Goal: Task Accomplishment & Management: Manage account settings

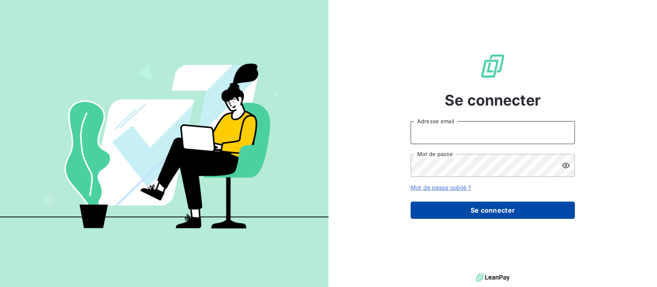
type input "[EMAIL_ADDRESS][DOMAIN_NAME]"
click at [486, 209] on button "Se connecter" at bounding box center [493, 210] width 164 height 17
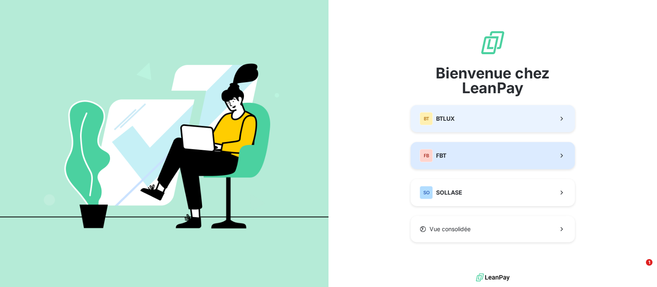
drag, startPoint x: 489, startPoint y: 154, endPoint x: 467, endPoint y: 147, distance: 23.6
click at [489, 155] on button "FB FBT" at bounding box center [493, 155] width 164 height 27
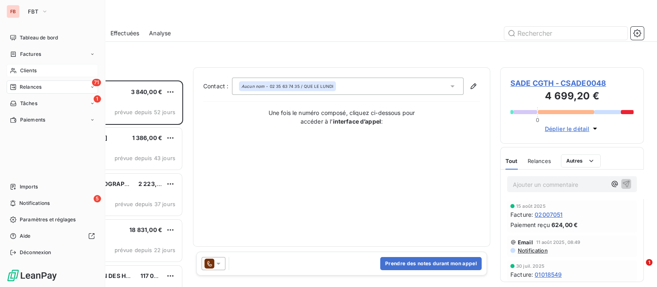
scroll to position [199, 136]
click at [27, 70] on span "Clients" at bounding box center [28, 70] width 16 height 7
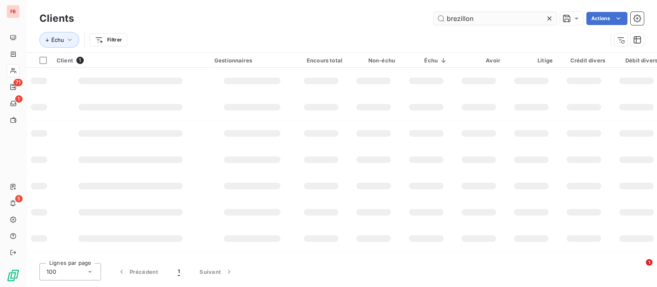
type input "brezillon"
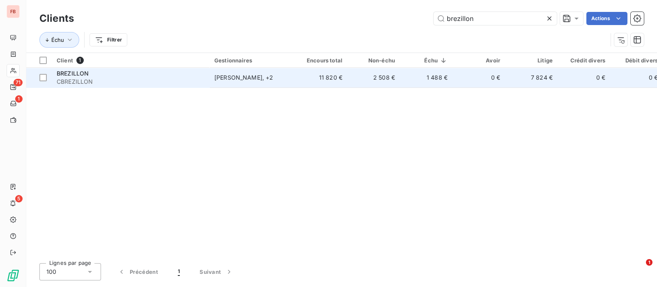
click at [142, 76] on div "BREZILLON" at bounding box center [131, 73] width 148 height 8
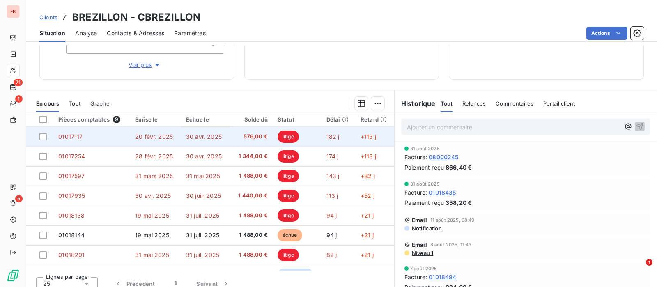
scroll to position [161, 0]
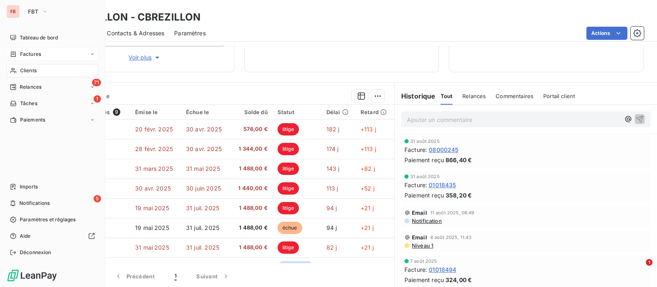
click at [28, 55] on span "Factures" at bounding box center [30, 54] width 21 height 7
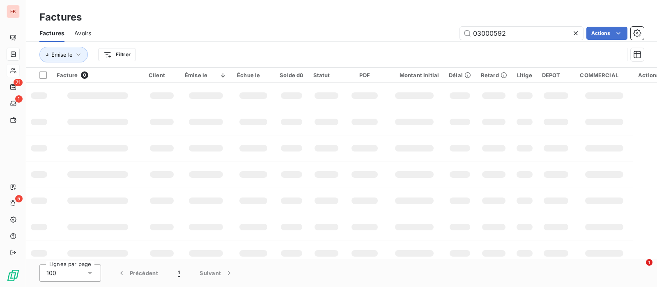
drag, startPoint x: 474, startPoint y: 32, endPoint x: 404, endPoint y: 25, distance: 70.1
click at [404, 25] on div "Factures Avoirs 03000592 Actions" at bounding box center [341, 33] width 631 height 17
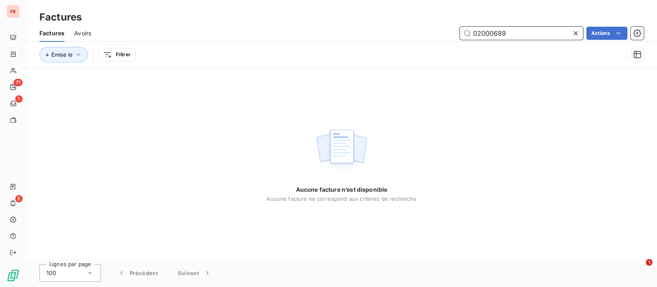
drag, startPoint x: 522, startPoint y: 36, endPoint x: 437, endPoint y: 34, distance: 84.6
click at [437, 34] on div "02000689 Actions" at bounding box center [372, 33] width 543 height 13
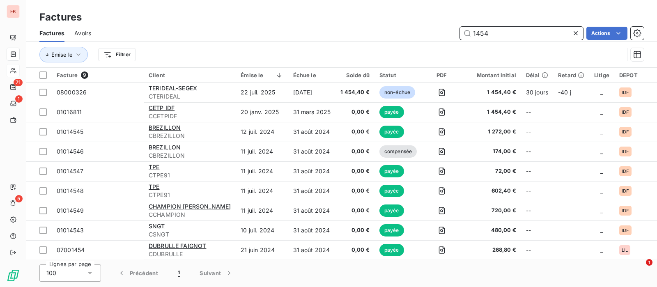
drag, startPoint x: 503, startPoint y: 31, endPoint x: 423, endPoint y: 28, distance: 80.9
click at [423, 28] on div "1454 Actions" at bounding box center [372, 33] width 543 height 13
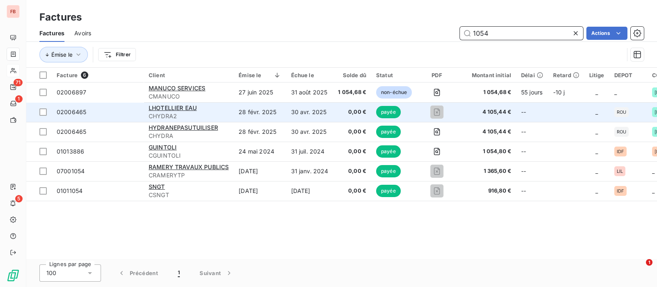
type input "1054"
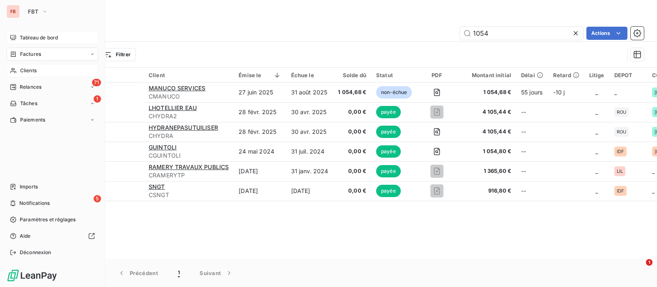
click at [20, 37] on span "Tableau de bord" at bounding box center [39, 37] width 38 height 7
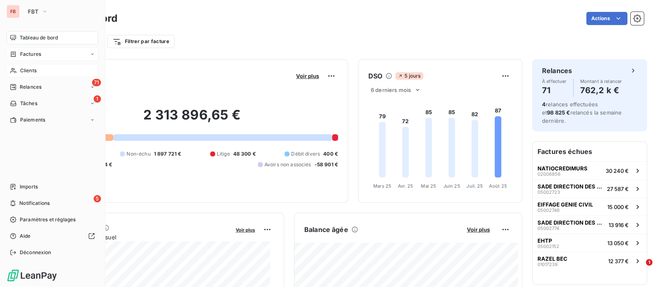
click at [21, 71] on span "Clients" at bounding box center [28, 70] width 16 height 7
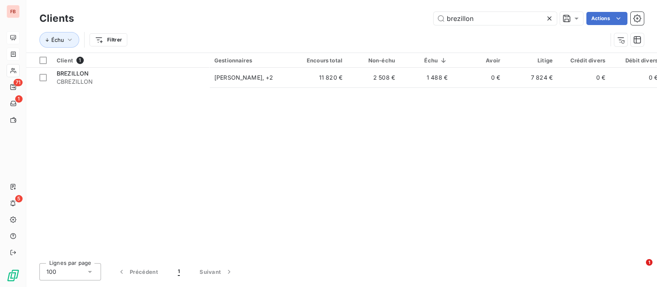
drag, startPoint x: 491, startPoint y: 19, endPoint x: 332, endPoint y: 14, distance: 159.0
click at [333, 14] on div "brezillon Actions" at bounding box center [364, 18] width 560 height 13
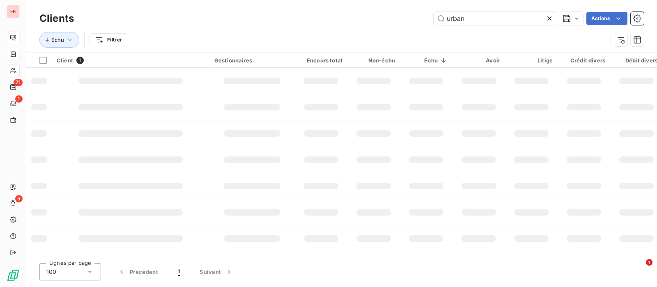
type input "urban"
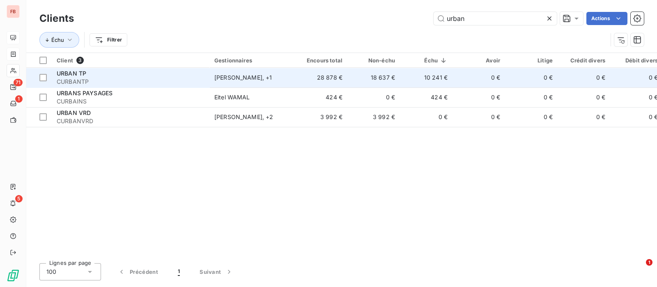
click at [283, 72] on td "Kevin Oravec , + 1" at bounding box center [251, 78] width 85 height 20
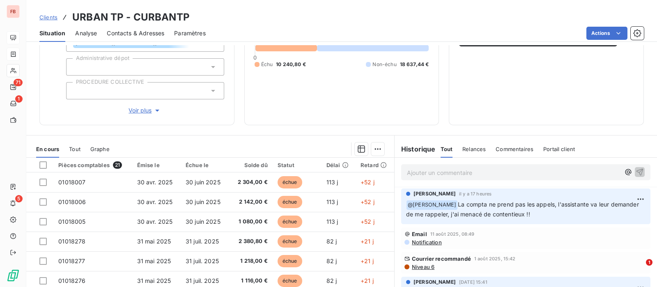
scroll to position [102, 0]
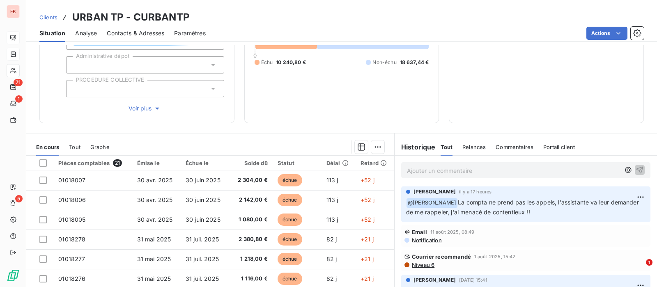
click at [435, 170] on p "Ajouter un commentaire ﻿" at bounding box center [513, 170] width 213 height 10
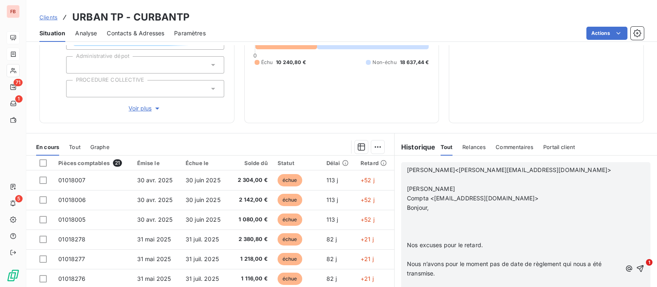
click at [432, 179] on p "​" at bounding box center [514, 179] width 214 height 9
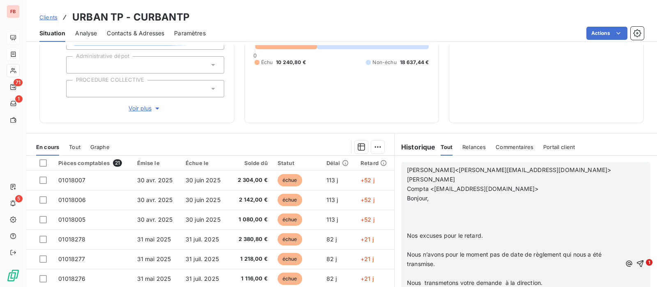
click at [432, 206] on p "﻿" at bounding box center [514, 207] width 214 height 9
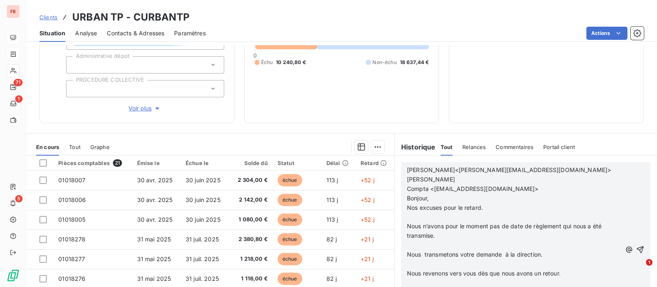
click at [423, 216] on p "﻿" at bounding box center [514, 216] width 214 height 9
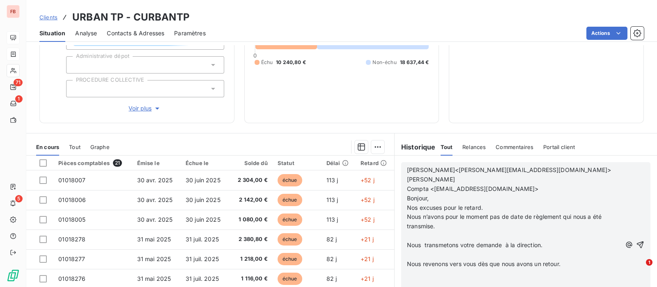
click at [415, 234] on p "﻿" at bounding box center [514, 235] width 214 height 9
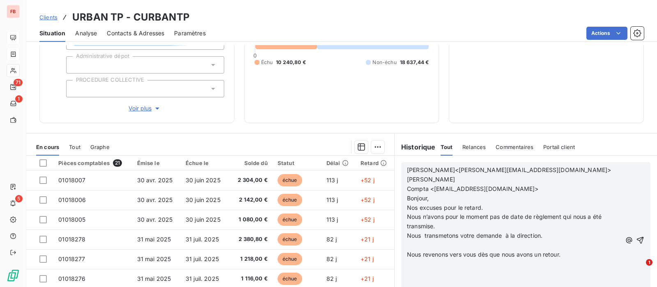
click at [411, 246] on p "﻿" at bounding box center [514, 245] width 214 height 9
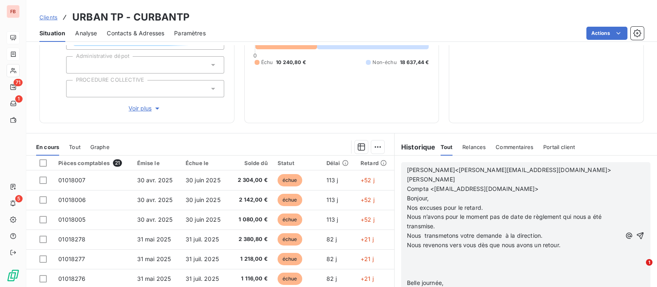
click at [434, 257] on p "﻿" at bounding box center [514, 254] width 214 height 9
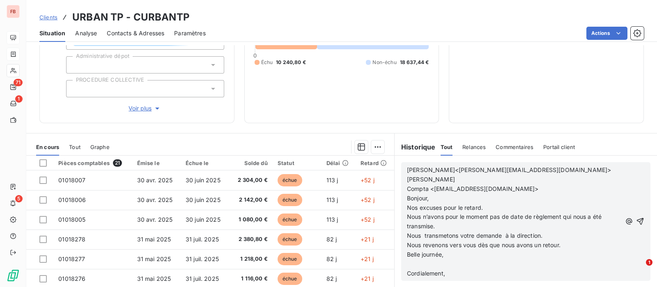
scroll to position [74, 0]
click at [636, 220] on icon "button" at bounding box center [640, 221] width 8 height 8
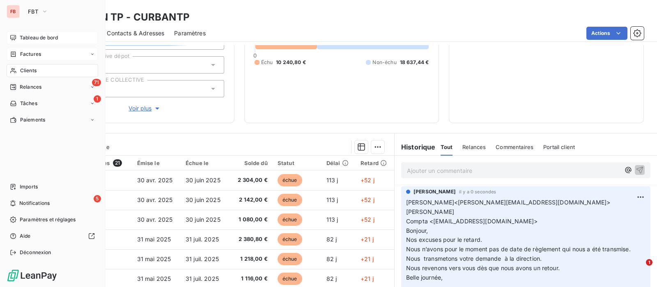
click at [20, 67] on span "Clients" at bounding box center [28, 70] width 16 height 7
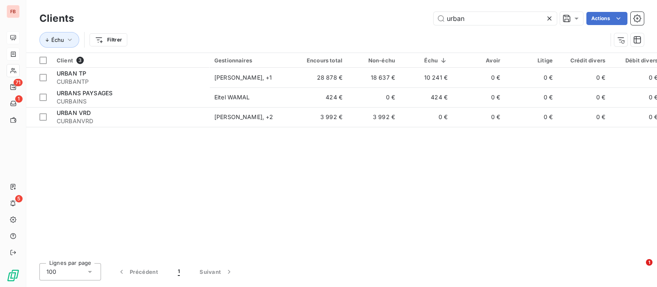
drag, startPoint x: 474, startPoint y: 21, endPoint x: 369, endPoint y: 5, distance: 106.8
click at [365, 9] on div "Clients urban Actions Échu Filtrer" at bounding box center [341, 26] width 631 height 53
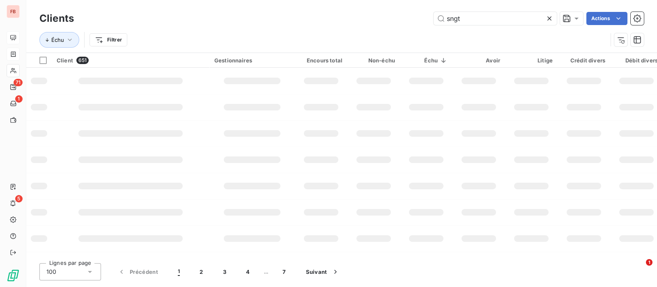
type input "sngt"
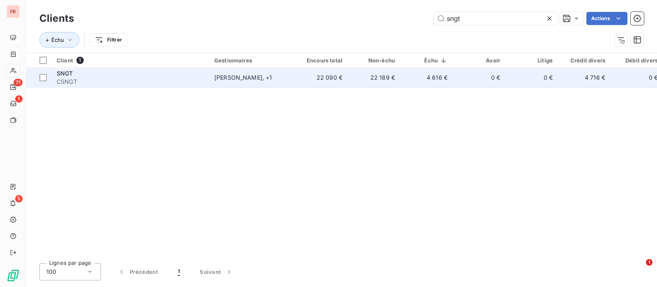
click at [380, 75] on td "22 189 €" at bounding box center [373, 78] width 53 height 20
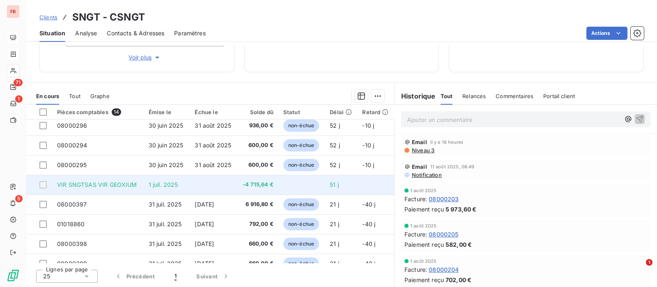
scroll to position [136, 0]
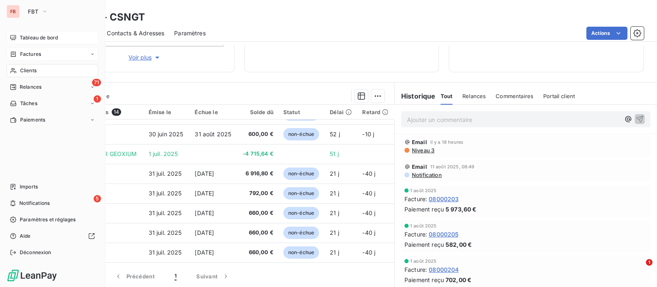
click at [15, 55] on icon at bounding box center [13, 53] width 5 height 5
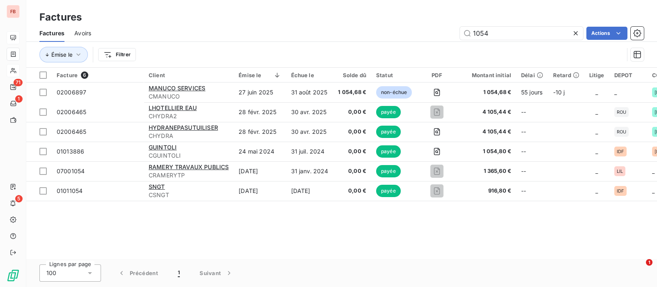
drag, startPoint x: 505, startPoint y: 34, endPoint x: 450, endPoint y: 32, distance: 54.2
click at [450, 32] on div "1054 Actions" at bounding box center [372, 33] width 543 height 13
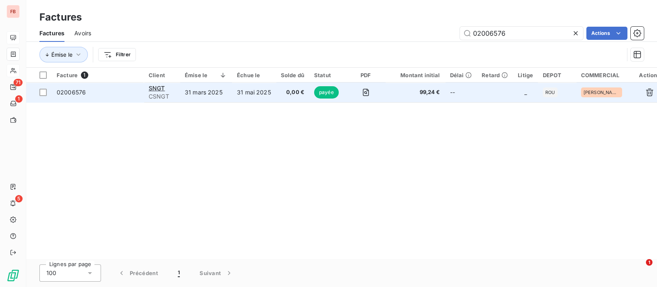
type input "02006576"
click at [185, 91] on td "31 mars 2025" at bounding box center [206, 93] width 52 height 20
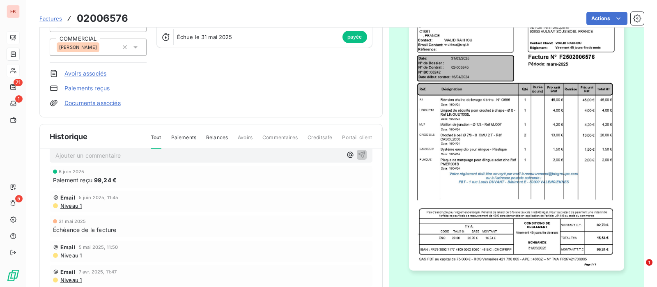
scroll to position [18, 0]
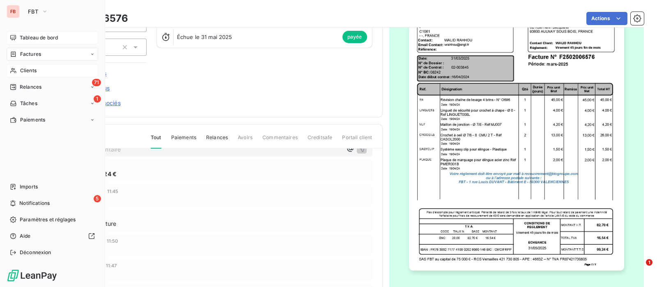
drag, startPoint x: 27, startPoint y: 69, endPoint x: 91, endPoint y: 75, distance: 64.0
click at [28, 69] on span "Clients" at bounding box center [28, 70] width 16 height 7
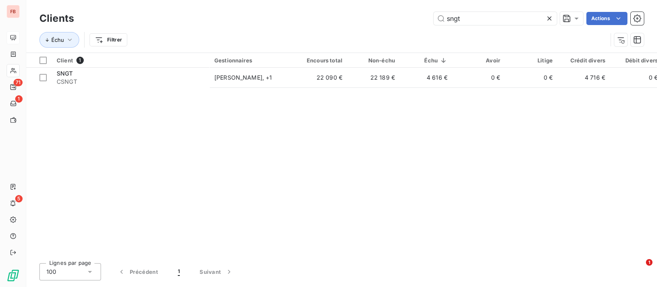
drag, startPoint x: 443, startPoint y: 17, endPoint x: 402, endPoint y: 16, distance: 41.5
click at [402, 16] on div "sngt Actions" at bounding box center [364, 18] width 560 height 13
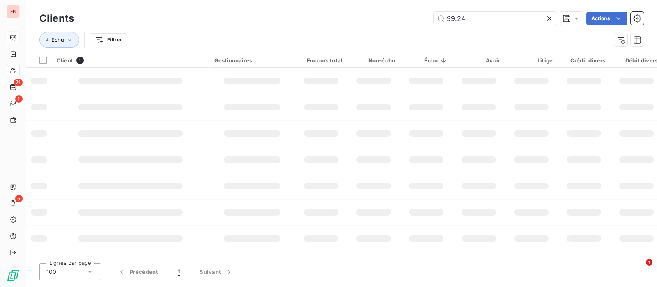
type input "99.24"
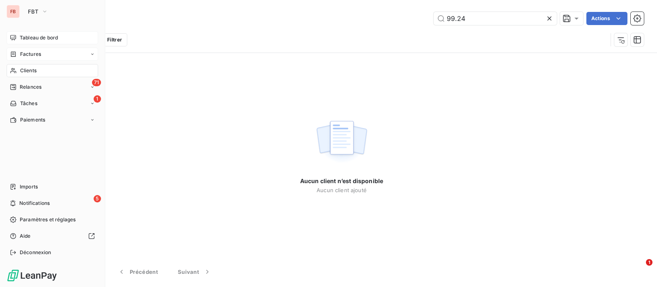
click at [16, 52] on icon at bounding box center [13, 54] width 7 height 7
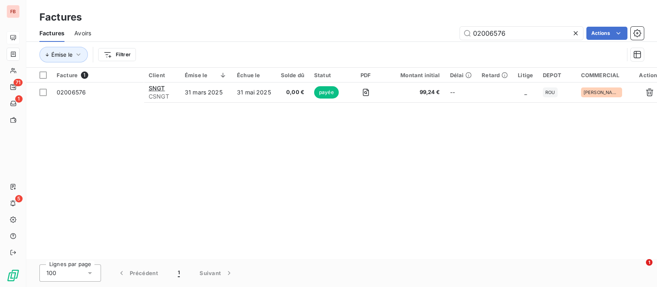
drag, startPoint x: 519, startPoint y: 28, endPoint x: 420, endPoint y: 25, distance: 99.8
click at [420, 25] on div "Factures Avoirs 02006576 Actions" at bounding box center [341, 33] width 631 height 17
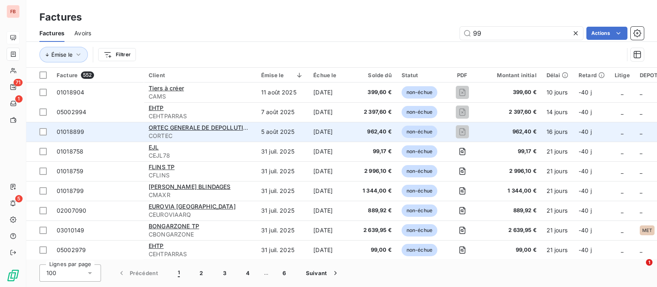
scroll to position [51, 0]
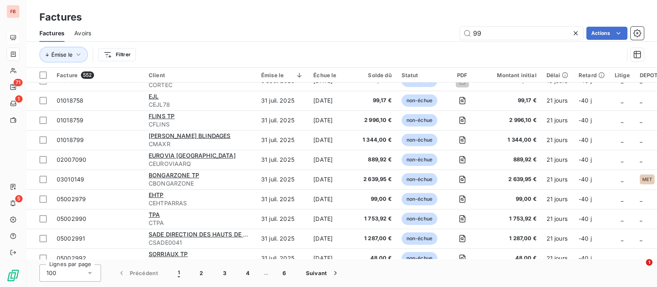
type input "99"
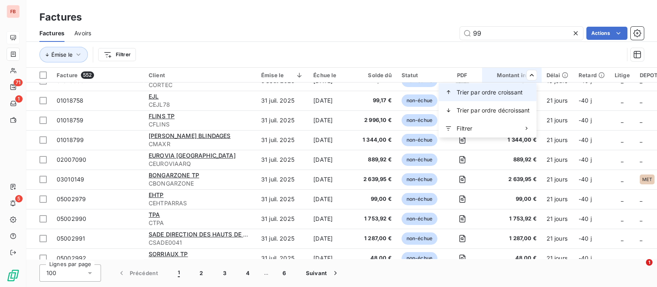
click at [496, 89] on span "Trier par ordre croissant" at bounding box center [490, 92] width 66 height 8
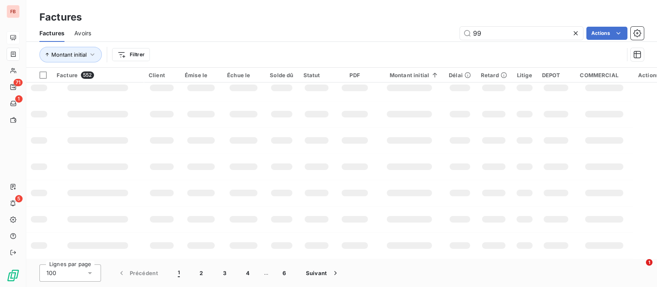
scroll to position [220, 0]
click at [11, 10] on div "FB" at bounding box center [13, 11] width 13 height 13
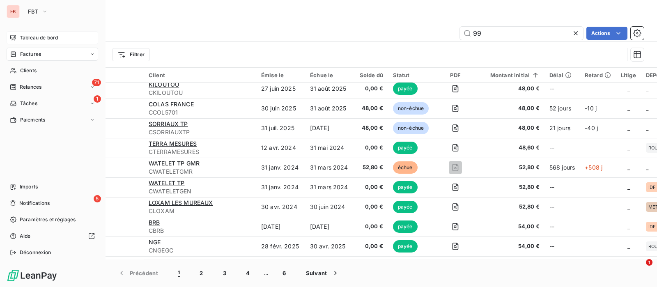
scroll to position [769, 0]
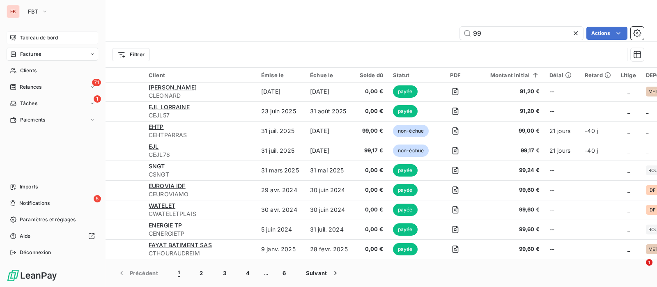
click at [23, 11] on div "FB FBT" at bounding box center [53, 11] width 92 height 13
click at [41, 11] on icon "button" at bounding box center [44, 11] width 7 height 8
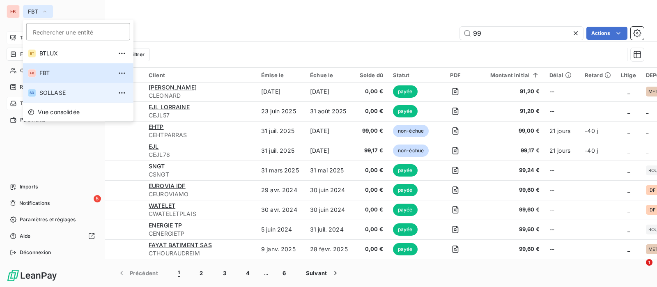
click at [45, 93] on span "SOLLASE" at bounding box center [75, 93] width 73 height 8
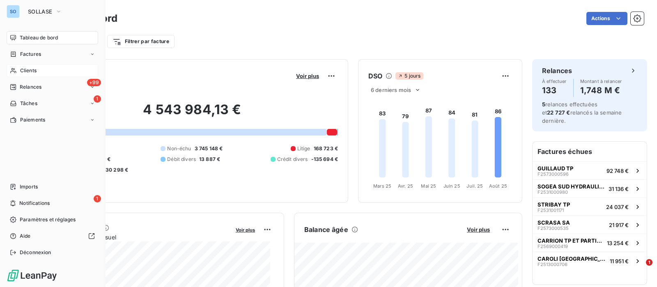
click at [21, 68] on span "Clients" at bounding box center [28, 70] width 16 height 7
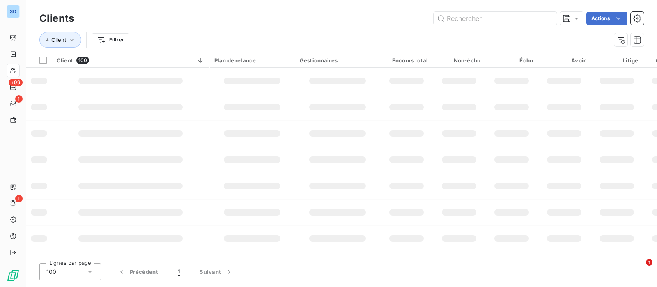
click at [419, 19] on div "Actions" at bounding box center [364, 18] width 560 height 13
type input "maintro"
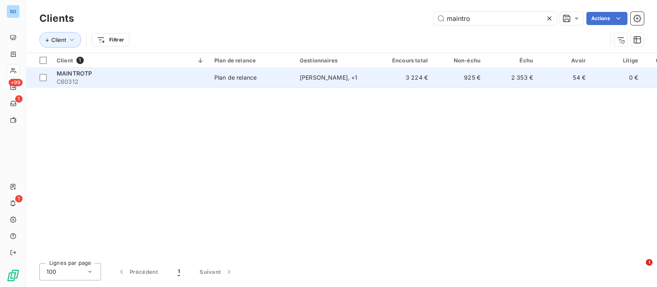
click at [374, 78] on div "Alain LE DOUARIN , + 1" at bounding box center [338, 77] width 76 height 8
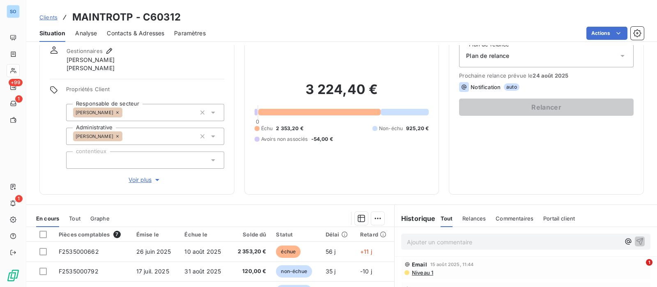
scroll to position [51, 0]
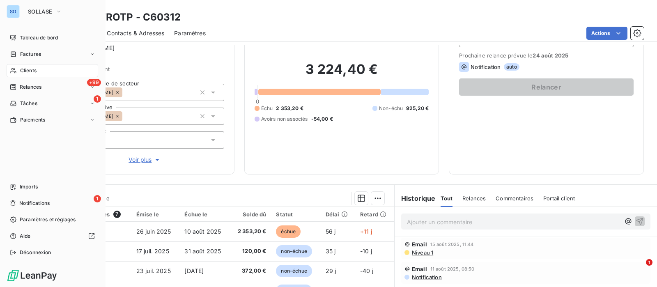
click at [18, 74] on div "Clients" at bounding box center [53, 70] width 92 height 13
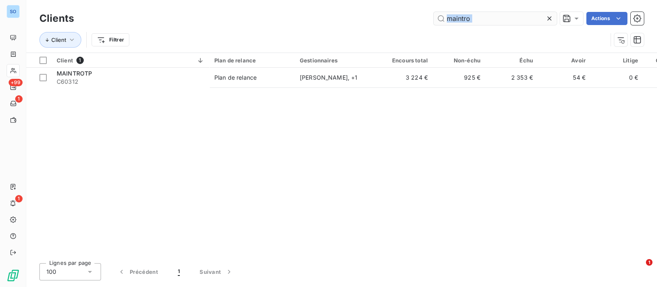
drag, startPoint x: 472, startPoint y: 28, endPoint x: 452, endPoint y: 25, distance: 20.9
click at [452, 25] on div "Clients maintro Actions Client Filtrer" at bounding box center [341, 31] width 604 height 43
drag, startPoint x: 471, startPoint y: 19, endPoint x: 390, endPoint y: 18, distance: 80.9
click at [390, 18] on div "maintro Actions" at bounding box center [364, 18] width 560 height 13
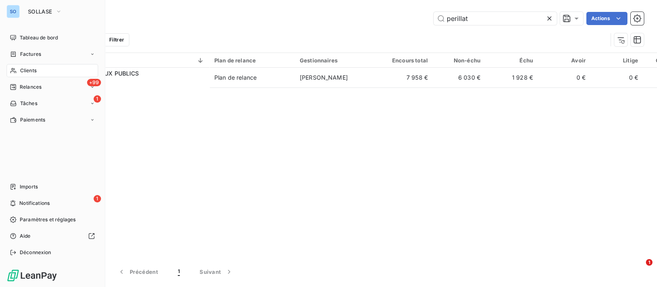
click at [19, 67] on div "Clients" at bounding box center [53, 70] width 92 height 13
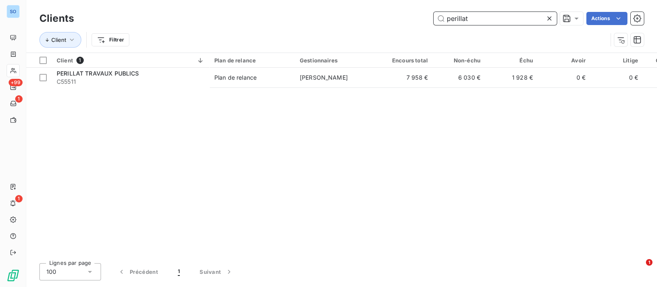
drag, startPoint x: 518, startPoint y: 18, endPoint x: 319, endPoint y: 26, distance: 198.9
click at [322, 27] on div "Clients perillat Actions Client Filtrer" at bounding box center [341, 31] width 604 height 43
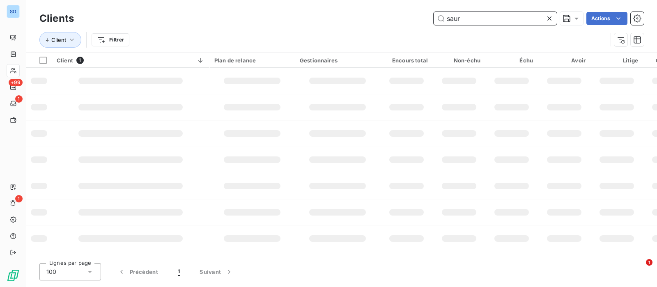
type input "saur"
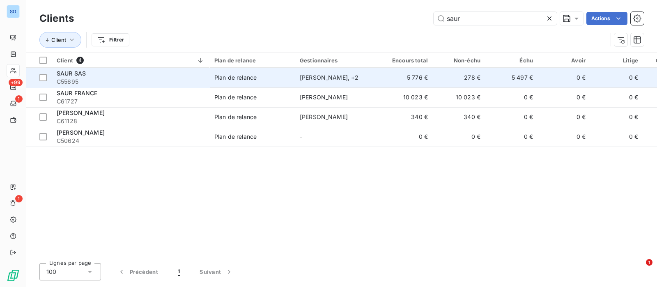
click at [322, 85] on td "Jérémy LAVIS , + 2" at bounding box center [337, 78] width 85 height 20
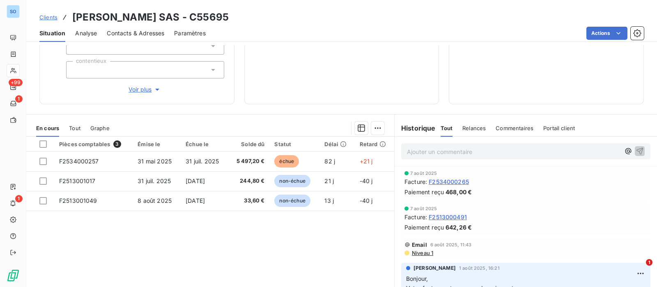
scroll to position [154, 0]
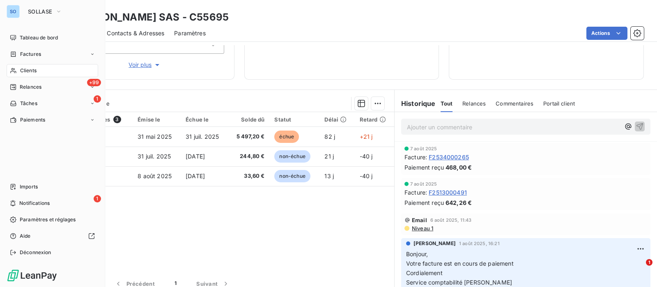
drag, startPoint x: 25, startPoint y: 69, endPoint x: 66, endPoint y: 67, distance: 41.5
click at [25, 69] on span "Clients" at bounding box center [28, 70] width 16 height 7
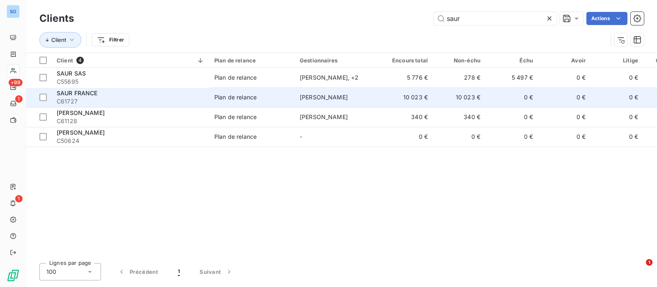
click at [429, 100] on td "10 023 €" at bounding box center [406, 97] width 53 height 20
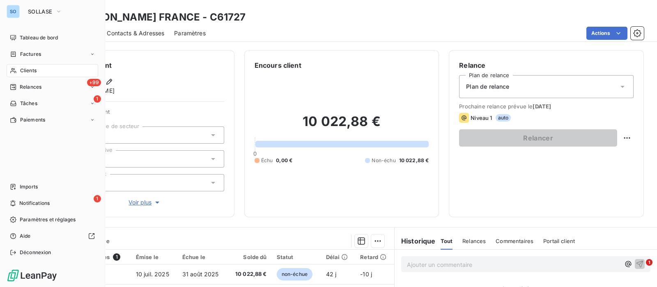
click at [15, 68] on icon at bounding box center [13, 70] width 7 height 7
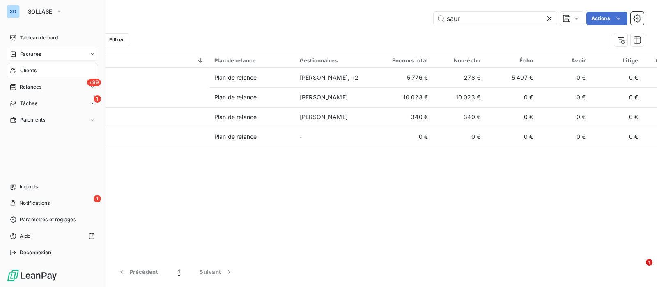
click at [20, 52] on span "Factures" at bounding box center [30, 54] width 21 height 7
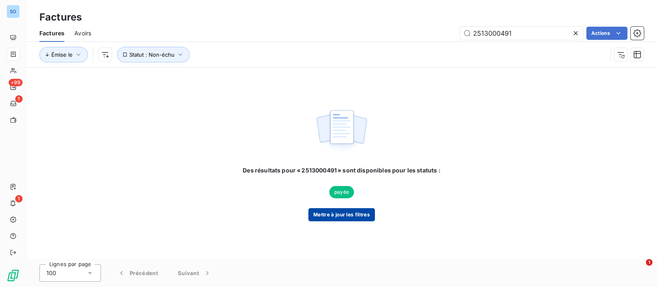
type input "2513000491"
click at [356, 215] on button "Mettre à jour les filtres" at bounding box center [341, 214] width 67 height 13
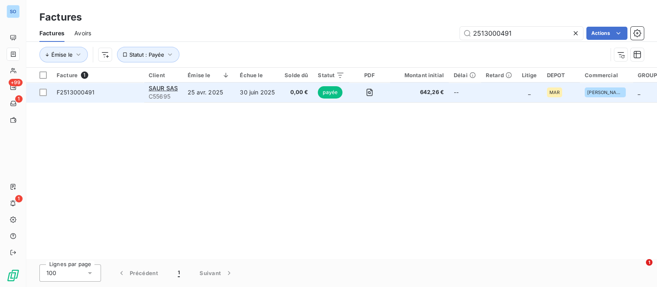
click at [237, 95] on td "30 juin 2025" at bounding box center [257, 93] width 45 height 20
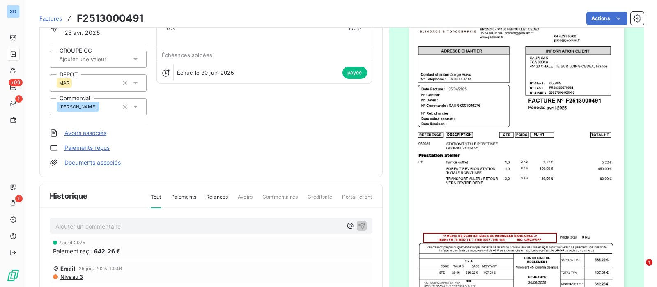
scroll to position [64, 0]
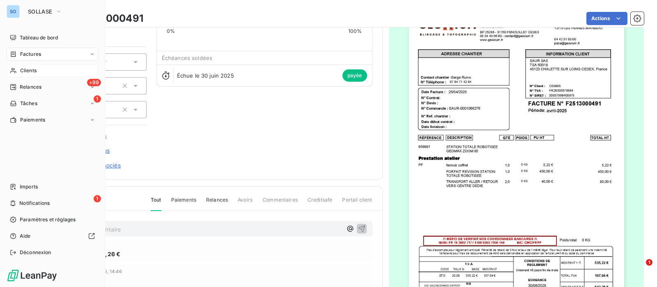
click at [22, 72] on span "Clients" at bounding box center [28, 70] width 16 height 7
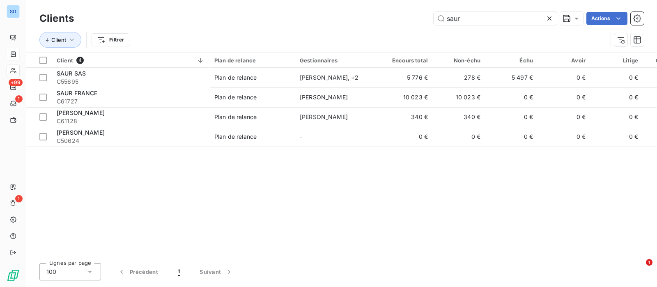
drag, startPoint x: 445, startPoint y: 17, endPoint x: 381, endPoint y: 11, distance: 64.8
click at [381, 12] on div "saur Actions" at bounding box center [364, 18] width 560 height 13
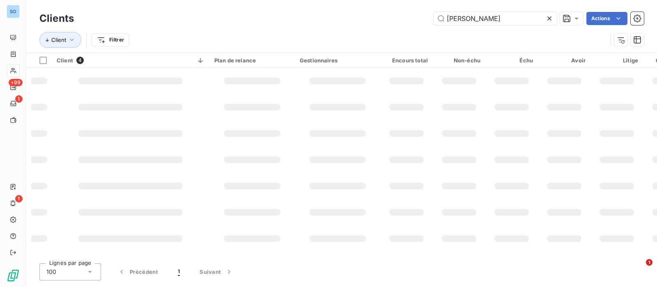
type input "nardelli"
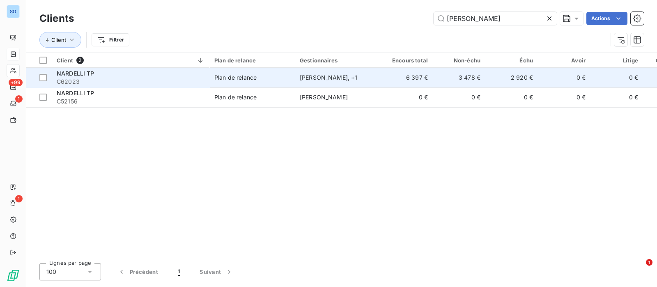
click at [373, 75] on div "Hervé VEUILLET , + 1" at bounding box center [338, 77] width 76 height 8
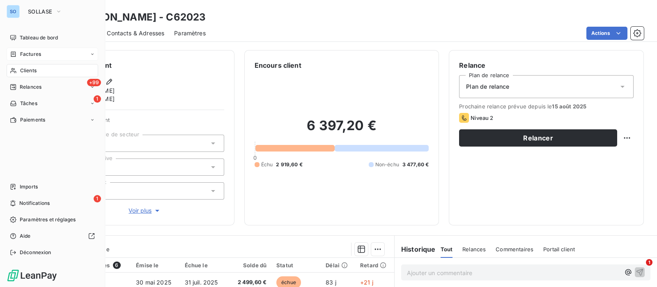
click at [21, 68] on span "Clients" at bounding box center [28, 70] width 16 height 7
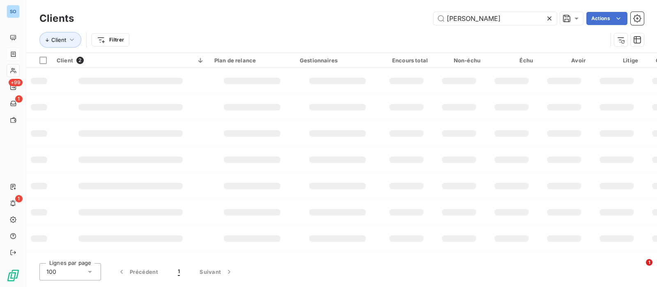
drag, startPoint x: 477, startPoint y: 19, endPoint x: 410, endPoint y: 15, distance: 67.4
click at [410, 15] on div "nardelli Actions" at bounding box center [364, 18] width 560 height 13
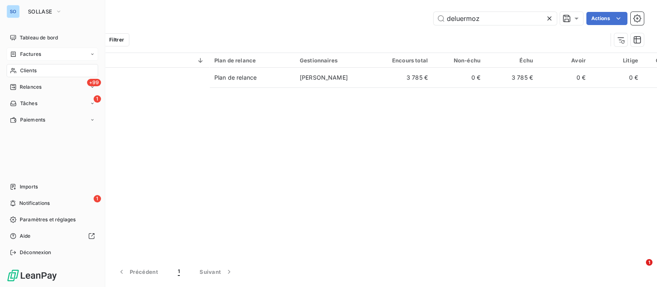
click at [28, 73] on span "Clients" at bounding box center [28, 70] width 16 height 7
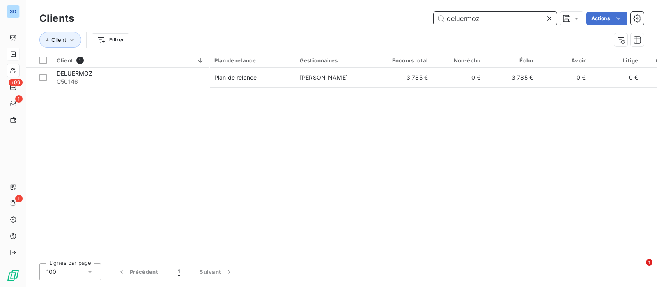
drag, startPoint x: 442, startPoint y: 17, endPoint x: 343, endPoint y: 18, distance: 99.0
click at [343, 18] on div "deluermoz Actions" at bounding box center [364, 18] width 560 height 13
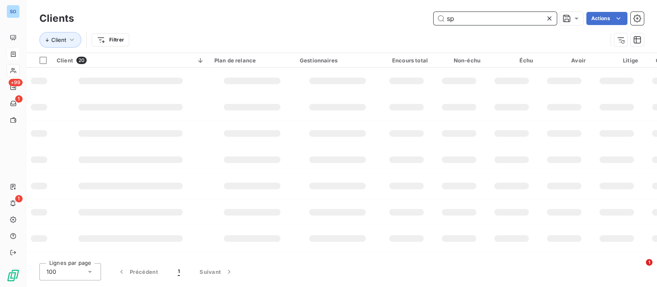
type input "s"
click at [17, 53] on div at bounding box center [13, 54] width 7 height 7
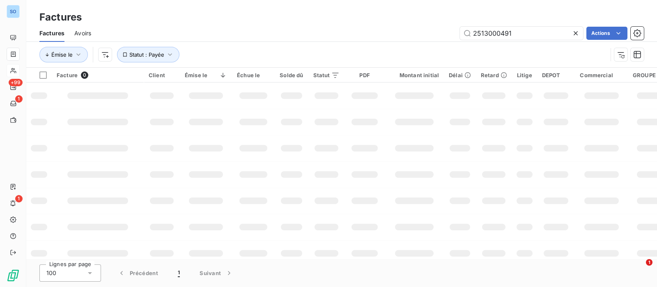
drag, startPoint x: 483, startPoint y: 32, endPoint x: 425, endPoint y: 28, distance: 58.5
click at [425, 28] on div "2513000491 Actions" at bounding box center [372, 33] width 543 height 13
type input "aura"
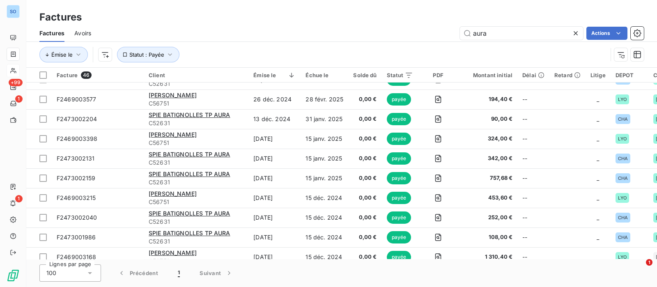
scroll to position [322, 0]
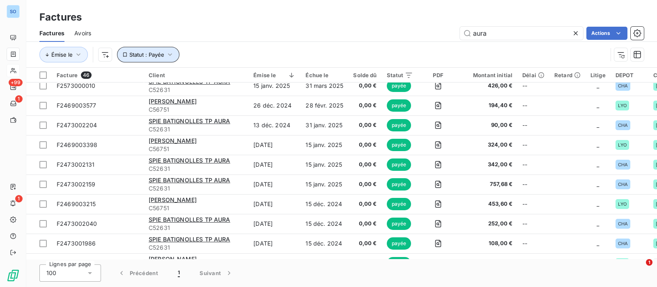
click at [131, 53] on span "Statut : Payée" at bounding box center [146, 54] width 35 height 7
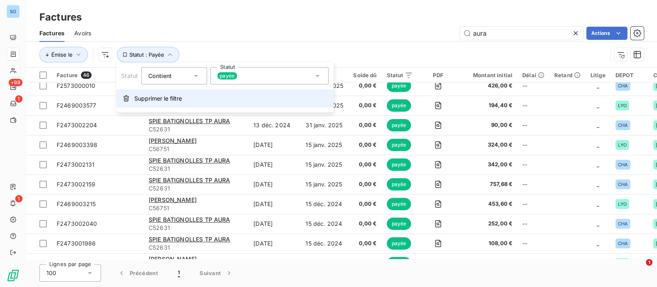
click at [170, 95] on span "Supprimer le filtre" at bounding box center [158, 98] width 48 height 8
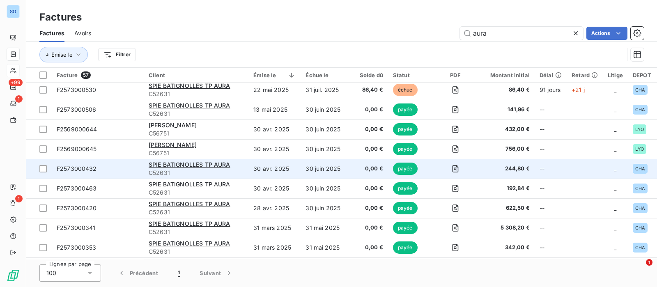
scroll to position [0, 0]
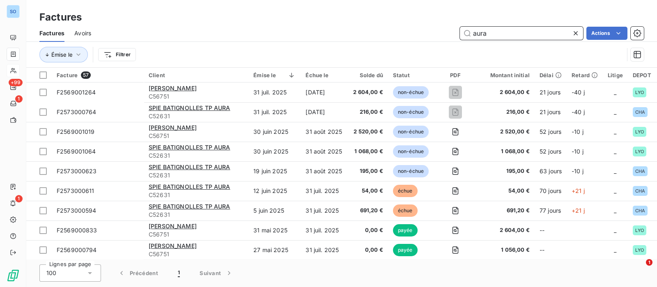
drag, startPoint x: 512, startPoint y: 27, endPoint x: 448, endPoint y: 30, distance: 64.1
click at [448, 30] on div "aura Actions" at bounding box center [372, 33] width 543 height 13
drag, startPoint x: 575, startPoint y: 34, endPoint x: 503, endPoint y: 32, distance: 71.9
click at [575, 34] on icon at bounding box center [576, 33] width 4 height 4
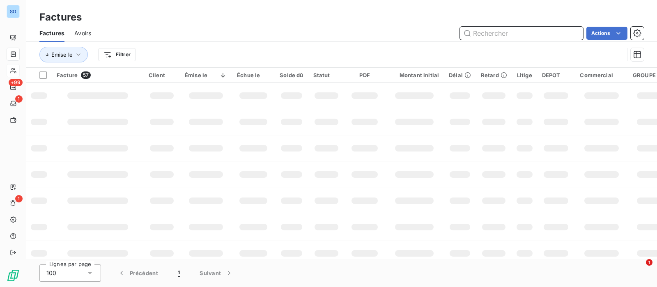
drag, startPoint x: 499, startPoint y: 32, endPoint x: 514, endPoint y: 36, distance: 15.5
click at [501, 32] on input "text" at bounding box center [521, 33] width 123 height 13
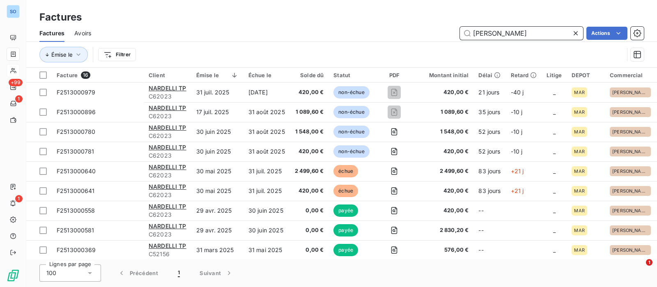
drag, startPoint x: 513, startPoint y: 29, endPoint x: 440, endPoint y: 32, distance: 73.2
click at [439, 32] on div "nardelli Actions" at bounding box center [372, 33] width 543 height 13
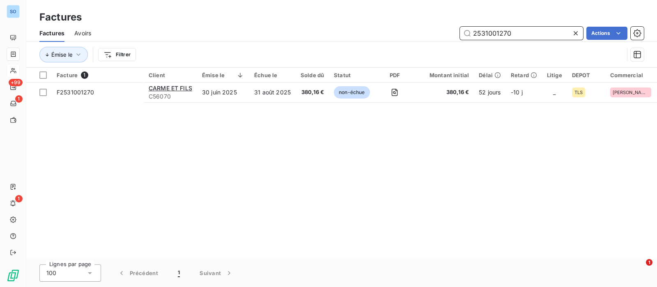
drag, startPoint x: 514, startPoint y: 30, endPoint x: 438, endPoint y: 33, distance: 75.6
click at [437, 31] on div "2531001270 Actions" at bounding box center [372, 33] width 543 height 13
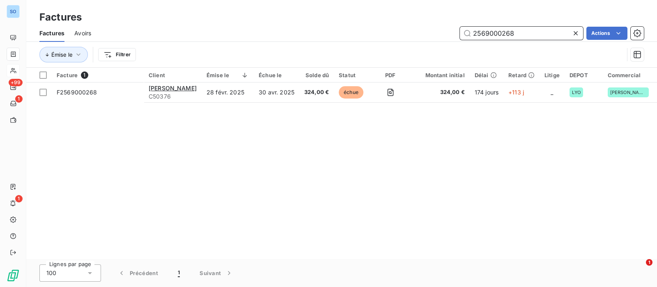
drag, startPoint x: 527, startPoint y: 28, endPoint x: 415, endPoint y: 28, distance: 112.5
click at [415, 28] on div "2569000268 Actions" at bounding box center [372, 33] width 543 height 13
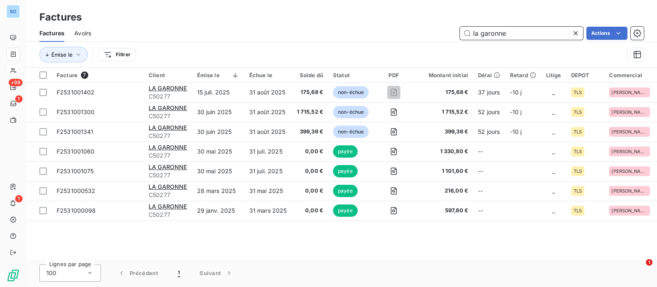
drag, startPoint x: 524, startPoint y: 34, endPoint x: 402, endPoint y: 32, distance: 121.1
click at [402, 32] on div "la garonne Actions" at bounding box center [372, 33] width 543 height 13
type input "malet"
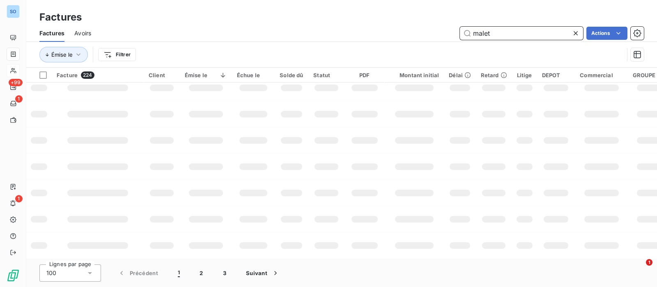
scroll to position [220, 0]
click at [576, 32] on icon at bounding box center [576, 33] width 8 height 8
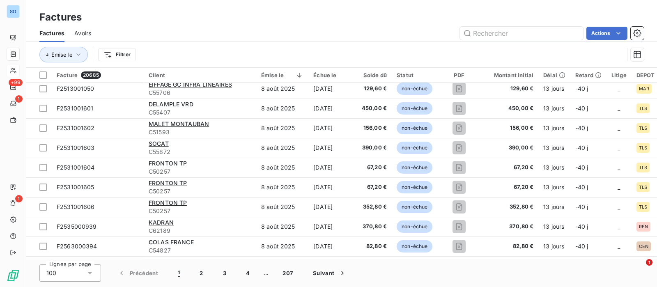
scroll to position [359, 0]
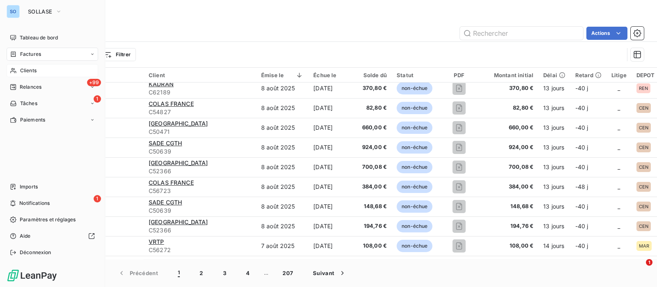
click at [24, 71] on span "Clients" at bounding box center [28, 70] width 16 height 7
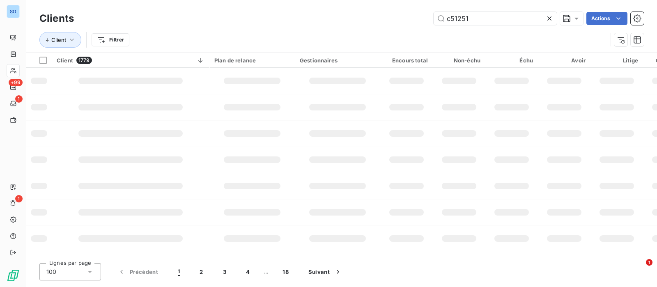
type input "c51251"
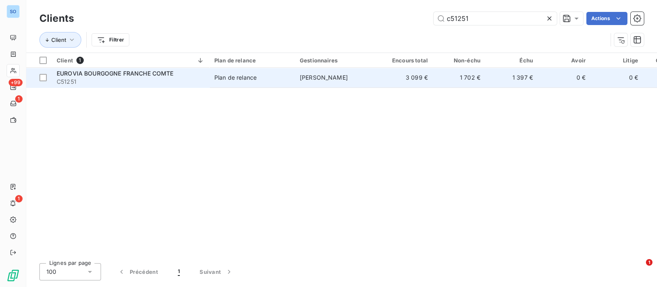
click at [119, 76] on span "EUROVIA BOURGOGNE FRANCHE COMTE" at bounding box center [115, 73] width 117 height 7
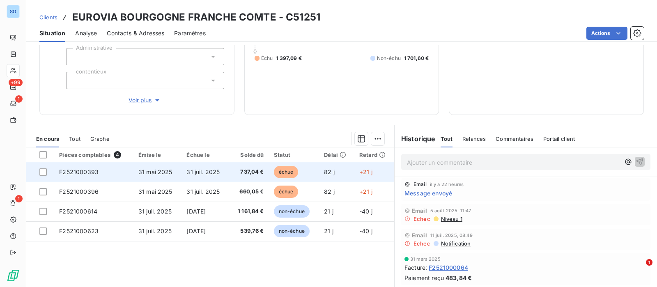
click at [217, 167] on td "31 juil. 2025" at bounding box center [205, 172] width 48 height 20
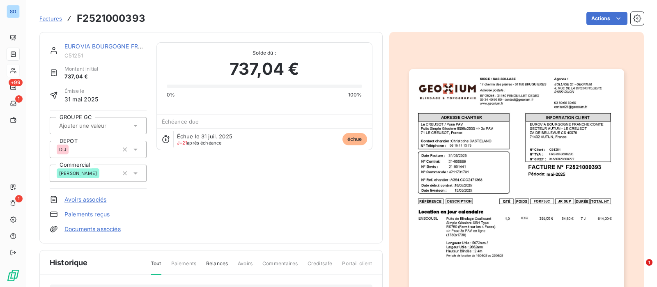
click at [101, 46] on link "EUROVIA BOURGOGNE FRANCHE COMTE" at bounding box center [122, 46] width 117 height 7
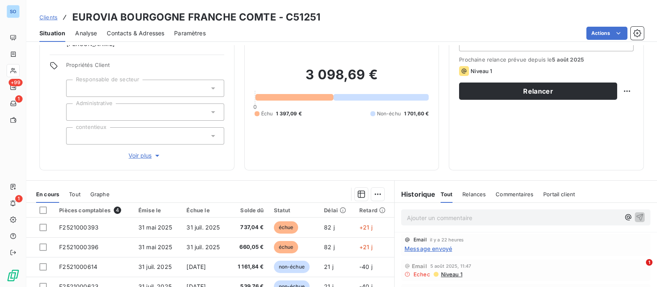
scroll to position [102, 0]
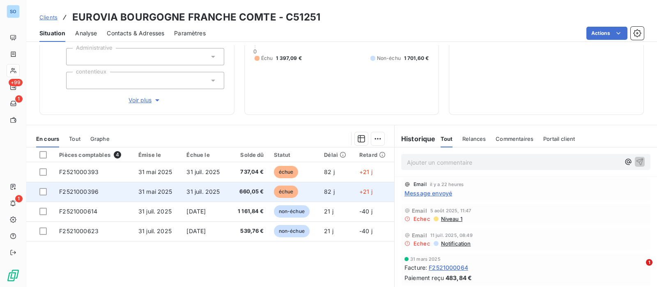
click at [204, 189] on span "31 juil. 2025" at bounding box center [202, 191] width 33 height 7
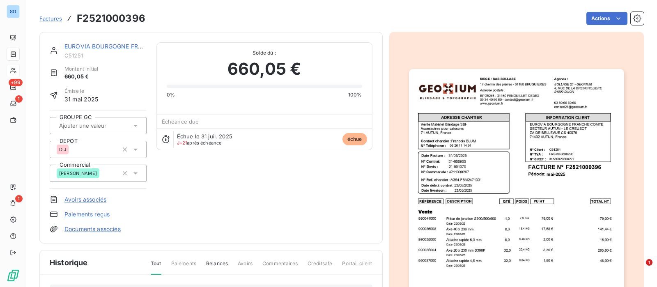
click at [112, 45] on link "EUROVIA BOURGOGNE FRANCHE COMTE" at bounding box center [122, 46] width 117 height 7
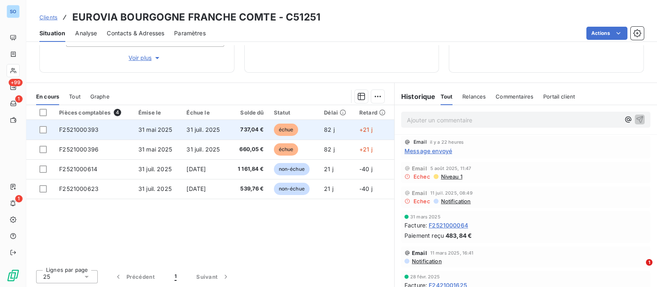
scroll to position [145, 0]
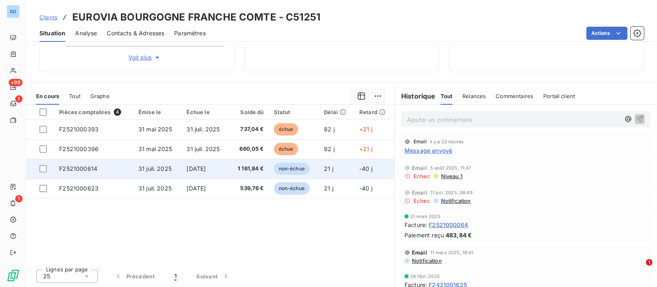
click at [205, 165] on span "[DATE]" at bounding box center [195, 168] width 19 height 7
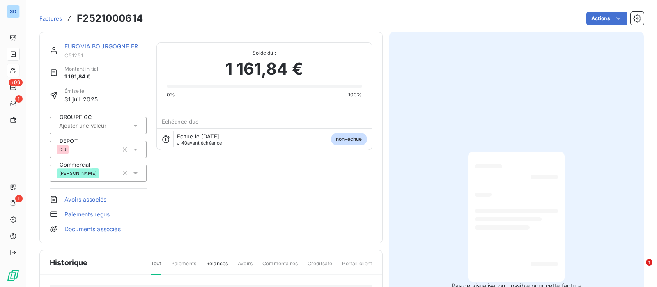
click at [107, 48] on link "EUROVIA BOURGOGNE FRANCHE COMTE" at bounding box center [122, 46] width 117 height 7
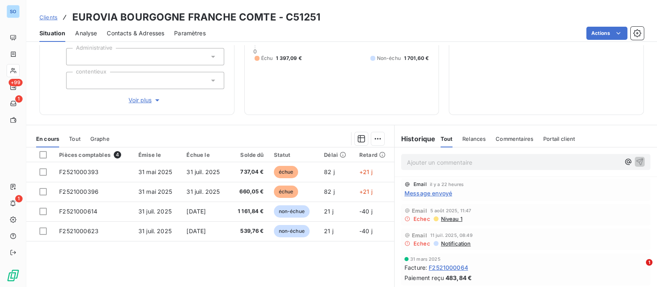
scroll to position [145, 0]
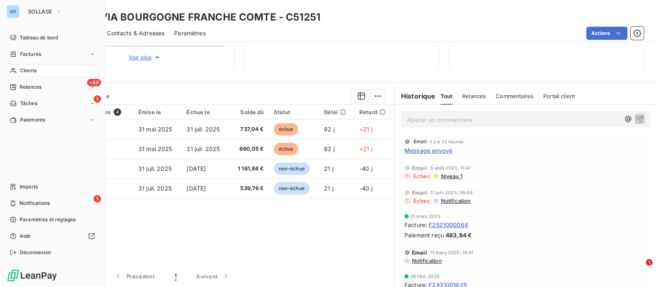
click at [19, 9] on div "SO" at bounding box center [13, 11] width 13 height 13
click at [51, 13] on span "SOLLASE" at bounding box center [40, 11] width 24 height 7
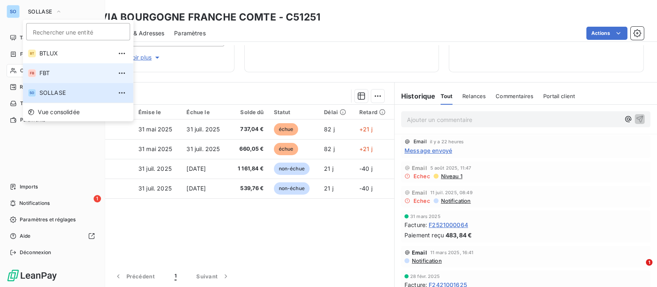
click at [50, 70] on span "FBT" at bounding box center [75, 73] width 73 height 8
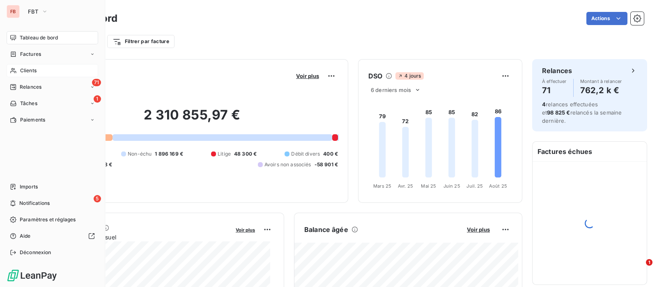
click at [19, 69] on div "Clients" at bounding box center [53, 70] width 92 height 13
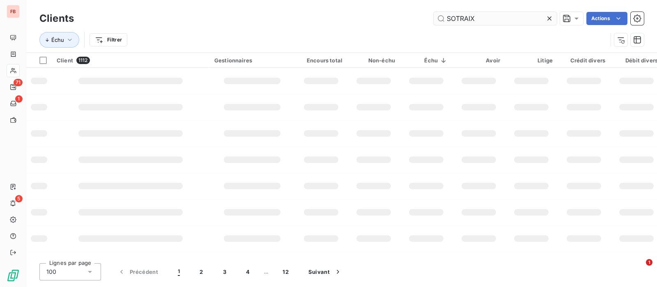
type input "SOTRAIX"
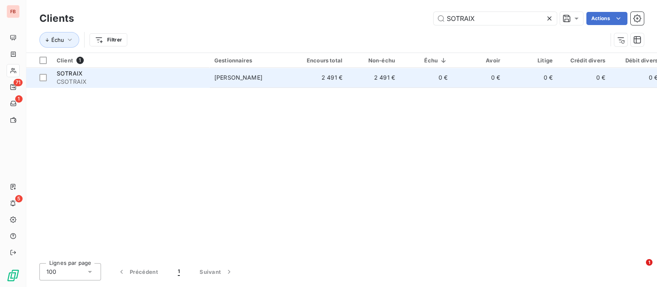
click at [289, 80] on td "jerome Dumortier" at bounding box center [251, 78] width 85 height 20
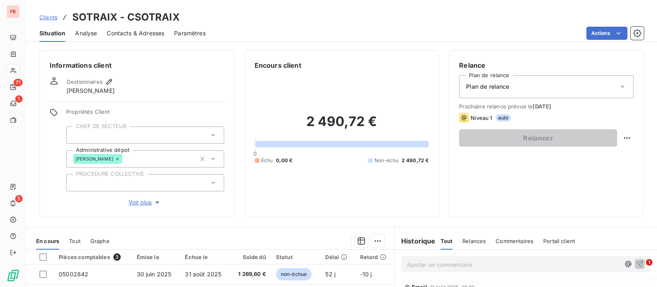
scroll to position [51, 0]
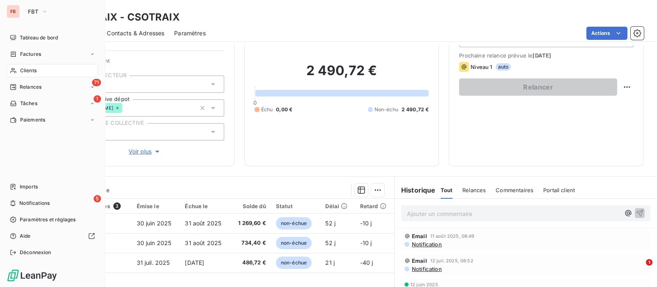
click at [25, 70] on span "Clients" at bounding box center [28, 70] width 16 height 7
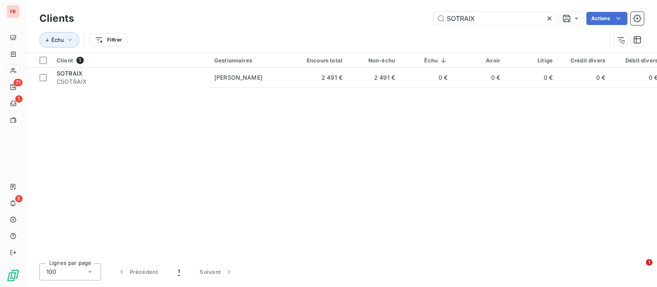
drag, startPoint x: 484, startPoint y: 17, endPoint x: 312, endPoint y: 10, distance: 172.6
click at [312, 10] on div "Clients SOTRAIX Actions" at bounding box center [341, 18] width 604 height 17
drag, startPoint x: 424, startPoint y: 12, endPoint x: 358, endPoint y: 7, distance: 65.5
click at [358, 7] on div "Clients LM2P Actions Échu Filtrer" at bounding box center [341, 26] width 631 height 53
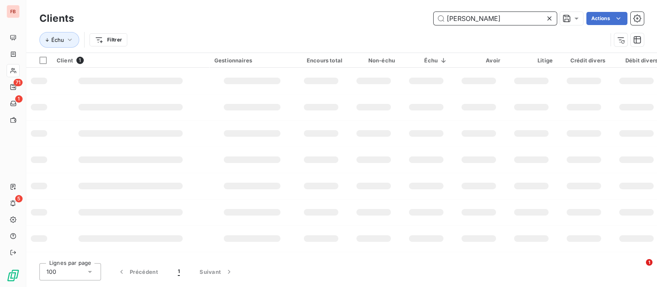
type input "JAN"
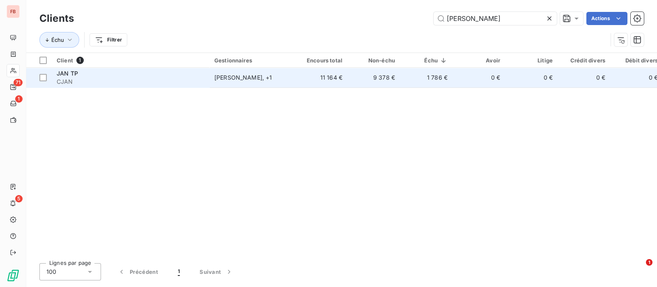
click at [353, 80] on td "9 378 €" at bounding box center [373, 78] width 53 height 20
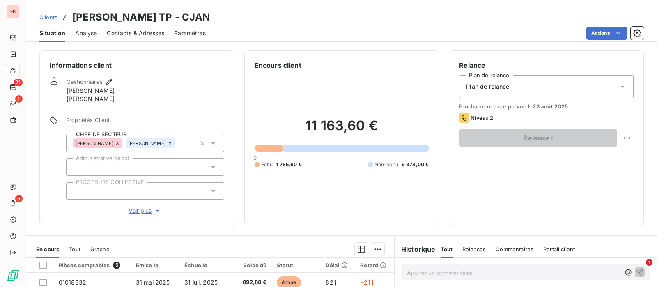
scroll to position [51, 0]
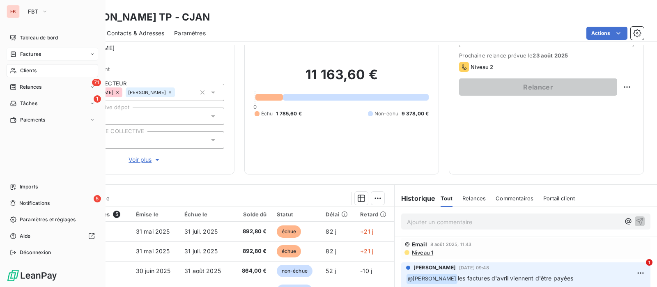
click at [26, 55] on span "Factures" at bounding box center [30, 54] width 21 height 7
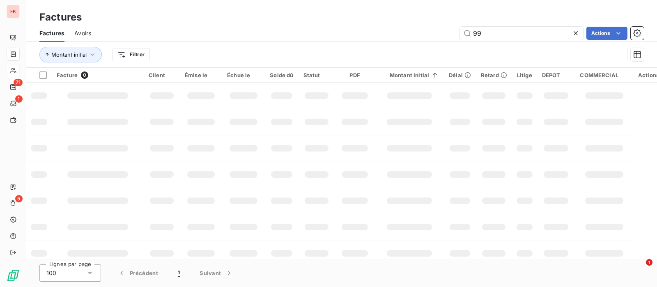
drag, startPoint x: 495, startPoint y: 33, endPoint x: 436, endPoint y: 30, distance: 58.8
click at [436, 30] on div "99 Actions" at bounding box center [372, 33] width 543 height 13
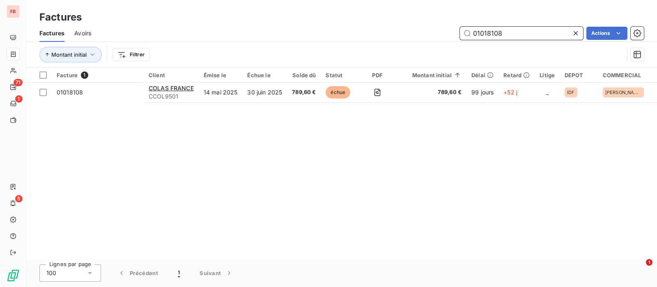
drag, startPoint x: 514, startPoint y: 31, endPoint x: 420, endPoint y: 31, distance: 94.4
click at [420, 31] on div "01018108 Actions" at bounding box center [372, 33] width 543 height 13
type input "196"
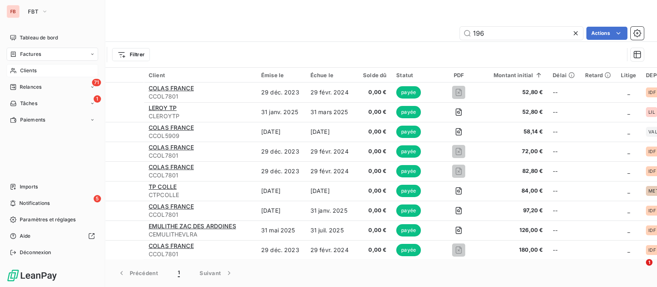
click at [23, 36] on span "Tableau de bord" at bounding box center [39, 37] width 38 height 7
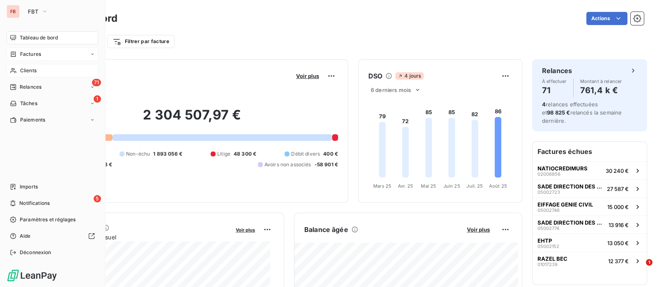
click at [30, 73] on span "Clients" at bounding box center [28, 70] width 16 height 7
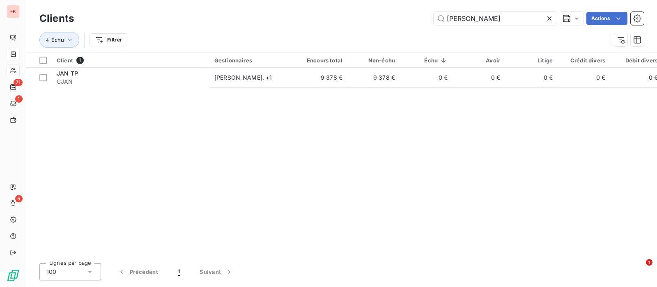
drag, startPoint x: 462, startPoint y: 21, endPoint x: 407, endPoint y: 21, distance: 55.8
click at [404, 23] on div "JAN Actions" at bounding box center [364, 18] width 560 height 13
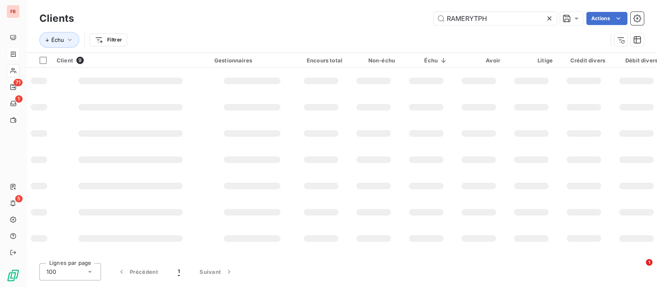
type input "RAMERYTPH"
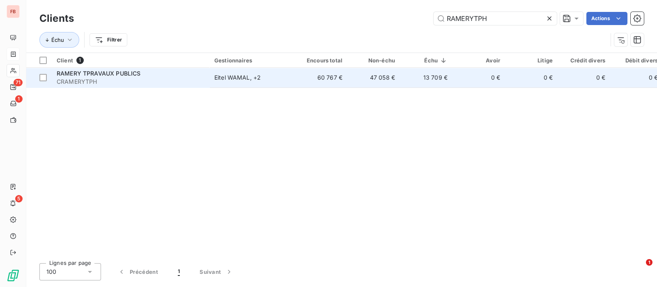
click at [241, 75] on div "Eitel WAMAL , + 2" at bounding box center [252, 77] width 76 height 8
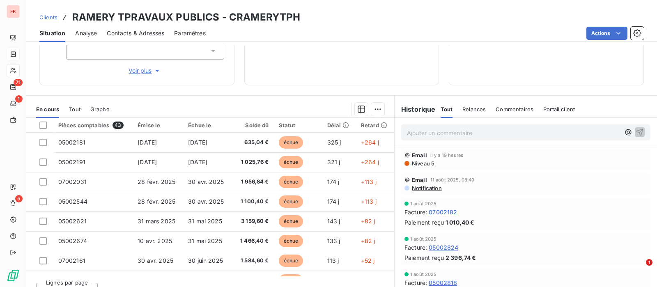
scroll to position [154, 0]
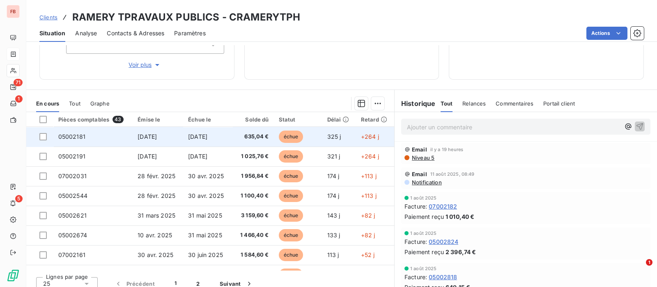
click at [179, 133] on td "30 sept. 2024" at bounding box center [158, 137] width 51 height 20
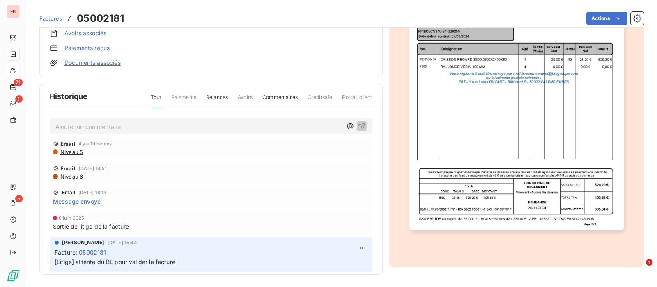
click at [87, 202] on span "Message envoyé" at bounding box center [77, 201] width 48 height 9
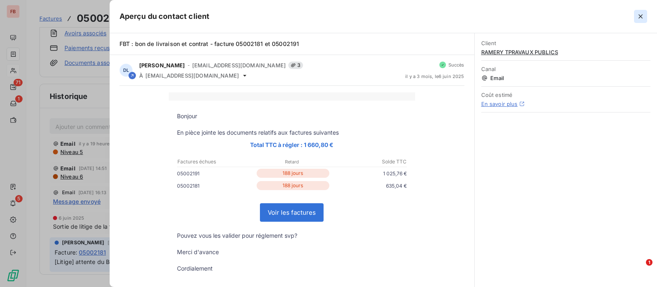
click at [645, 16] on button "button" at bounding box center [640, 16] width 13 height 13
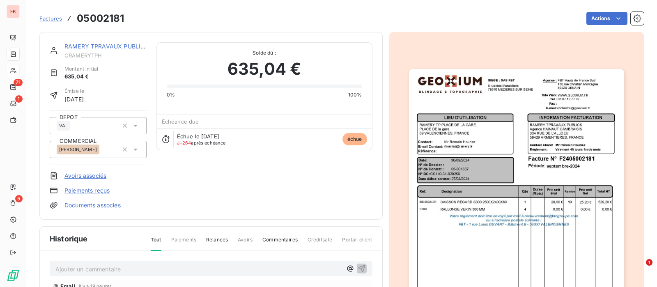
click at [92, 50] on div "RAMERY TPRAVAUX PUBLICS CRAMERYTPH" at bounding box center [105, 50] width 82 height 16
click at [98, 46] on link "RAMERY TPRAVAUX PUBLICS" at bounding box center [106, 46] width 84 height 7
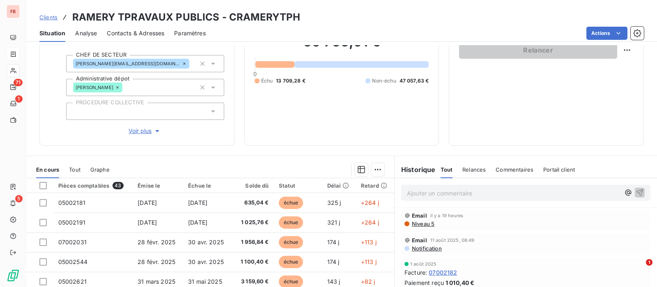
scroll to position [154, 0]
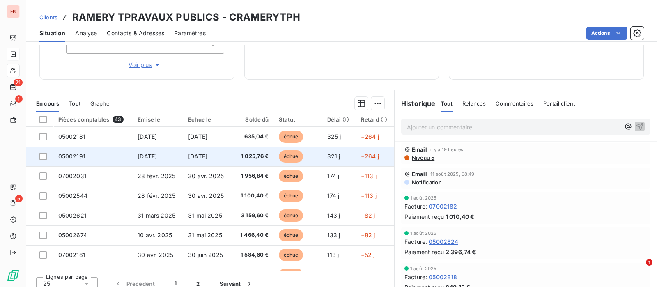
click at [157, 156] on span "4 oct. 2024" at bounding box center [147, 156] width 19 height 7
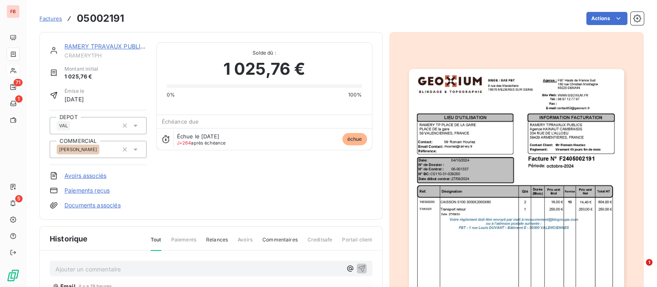
click at [111, 44] on link "RAMERY TPRAVAUX PUBLICS" at bounding box center [106, 46] width 84 height 7
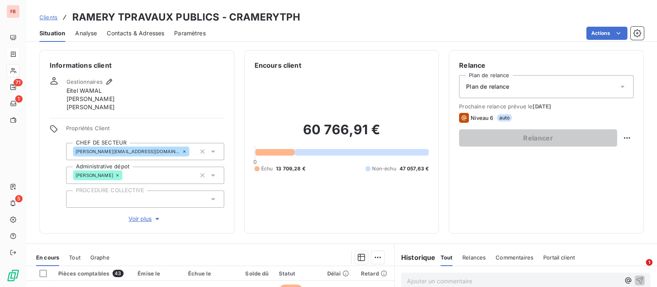
click at [144, 30] on span "Contacts & Adresses" at bounding box center [135, 33] width 57 height 8
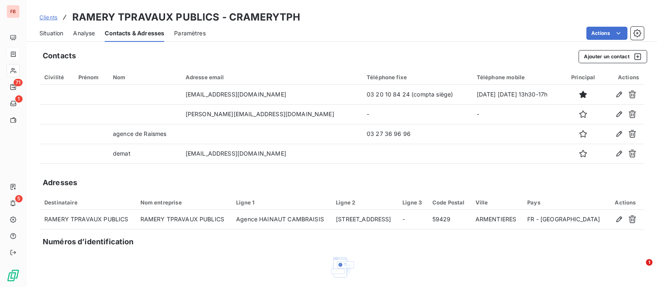
click at [59, 33] on span "Situation" at bounding box center [51, 33] width 24 height 8
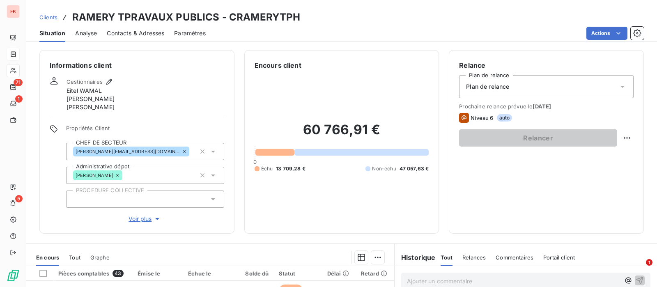
click at [611, 35] on html "FB 71 1 5 Clients RAMERY TPRAVAUX PUBLICS - CRAMERYTPH Situation Analyse Contac…" at bounding box center [328, 143] width 657 height 287
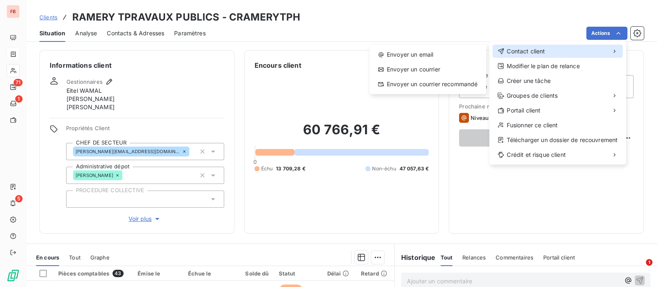
click at [512, 54] on span "Contact client" at bounding box center [526, 51] width 38 height 8
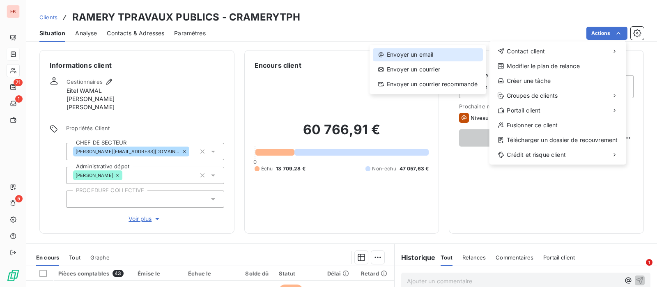
click at [435, 56] on div "Envoyer un email" at bounding box center [428, 54] width 110 height 13
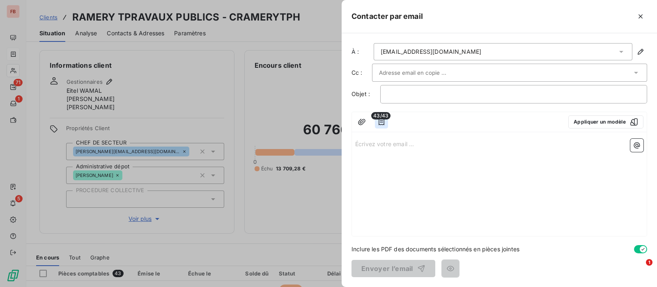
click at [380, 122] on icon "button" at bounding box center [382, 122] width 6 height 7
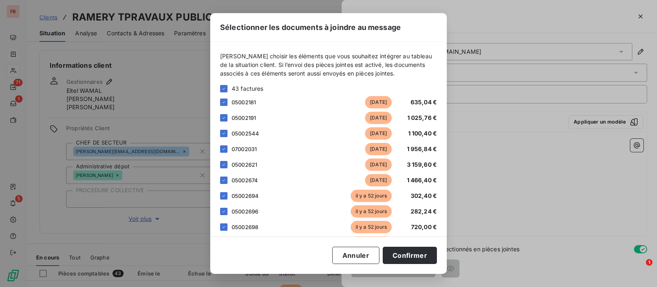
click at [226, 89] on icon at bounding box center [223, 88] width 5 height 5
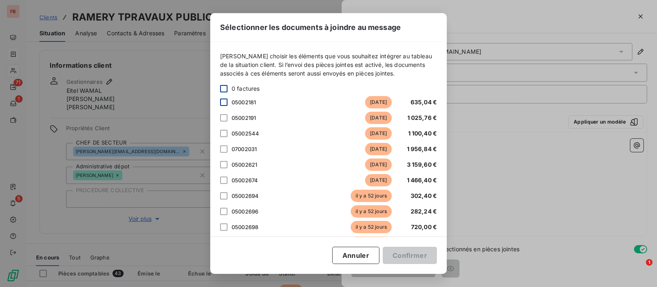
click at [226, 99] on div at bounding box center [223, 102] width 7 height 7
click at [225, 119] on div at bounding box center [223, 117] width 7 height 7
click at [406, 253] on button "Confirmer" at bounding box center [410, 255] width 54 height 17
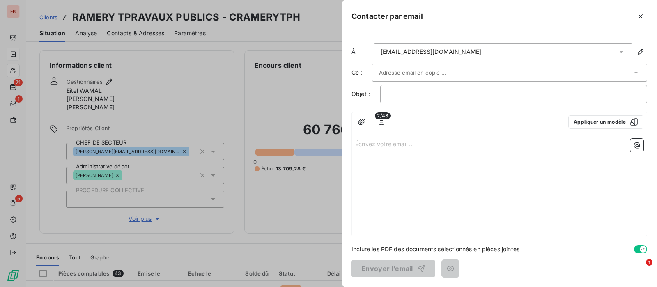
click at [442, 50] on div "chuart@ramery.fr" at bounding box center [503, 51] width 259 height 17
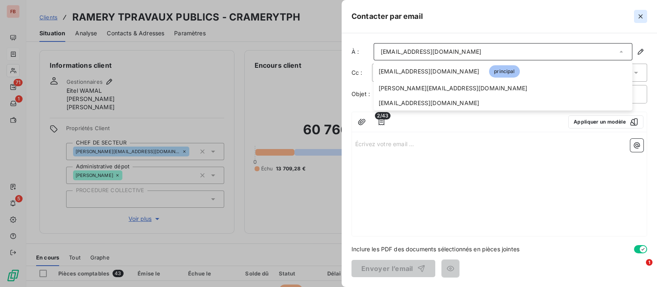
click at [639, 16] on icon "button" at bounding box center [640, 16] width 8 height 8
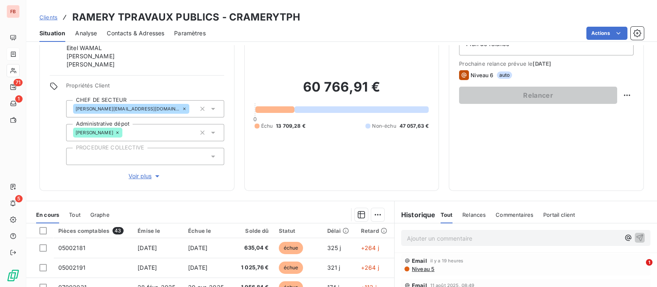
scroll to position [102, 0]
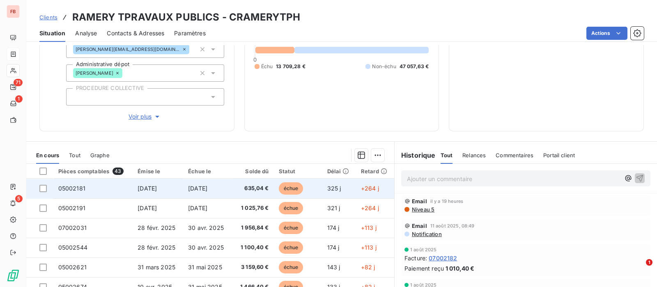
click at [157, 186] on span "30 sept. 2024" at bounding box center [147, 188] width 19 height 7
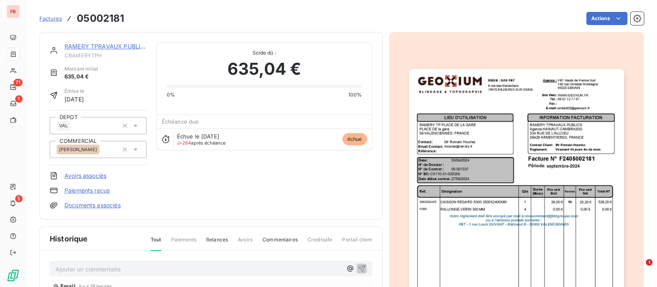
click at [453, 149] on img "button" at bounding box center [516, 221] width 215 height 304
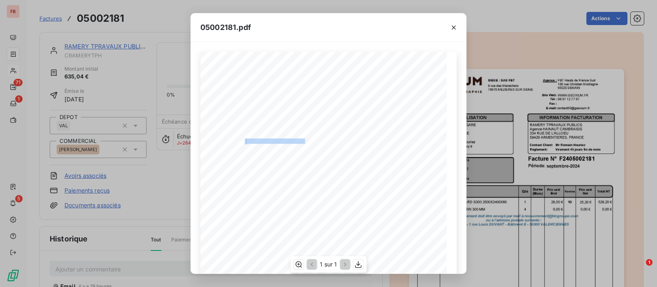
drag, startPoint x: 240, startPoint y: 140, endPoint x: 276, endPoint y: 140, distance: 35.3
click at [274, 140] on div "Qté Prix unit Brut Durée (Mois) Désignation Remise Total HT Prix unit Net Réf. …" at bounding box center [328, 226] width 246 height 349
copy div "rhouriez@ramery.fr"
drag, startPoint x: 452, startPoint y: 28, endPoint x: 367, endPoint y: 25, distance: 84.2
click at [452, 28] on icon "button" at bounding box center [454, 27] width 8 height 8
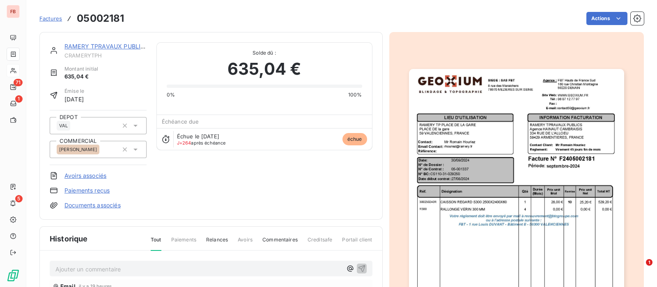
click at [117, 48] on link "RAMERY TPRAVAUX PUBLICS" at bounding box center [106, 46] width 84 height 7
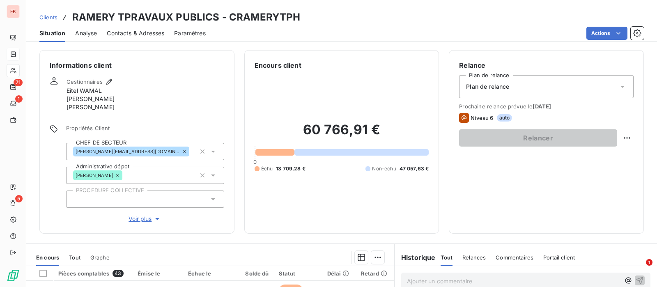
click at [158, 32] on span "Contacts & Adresses" at bounding box center [135, 33] width 57 height 8
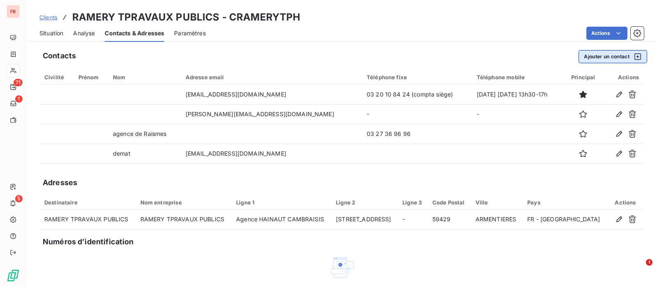
click at [599, 57] on button "Ajouter un contact" at bounding box center [613, 56] width 69 height 13
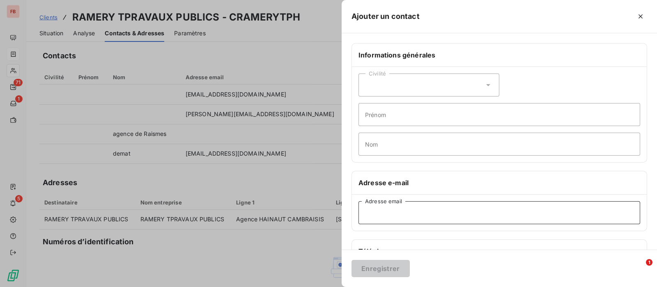
click at [396, 214] on input "Adresse email" at bounding box center [499, 212] width 282 height 23
paste input "rhouriez@ramery.fr"
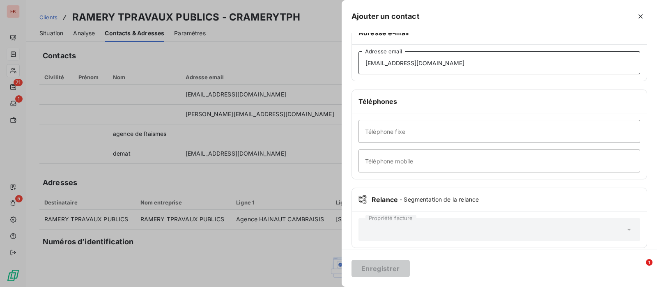
scroll to position [154, 0]
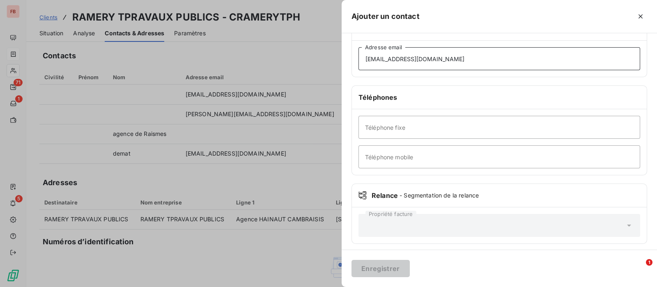
drag, startPoint x: 365, startPoint y: 60, endPoint x: 350, endPoint y: 57, distance: 15.1
click at [350, 57] on div "Informations générales Civilité Prénom Nom Adresse e-mail rhouriez@ramery.fr Ad…" at bounding box center [499, 71] width 315 height 365
type input "rhouriez@ramery.fr"
click at [390, 270] on button "Enregistrer" at bounding box center [380, 268] width 58 height 17
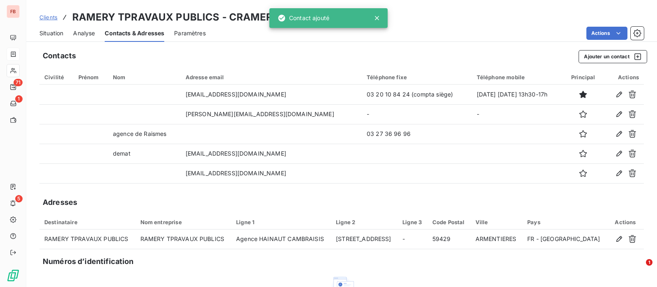
click at [52, 35] on span "Situation" at bounding box center [51, 33] width 24 height 8
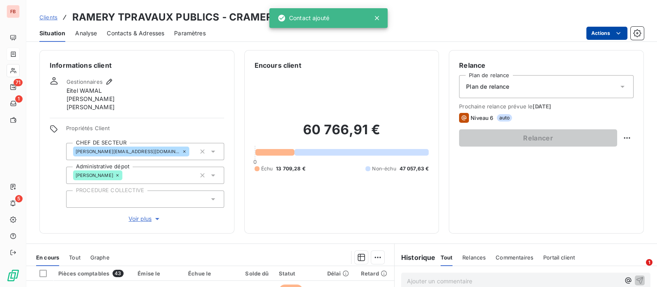
click at [607, 33] on html "FB 71 1 5 Clients RAMERY TPRAVAUX PUBLICS - CRAMERYTPH Situation Analyse Contac…" at bounding box center [328, 143] width 657 height 287
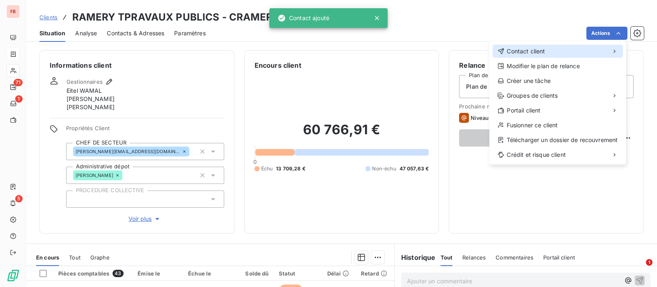
click at [552, 48] on div "Contact client" at bounding box center [558, 51] width 130 height 13
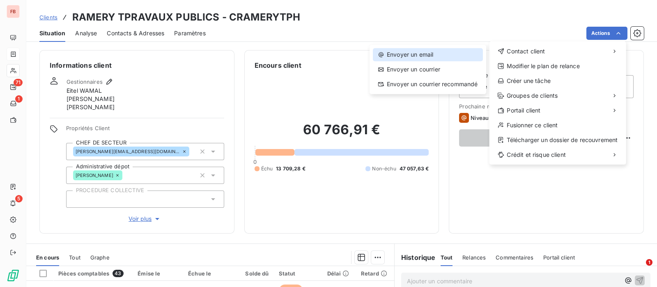
click at [432, 52] on div "Envoyer un email" at bounding box center [428, 54] width 110 height 13
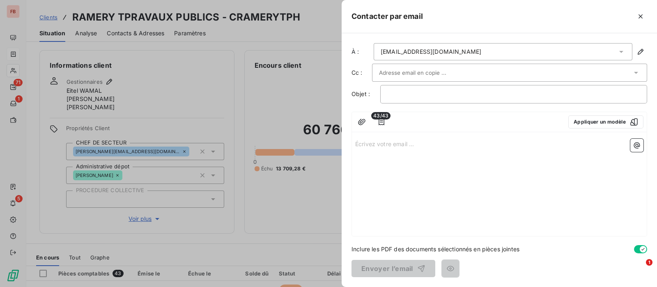
click at [475, 53] on div "chuart@ramery.fr" at bounding box center [503, 51] width 259 height 17
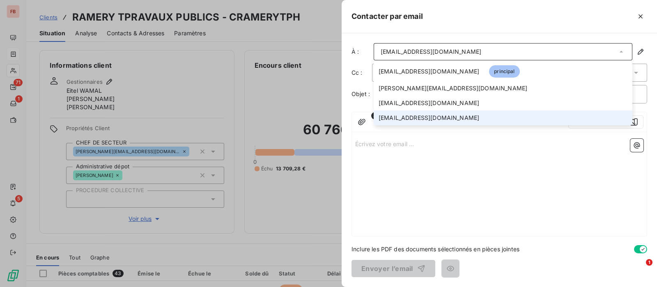
click at [418, 117] on span "rhouriez@ramery.fr" at bounding box center [429, 118] width 101 height 8
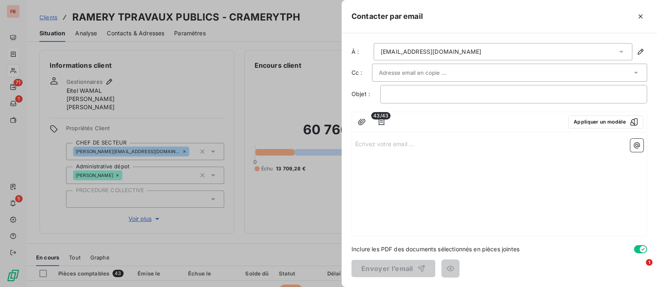
click at [420, 75] on input "text" at bounding box center [423, 73] width 88 height 12
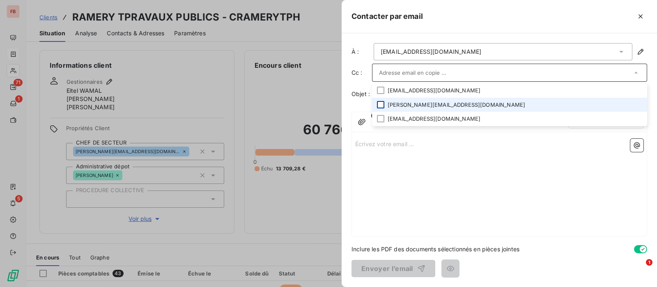
click at [384, 104] on div at bounding box center [380, 104] width 7 height 7
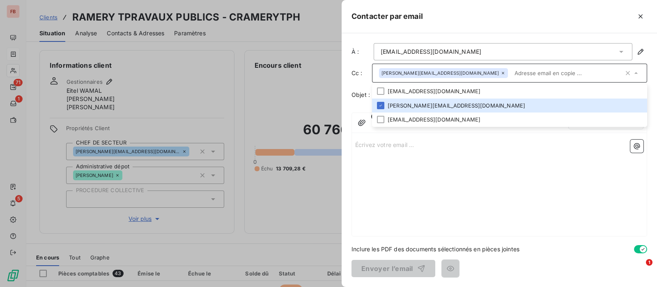
click at [385, 171] on div "Écrivez votre email ... ﻿" at bounding box center [499, 186] width 295 height 100
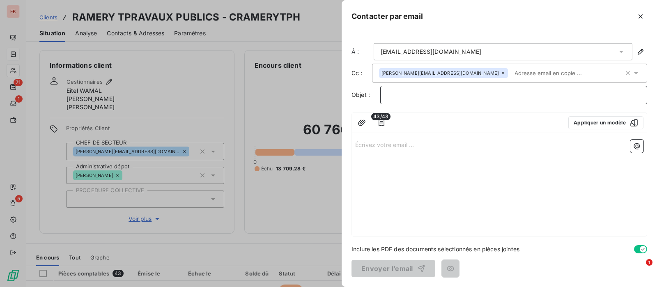
click at [426, 93] on p "﻿" at bounding box center [513, 94] width 253 height 9
click at [380, 124] on icon "button" at bounding box center [381, 123] width 8 height 8
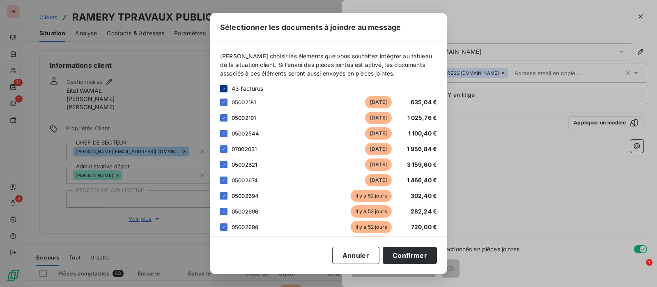
click at [225, 89] on icon at bounding box center [223, 88] width 5 height 5
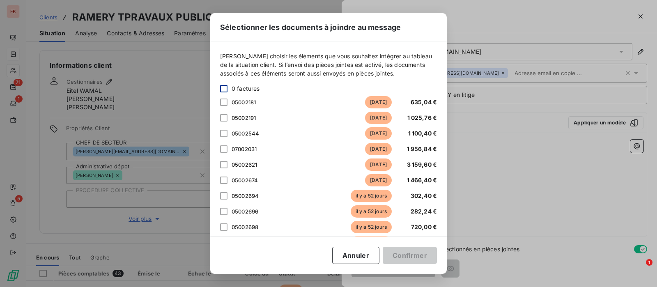
drag, startPoint x: 224, startPoint y: 102, endPoint x: 223, endPoint y: 113, distance: 10.3
click at [224, 106] on div "05002181 il y a 264 jours 635,04 €" at bounding box center [328, 102] width 217 height 12
click at [224, 119] on div at bounding box center [223, 117] width 7 height 7
click at [225, 104] on div at bounding box center [223, 102] width 7 height 7
click at [407, 257] on button "Confirmer" at bounding box center [410, 255] width 54 height 17
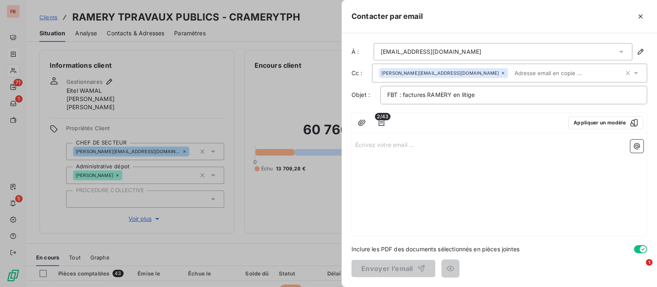
click at [404, 145] on p "Écrivez votre email ... ﻿" at bounding box center [499, 144] width 288 height 9
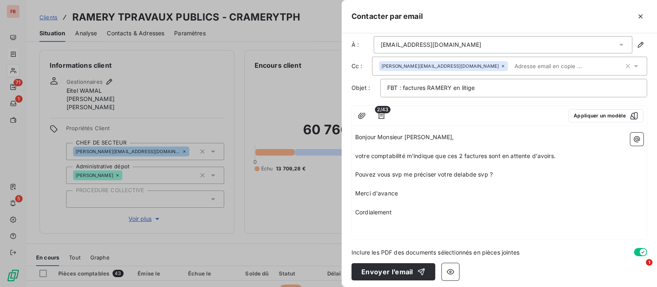
scroll to position [9, 0]
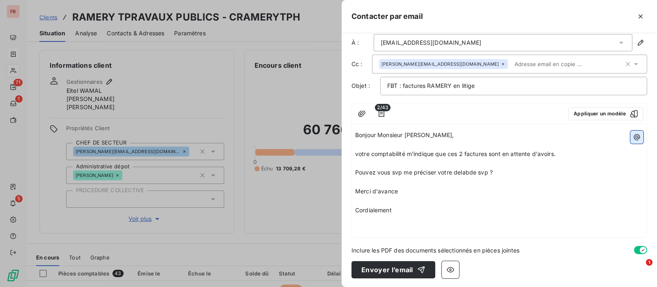
click at [633, 134] on icon "button" at bounding box center [637, 137] width 8 height 8
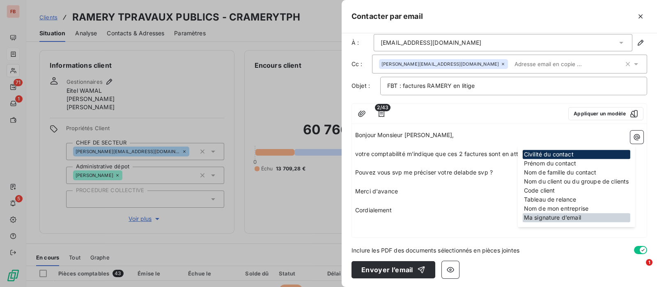
click at [553, 216] on div "Ma signature d’email" at bounding box center [577, 217] width 108 height 9
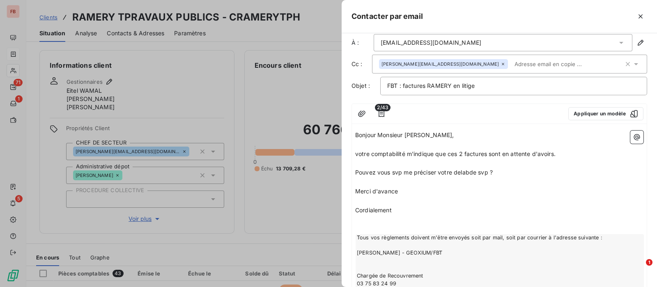
click at [474, 171] on span "Pouvez vous svp me préciser votre delabde svp ?" at bounding box center [424, 172] width 138 height 7
click at [468, 170] on span "Pouvez vous svp me préciser votre delabde svp ?" at bounding box center [424, 172] width 138 height 7
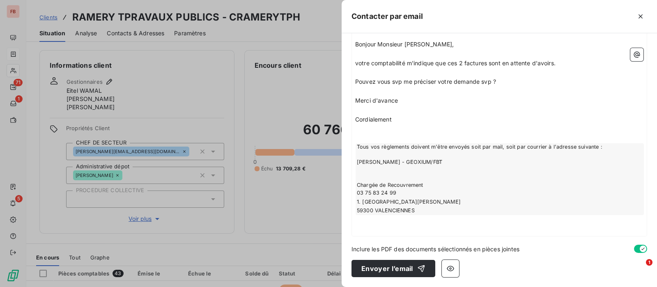
scroll to position [111, 0]
click at [384, 266] on button "Envoyer l’email" at bounding box center [393, 268] width 84 height 17
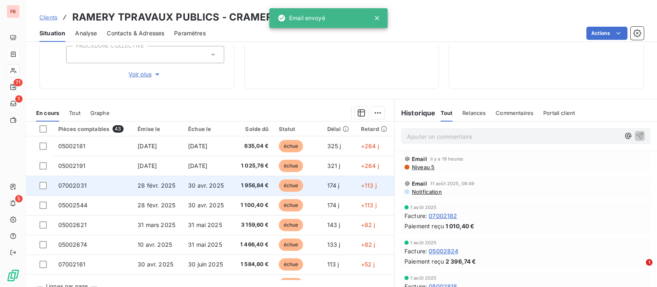
scroll to position [154, 0]
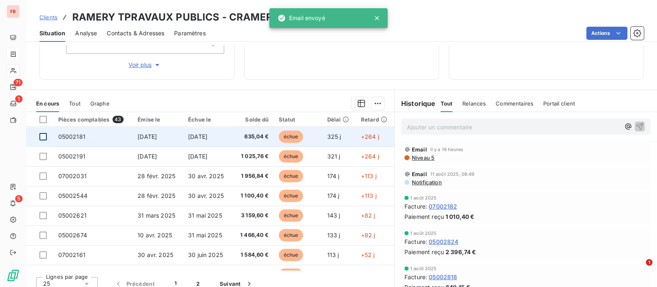
click at [44, 136] on div at bounding box center [42, 136] width 7 height 7
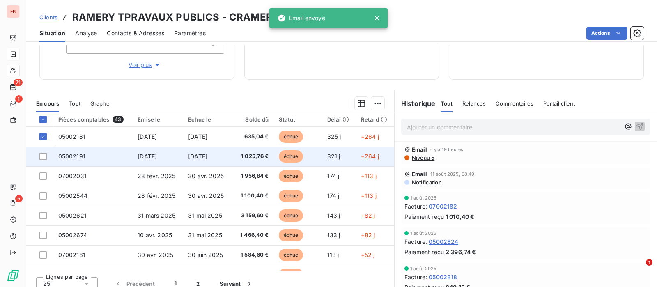
drag, startPoint x: 44, startPoint y: 156, endPoint x: 61, endPoint y: 154, distance: 17.8
click at [44, 157] on div at bounding box center [42, 156] width 7 height 7
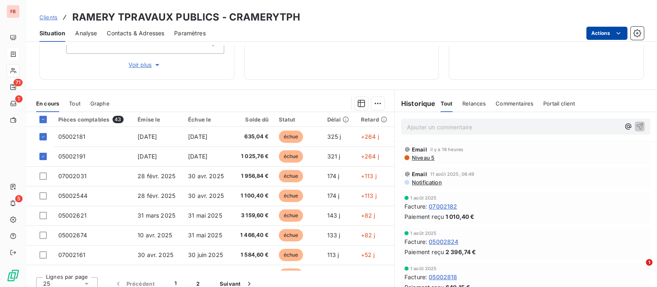
click at [612, 36] on html "FB 71 1 5 Clients RAMERY TPRAVAUX PUBLICS - CRAMERYTPH Situation Analyse Contac…" at bounding box center [328, 143] width 657 height 287
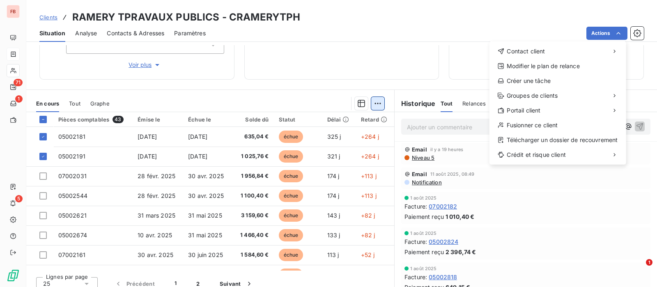
click at [376, 104] on html "FB 71 1 5 Clients RAMERY TPRAVAUX PUBLICS - CRAMERYTPH Situation Analyse Contac…" at bounding box center [328, 143] width 657 height 287
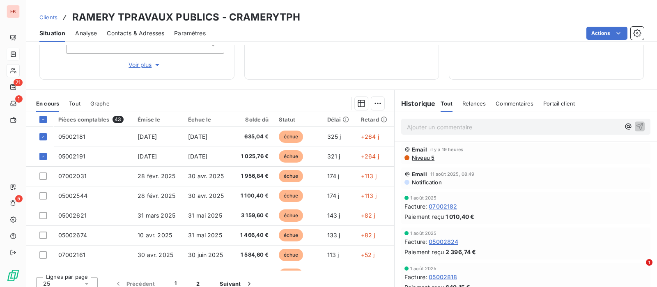
click at [373, 103] on html "FB 71 1 5 Clients RAMERY TPRAVAUX PUBLICS - CRAMERYTPH Situation Analyse Contac…" at bounding box center [328, 143] width 657 height 287
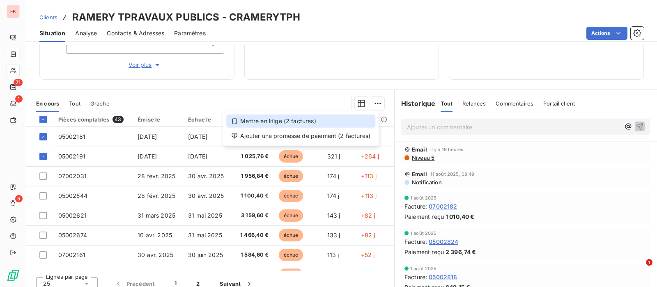
click at [278, 123] on div "Mettre en litige (2 factures)" at bounding box center [300, 121] width 149 height 13
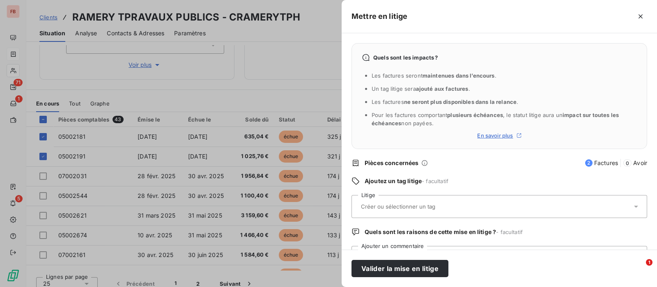
scroll to position [37, 0]
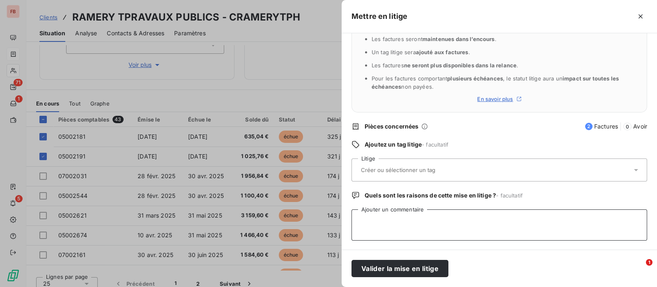
click at [421, 217] on textarea "Ajouter un commentaire" at bounding box center [499, 224] width 296 height 31
click at [471, 169] on div at bounding box center [494, 169] width 273 height 17
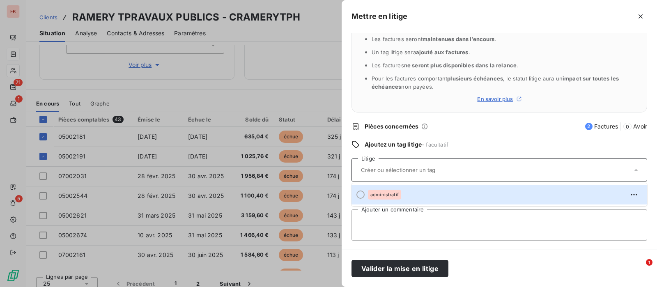
click at [470, 170] on div at bounding box center [494, 169] width 273 height 17
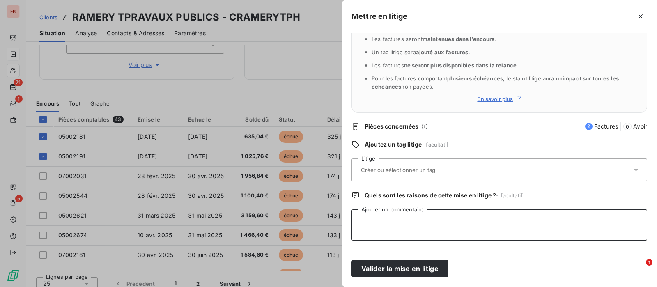
click at [410, 217] on textarea "Ajouter un commentaire" at bounding box center [499, 224] width 296 height 31
click at [515, 218] on textarea "bloquée en attente d'avoir, je demande plus d'infos à Mr houriez" at bounding box center [499, 224] width 296 height 31
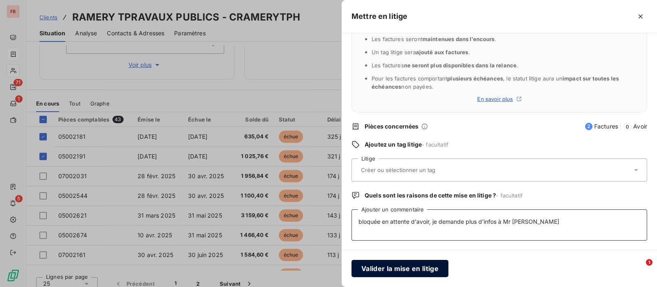
type textarea "bloquée en attente d'avoir, je demande plus d'infos à Mr Houriez"
click at [402, 266] on button "Valider la mise en litige" at bounding box center [399, 268] width 97 height 17
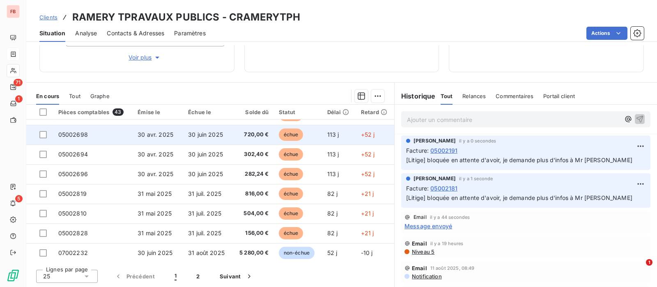
scroll to position [102, 0]
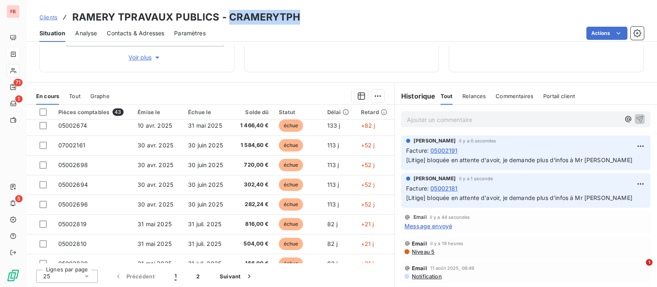
drag, startPoint x: 228, startPoint y: 17, endPoint x: 302, endPoint y: 21, distance: 74.0
click at [302, 21] on div "Clients RAMERY TPRAVAUX PUBLICS - CRAMERYTPH" at bounding box center [341, 17] width 631 height 15
copy h3 "CRAMERYTPH"
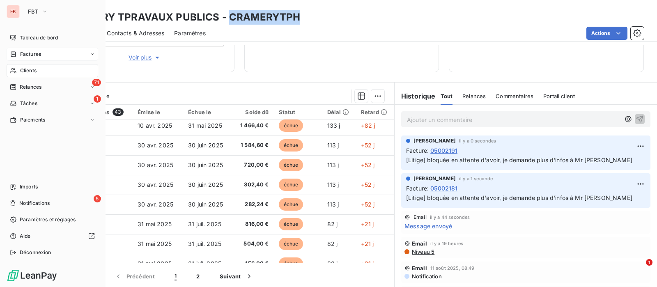
click at [21, 53] on span "Factures" at bounding box center [30, 54] width 21 height 7
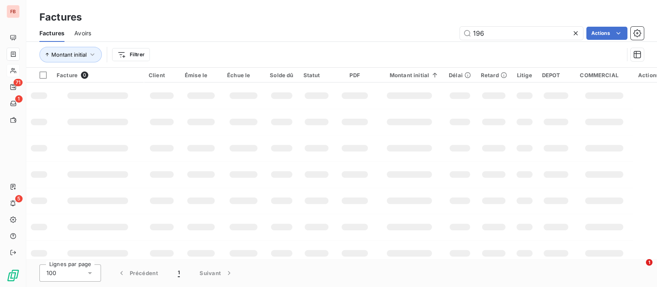
drag, startPoint x: 487, startPoint y: 34, endPoint x: 427, endPoint y: 33, distance: 59.5
click at [427, 33] on div "196 Actions" at bounding box center [372, 33] width 543 height 13
type input "CRAMERYTPH"
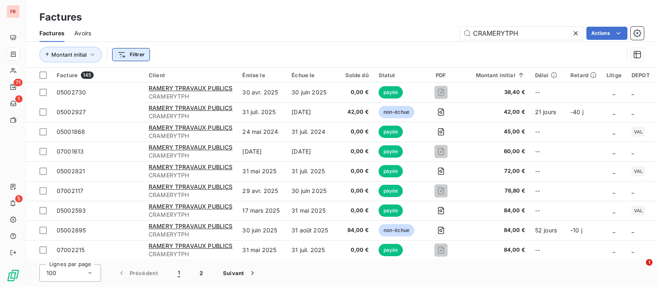
click at [127, 51] on html "FB 71 1 5 Factures Factures Avoirs CRAMERYTPH Actions Montant initial Filtrer F…" at bounding box center [328, 143] width 657 height 287
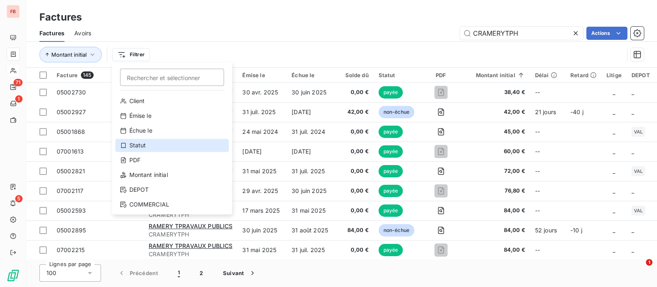
click at [140, 146] on div "Statut" at bounding box center [172, 145] width 114 height 13
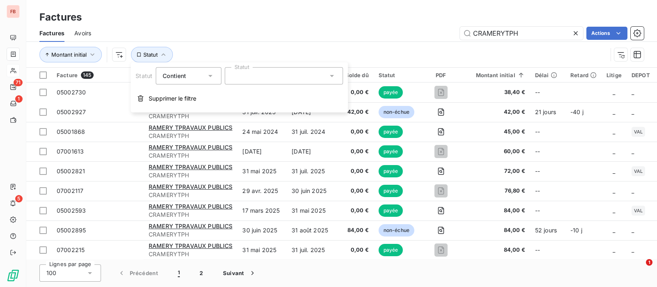
click at [273, 75] on div at bounding box center [284, 75] width 118 height 17
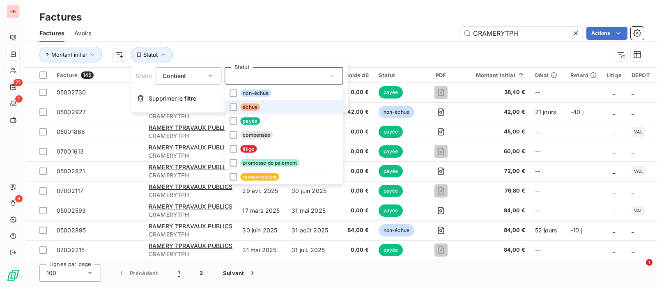
click at [253, 105] on span "échue" at bounding box center [250, 106] width 20 height 7
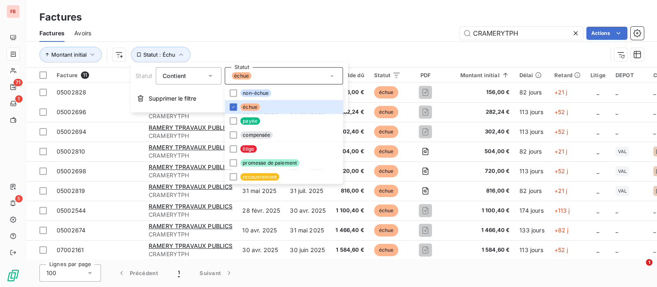
drag, startPoint x: 347, startPoint y: 43, endPoint x: 368, endPoint y: 38, distance: 22.0
click at [347, 43] on div "Montant initial Statut : Échu" at bounding box center [341, 54] width 604 height 25
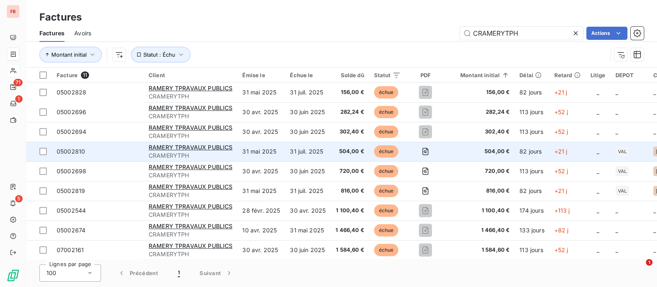
scroll to position [43, 0]
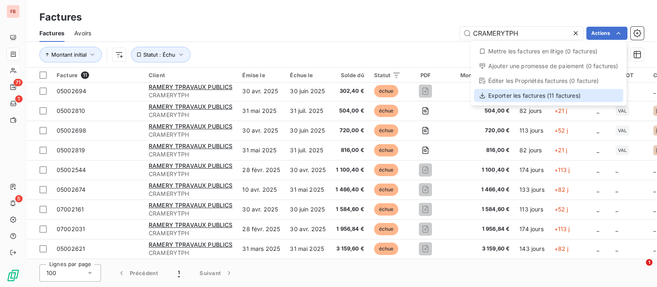
click at [551, 95] on div "Exporter les factures (11 factures)" at bounding box center [548, 95] width 149 height 13
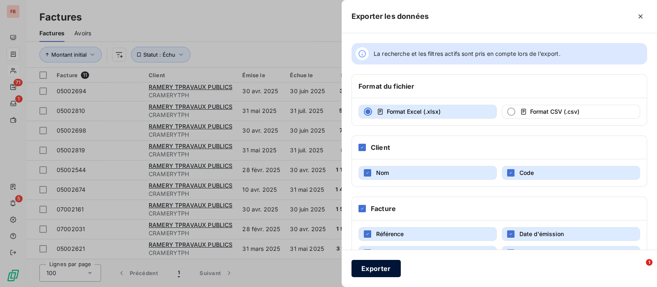
click at [372, 269] on button "Exporter" at bounding box center [375, 268] width 49 height 17
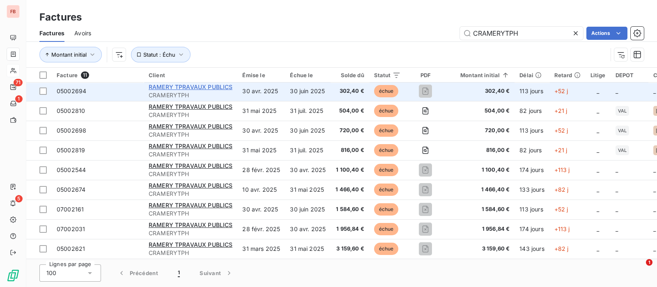
click at [194, 83] on span "RAMERY TPRAVAUX PUBLICS" at bounding box center [191, 86] width 84 height 7
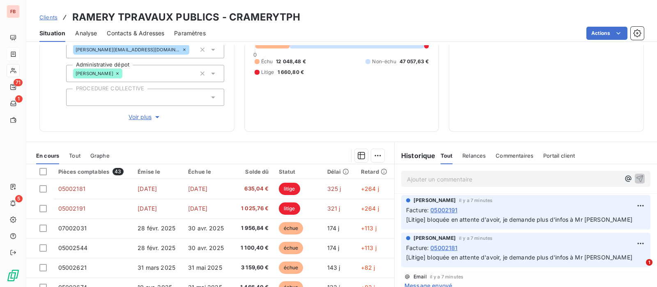
scroll to position [102, 0]
click at [448, 177] on p "Ajouter un commentaire ﻿" at bounding box center [513, 179] width 213 height 10
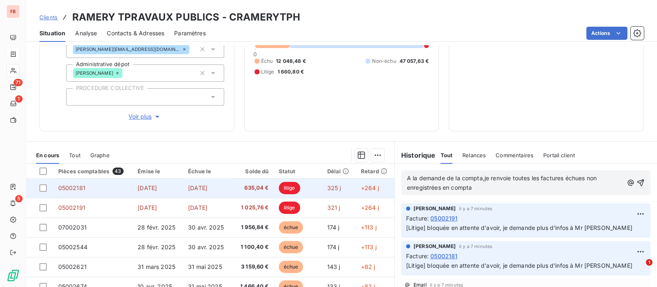
scroll to position [0, 0]
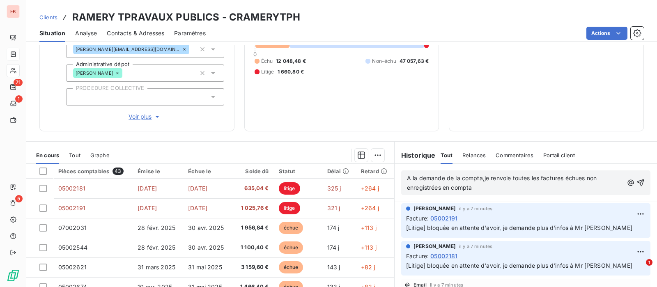
click at [478, 177] on span "A la demande de la compta,je renvoie toutes les factures échues non enregistrée…" at bounding box center [502, 183] width 191 height 16
click at [636, 183] on icon "button" at bounding box center [640, 183] width 8 height 8
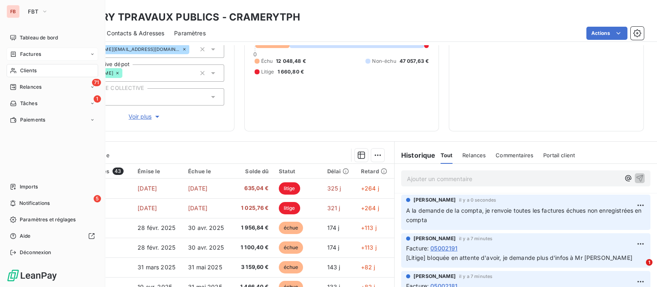
click at [17, 68] on div "Clients" at bounding box center [53, 70] width 92 height 13
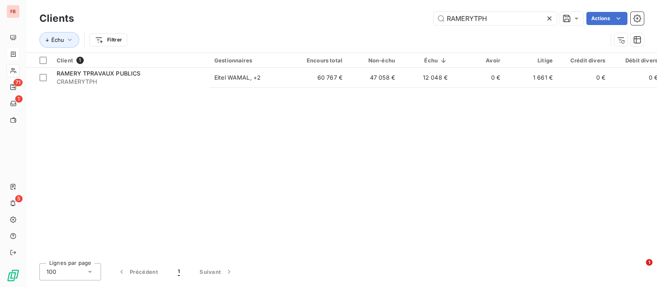
click at [308, 2] on div "Clients RAMERYTPH Actions Échu Filtrer" at bounding box center [341, 26] width 631 height 53
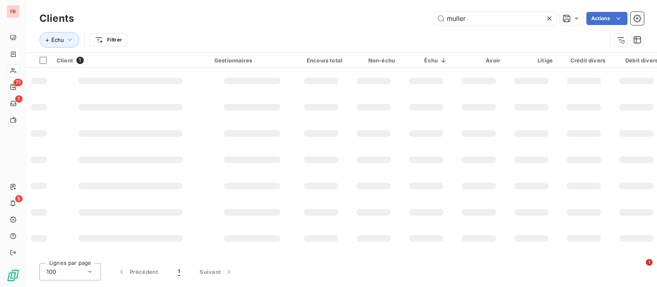
type input "muller"
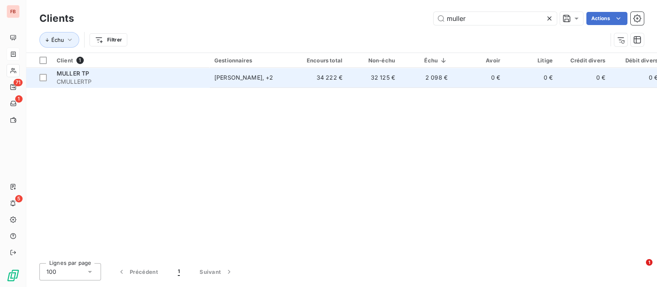
click at [189, 78] on span "CMULLERTP" at bounding box center [131, 82] width 148 height 8
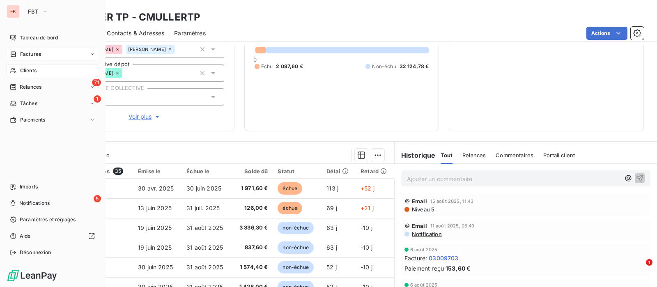
drag, startPoint x: 18, startPoint y: 71, endPoint x: 37, endPoint y: 72, distance: 18.9
click at [19, 71] on div "Clients" at bounding box center [53, 70] width 92 height 13
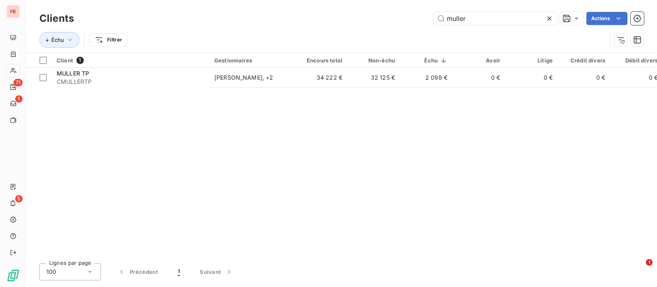
drag, startPoint x: 470, startPoint y: 21, endPoint x: 354, endPoint y: 21, distance: 115.8
click at [354, 21] on div "muller Actions" at bounding box center [364, 18] width 560 height 13
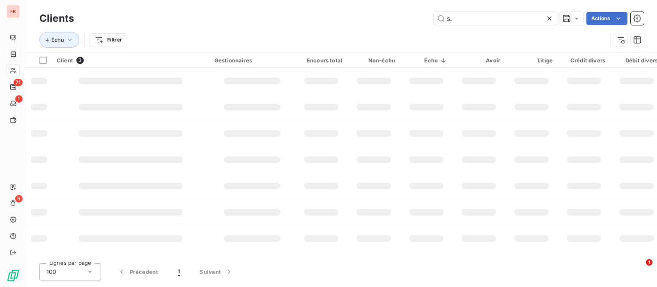
type input "s"
type input "stlm"
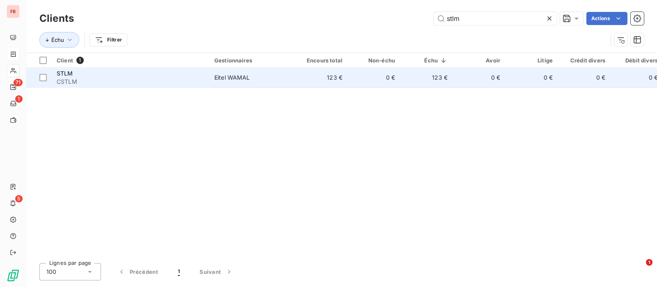
click at [175, 75] on div "STLM" at bounding box center [131, 73] width 148 height 8
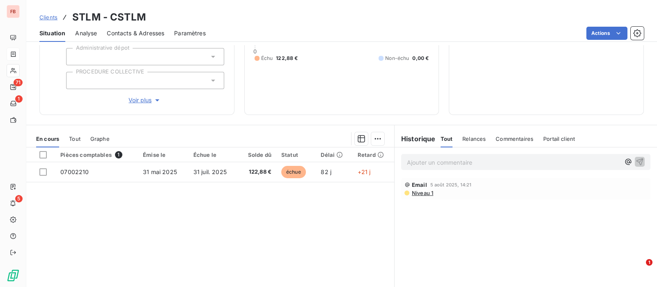
scroll to position [51, 0]
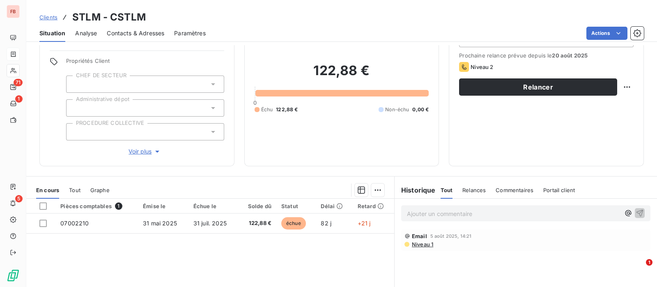
click at [485, 209] on p "Ajouter un commentaire ﻿" at bounding box center [513, 214] width 213 height 10
click at [636, 210] on icon "button" at bounding box center [639, 212] width 7 height 7
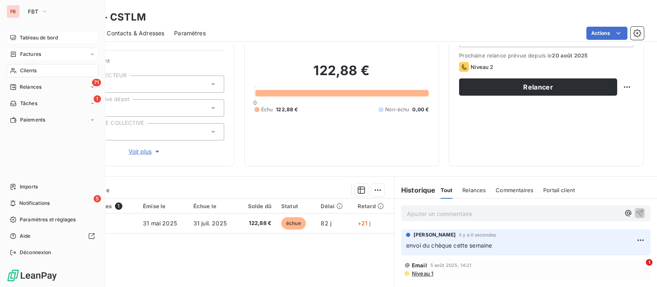
click at [25, 40] on span "Tableau de bord" at bounding box center [39, 37] width 38 height 7
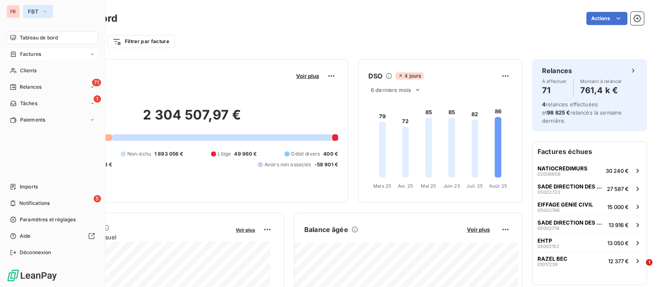
click at [33, 11] on span "FBT" at bounding box center [33, 11] width 10 height 7
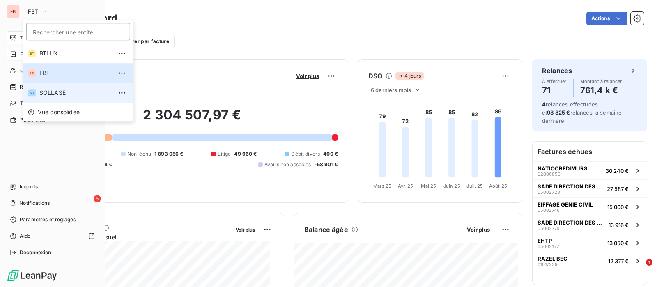
click at [57, 90] on span "SOLLASE" at bounding box center [75, 93] width 73 height 8
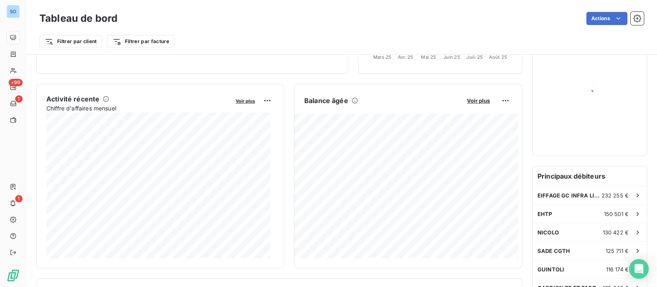
scroll to position [257, 0]
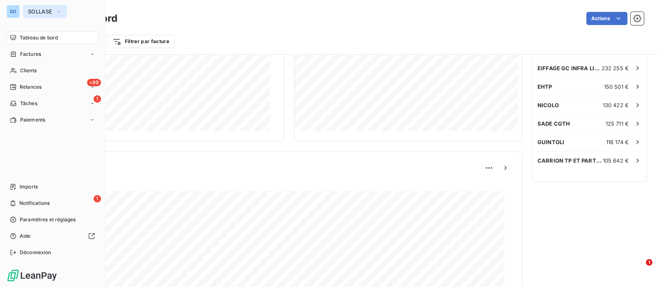
click at [50, 14] on span "SOLLASE" at bounding box center [40, 11] width 24 height 7
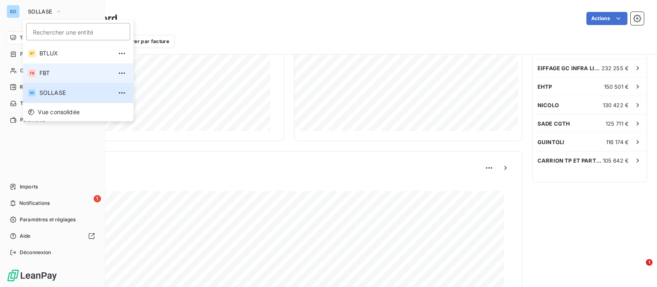
drag, startPoint x: 57, startPoint y: 72, endPoint x: 527, endPoint y: 23, distance: 472.3
click at [57, 72] on span "FBT" at bounding box center [75, 73] width 73 height 8
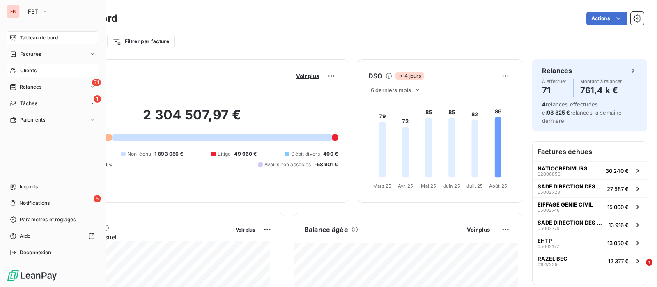
click at [21, 71] on span "Clients" at bounding box center [28, 70] width 16 height 7
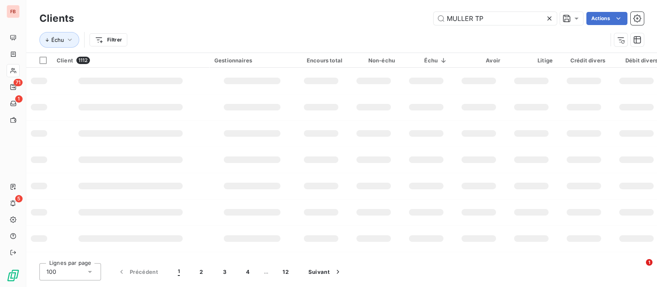
type input "MULLER TP"
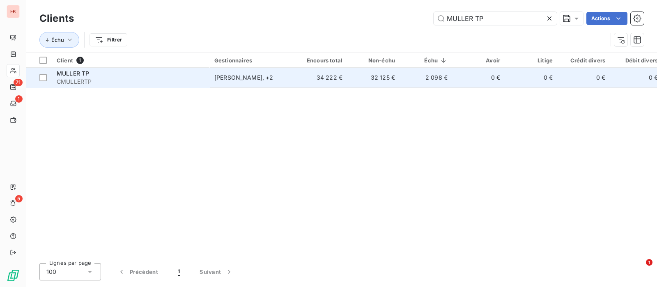
click at [270, 79] on div "[PERSON_NAME] , + 2" at bounding box center [252, 77] width 76 height 8
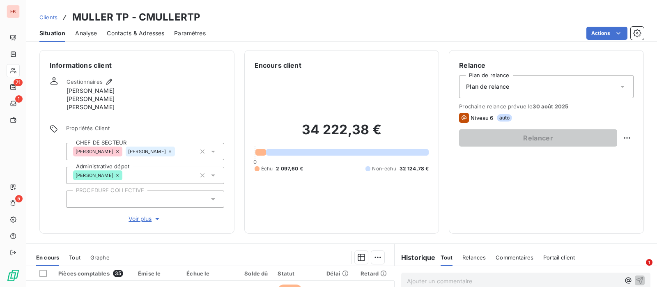
click at [138, 36] on span "Contacts & Adresses" at bounding box center [135, 33] width 57 height 8
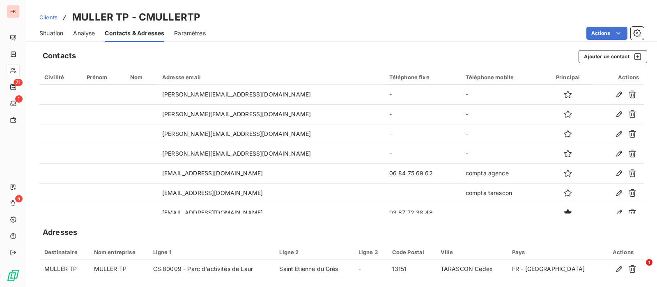
scroll to position [29, 0]
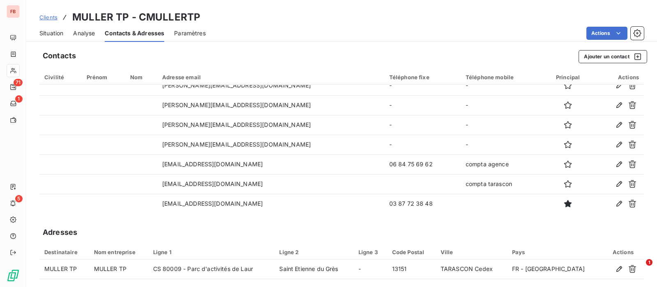
click at [57, 35] on span "Situation" at bounding box center [51, 33] width 24 height 8
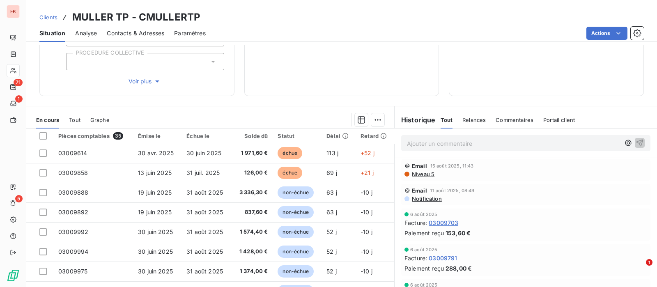
scroll to position [154, 0]
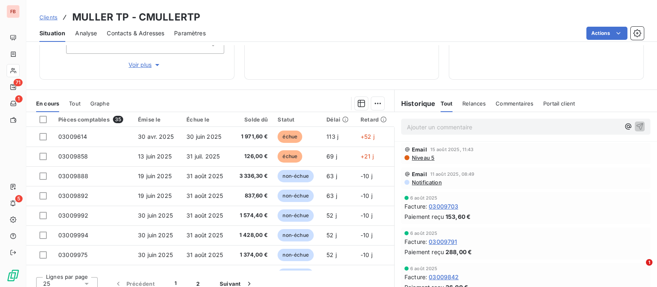
click at [419, 158] on span "Niveau 5" at bounding box center [422, 157] width 23 height 7
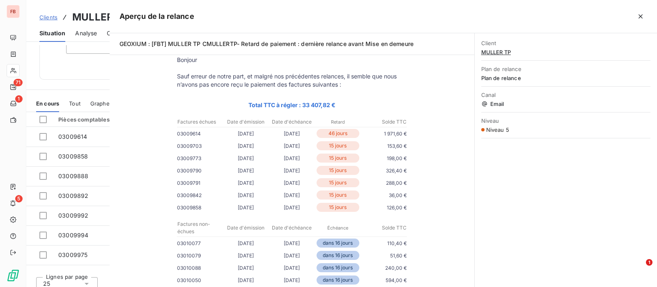
scroll to position [0, 0]
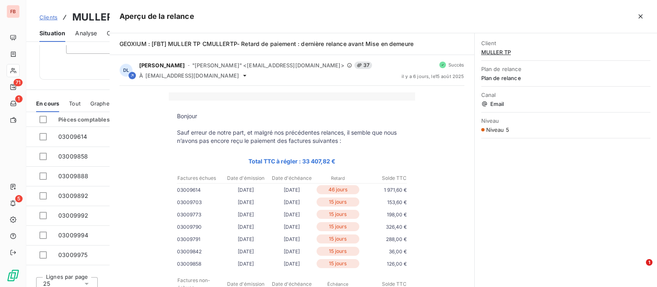
drag, startPoint x: 638, startPoint y: 18, endPoint x: 634, endPoint y: 19, distance: 4.4
click at [638, 19] on icon "button" at bounding box center [640, 16] width 8 height 8
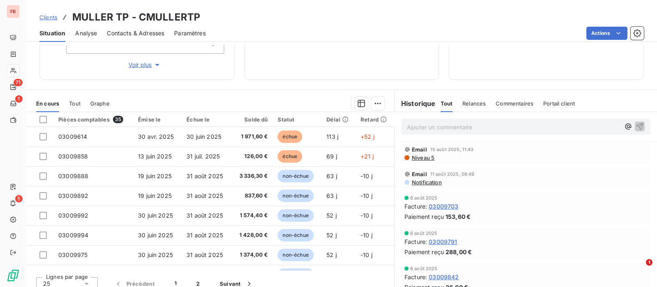
click at [468, 129] on p "Ajouter un commentaire ﻿" at bounding box center [513, 127] width 213 height 10
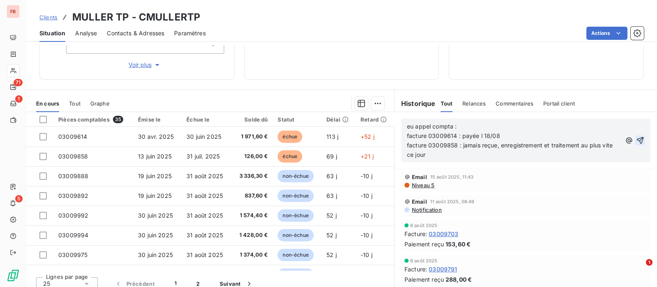
click at [636, 139] on icon "button" at bounding box center [640, 140] width 8 height 8
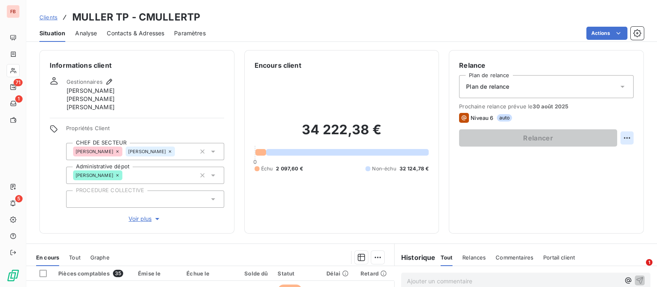
click at [621, 137] on html "FB 71 1 5 Clients MULLER TP - CMULLERTP Situation Analyse Contacts & Adresses P…" at bounding box center [328, 143] width 657 height 287
click at [599, 158] on div "Replanifier cette action" at bounding box center [585, 155] width 73 height 13
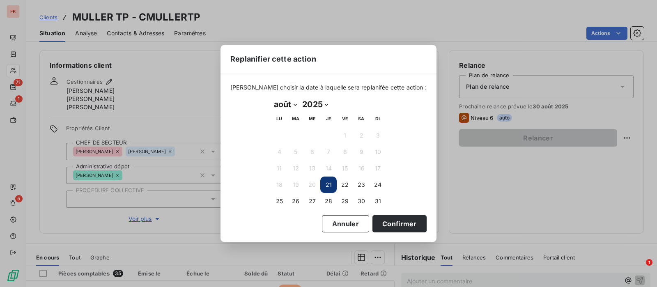
click at [292, 102] on select "janvier février mars avril mai juin juillet août septembre octobre novembre déc…" at bounding box center [285, 104] width 28 height 13
select select "8"
click at [271, 98] on select "janvier février mars avril mai juin juillet août septembre octobre novembre déc…" at bounding box center [285, 104] width 28 height 13
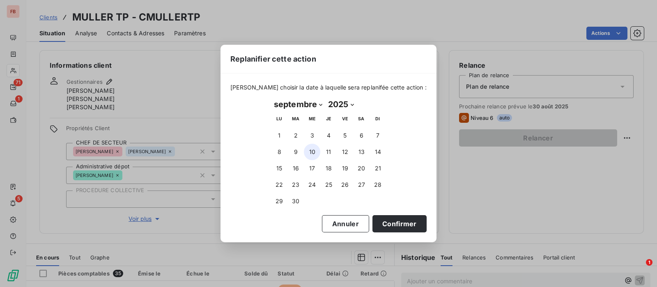
click at [315, 149] on button "10" at bounding box center [312, 152] width 16 height 16
click at [395, 223] on button "Confirmer" at bounding box center [399, 223] width 54 height 17
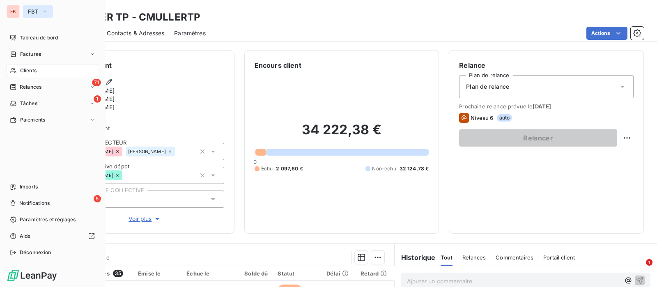
click at [25, 14] on button "FBT" at bounding box center [38, 11] width 30 height 13
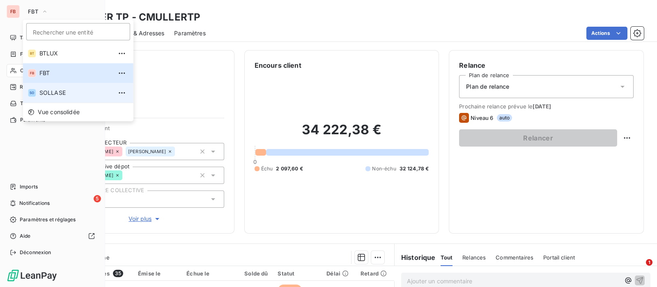
click at [35, 93] on div "SO" at bounding box center [32, 93] width 8 height 8
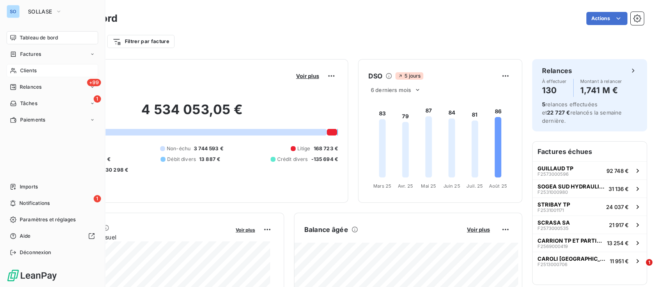
click at [23, 69] on span "Clients" at bounding box center [28, 70] width 16 height 7
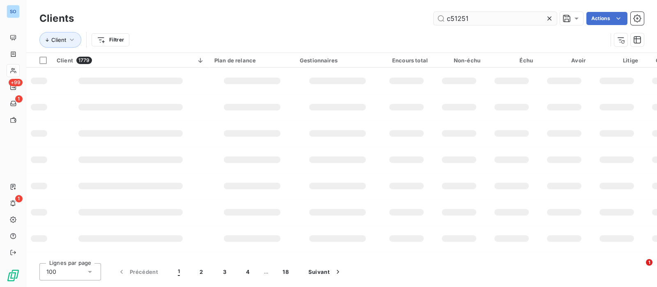
type input "c51251"
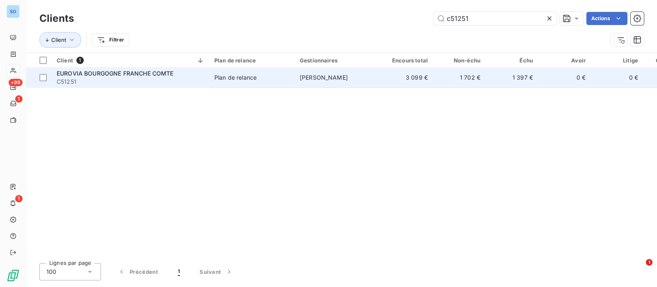
click at [185, 71] on div "EUROVIA BOURGOGNE FRANCHE COMTE" at bounding box center [131, 73] width 148 height 8
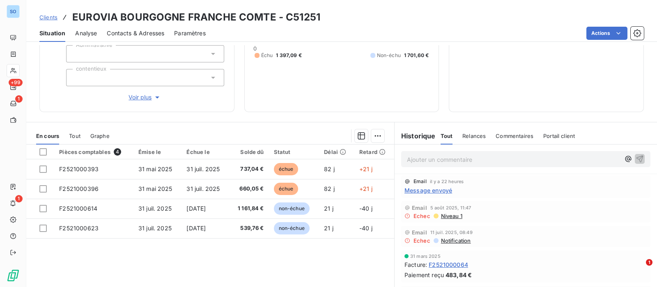
scroll to position [145, 0]
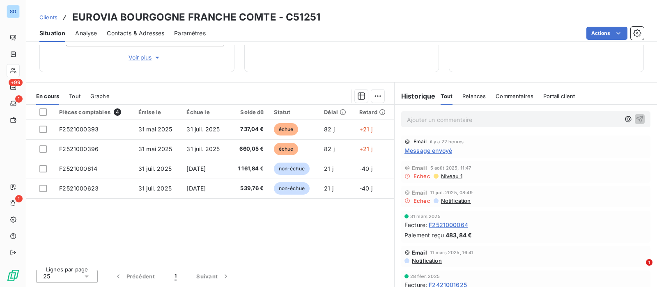
click at [468, 121] on p "Ajouter un commentaire ﻿" at bounding box center [513, 120] width 213 height 10
click at [636, 117] on icon "button" at bounding box center [640, 119] width 8 height 8
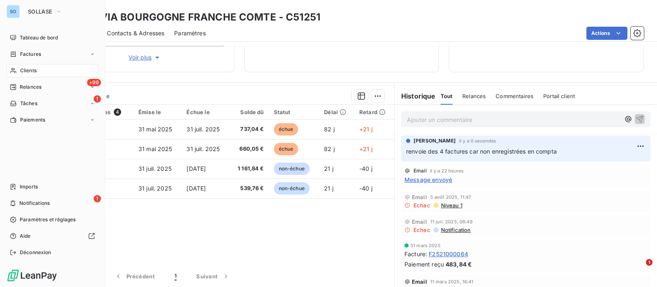
click at [22, 72] on span "Clients" at bounding box center [28, 70] width 16 height 7
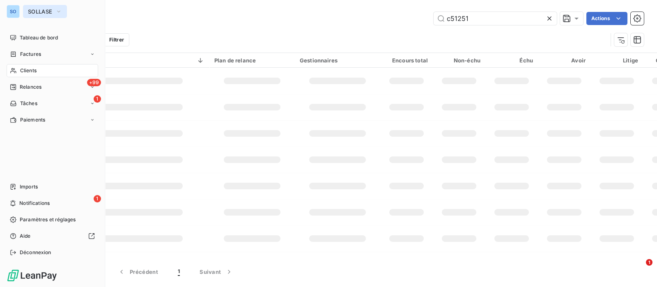
click at [39, 13] on span "SOLLASE" at bounding box center [40, 11] width 24 height 7
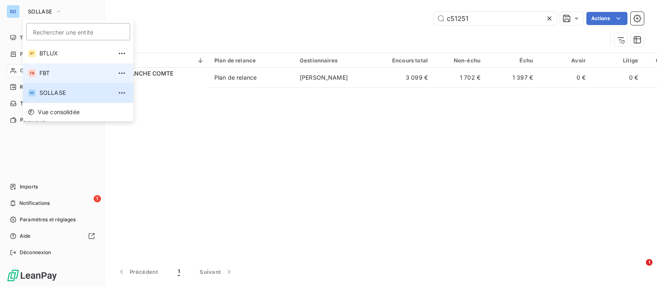
click at [43, 76] on span "FBT" at bounding box center [75, 73] width 73 height 8
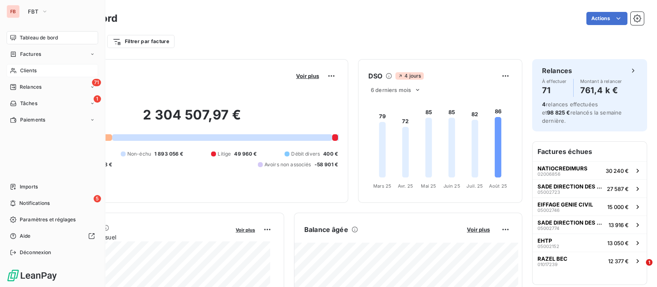
click at [23, 69] on span "Clients" at bounding box center [28, 70] width 16 height 7
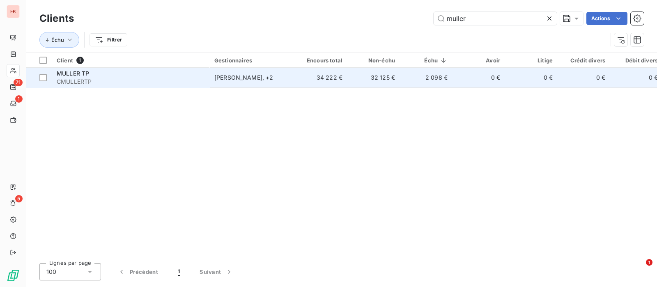
type input "muller"
click at [122, 77] on div "MULLER TP" at bounding box center [131, 73] width 148 height 8
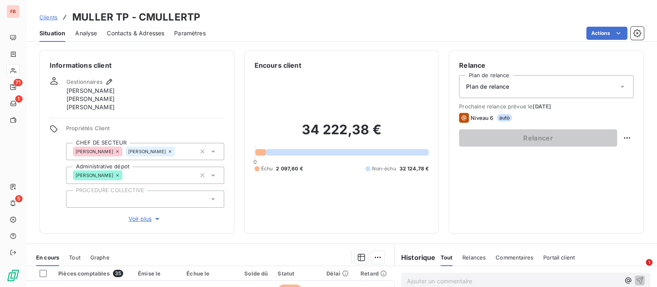
click at [138, 30] on span "Contacts & Adresses" at bounding box center [135, 33] width 57 height 8
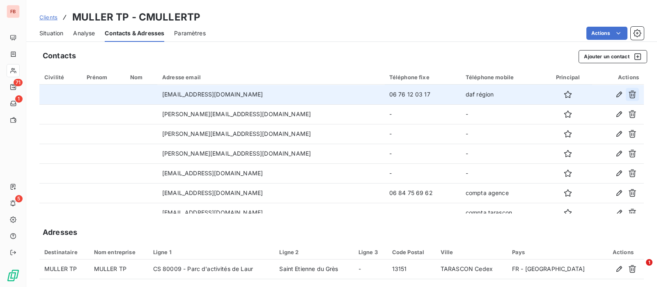
click at [628, 92] on icon "button" at bounding box center [632, 94] width 8 height 8
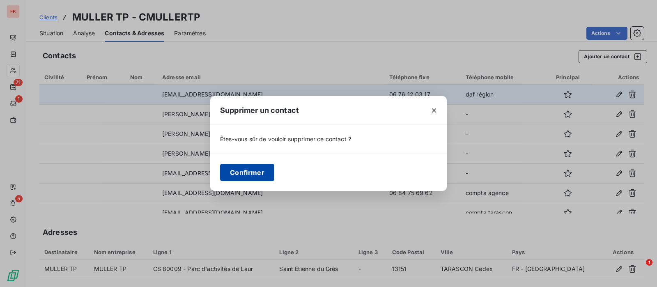
click at [239, 165] on div "Confirmer" at bounding box center [328, 172] width 237 height 37
click at [232, 172] on button "Confirmer" at bounding box center [247, 172] width 54 height 17
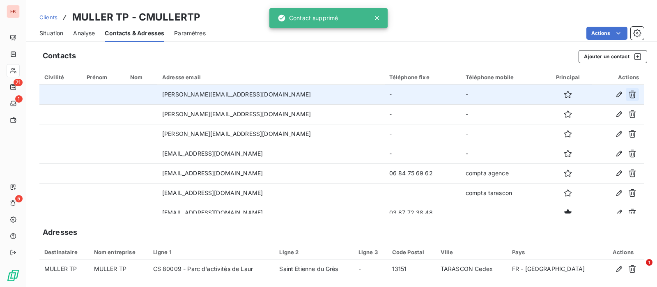
click at [629, 93] on icon "button" at bounding box center [632, 95] width 7 height 8
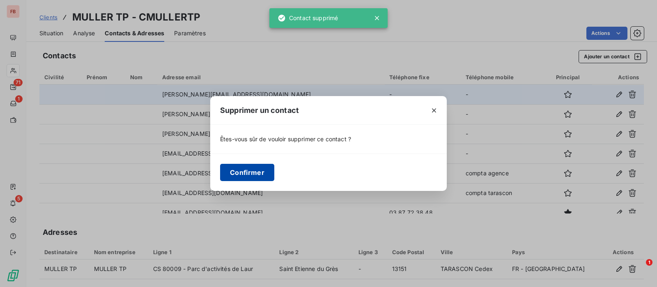
click at [256, 170] on button "Confirmer" at bounding box center [247, 172] width 54 height 17
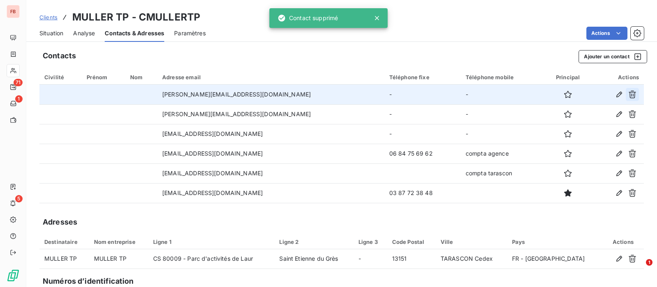
click at [629, 94] on icon "button" at bounding box center [632, 95] width 7 height 8
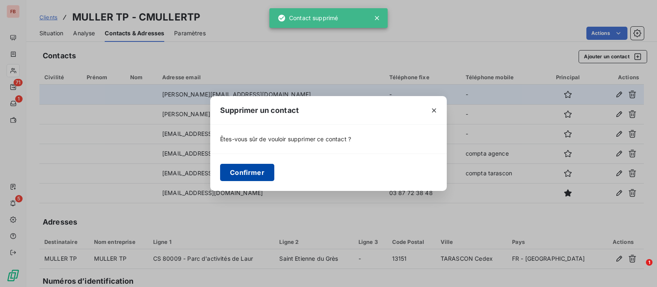
click at [230, 174] on button "Confirmer" at bounding box center [247, 172] width 54 height 17
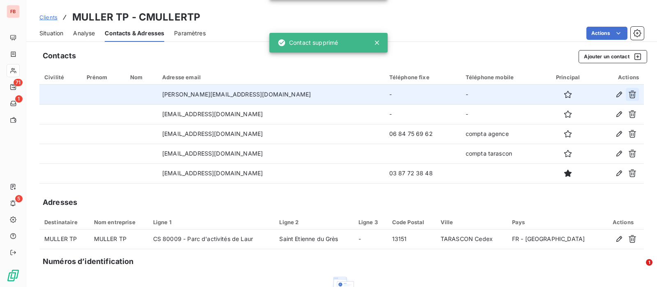
click at [628, 95] on icon "button" at bounding box center [632, 94] width 8 height 8
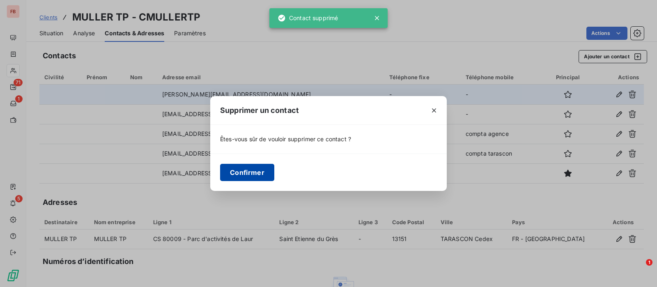
click at [225, 173] on button "Confirmer" at bounding box center [247, 172] width 54 height 17
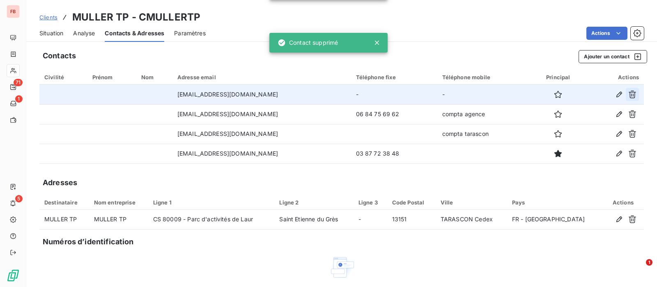
click at [628, 92] on icon "button" at bounding box center [632, 94] width 8 height 8
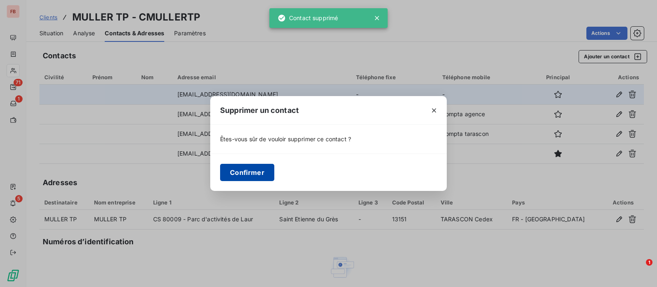
click at [239, 170] on button "Confirmer" at bounding box center [247, 172] width 54 height 17
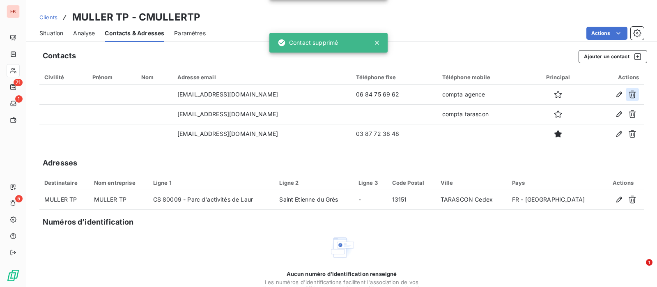
click at [629, 92] on icon "button" at bounding box center [632, 95] width 7 height 8
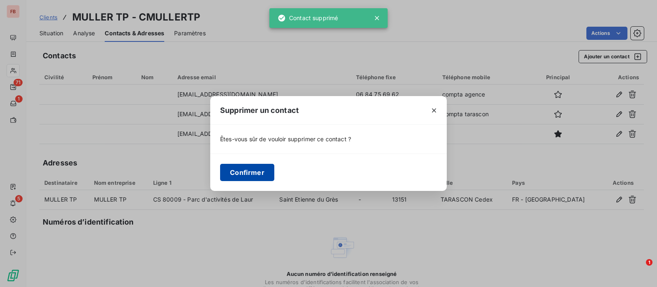
click at [253, 174] on button "Confirmer" at bounding box center [247, 172] width 54 height 17
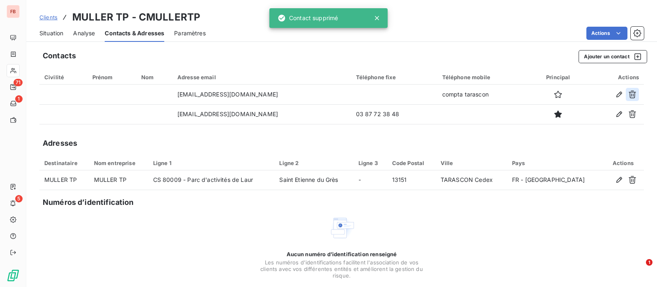
click at [628, 94] on icon "button" at bounding box center [632, 94] width 8 height 8
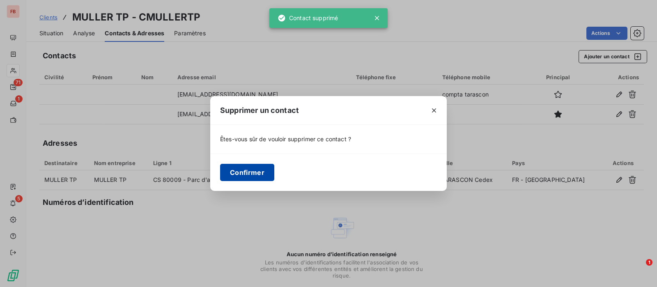
click at [251, 172] on button "Confirmer" at bounding box center [247, 172] width 54 height 17
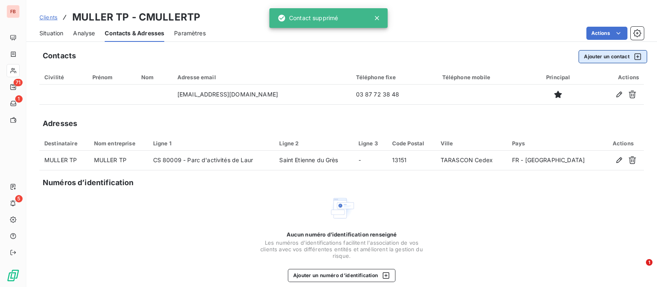
click at [593, 56] on button "Ajouter un contact" at bounding box center [613, 56] width 69 height 13
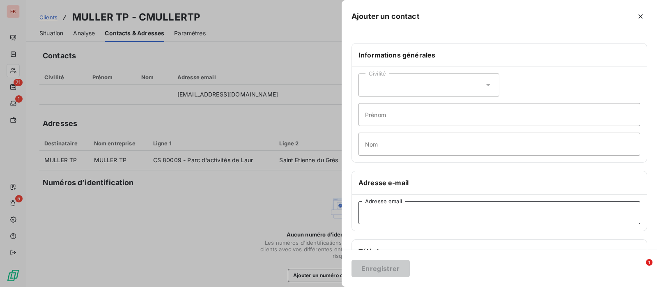
click at [385, 214] on input "Adresse email" at bounding box center [499, 212] width 282 height 23
paste input "cbarais@mullertp.fr"
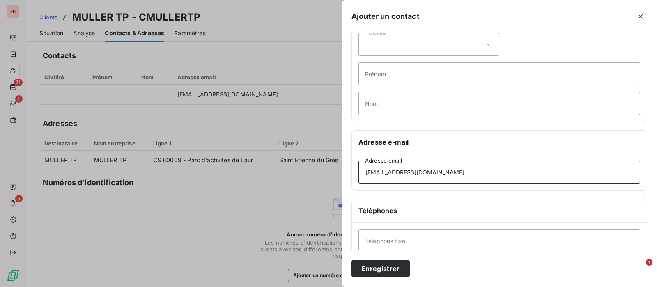
scroll to position [102, 0]
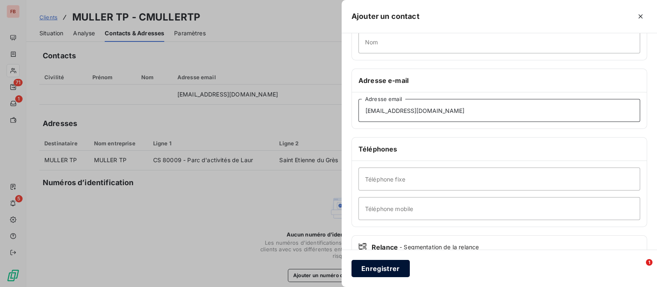
type input "cbarais@mullertp.fr"
click at [382, 267] on button "Enregistrer" at bounding box center [380, 268] width 58 height 17
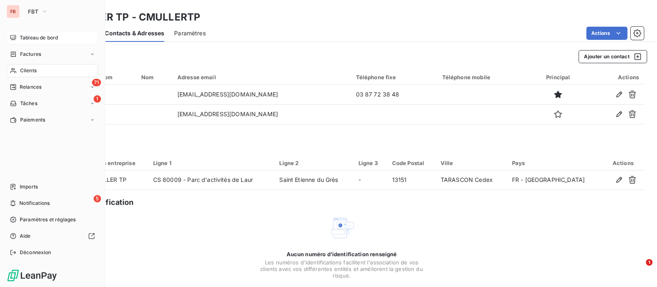
click at [14, 41] on icon at bounding box center [13, 37] width 7 height 7
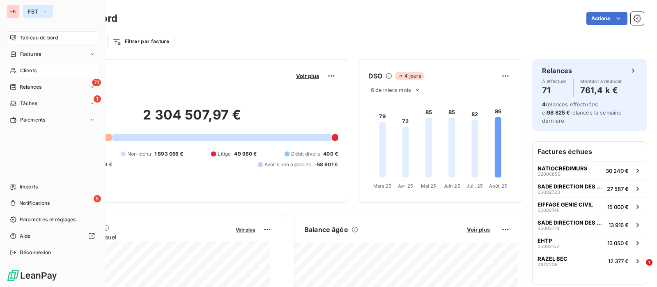
click at [41, 12] on icon "button" at bounding box center [44, 11] width 7 height 8
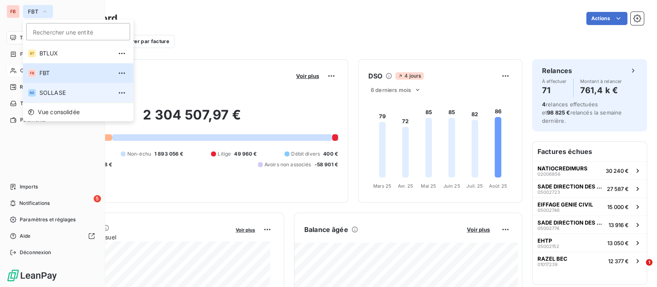
click at [52, 92] on span "SOLLASE" at bounding box center [75, 93] width 73 height 8
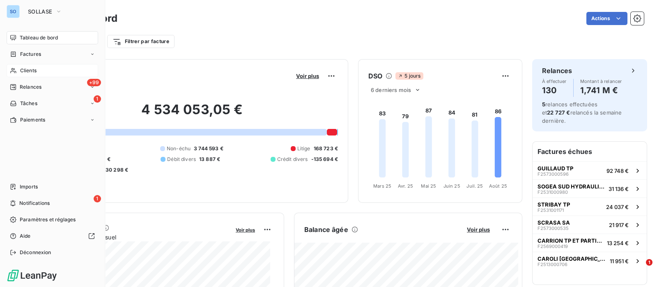
click at [27, 66] on div "Clients" at bounding box center [53, 70] width 92 height 13
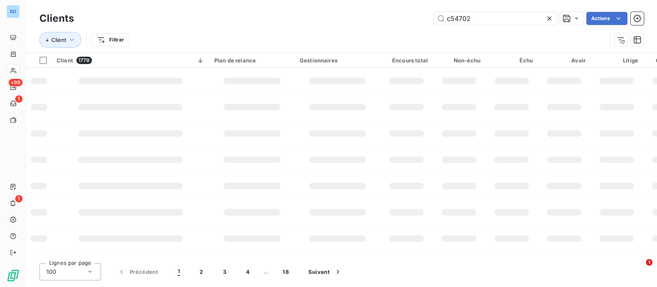
type input "c54702"
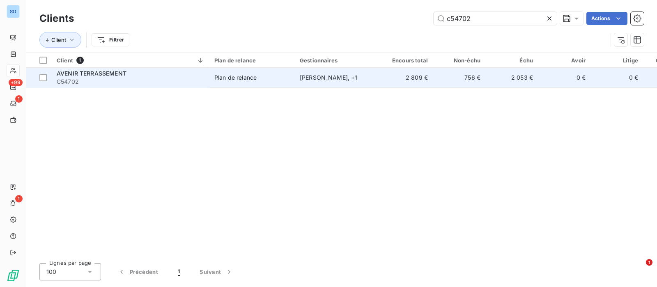
click at [163, 76] on div "AVENIR TERRASSEMENT" at bounding box center [131, 73] width 148 height 8
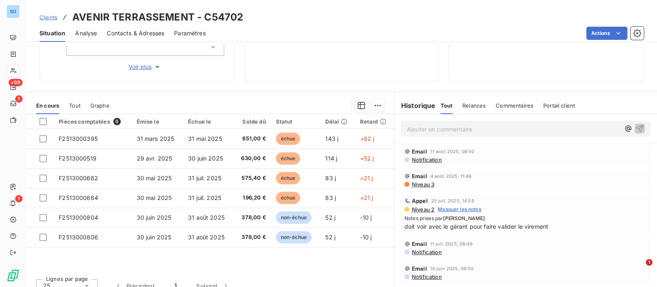
scroll to position [153, 0]
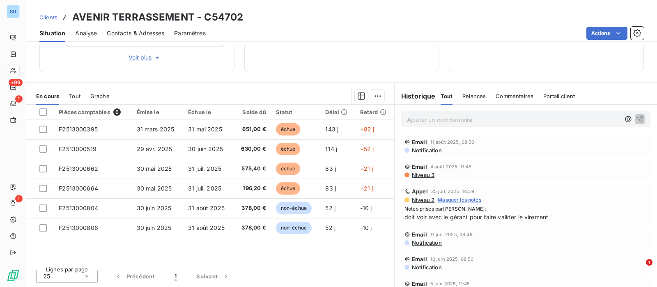
click at [468, 121] on p "Ajouter un commentaire ﻿" at bounding box center [513, 120] width 213 height 10
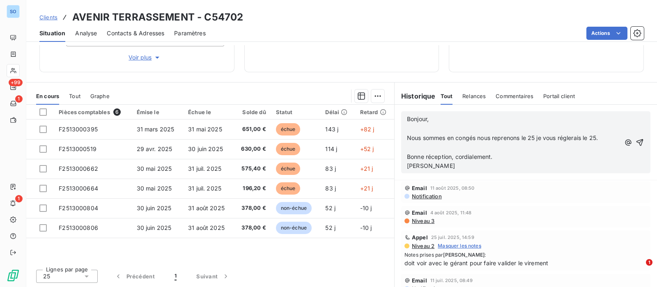
click at [424, 129] on p "﻿" at bounding box center [513, 128] width 213 height 9
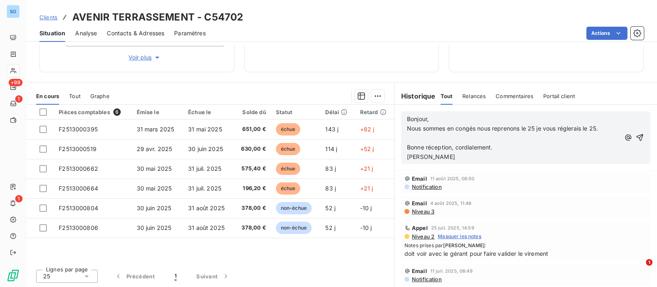
click at [422, 136] on p "﻿" at bounding box center [513, 137] width 213 height 9
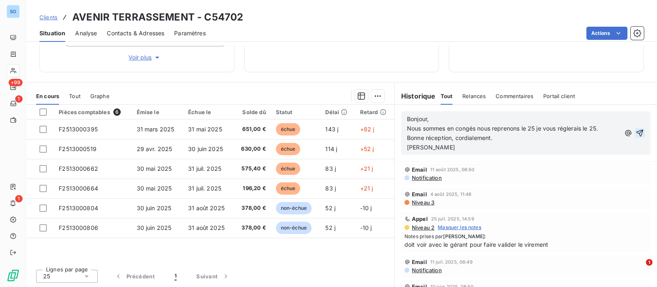
click at [636, 130] on icon "button" at bounding box center [639, 132] width 7 height 7
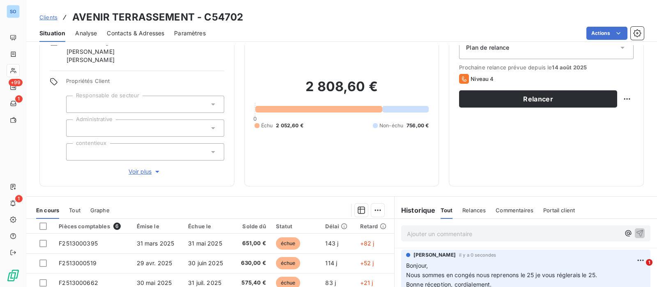
scroll to position [102, 0]
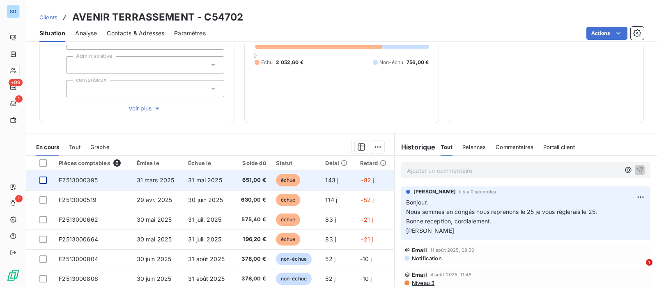
click at [43, 179] on div at bounding box center [42, 180] width 7 height 7
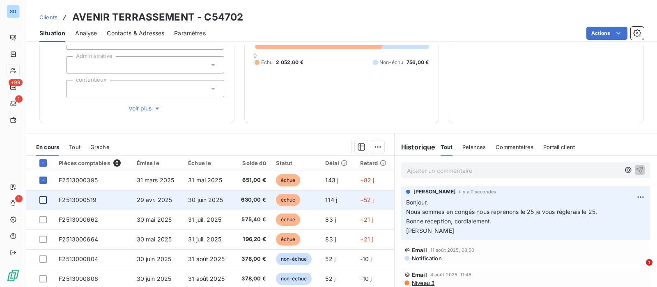
click at [43, 197] on div at bounding box center [42, 199] width 7 height 7
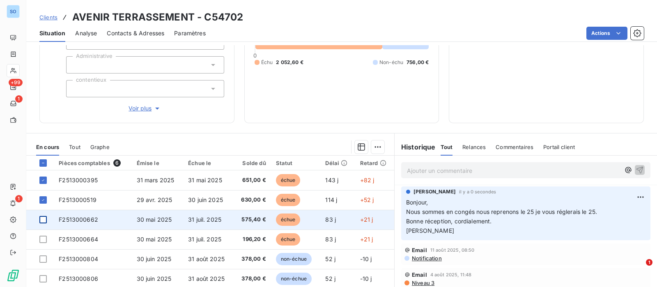
click at [44, 219] on div at bounding box center [42, 219] width 7 height 7
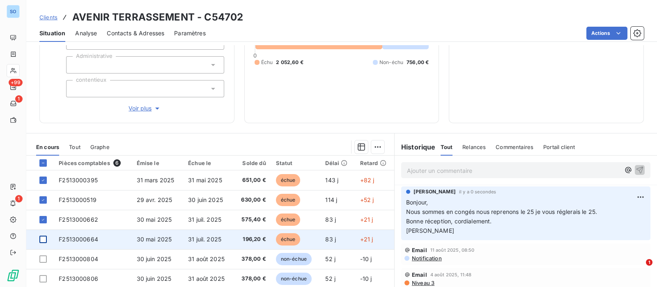
click at [43, 236] on div at bounding box center [42, 239] width 7 height 7
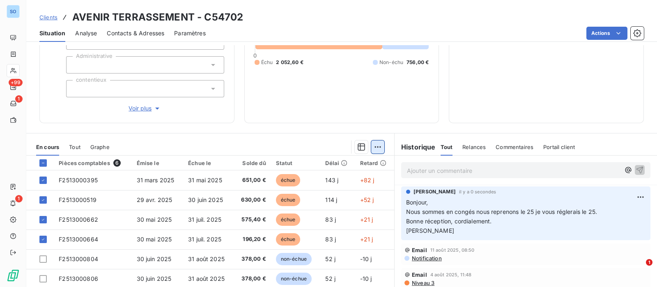
click at [370, 146] on html "SO +99 1 1 Clients AVENIR TERRASSEMENT - C54702 Situation Analyse Contacts & Ad…" at bounding box center [328, 143] width 657 height 287
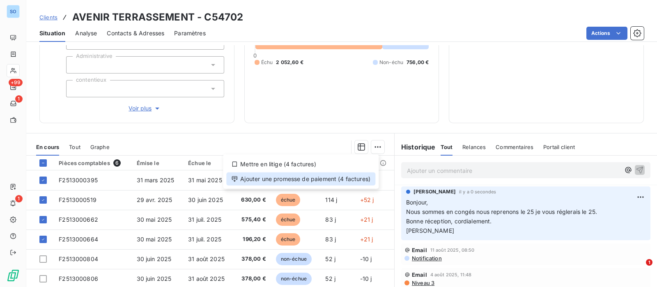
click at [302, 179] on div "Ajouter une promesse de paiement (4 factures)" at bounding box center [300, 178] width 149 height 13
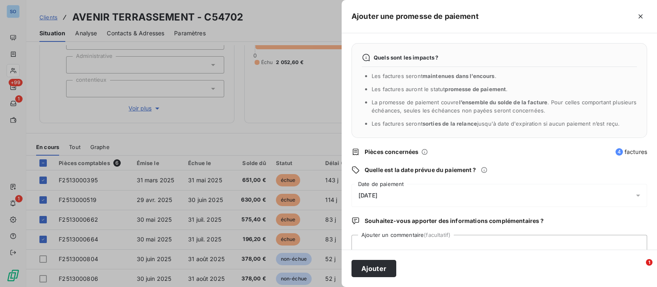
click at [382, 191] on div "22/08/2025" at bounding box center [499, 195] width 296 height 23
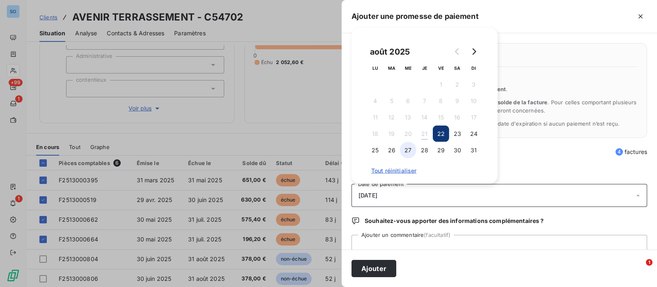
click at [408, 149] on button "27" at bounding box center [408, 150] width 16 height 16
click at [378, 265] on button "Ajouter" at bounding box center [373, 268] width 45 height 17
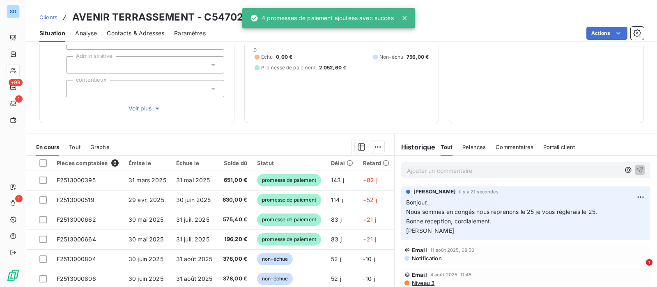
scroll to position [0, 0]
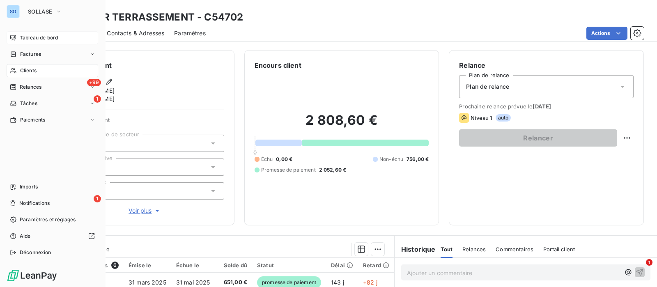
click at [25, 39] on span "Tableau de bord" at bounding box center [39, 37] width 38 height 7
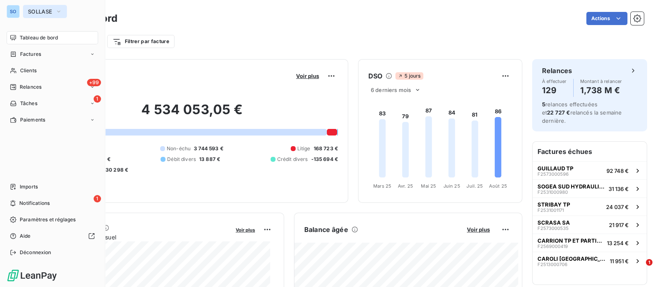
drag, startPoint x: 53, startPoint y: 9, endPoint x: 52, endPoint y: 15, distance: 6.7
click at [53, 9] on button "SOLLASE" at bounding box center [45, 11] width 44 height 13
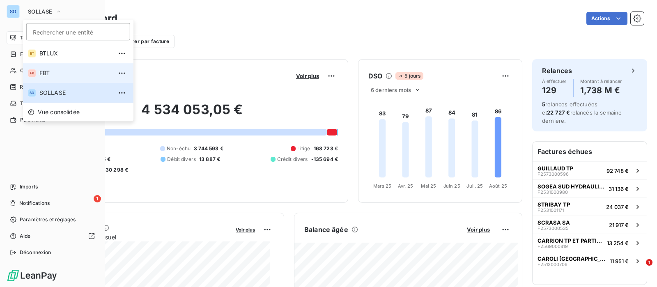
drag, startPoint x: 51, startPoint y: 66, endPoint x: 100, endPoint y: 71, distance: 49.1
click at [52, 67] on li "FB FBT" at bounding box center [78, 73] width 110 height 20
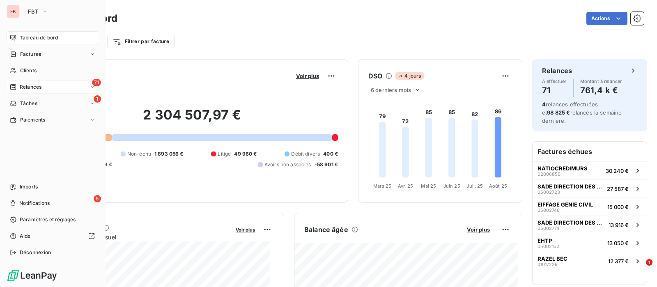
click at [39, 86] on span "Relances" at bounding box center [31, 86] width 22 height 7
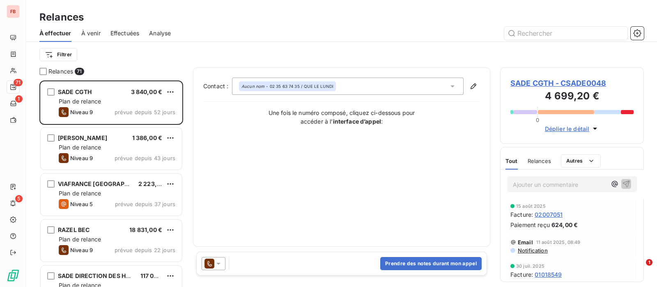
scroll to position [51, 0]
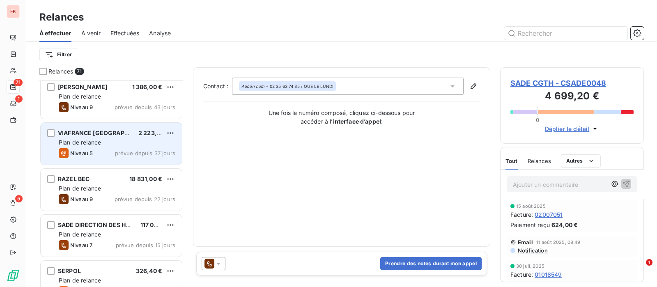
click at [101, 140] on span "Plan de relance" at bounding box center [80, 142] width 42 height 7
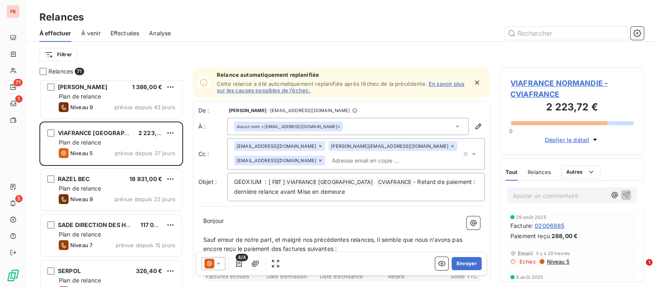
click at [453, 126] on icon at bounding box center [457, 126] width 8 height 8
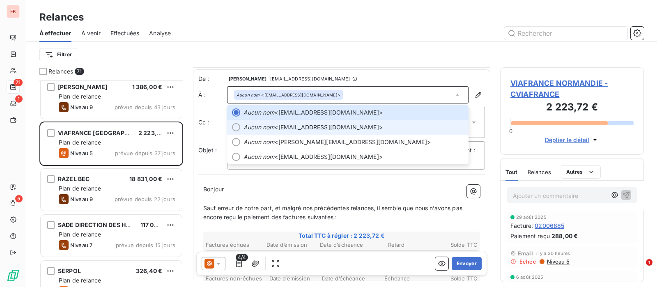
scroll to position [51, 0]
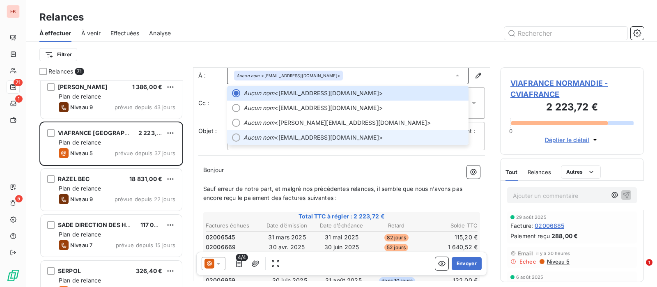
click at [351, 138] on span "Aucun nom <maryam.ouchene@eurovia.com>" at bounding box center [353, 137] width 220 height 8
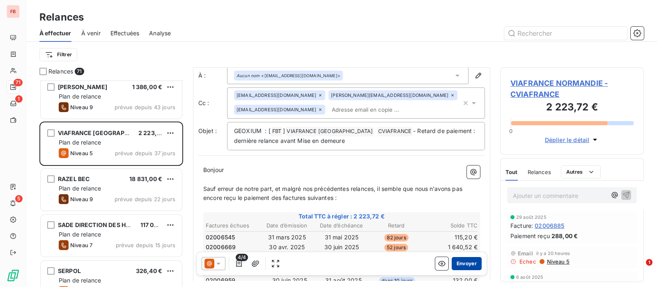
click at [454, 262] on button "Envoyer" at bounding box center [467, 263] width 30 height 13
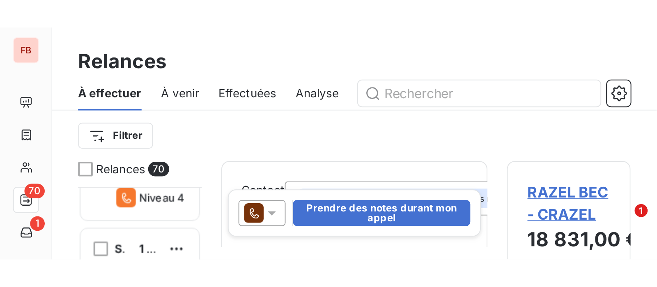
scroll to position [199, 136]
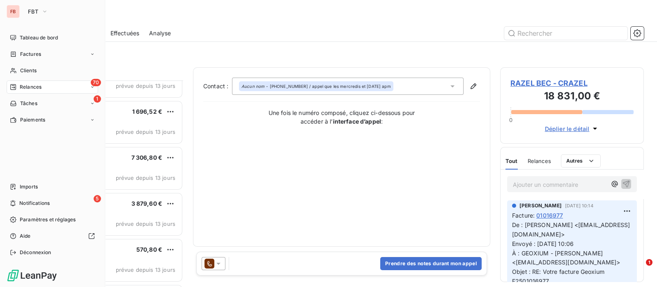
click at [37, 86] on span "Relances" at bounding box center [31, 86] width 22 height 7
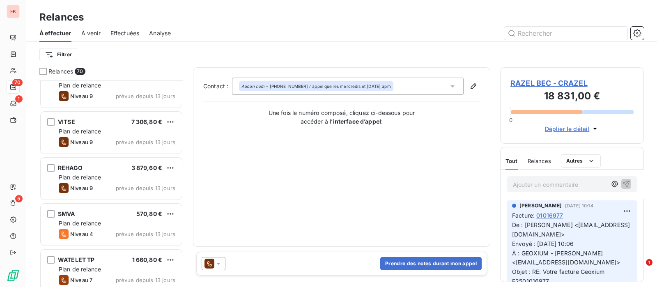
scroll to position [308, 0]
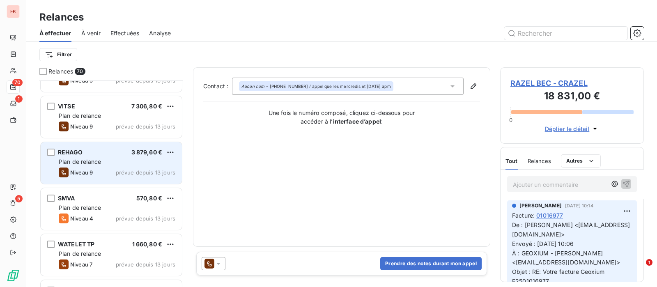
click at [103, 159] on div "Plan de relance" at bounding box center [117, 162] width 117 height 8
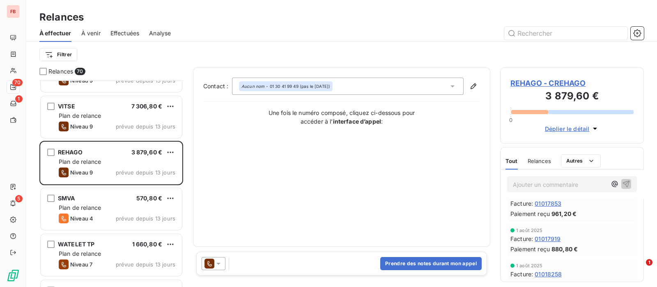
scroll to position [51, 0]
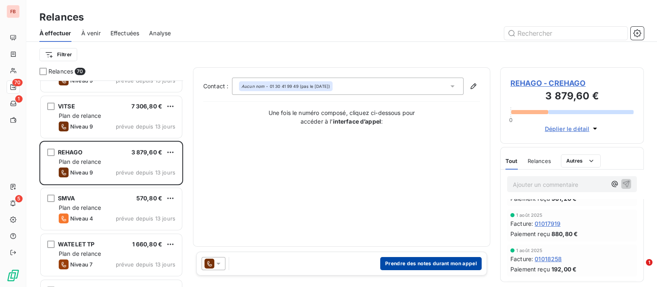
click at [432, 261] on button "Prendre des notes durant mon appel" at bounding box center [430, 263] width 101 height 13
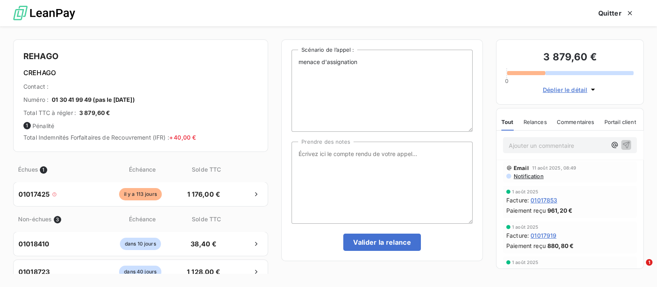
click at [521, 142] on p "Ajouter un commentaire ﻿" at bounding box center [558, 145] width 98 height 10
click at [623, 142] on icon "button" at bounding box center [626, 144] width 7 height 7
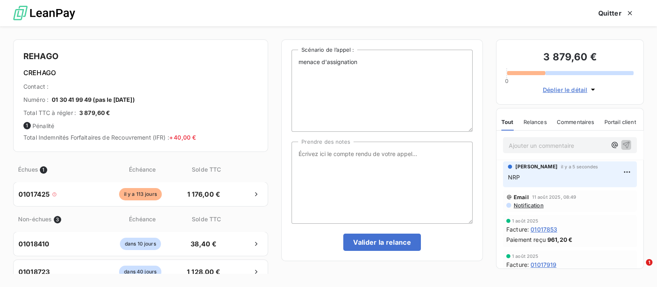
scroll to position [80, 0]
click at [615, 11] on button "Quitter" at bounding box center [615, 13] width 55 height 17
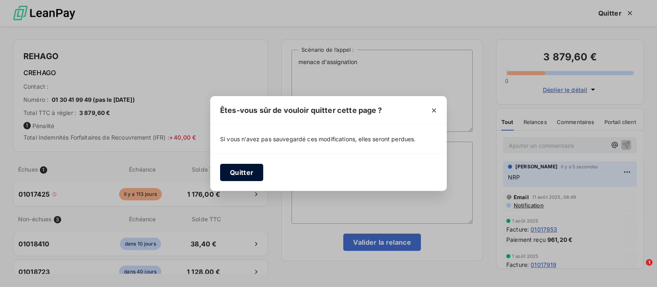
click at [230, 171] on button "Quitter" at bounding box center [241, 172] width 43 height 17
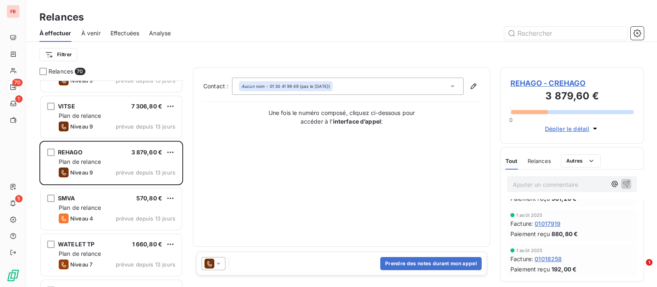
click at [217, 260] on icon at bounding box center [218, 264] width 8 height 8
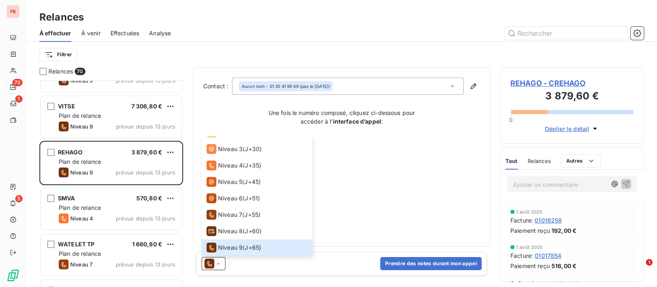
scroll to position [131, 0]
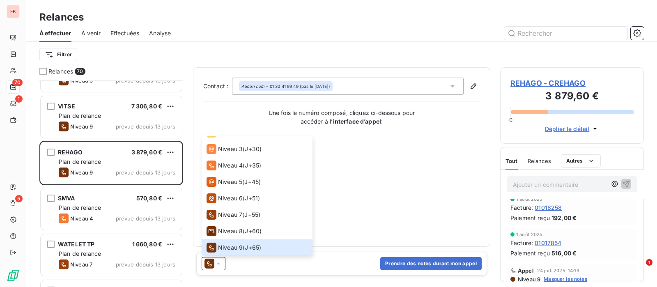
click at [540, 158] on span "Relances" at bounding box center [539, 161] width 23 height 7
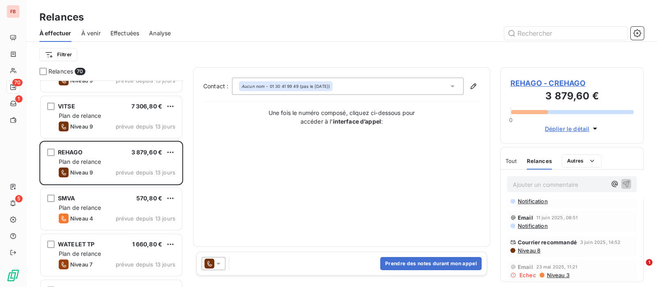
scroll to position [102, 0]
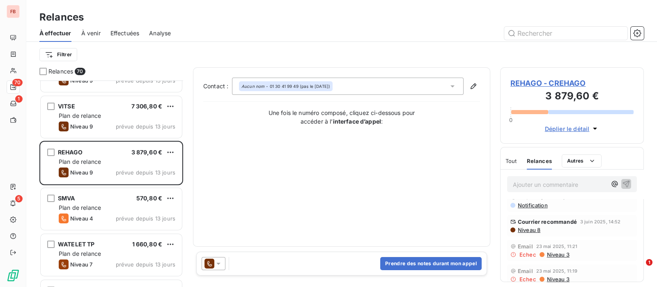
click at [529, 227] on span "Niveau 8" at bounding box center [528, 230] width 23 height 7
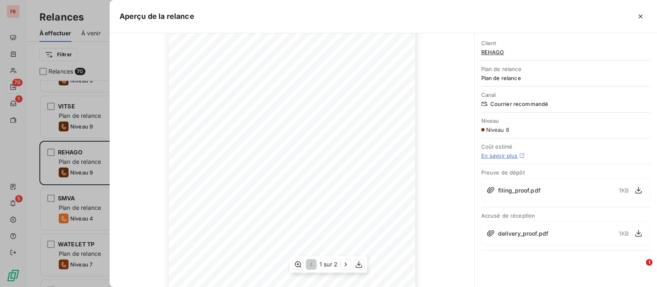
scroll to position [142, 0]
click at [640, 17] on icon "button" at bounding box center [640, 16] width 8 height 8
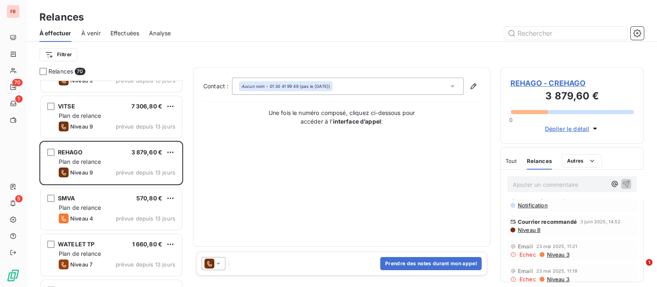
click at [216, 263] on icon at bounding box center [218, 264] width 8 height 8
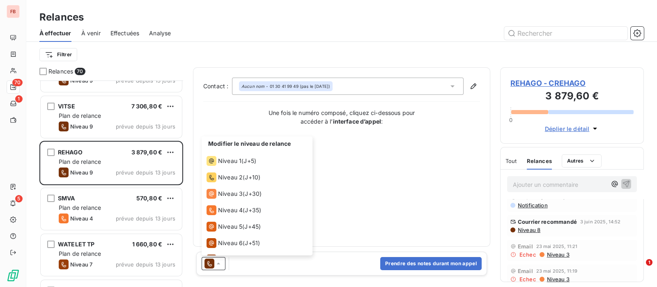
scroll to position [45, 0]
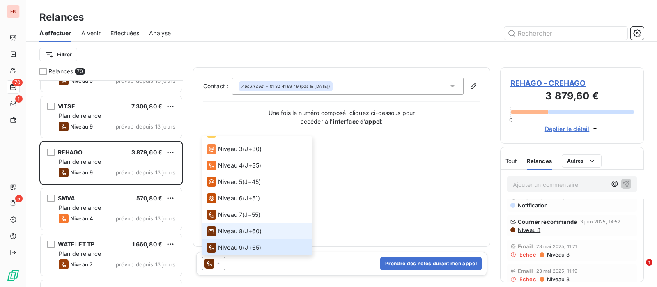
click at [236, 229] on span "Niveau 8" at bounding box center [230, 231] width 25 height 8
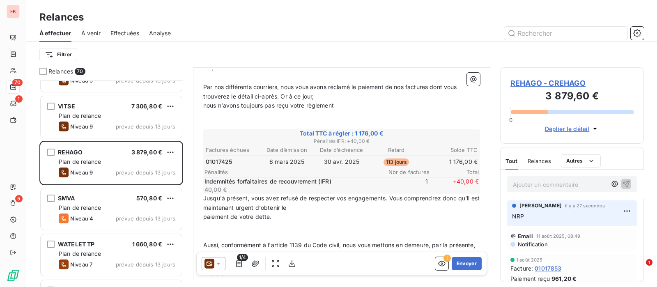
scroll to position [154, 0]
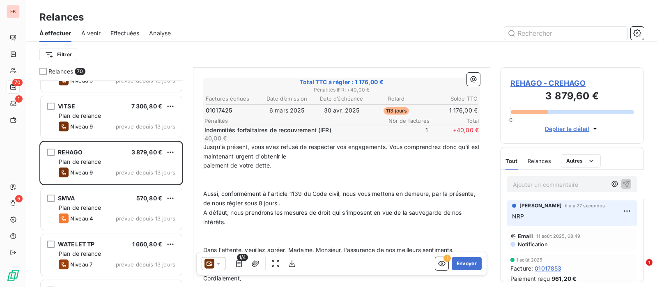
click at [520, 83] on span "REHAGO - CREHAGO" at bounding box center [571, 83] width 123 height 11
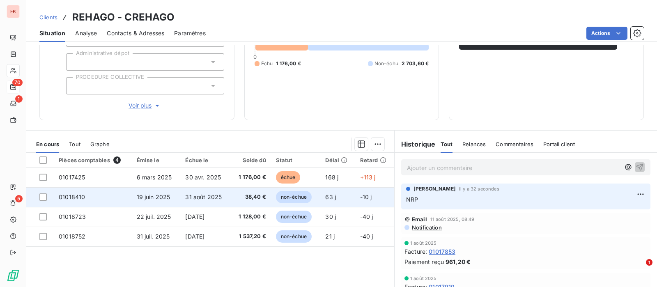
scroll to position [102, 0]
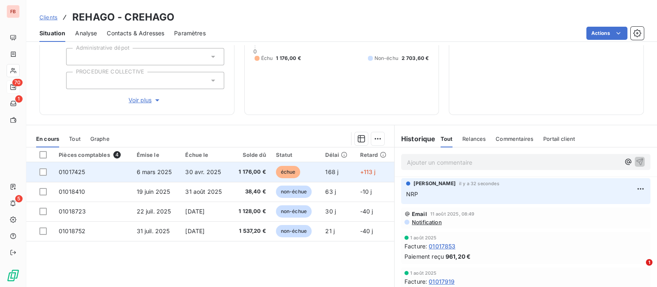
click at [211, 165] on td "30 avr. 2025" at bounding box center [205, 172] width 50 height 20
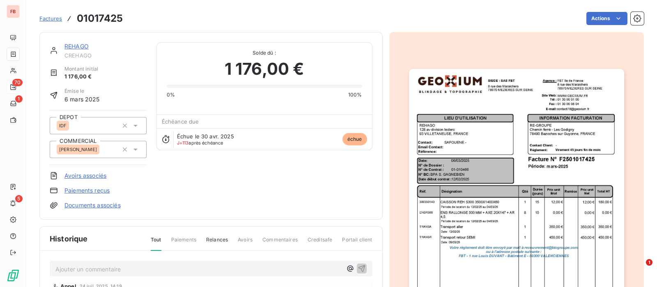
click at [76, 44] on link "REHAGO" at bounding box center [76, 46] width 24 height 7
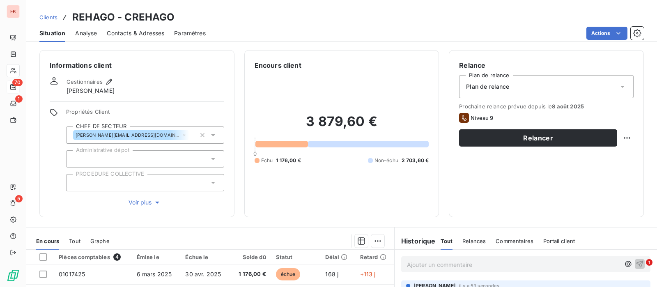
click at [158, 34] on span "Contacts & Adresses" at bounding box center [135, 33] width 57 height 8
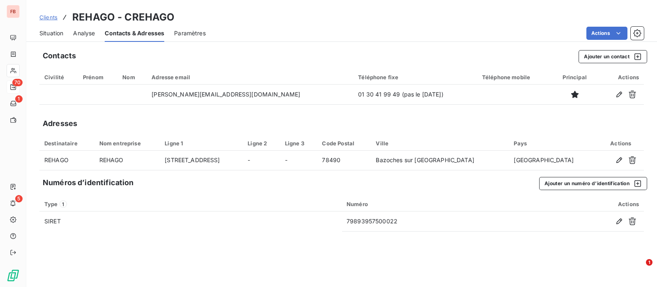
click at [53, 32] on span "Situation" at bounding box center [51, 33] width 24 height 8
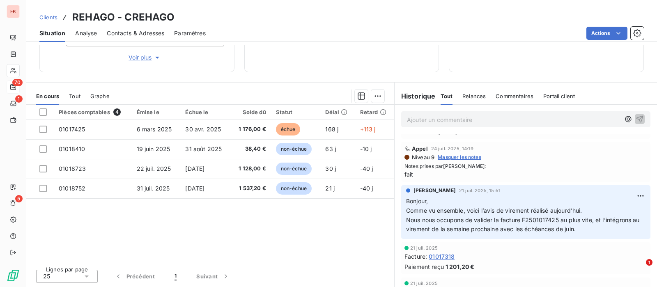
scroll to position [205, 0]
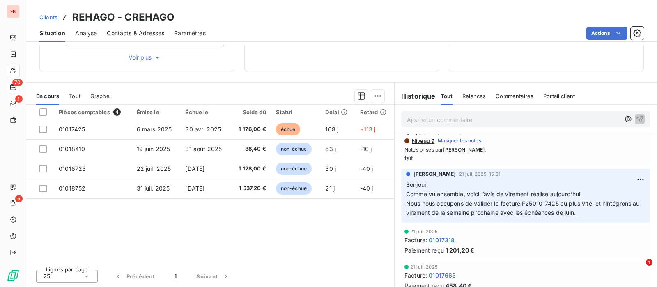
click at [440, 117] on p "Ajouter un commentaire ﻿" at bounding box center [513, 120] width 213 height 10
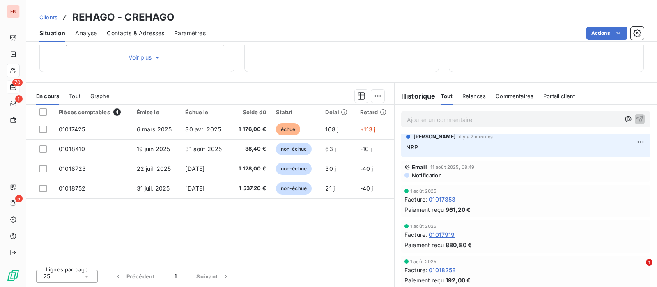
scroll to position [0, 0]
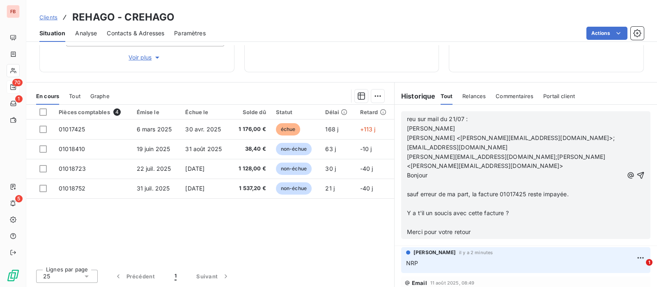
click at [417, 180] on p "﻿" at bounding box center [515, 184] width 216 height 9
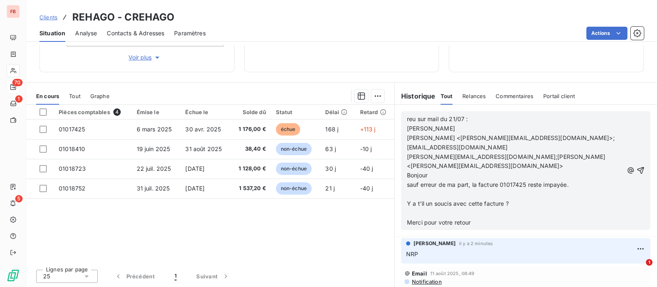
click at [413, 190] on p "﻿" at bounding box center [515, 194] width 216 height 9
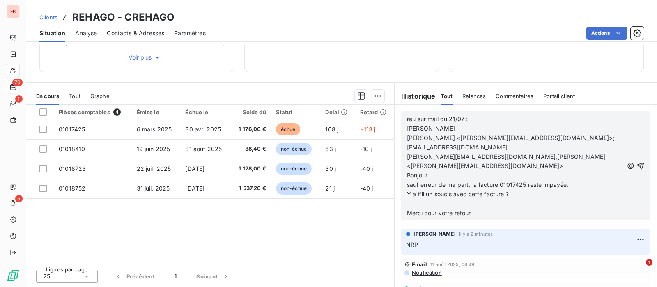
click at [417, 199] on p "﻿" at bounding box center [515, 203] width 216 height 9
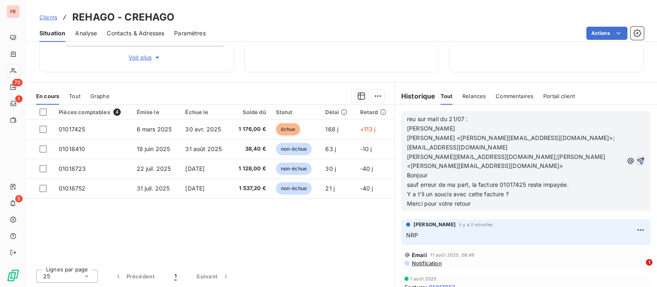
click at [637, 158] on icon "button" at bounding box center [640, 161] width 7 height 7
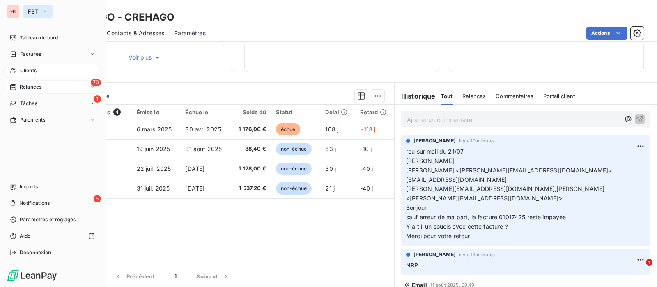
click at [49, 13] on button "FBT" at bounding box center [38, 11] width 30 height 13
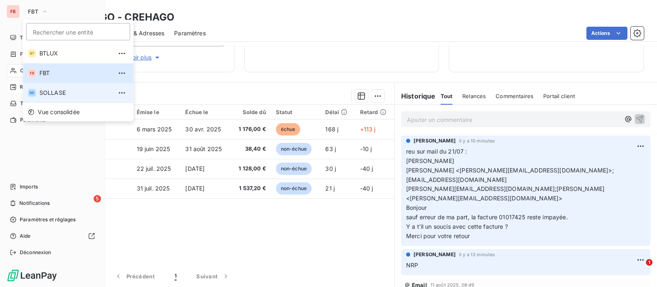
click at [50, 91] on span "SOLLASE" at bounding box center [75, 93] width 73 height 8
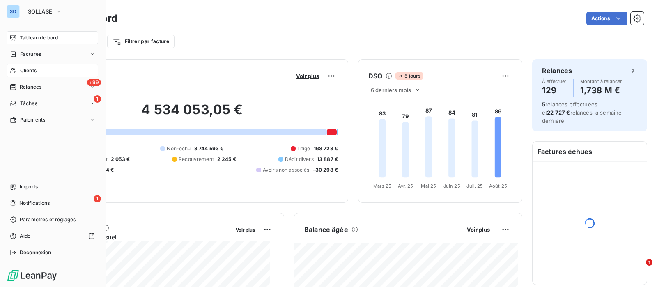
click at [28, 71] on span "Clients" at bounding box center [28, 70] width 16 height 7
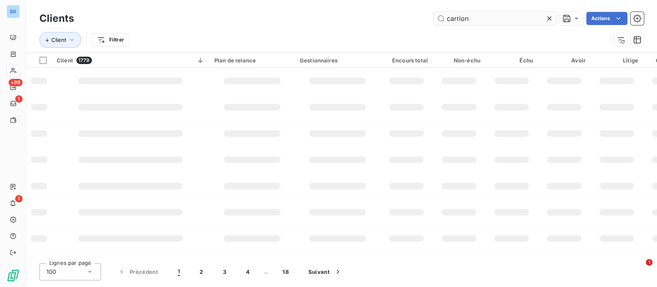
type input "carrion"
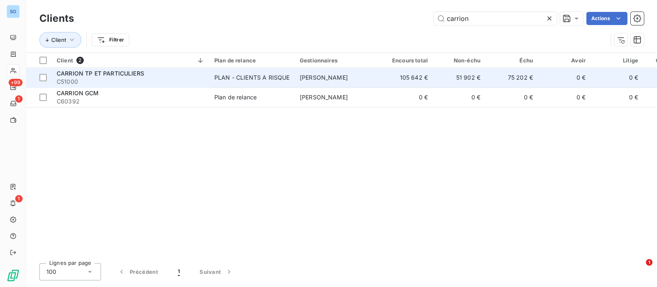
click at [283, 80] on div "PLAN - CLIENTS A RISQUE" at bounding box center [251, 77] width 75 height 8
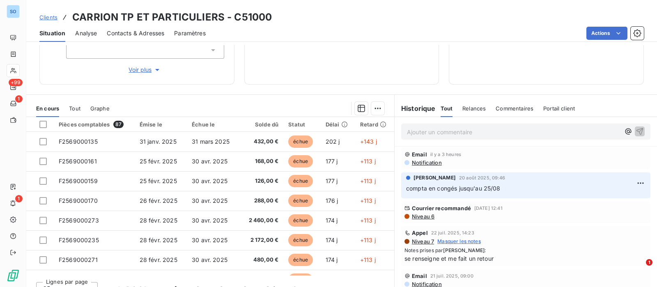
scroll to position [145, 0]
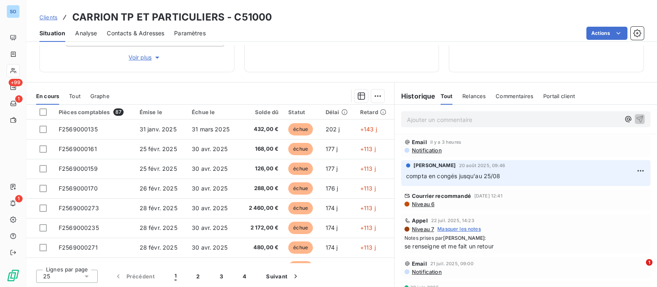
click at [435, 119] on p "Ajouter un commentaire ﻿" at bounding box center [513, 120] width 213 height 10
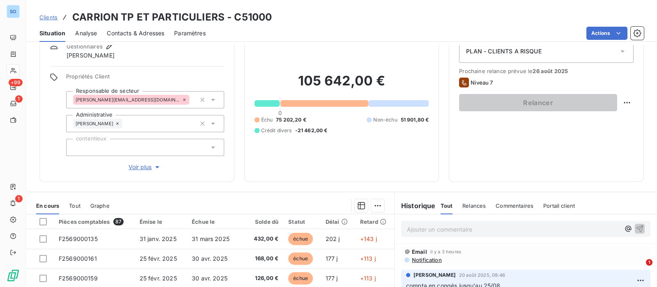
scroll to position [51, 0]
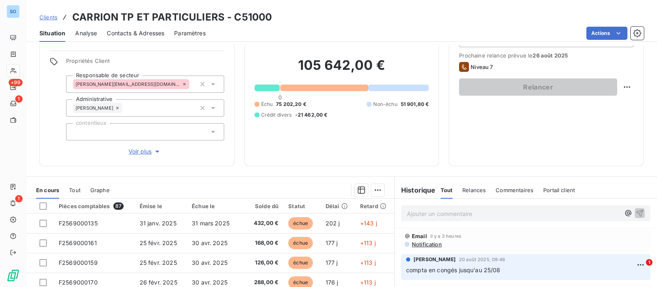
click at [440, 209] on p "Ajouter un commentaire ﻿" at bounding box center [513, 214] width 213 height 10
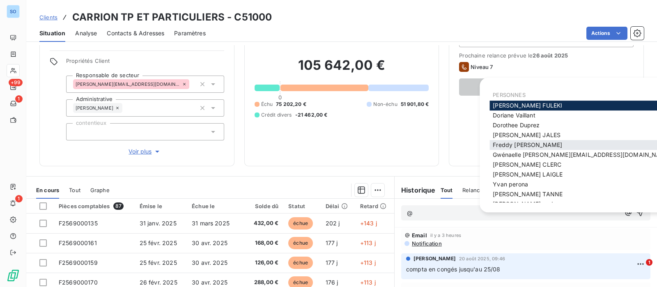
click at [520, 142] on span "Freddy BIELER" at bounding box center [527, 144] width 69 height 7
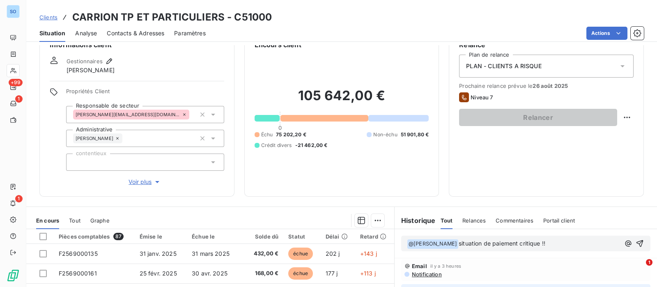
scroll to position [0, 0]
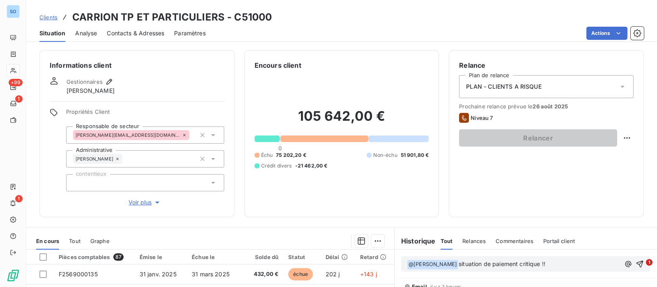
click at [446, 266] on span "@ Freddy BIELER ﻿" at bounding box center [432, 264] width 51 height 9
click at [459, 262] on span "situation de paiement critique !!" at bounding box center [502, 263] width 87 height 7
click at [112, 82] on icon "button" at bounding box center [109, 82] width 8 height 8
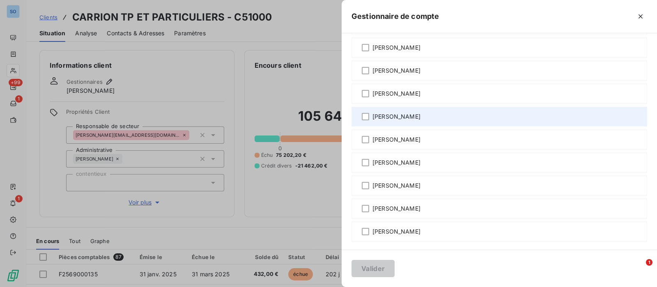
scroll to position [155, 0]
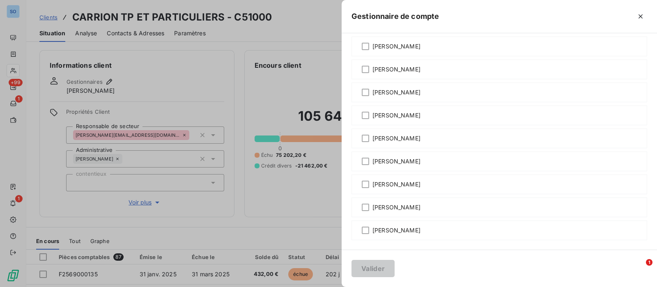
click at [219, 212] on div at bounding box center [328, 143] width 657 height 287
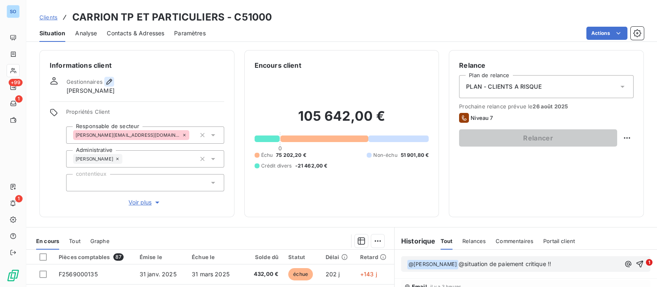
click at [109, 82] on icon "button" at bounding box center [109, 82] width 6 height 6
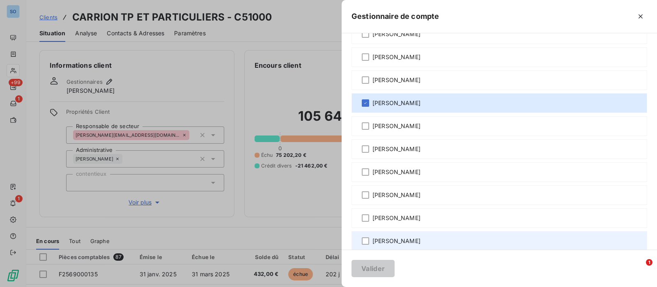
scroll to position [0, 0]
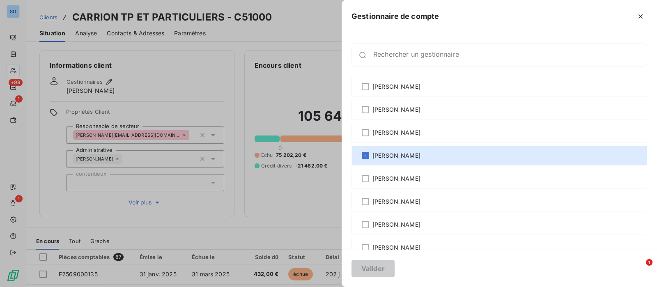
click at [420, 47] on div "Rechercher un gestionnaire" at bounding box center [499, 55] width 296 height 24
click at [209, 51] on div at bounding box center [328, 143] width 657 height 287
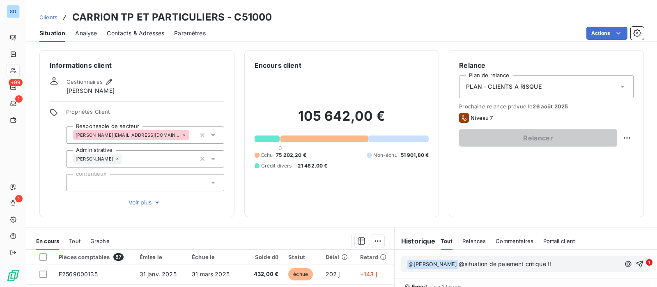
click at [212, 133] on icon at bounding box center [213, 135] width 8 height 8
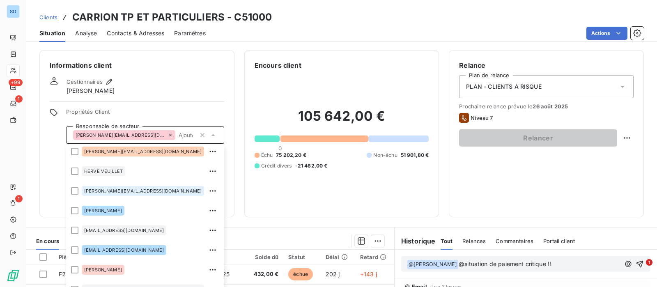
scroll to position [154, 0]
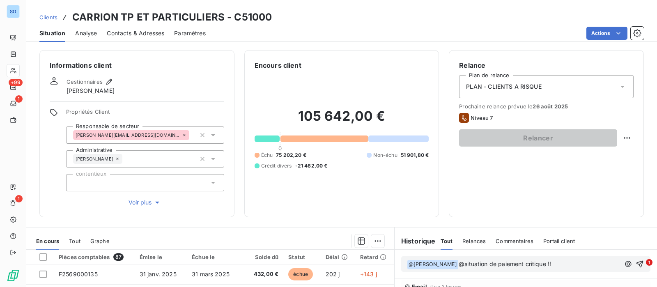
click at [160, 88] on div "Gestionnaires Freddy BIELER" at bounding box center [137, 86] width 175 height 18
click at [111, 79] on icon "button" at bounding box center [109, 82] width 6 height 6
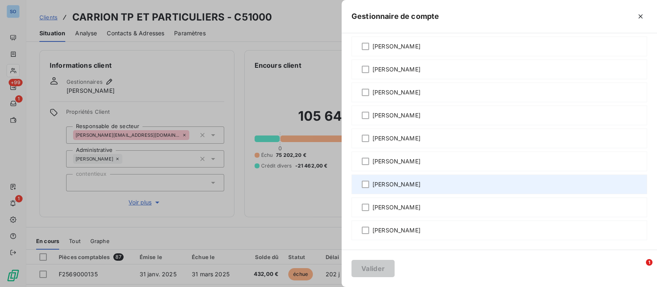
scroll to position [0, 0]
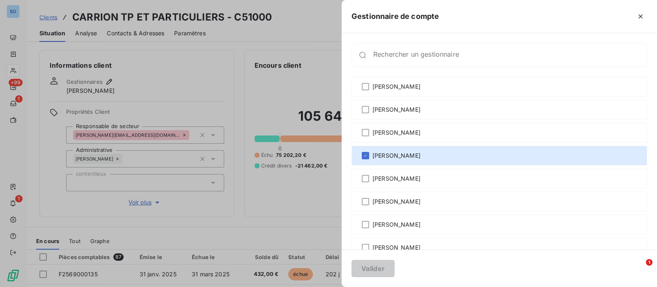
click at [241, 80] on div at bounding box center [328, 143] width 657 height 287
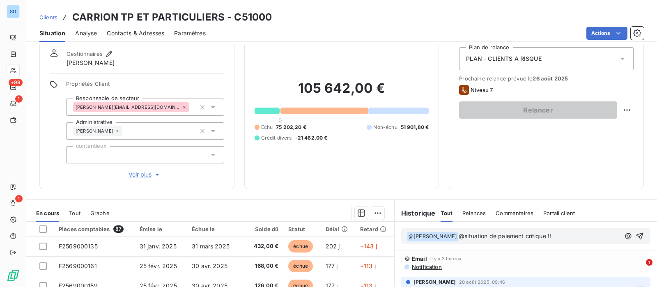
scroll to position [51, 0]
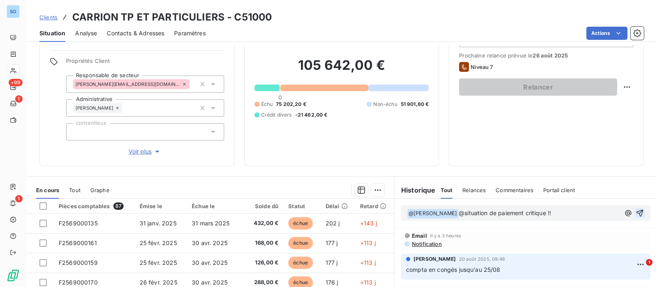
click at [636, 211] on icon "button" at bounding box center [639, 213] width 7 height 7
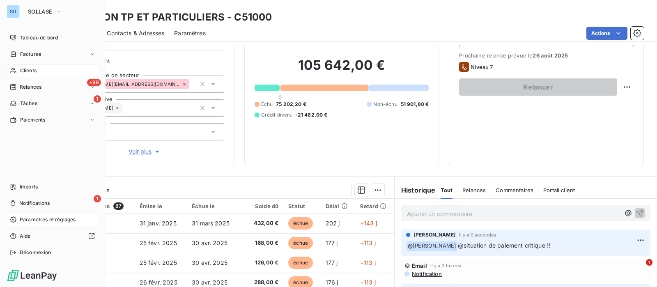
click at [24, 217] on span "Paramètres et réglages" at bounding box center [48, 219] width 56 height 7
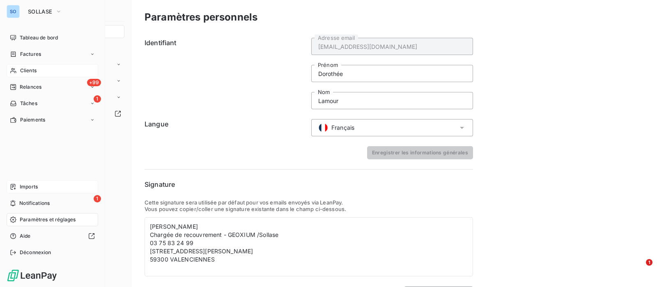
click at [30, 181] on div "Imports" at bounding box center [53, 186] width 92 height 13
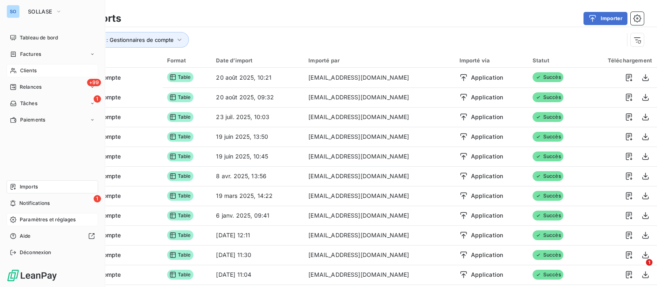
click at [41, 217] on span "Paramètres et réglages" at bounding box center [48, 219] width 56 height 7
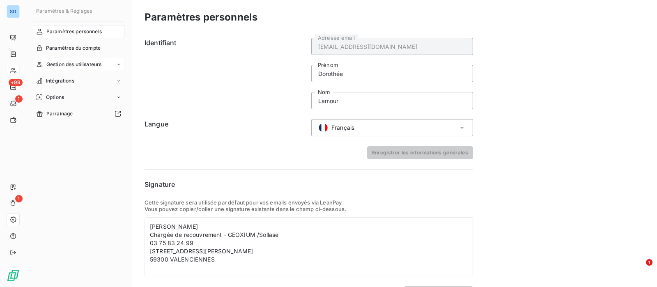
click at [90, 61] on span "Gestion des utilisateurs" at bounding box center [73, 64] width 55 height 7
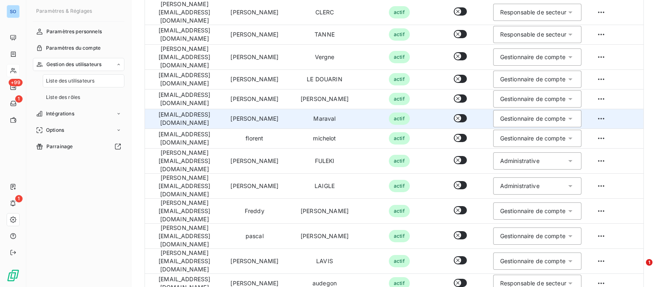
scroll to position [205, 0]
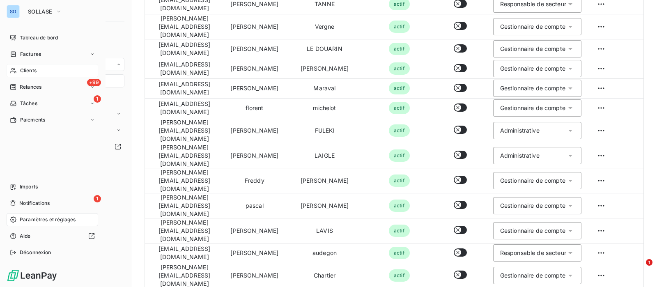
click at [31, 70] on span "Clients" at bounding box center [28, 70] width 16 height 7
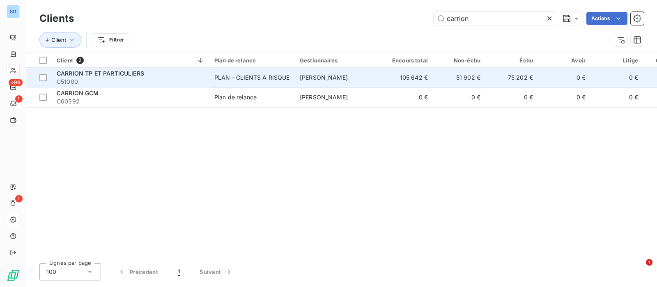
click at [118, 75] on span "CARRION TP ET PARTICULIERS" at bounding box center [100, 73] width 87 height 7
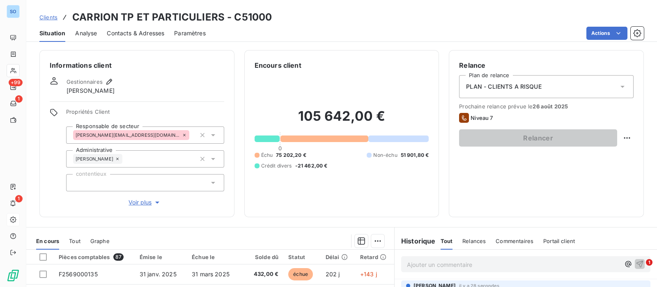
click at [135, 36] on span "Contacts & Adresses" at bounding box center [135, 33] width 57 height 8
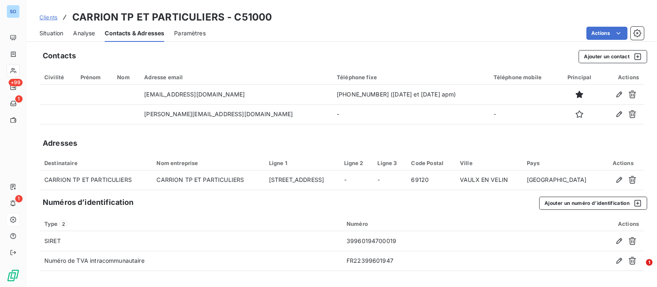
click at [48, 34] on span "Situation" at bounding box center [51, 33] width 24 height 8
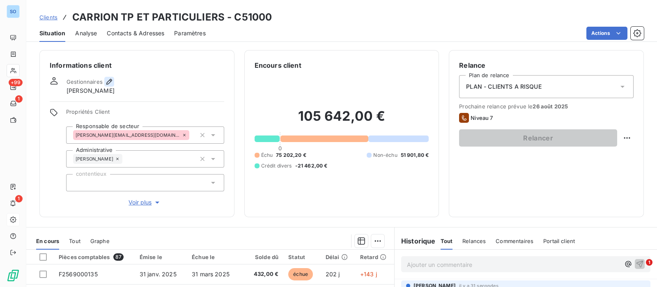
click at [105, 80] on icon "button" at bounding box center [109, 82] width 8 height 8
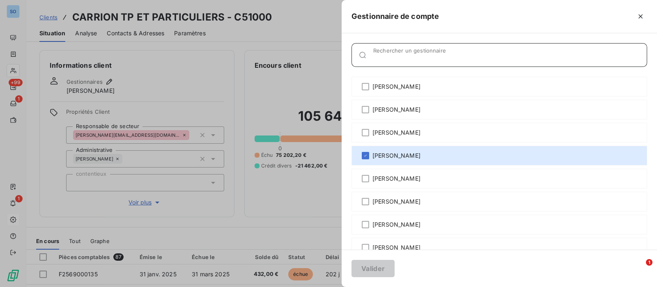
click at [418, 55] on input "Rechercher un gestionnaire" at bounding box center [509, 58] width 273 height 8
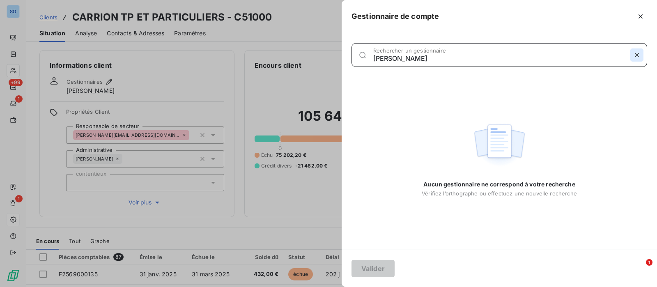
type input "julien"
click at [637, 54] on icon "button" at bounding box center [637, 55] width 4 height 4
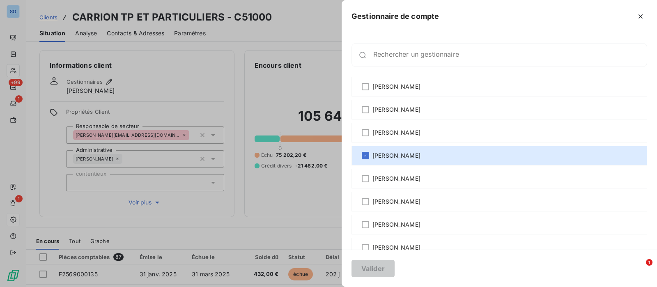
click at [168, 60] on div at bounding box center [328, 143] width 657 height 287
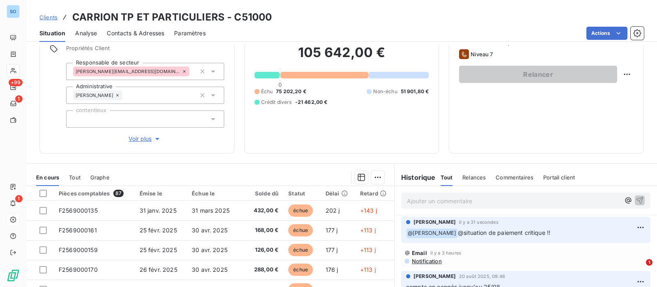
scroll to position [102, 0]
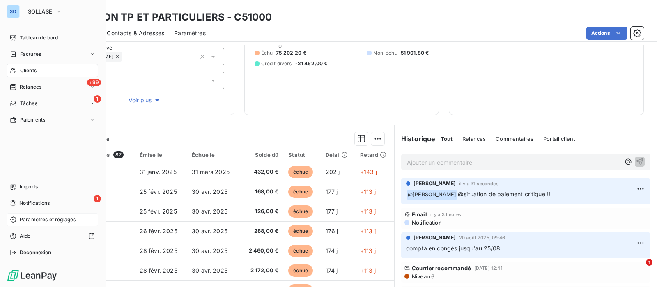
click at [50, 219] on span "Paramètres et réglages" at bounding box center [48, 219] width 56 height 7
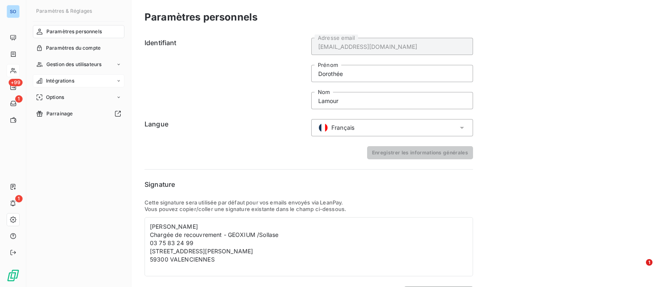
drag, startPoint x: 68, startPoint y: 60, endPoint x: 124, endPoint y: 76, distance: 58.1
click at [68, 60] on div "Gestion des utilisateurs" at bounding box center [79, 64] width 92 height 13
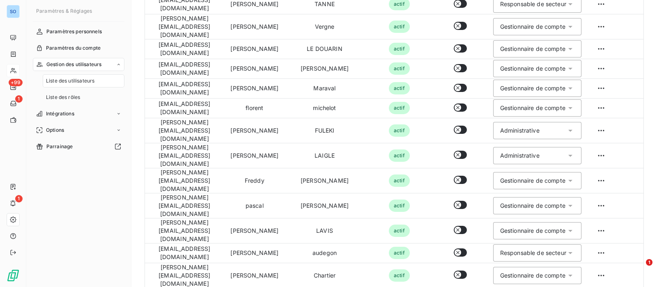
scroll to position [257, 0]
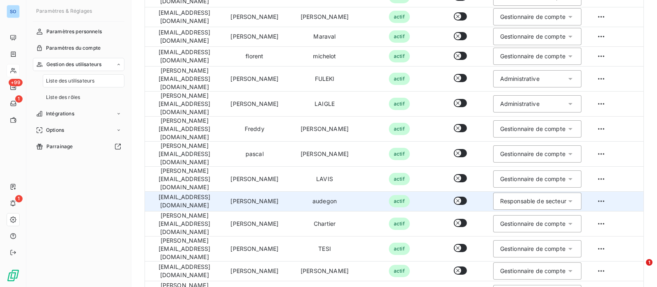
click at [566, 197] on div "Responsable de secteur" at bounding box center [533, 201] width 66 height 8
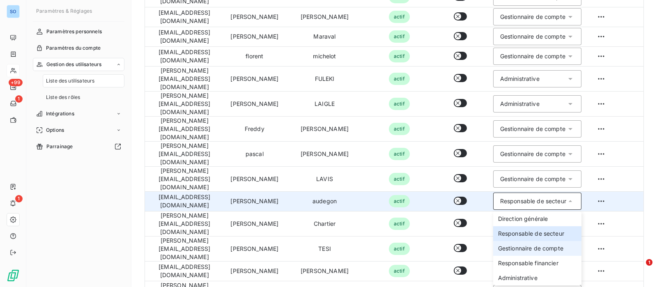
click at [546, 244] on span "Gestionnaire de compte" at bounding box center [530, 248] width 65 height 8
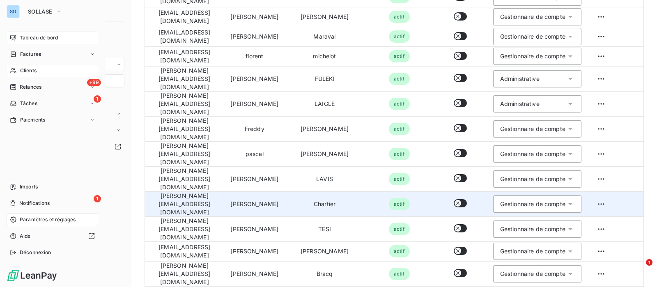
click at [27, 39] on span "Tableau de bord" at bounding box center [39, 37] width 38 height 7
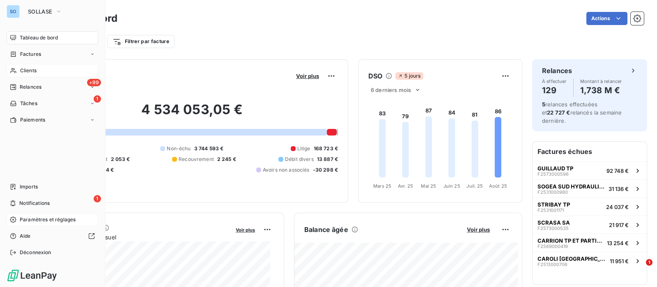
click at [30, 71] on span "Clients" at bounding box center [28, 70] width 16 height 7
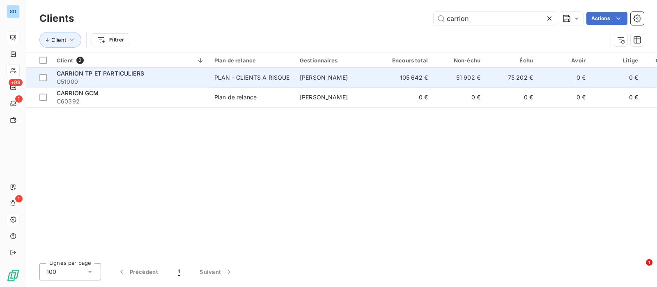
click at [151, 80] on span "C51000" at bounding box center [131, 82] width 148 height 8
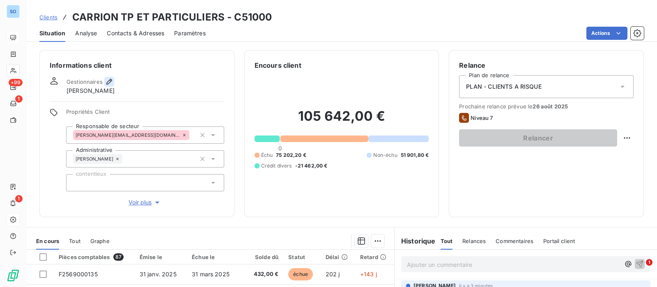
click at [108, 80] on icon "button" at bounding box center [109, 82] width 8 height 8
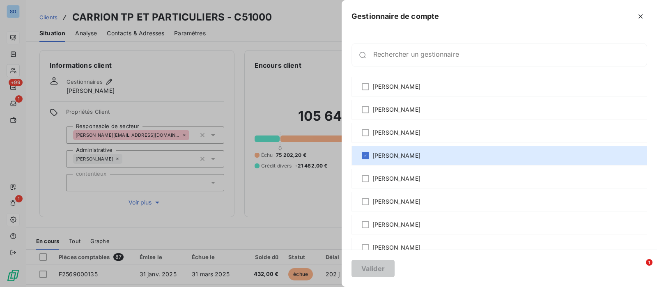
click at [238, 78] on div at bounding box center [328, 143] width 657 height 287
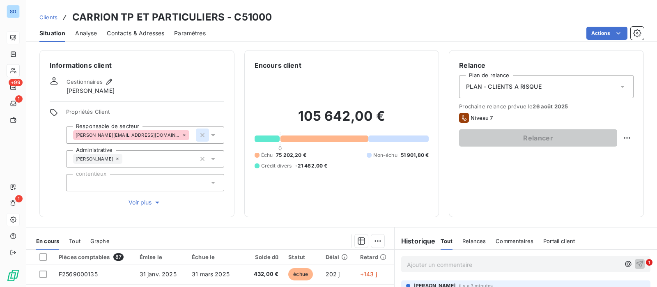
click at [201, 134] on icon "button" at bounding box center [202, 135] width 8 height 8
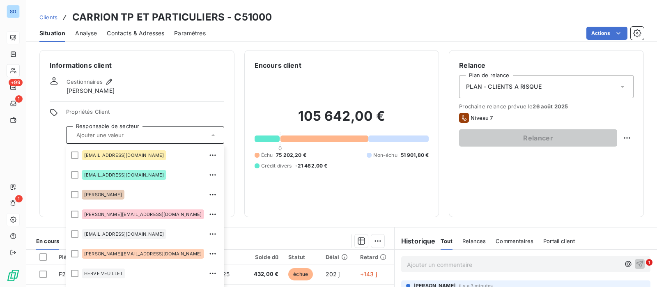
click at [190, 85] on div "Gestionnaires Freddy BIELER" at bounding box center [137, 86] width 175 height 18
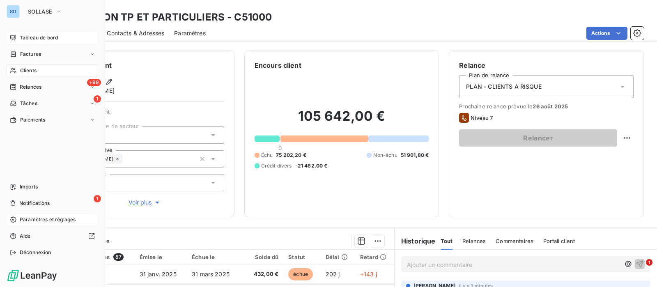
click at [18, 36] on div "Tableau de bord" at bounding box center [53, 37] width 92 height 13
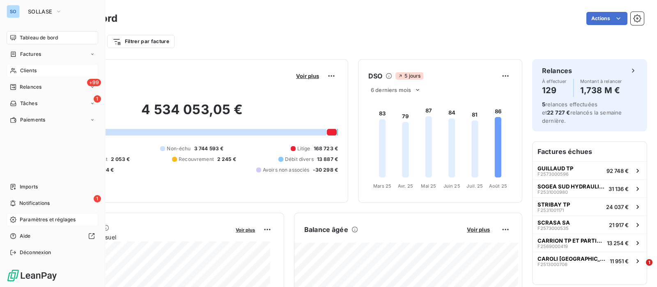
click at [23, 71] on span "Clients" at bounding box center [28, 70] width 16 height 7
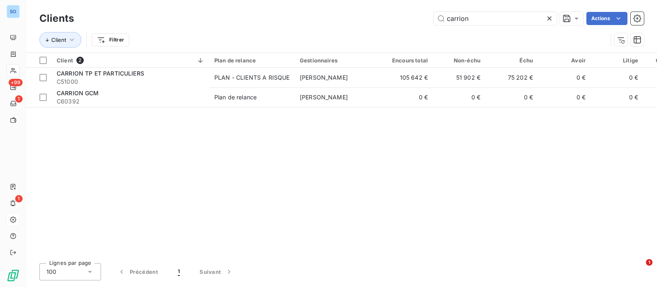
click at [552, 19] on icon at bounding box center [549, 18] width 8 height 8
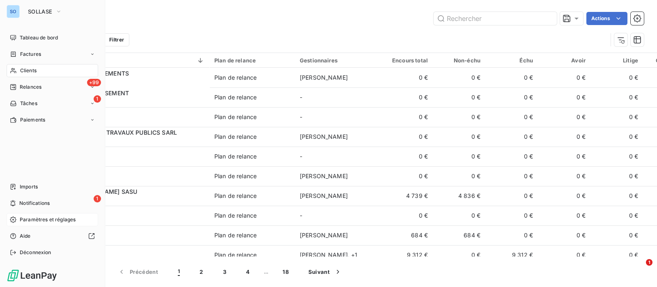
click at [14, 65] on div "Clients" at bounding box center [53, 70] width 92 height 13
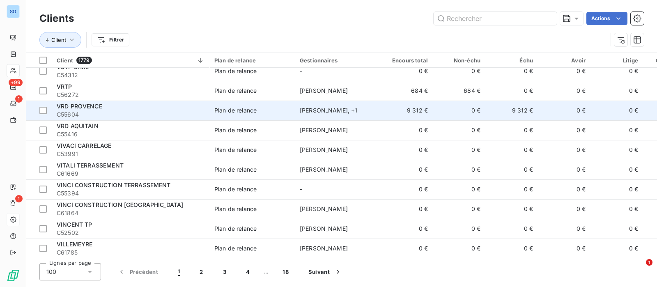
scroll to position [154, 0]
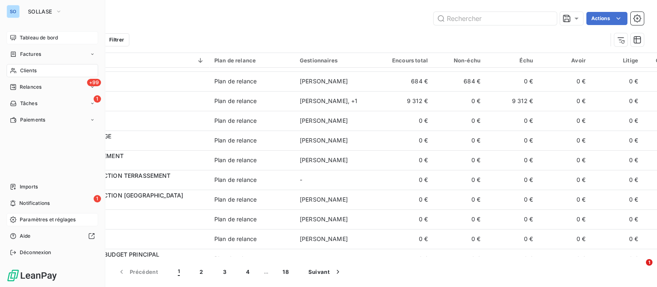
click at [46, 39] on span "Tableau de bord" at bounding box center [39, 37] width 38 height 7
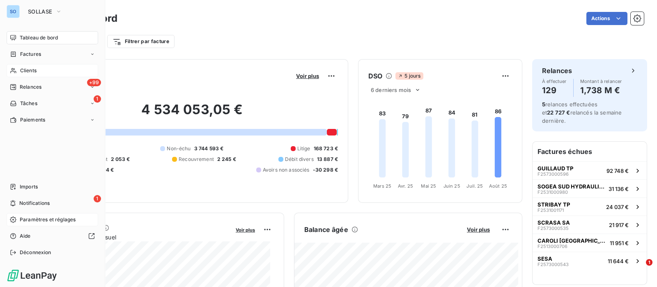
click at [26, 71] on span "Clients" at bounding box center [28, 70] width 16 height 7
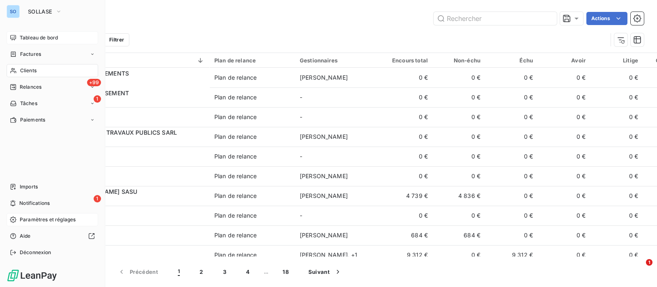
click at [37, 218] on span "Paramètres et réglages" at bounding box center [48, 219] width 56 height 7
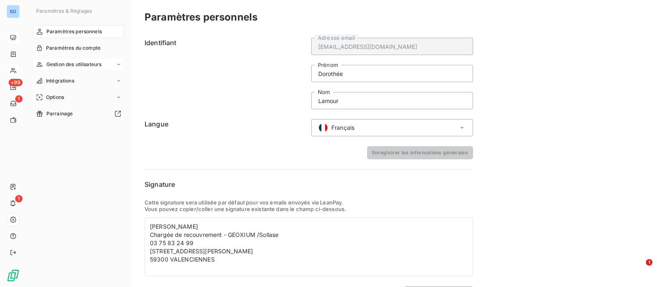
click at [66, 63] on span "Gestion des utilisateurs" at bounding box center [73, 64] width 55 height 7
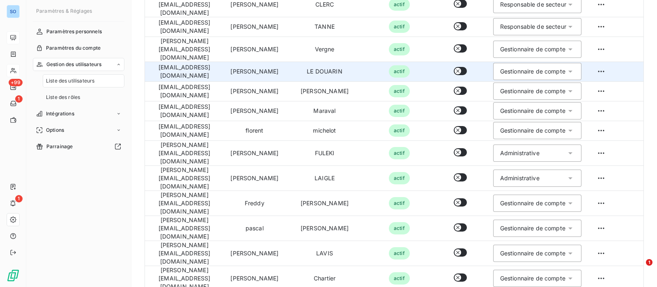
scroll to position [328, 0]
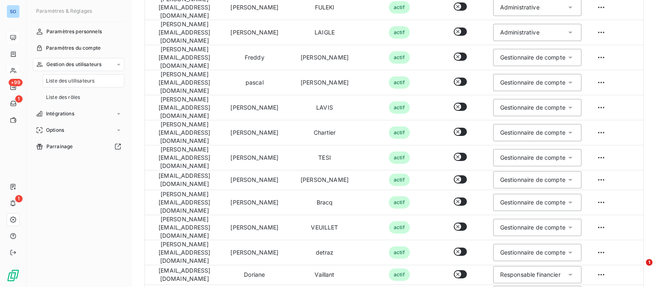
click at [611, 225] on html "SO +99 1 1 Paramètres & Réglages Paramètres personnels Paramètres du compte Ges…" at bounding box center [328, 143] width 657 height 287
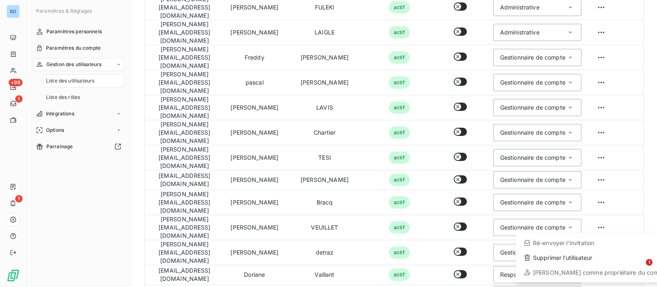
click at [611, 225] on html "SO +99 1 1 Paramètres & Réglages Paramètres personnels Paramètres du compte Ges…" at bounding box center [328, 143] width 657 height 287
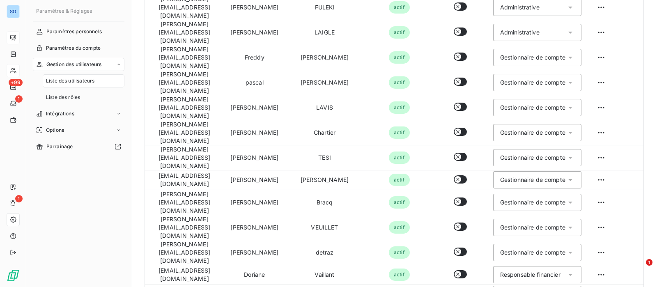
click at [606, 263] on html "SO +99 1 1 Paramètres & Réglages Paramètres personnels Paramètres du compte Ges…" at bounding box center [328, 143] width 657 height 287
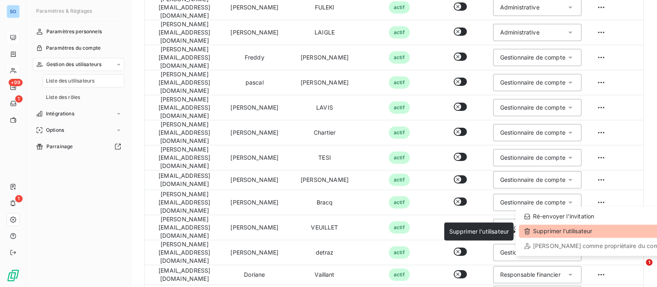
click at [581, 234] on div "Supprimer l’utilisateur" at bounding box center [596, 231] width 154 height 13
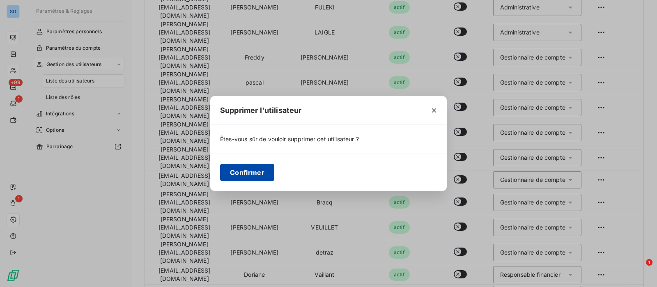
click at [254, 171] on button "Confirmer" at bounding box center [247, 172] width 54 height 17
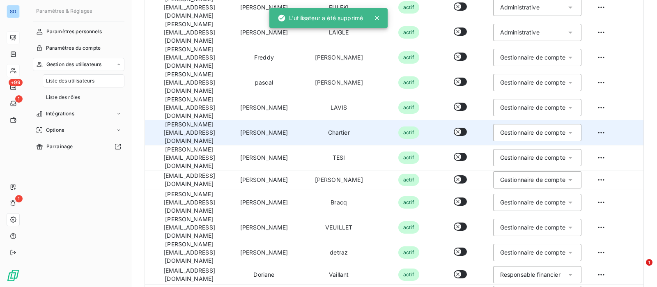
scroll to position [305, 0]
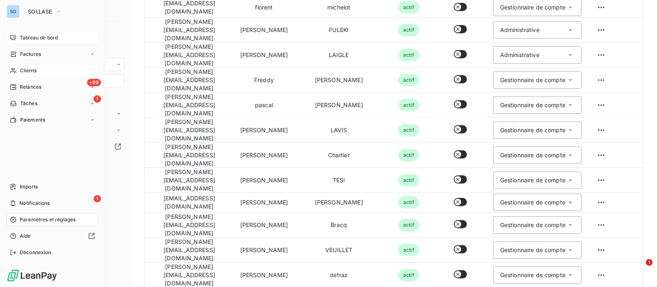
click at [27, 69] on span "Clients" at bounding box center [28, 70] width 16 height 7
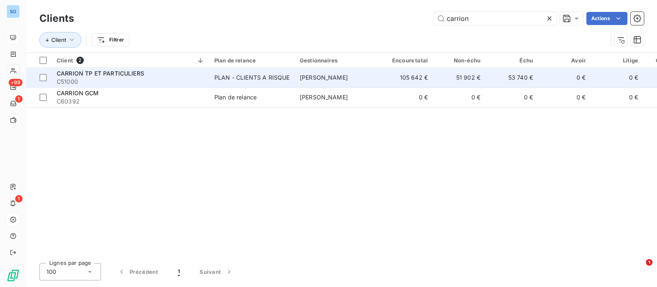
type input "carrion"
click at [99, 75] on span "CARRION TP ET PARTICULIERS" at bounding box center [100, 73] width 87 height 7
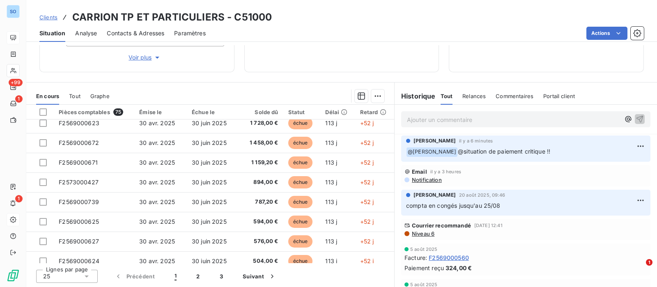
scroll to position [349, 0]
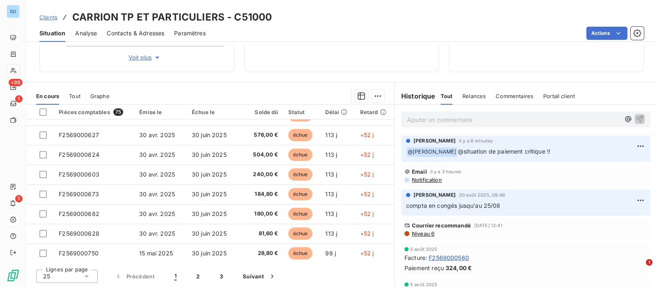
drag, startPoint x: 201, startPoint y: 272, endPoint x: 203, endPoint y: 266, distance: 6.8
click at [201, 272] on button "2" at bounding box center [197, 276] width 23 height 17
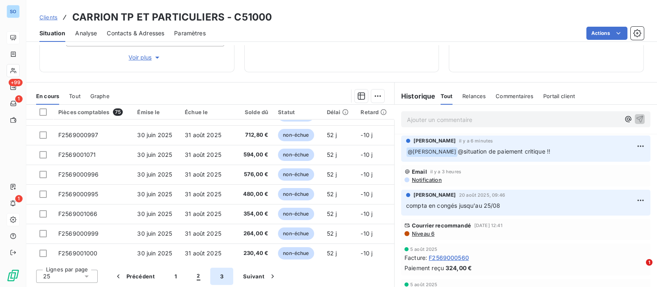
click at [225, 274] on button "3" at bounding box center [221, 276] width 23 height 17
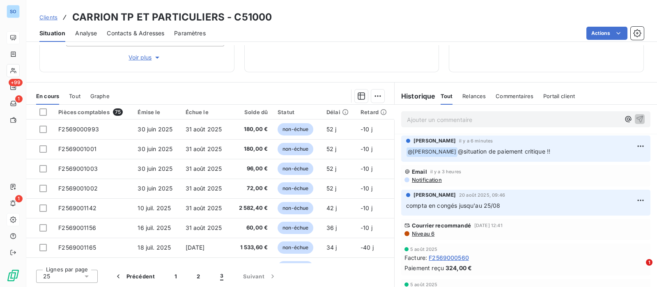
scroll to position [0, 0]
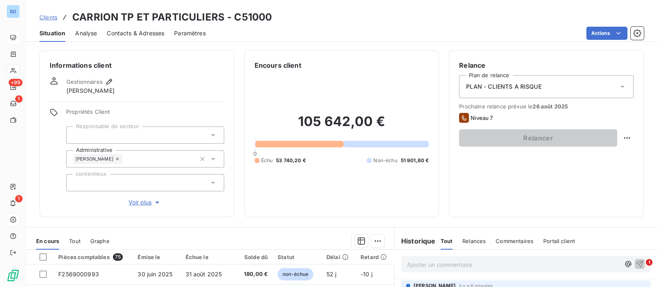
click at [140, 30] on span "Contacts & Adresses" at bounding box center [135, 33] width 57 height 8
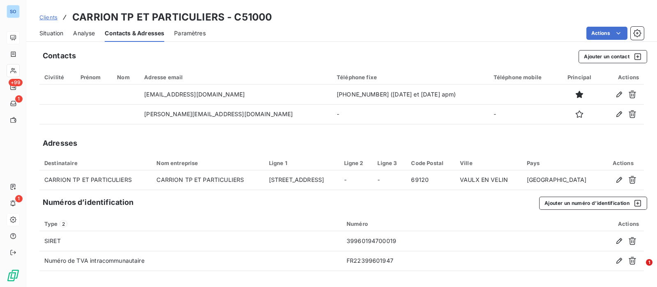
click at [45, 32] on span "Situation" at bounding box center [51, 33] width 24 height 8
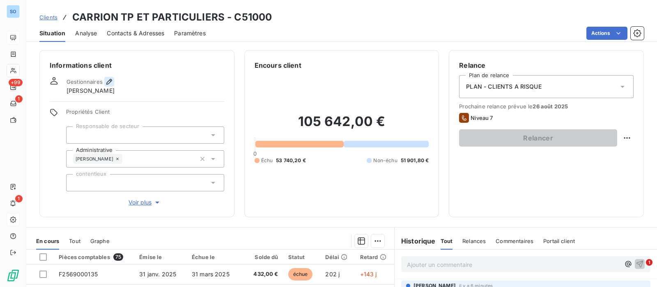
click at [108, 83] on icon "button" at bounding box center [109, 82] width 8 height 8
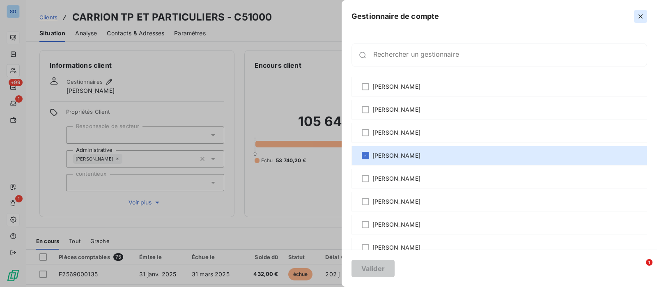
click at [643, 18] on icon "button" at bounding box center [640, 16] width 8 height 8
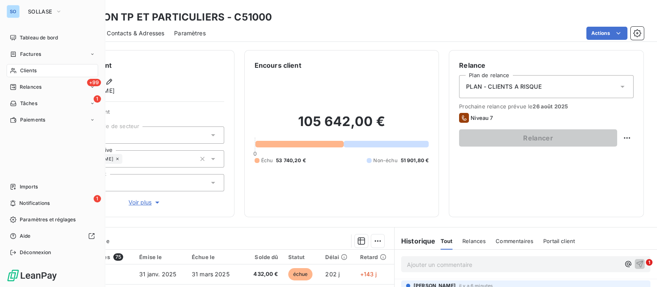
click at [25, 68] on span "Clients" at bounding box center [28, 70] width 16 height 7
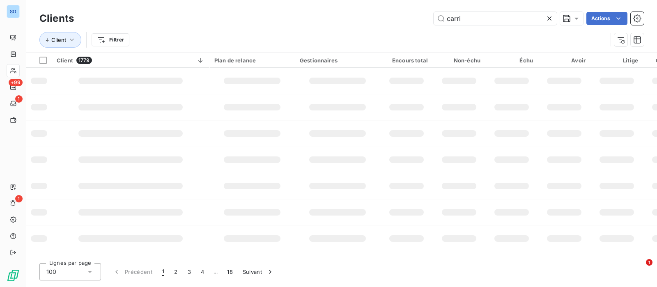
type input "carrio"
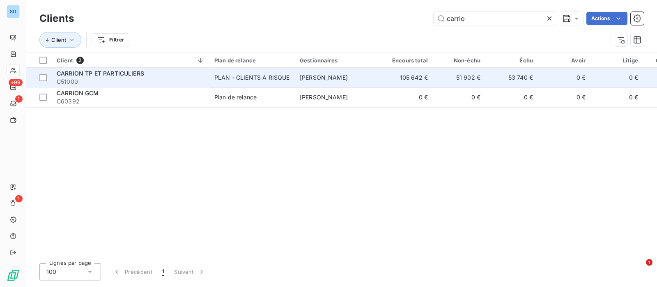
click at [115, 78] on span "C51000" at bounding box center [131, 82] width 148 height 8
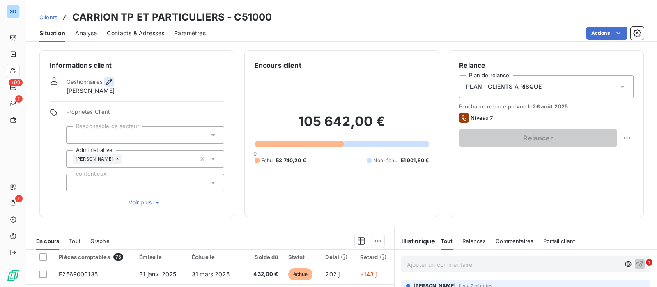
click at [109, 79] on icon "button" at bounding box center [109, 82] width 8 height 8
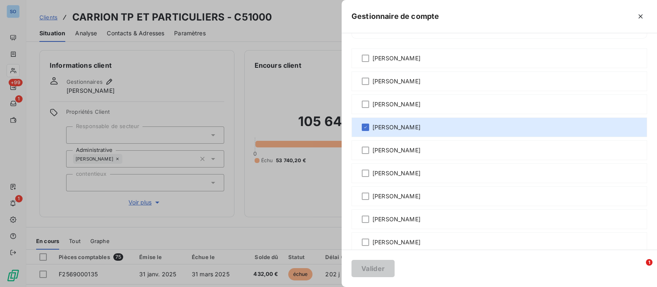
scroll to position [51, 0]
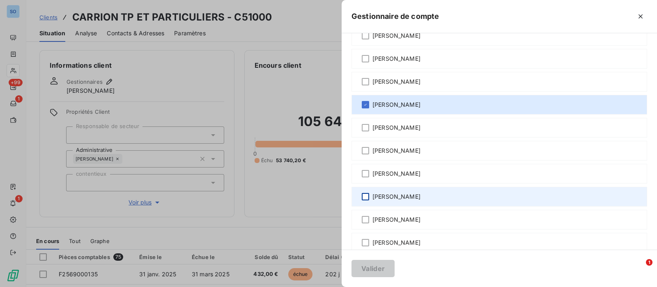
click at [368, 197] on div at bounding box center [365, 196] width 7 height 7
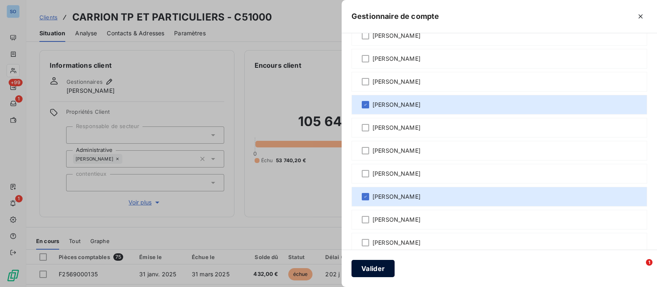
click at [378, 268] on button "Valider" at bounding box center [372, 268] width 43 height 17
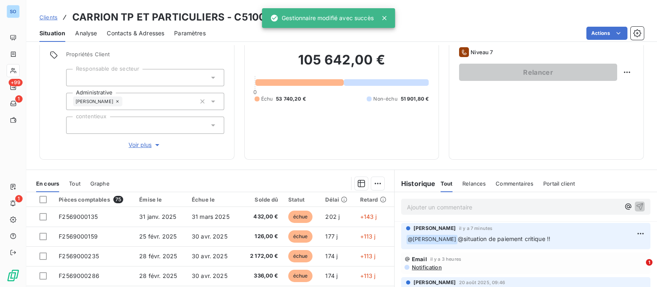
scroll to position [102, 0]
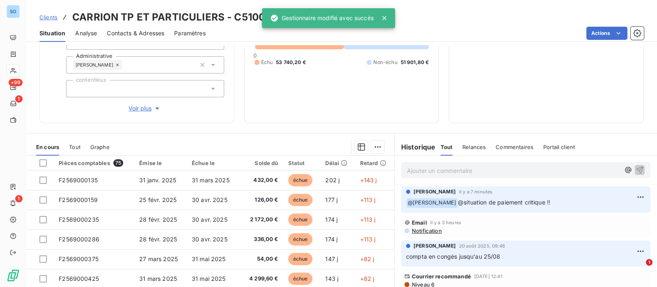
click at [625, 195] on html "SO +99 1 1 Clients CARRION TP ET PARTICULIERS - C51000 Situation Analyse Contac…" at bounding box center [328, 143] width 657 height 287
drag, startPoint x: 595, startPoint y: 212, endPoint x: 587, endPoint y: 213, distance: 8.3
click at [596, 212] on div "Editer" at bounding box center [605, 214] width 46 height 13
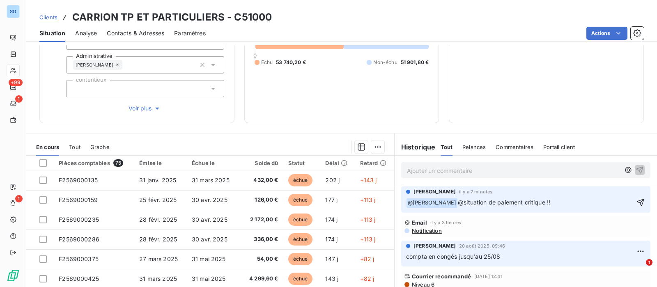
click at [287, 110] on div "105 642,00 € 0 Échu 53 740,20 € Non-échu 51 901,80 €" at bounding box center [342, 40] width 175 height 145
click at [423, 169] on p "Ajouter un commentaire ﻿" at bounding box center [513, 170] width 213 height 10
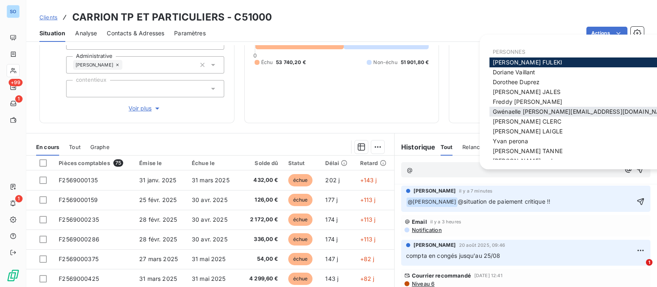
scroll to position [8, 0]
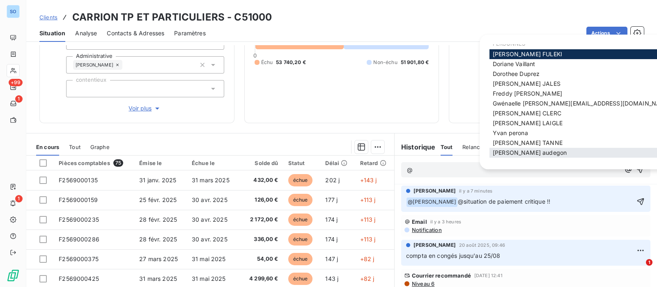
click at [530, 152] on span "[PERSON_NAME]" at bounding box center [530, 152] width 74 height 7
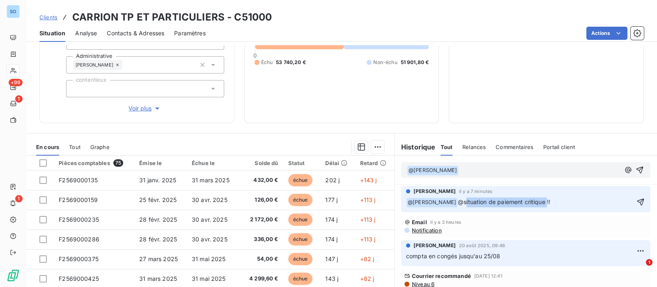
drag, startPoint x: 536, startPoint y: 199, endPoint x: 453, endPoint y: 197, distance: 83.4
click at [458, 198] on span "@situation de paiement critique !!" at bounding box center [504, 201] width 92 height 7
copy span "situation de paiement critique"
click at [466, 169] on p "﻿ @ [PERSON_NAME] ﻿ ﻿" at bounding box center [513, 170] width 213 height 10
click at [636, 166] on icon "button" at bounding box center [640, 170] width 8 height 8
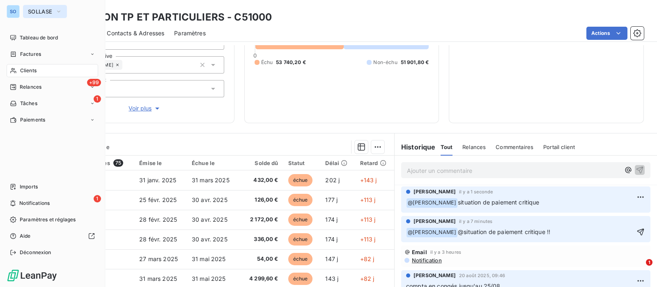
click at [40, 13] on span "SOLLASE" at bounding box center [40, 11] width 24 height 7
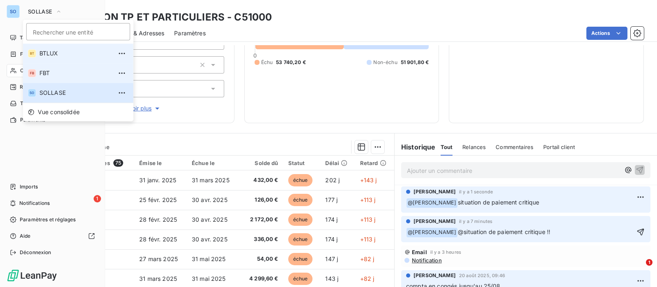
click at [60, 69] on span "FBT" at bounding box center [75, 73] width 73 height 8
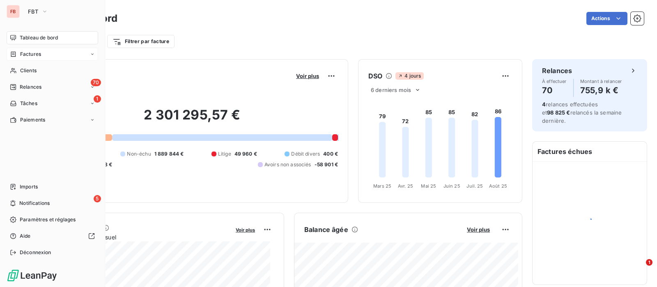
click at [26, 52] on span "Factures" at bounding box center [30, 54] width 21 height 7
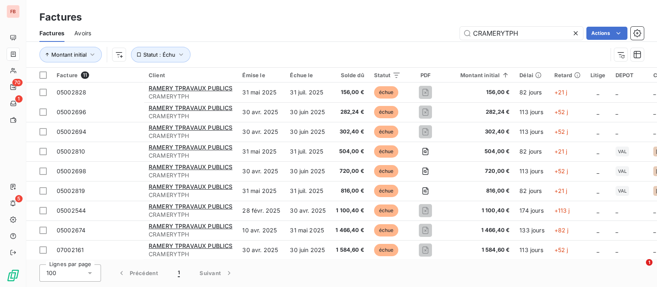
drag, startPoint x: 531, startPoint y: 32, endPoint x: 405, endPoint y: 30, distance: 125.7
click at [405, 30] on div "CRAMERYTPH Actions" at bounding box center [372, 33] width 543 height 13
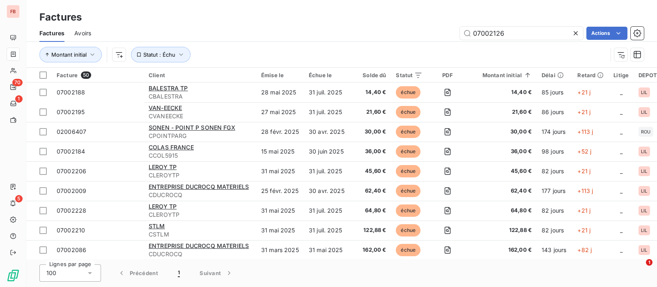
type input "07002126"
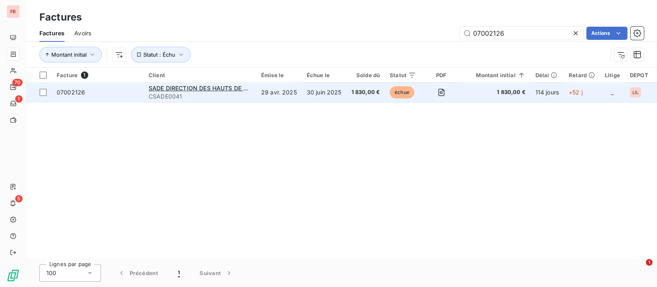
click at [292, 92] on td "29 avr. 2025" at bounding box center [279, 93] width 46 height 20
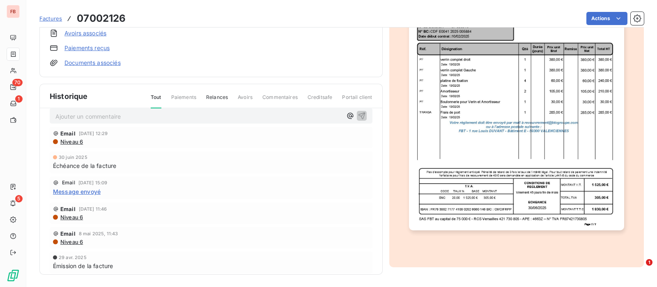
scroll to position [18, 0]
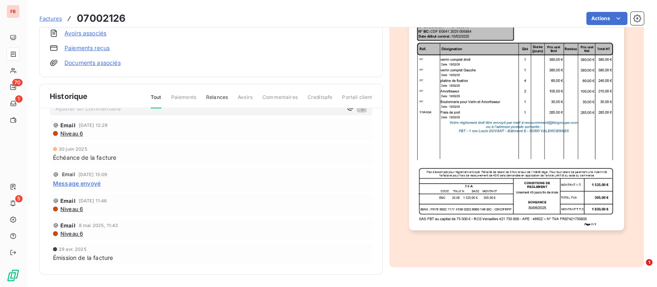
click at [83, 184] on span "Message envoyé" at bounding box center [77, 183] width 48 height 9
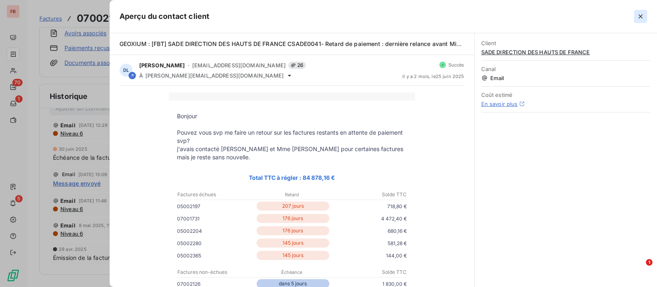
click at [638, 17] on icon "button" at bounding box center [640, 16] width 8 height 8
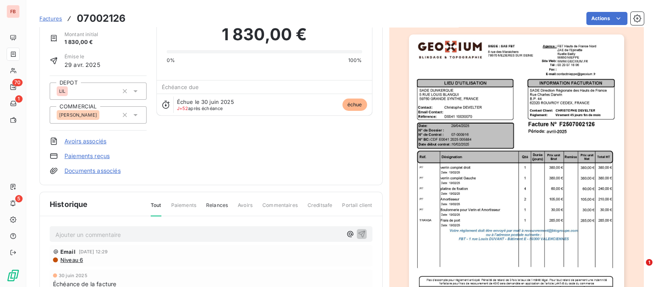
scroll to position [0, 0]
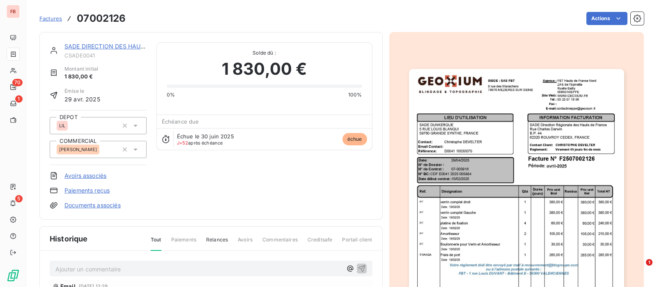
click at [109, 48] on link "SADE DIRECTION DES HAUTS DE FRANCE" at bounding box center [123, 46] width 118 height 7
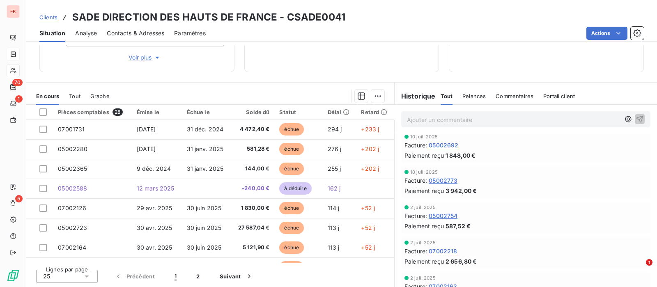
scroll to position [667, 0]
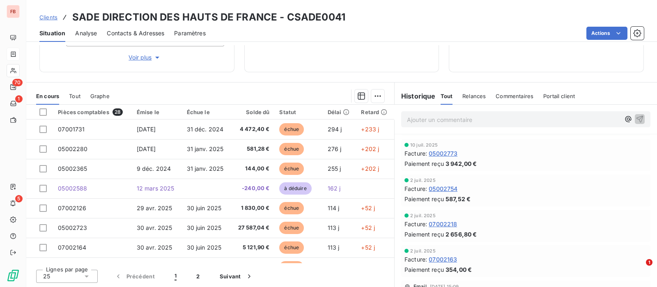
click at [472, 97] on span "Relances" at bounding box center [473, 96] width 23 height 7
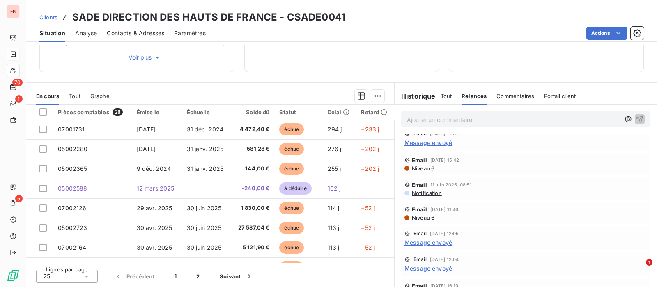
scroll to position [102, 0]
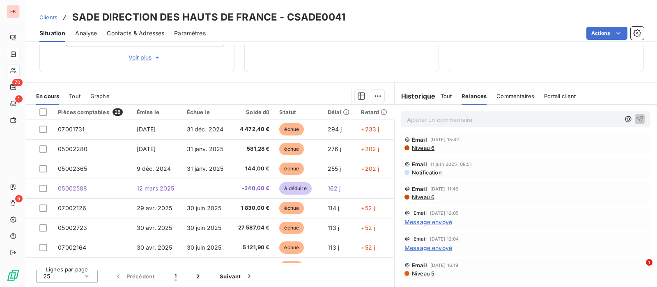
click at [512, 93] on span "Commentaires" at bounding box center [515, 96] width 38 height 7
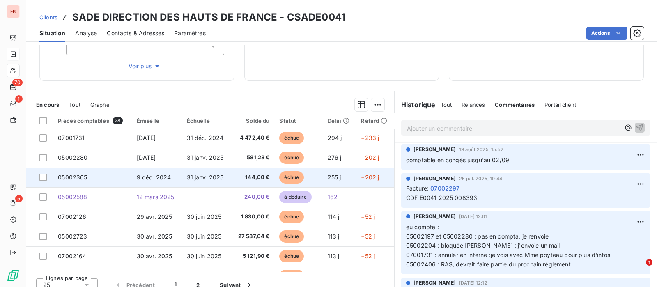
scroll to position [153, 0]
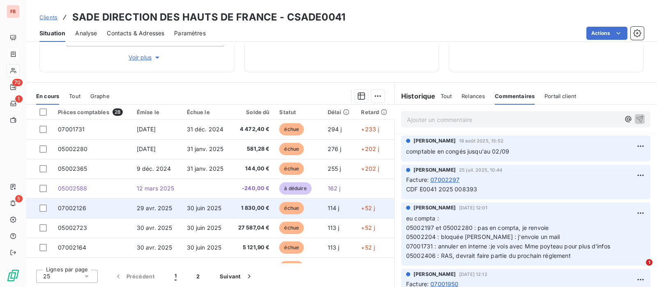
click at [116, 208] on td "07002126" at bounding box center [92, 208] width 78 height 20
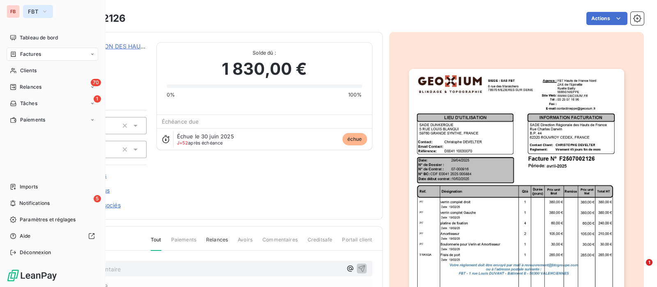
click at [32, 7] on button "FBT" at bounding box center [38, 11] width 30 height 13
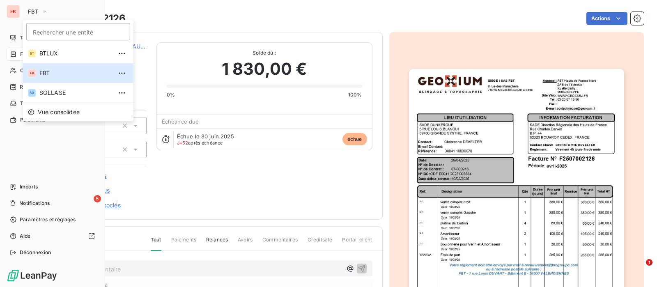
click at [38, 176] on div "Tableau de bord Factures Clients 70 Relances 1 Tâches Paiements Imports 5 Notif…" at bounding box center [53, 145] width 92 height 228
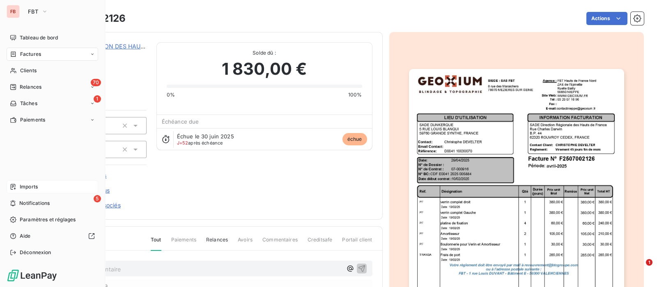
click at [34, 186] on span "Imports" at bounding box center [29, 186] width 18 height 7
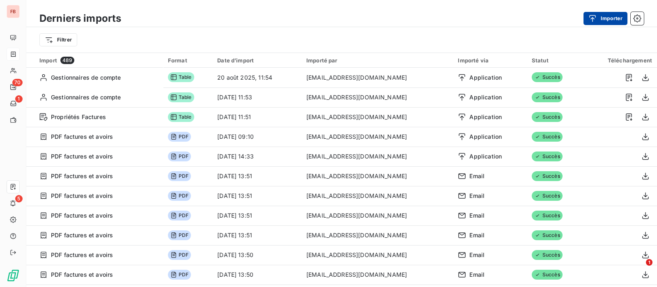
click at [599, 13] on button "Importer" at bounding box center [605, 18] width 44 height 13
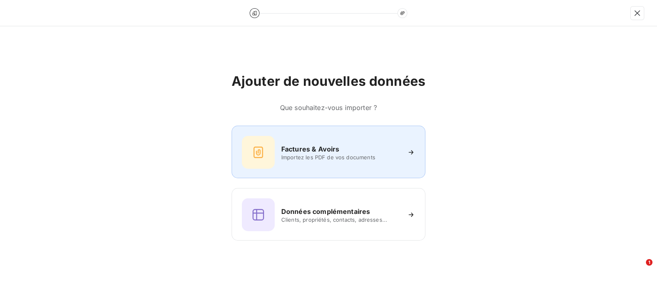
click at [341, 139] on div "Factures & Avoirs Importez les PDF de vos documents" at bounding box center [328, 152] width 173 height 33
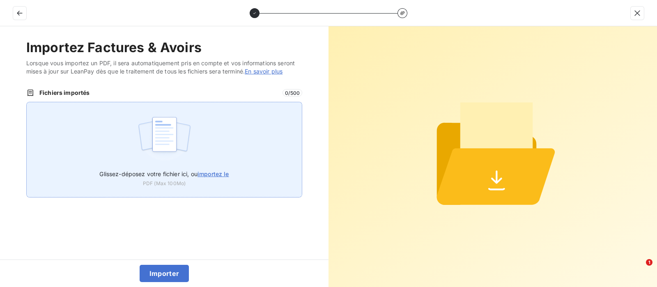
click at [213, 172] on span "importez le" at bounding box center [214, 173] width 32 height 7
click at [27, 102] on input "Glissez-déposez votre fichier ici, ou importez le" at bounding box center [26, 102] width 0 height 0
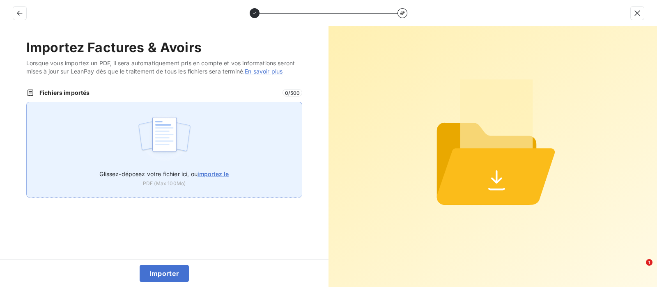
type input "C:\fakepath\F2505002544.pdf"
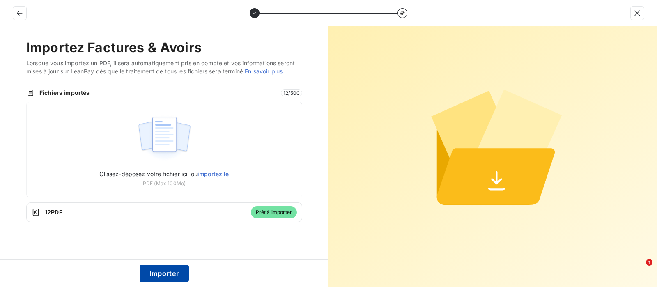
click at [165, 274] on button "Importer" at bounding box center [165, 273] width 50 height 17
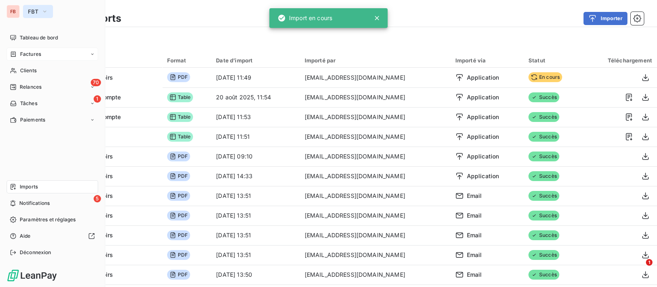
click at [33, 11] on span "FBT" at bounding box center [33, 11] width 10 height 7
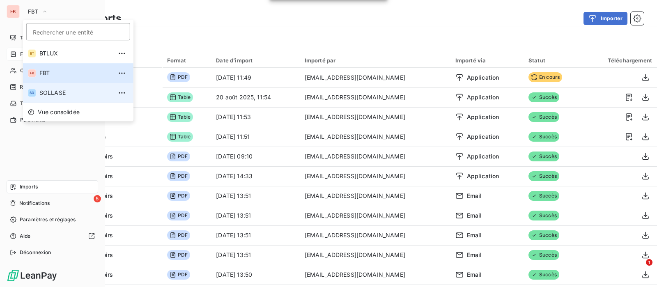
click at [56, 90] on span "SOLLASE" at bounding box center [75, 93] width 73 height 8
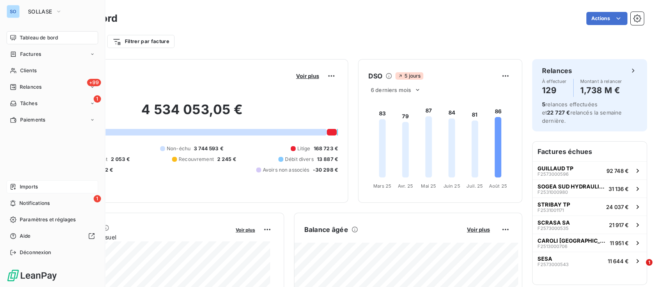
click at [37, 186] on span "Imports" at bounding box center [29, 186] width 18 height 7
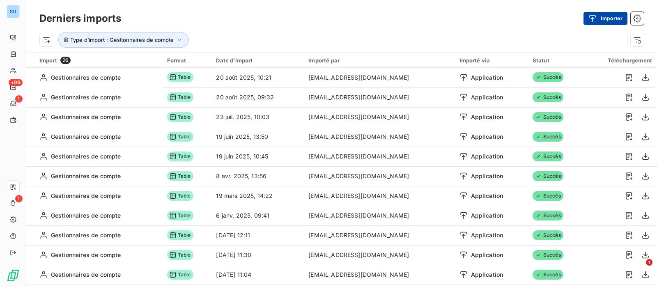
click at [603, 19] on button "Importer" at bounding box center [605, 18] width 44 height 13
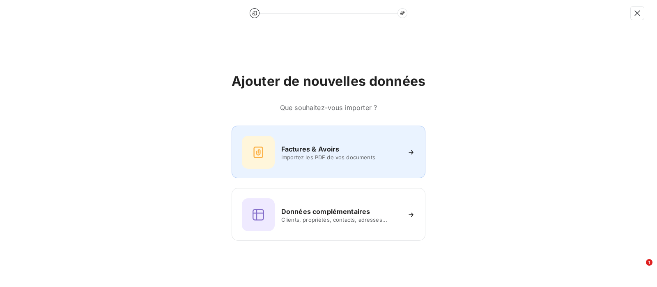
click at [339, 151] on div "Factures & Avoirs" at bounding box center [340, 149] width 119 height 10
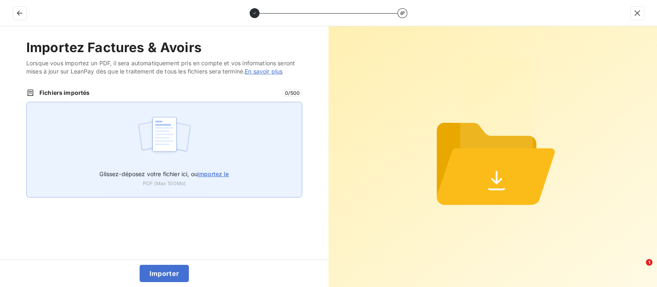
click at [214, 168] on label "Glissez-déposez votre fichier ici, ou importez le" at bounding box center [163, 172] width 129 height 15
click at [27, 102] on input "Glissez-déposez votre fichier ici, ou importez le" at bounding box center [26, 102] width 0 height 0
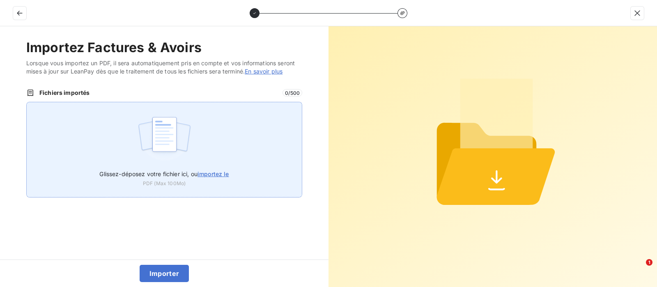
type input "C:\fakepath\F2521000623.pdf"
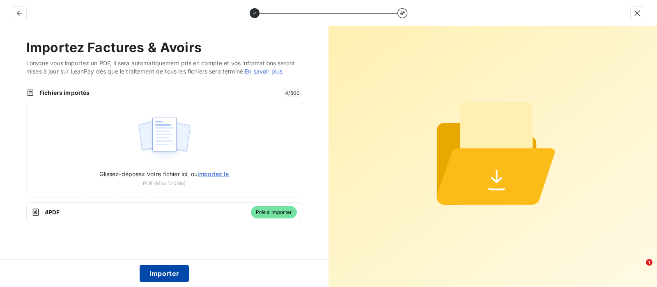
click at [159, 274] on button "Importer" at bounding box center [165, 273] width 50 height 17
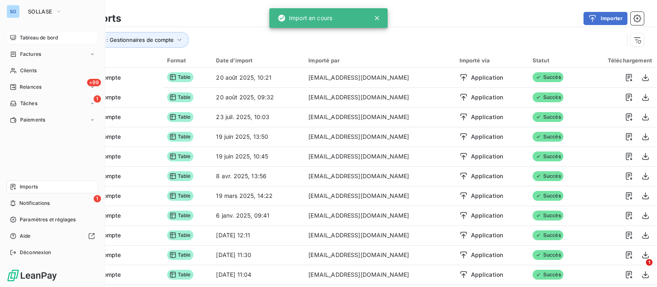
click at [30, 34] on span "Tableau de bord" at bounding box center [39, 37] width 38 height 7
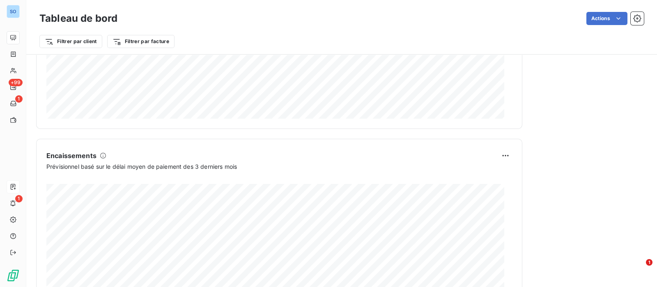
scroll to position [513, 0]
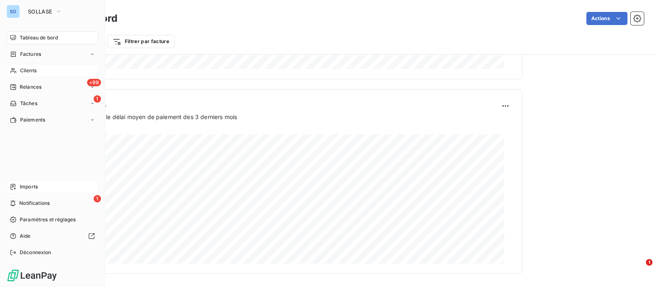
click at [19, 69] on div "Clients" at bounding box center [53, 70] width 92 height 13
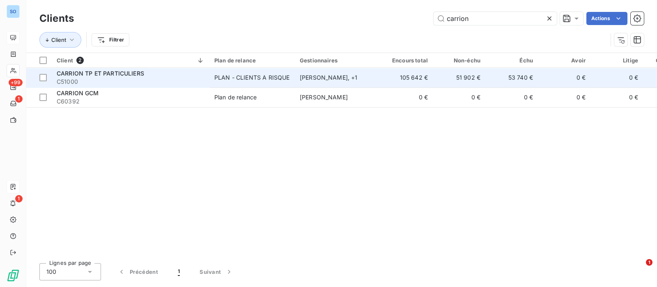
type input "carrion"
click at [141, 79] on span "C51000" at bounding box center [131, 82] width 148 height 8
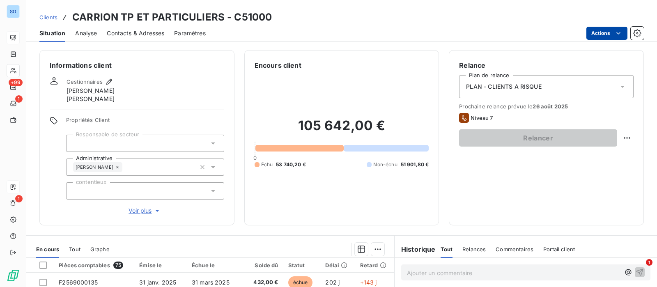
click at [611, 34] on html "SO +99 1 1 Clients CARRION TP ET PARTICULIERS - C51000 Situation Analyse Contac…" at bounding box center [328, 143] width 657 height 287
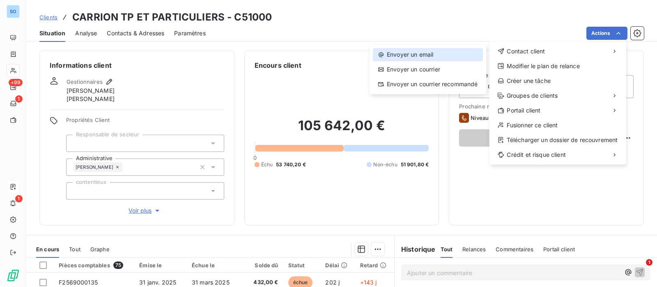
click at [412, 55] on div "Envoyer un email" at bounding box center [428, 54] width 110 height 13
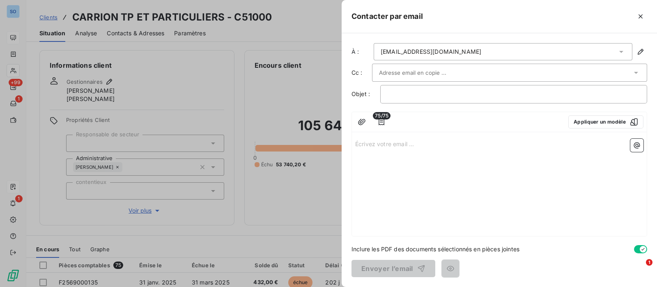
click at [427, 69] on input "text" at bounding box center [423, 73] width 88 height 12
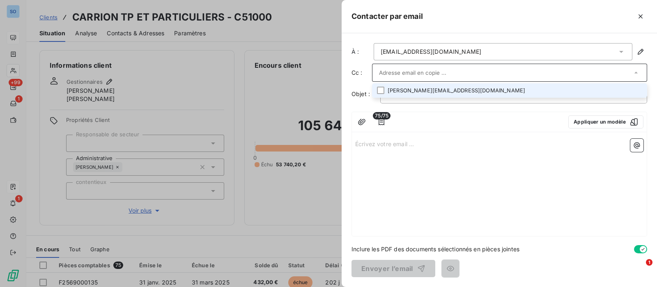
click at [427, 69] on input "text" at bounding box center [505, 73] width 253 height 12
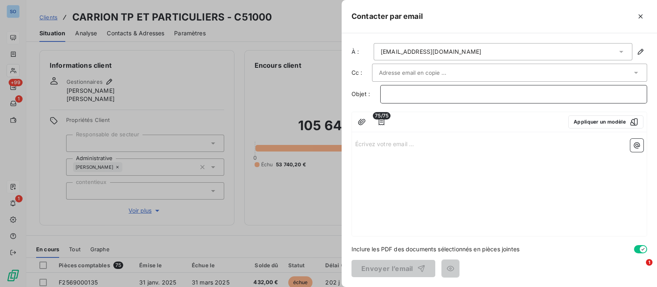
click at [403, 93] on p "﻿" at bounding box center [513, 94] width 253 height 9
click at [409, 73] on input "text" at bounding box center [423, 73] width 88 height 12
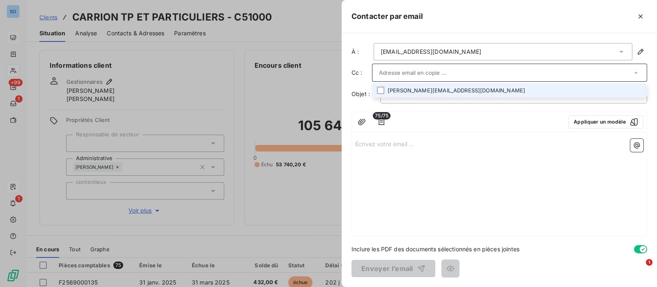
click at [385, 73] on input "text" at bounding box center [505, 73] width 253 height 12
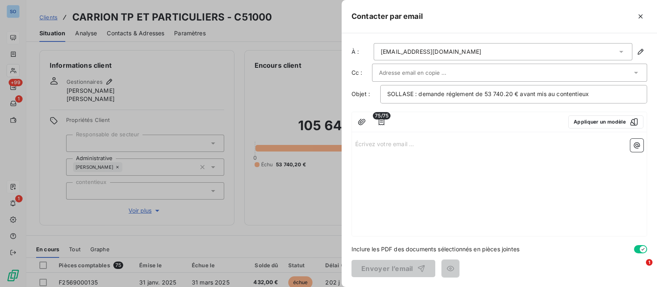
click at [383, 115] on span "75/75" at bounding box center [382, 115] width 18 height 7
click at [381, 124] on icon "button" at bounding box center [382, 122] width 6 height 7
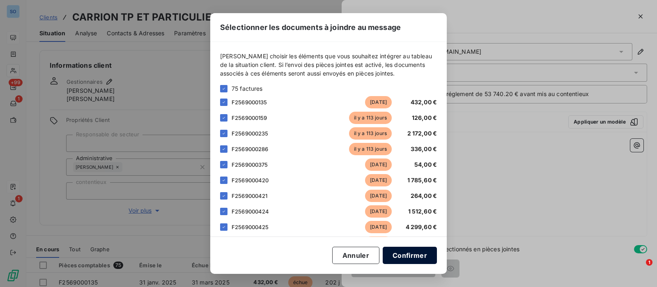
click at [413, 255] on button "Confirmer" at bounding box center [410, 255] width 54 height 17
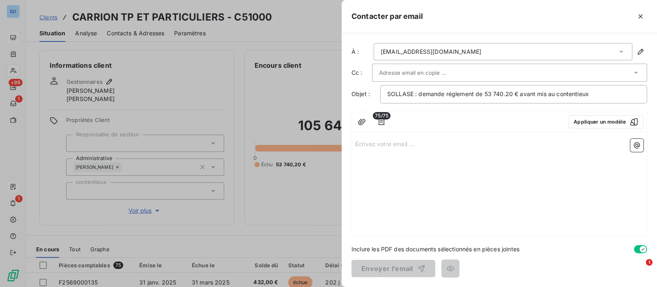
click at [417, 147] on p "Écrivez votre email ... ﻿" at bounding box center [499, 143] width 288 height 9
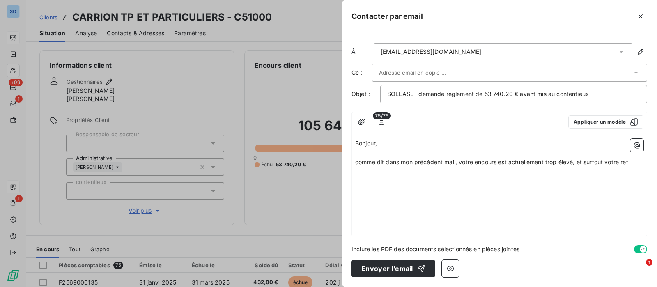
type button "on"
drag, startPoint x: 631, startPoint y: 163, endPoint x: 638, endPoint y: 160, distance: 7.7
click at [631, 163] on p "comme dit dans mon précédent mail, votre encours est actuellement trop élevè, e…" at bounding box center [499, 162] width 288 height 9
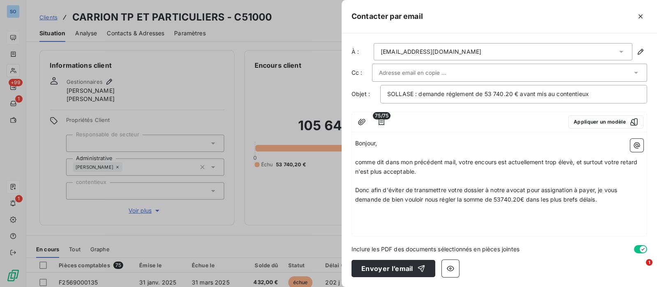
click at [603, 198] on p "Donc afin d'éviter de transmettre votre dossier à notre avocat pour assignation…" at bounding box center [499, 195] width 288 height 19
click at [382, 121] on icon "button" at bounding box center [381, 122] width 8 height 8
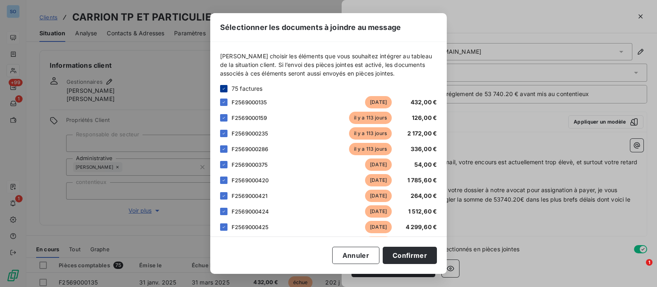
click at [223, 88] on icon at bounding box center [223, 88] width 5 height 5
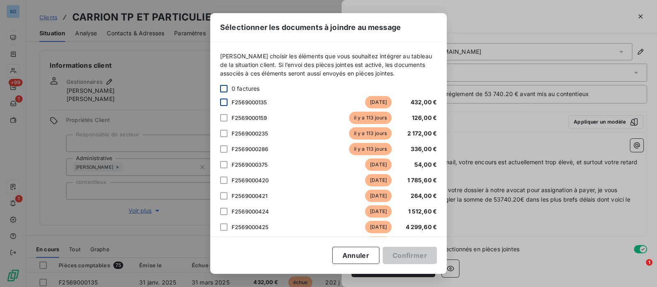
click at [224, 103] on div at bounding box center [223, 102] width 7 height 7
click at [225, 119] on div at bounding box center [223, 117] width 7 height 7
click at [227, 134] on div at bounding box center [223, 133] width 7 height 7
click at [223, 150] on div at bounding box center [223, 148] width 7 height 7
click at [223, 166] on div at bounding box center [223, 164] width 7 height 7
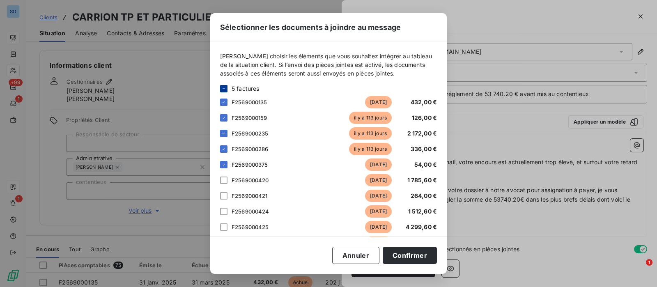
click at [225, 181] on div at bounding box center [223, 180] width 7 height 7
drag, startPoint x: 224, startPoint y: 197, endPoint x: 224, endPoint y: 202, distance: 5.4
click at [224, 198] on div at bounding box center [223, 195] width 7 height 7
click at [224, 212] on div at bounding box center [223, 211] width 7 height 7
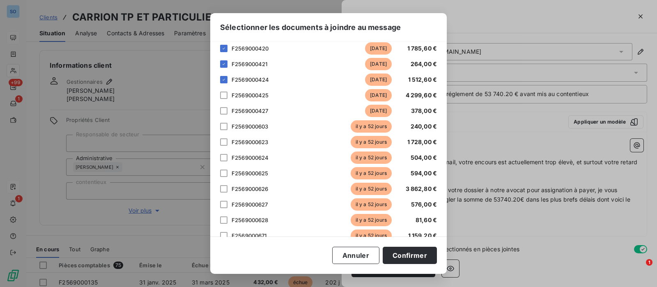
scroll to position [154, 0]
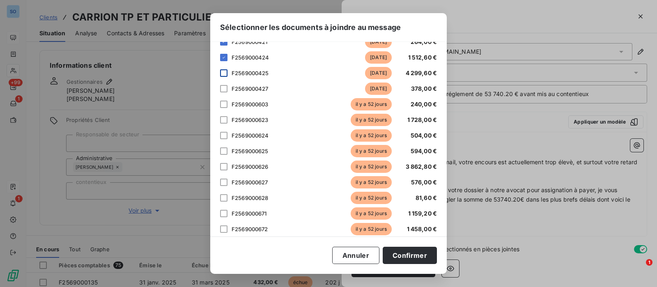
click at [224, 73] on div at bounding box center [223, 72] width 7 height 7
click at [226, 89] on div at bounding box center [223, 88] width 7 height 7
click at [224, 105] on div at bounding box center [223, 104] width 7 height 7
click at [224, 119] on div at bounding box center [223, 119] width 7 height 7
click at [225, 133] on div at bounding box center [223, 135] width 7 height 7
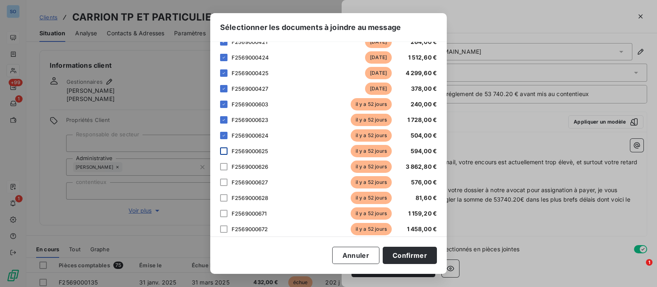
click at [225, 147] on div at bounding box center [223, 150] width 7 height 7
drag, startPoint x: 224, startPoint y: 166, endPoint x: 223, endPoint y: 176, distance: 9.9
click at [224, 167] on div at bounding box center [223, 166] width 7 height 7
click at [224, 183] on div at bounding box center [223, 182] width 7 height 7
drag, startPoint x: 225, startPoint y: 198, endPoint x: 245, endPoint y: 186, distance: 23.4
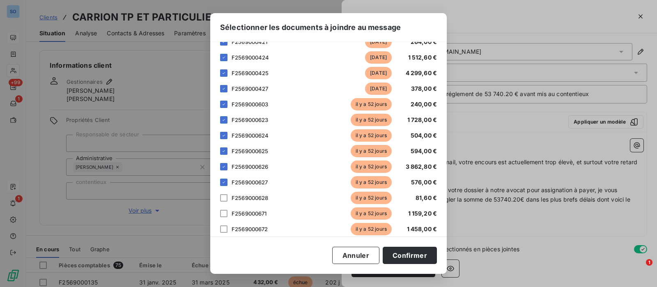
click at [225, 198] on div at bounding box center [223, 197] width 7 height 7
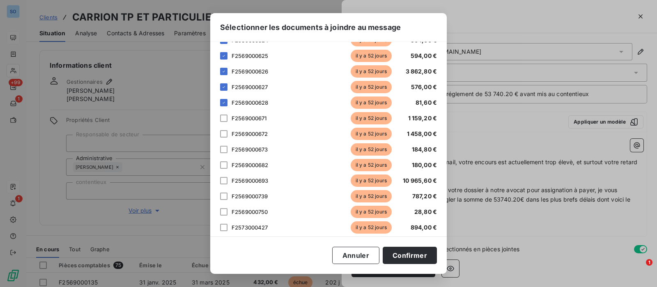
scroll to position [257, 0]
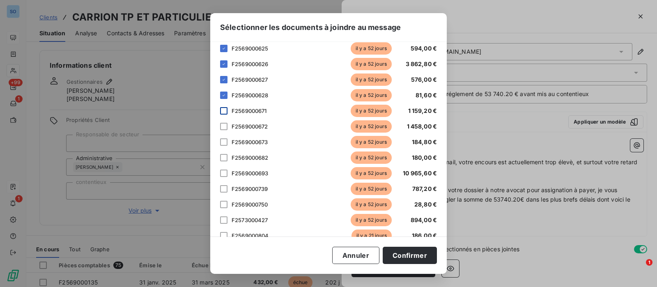
click at [226, 110] on div at bounding box center [223, 110] width 7 height 7
click at [222, 130] on div "F2569000672 il y a 52 jours 1 458,00 €" at bounding box center [328, 126] width 217 height 12
click at [223, 142] on div at bounding box center [223, 141] width 7 height 7
drag, startPoint x: 224, startPoint y: 126, endPoint x: 218, endPoint y: 134, distance: 9.7
click at [224, 126] on div at bounding box center [223, 126] width 7 height 7
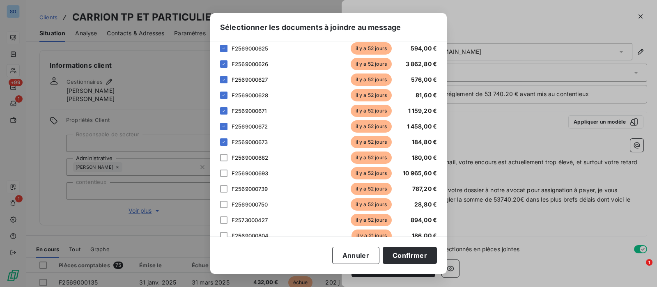
click at [224, 159] on div at bounding box center [223, 157] width 7 height 7
click at [223, 175] on div at bounding box center [223, 173] width 7 height 7
click at [224, 187] on div at bounding box center [223, 188] width 7 height 7
click at [223, 208] on div "F2569000750 il y a 52 jours 28,80 €" at bounding box center [328, 204] width 217 height 12
click at [223, 223] on div at bounding box center [223, 219] width 7 height 7
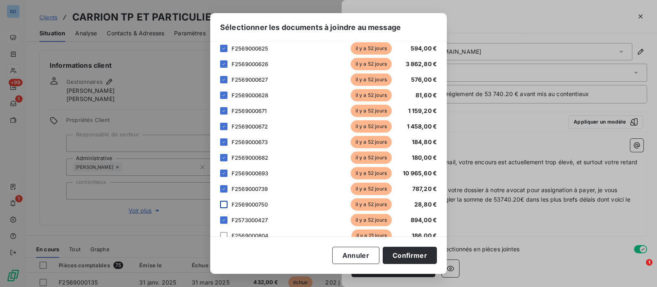
click at [225, 204] on div at bounding box center [223, 204] width 7 height 7
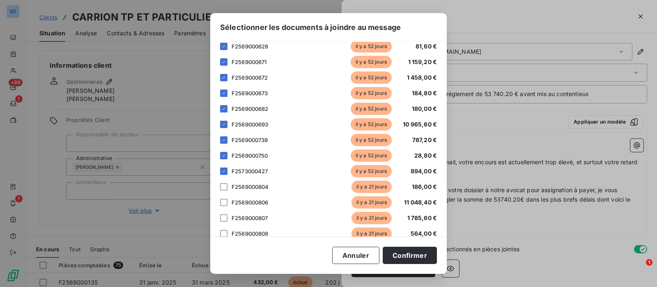
scroll to position [410, 0]
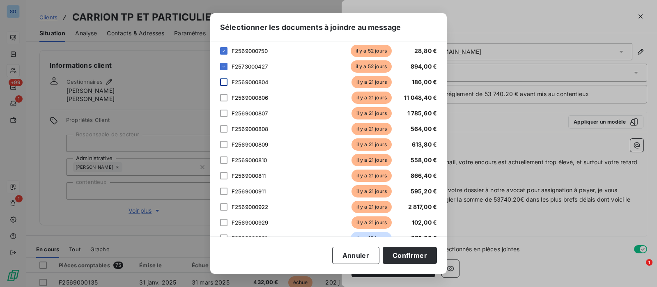
click at [223, 81] on div at bounding box center [223, 81] width 7 height 7
click at [226, 97] on div at bounding box center [223, 97] width 7 height 7
click at [226, 113] on div at bounding box center [223, 113] width 7 height 7
click at [228, 126] on div "F2569000808 il y a 21 jours 564,00 €" at bounding box center [328, 129] width 217 height 12
click at [225, 131] on div at bounding box center [223, 128] width 7 height 7
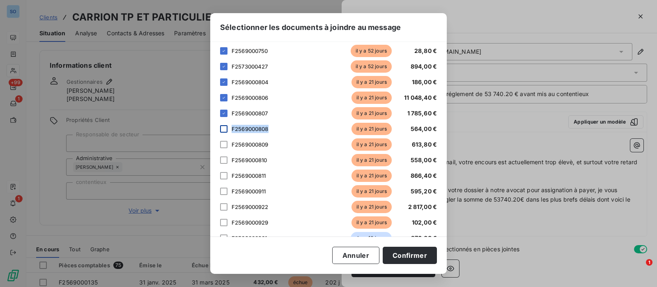
click at [225, 131] on div at bounding box center [223, 128] width 7 height 7
click at [224, 145] on div at bounding box center [223, 144] width 7 height 7
click at [225, 129] on div at bounding box center [223, 128] width 7 height 7
click at [223, 160] on div at bounding box center [223, 159] width 7 height 7
click at [225, 174] on div at bounding box center [223, 175] width 7 height 7
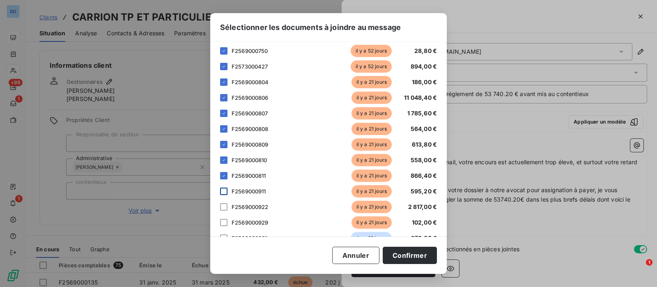
click at [223, 188] on div at bounding box center [223, 191] width 7 height 7
click at [224, 204] on div at bounding box center [223, 206] width 7 height 7
drag, startPoint x: 224, startPoint y: 222, endPoint x: 235, endPoint y: 205, distance: 20.5
click at [225, 223] on div at bounding box center [223, 222] width 7 height 7
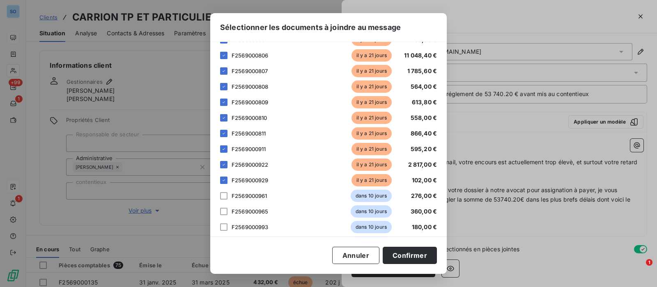
scroll to position [462, 0]
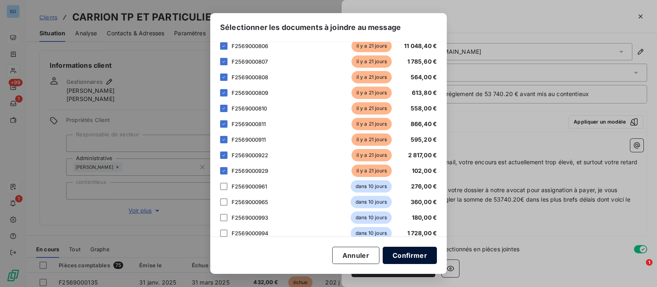
click at [407, 254] on button "Confirmer" at bounding box center [410, 255] width 54 height 17
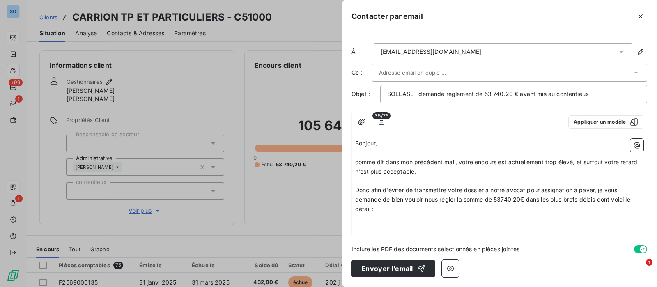
click at [432, 220] on p "﻿" at bounding box center [499, 218] width 288 height 9
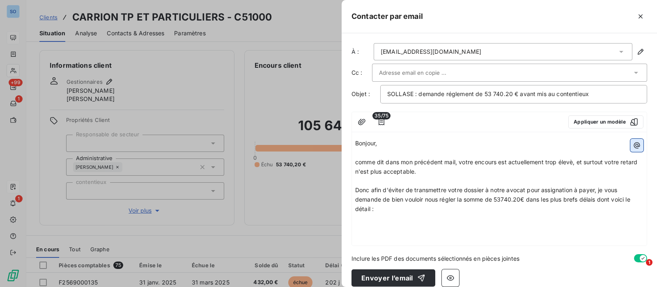
click at [630, 149] on button "button" at bounding box center [636, 145] width 13 height 13
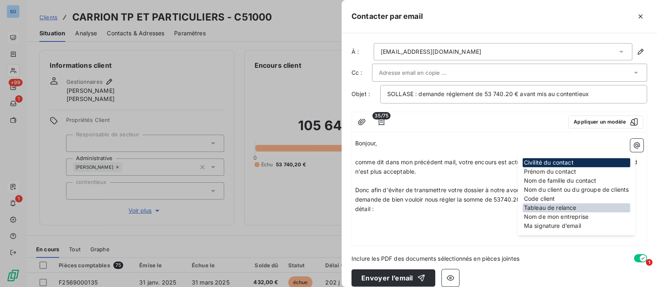
click at [551, 209] on div "Tableau de relance" at bounding box center [577, 207] width 108 height 9
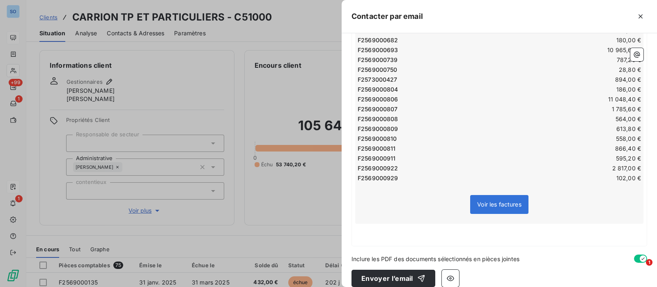
scroll to position [418, 0]
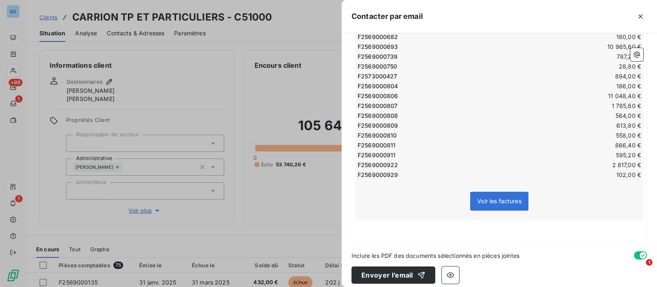
click at [370, 230] on p "﻿" at bounding box center [499, 234] width 288 height 9
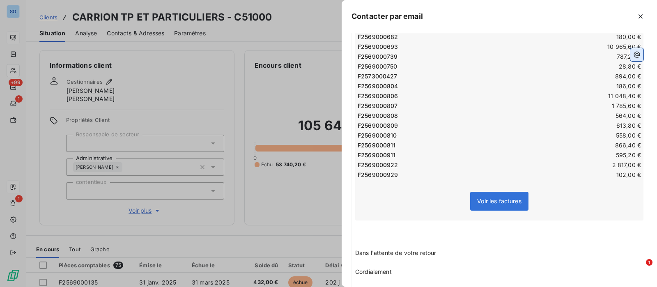
click at [633, 53] on icon "button" at bounding box center [637, 55] width 8 height 8
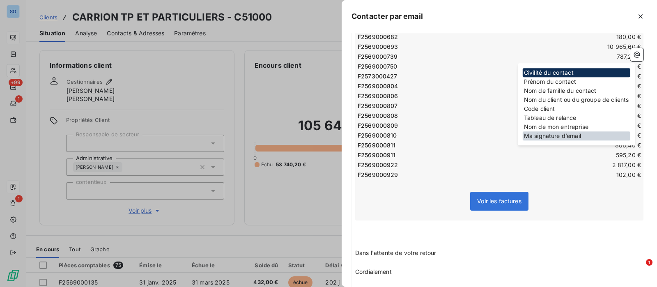
click at [547, 135] on div "Ma signature d’email" at bounding box center [577, 135] width 108 height 9
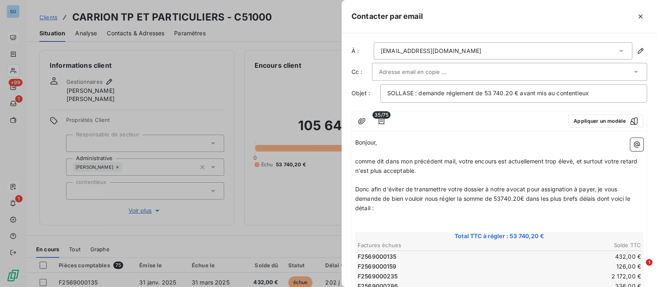
scroll to position [0, 0]
click at [429, 73] on input "text" at bounding box center [423, 73] width 88 height 12
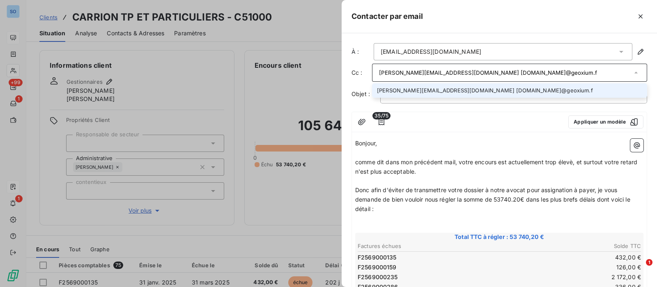
type input "y.perona@geoxium.fr d.duprez@geoxium.fr"
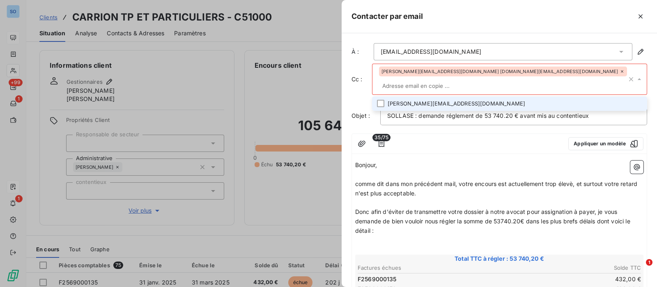
click at [620, 73] on icon at bounding box center [622, 71] width 5 height 5
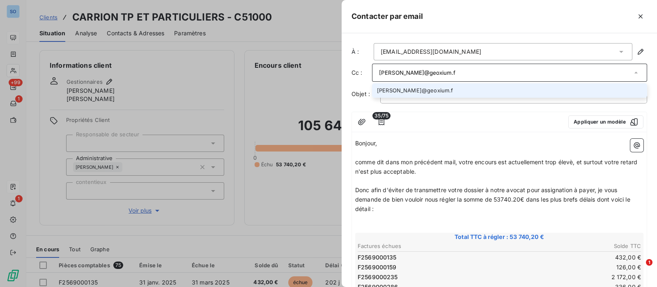
type input "y.perona@geoxium.fr"
type input "d.duprez@geoxium.fr"
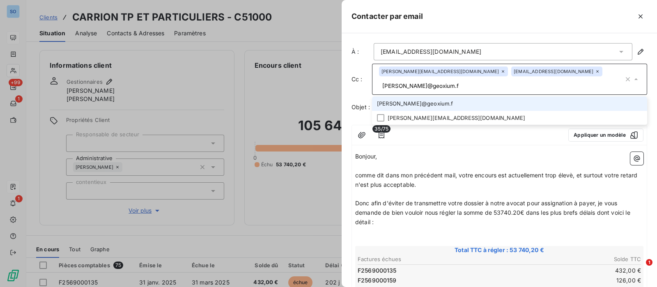
type input "[PERSON_NAME][EMAIL_ADDRESS][DOMAIN_NAME]"
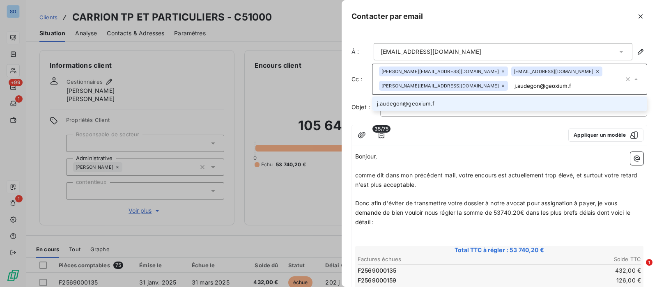
type input "j.audegon@geoxium.fr"
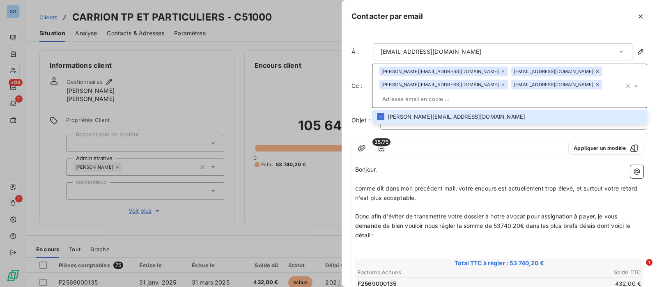
click at [439, 144] on div "35/75 Appliquer un modèle" at bounding box center [499, 148] width 295 height 20
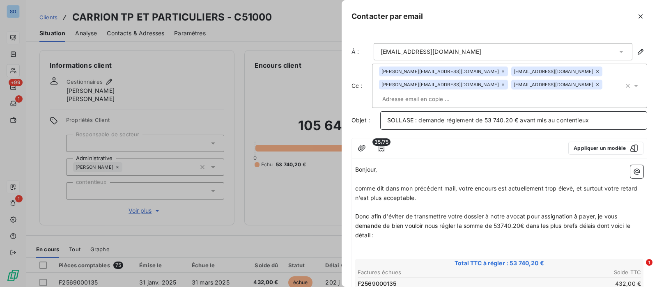
click at [418, 117] on span "SOLLASE : demande réglement de 53 740.20 € avant mis au contentieux" at bounding box center [488, 120] width 202 height 7
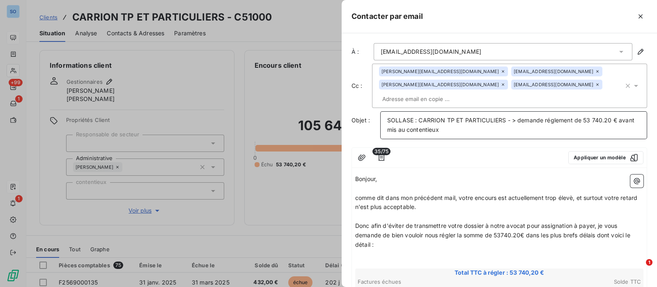
click at [413, 117] on span "SOLLASE : CARRION TP ET PARTICULIERS - > demande réglement de 53 740.20 € avant…" at bounding box center [511, 125] width 249 height 16
click at [496, 117] on p "SOLLASE : CARRION TP ET PARTICULIERS - > demande réglement de 53 740.20 € avant…" at bounding box center [513, 125] width 253 height 19
click at [417, 117] on span "SOLLASE : CARRION TP ET PARTICULIERS - > demande réglement de 53 740.20 € avant…" at bounding box center [511, 125] width 249 height 16
click at [565, 194] on span "comme dit dans mon précédent mail, votre encours est actuellement trop élevè, e…" at bounding box center [497, 202] width 284 height 16
click at [375, 212] on p "﻿" at bounding box center [499, 216] width 288 height 9
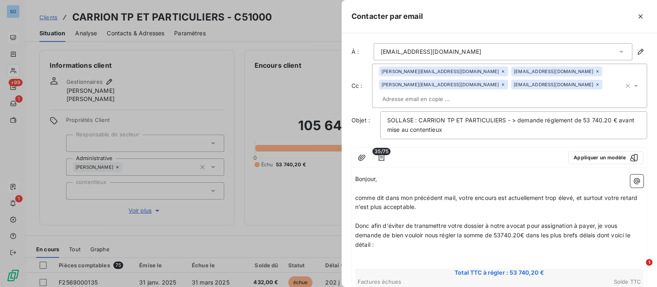
click at [445, 195] on p "comme dit dans mon précédent mail, votre encours est actuellement trop élevé, e…" at bounding box center [499, 202] width 288 height 19
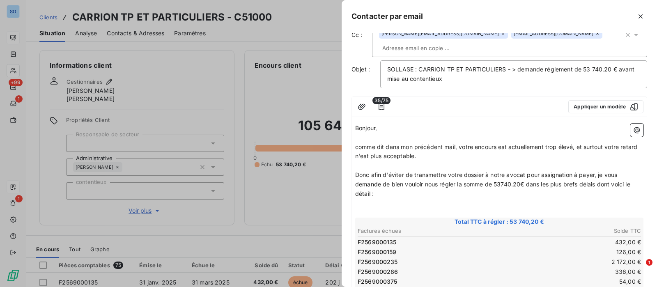
click at [503, 171] on span "Donc afin d'éviter de transmettre votre dossier à notre avocat pour assignation…" at bounding box center [493, 184] width 277 height 26
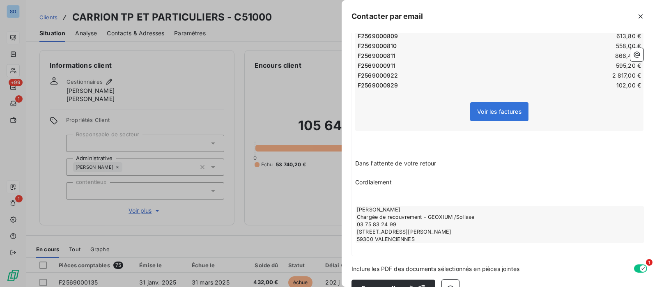
scroll to position [544, 0]
click at [382, 279] on button "Envoyer l’email" at bounding box center [393, 287] width 84 height 17
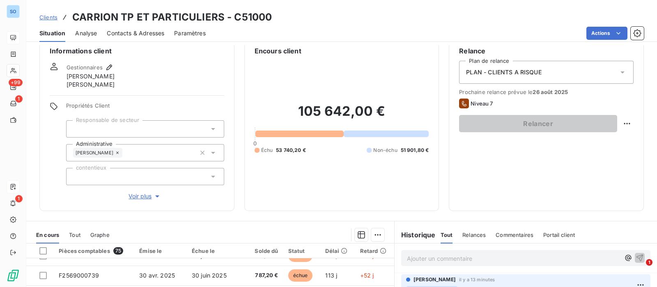
scroll to position [0, 0]
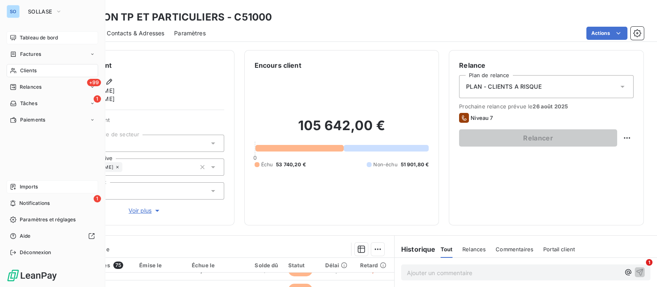
click at [18, 34] on div "Tableau de bord" at bounding box center [53, 37] width 92 height 13
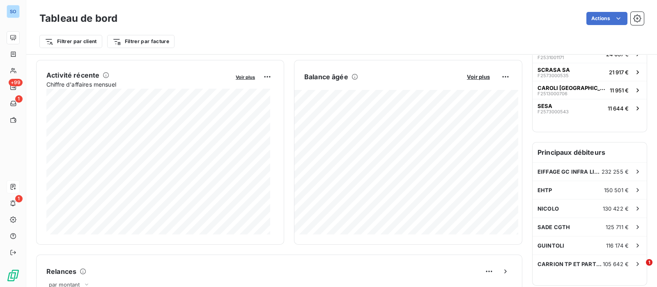
scroll to position [154, 0]
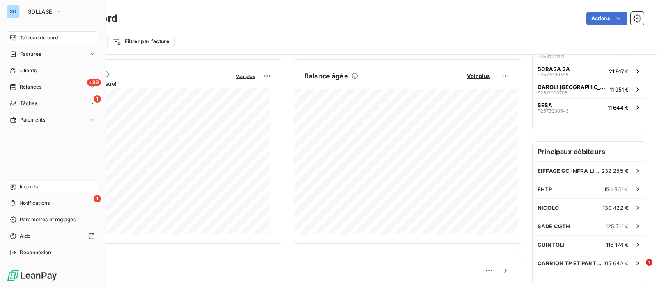
click at [22, 52] on span "Factures" at bounding box center [30, 54] width 21 height 7
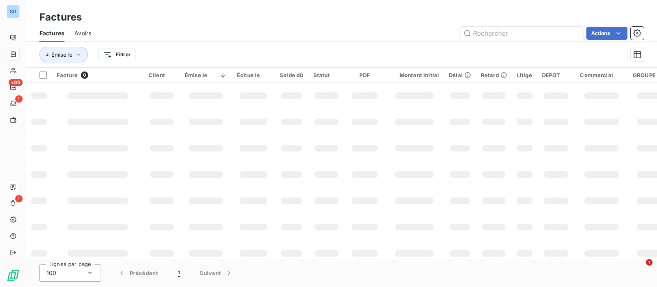
click at [87, 31] on span "Avoirs" at bounding box center [82, 33] width 17 height 8
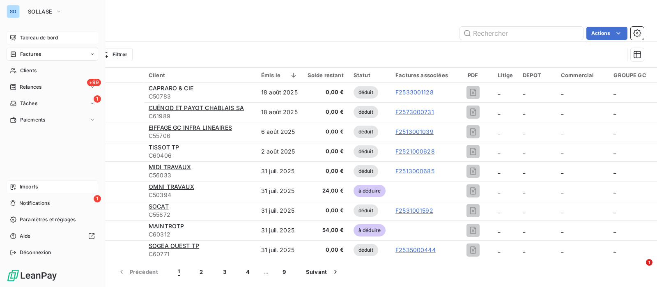
click at [23, 36] on span "Tableau de bord" at bounding box center [39, 37] width 38 height 7
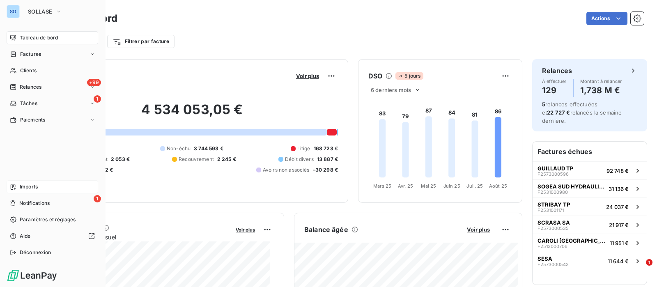
click at [23, 29] on div "SO SOLLASE Tableau de bord Factures Clients +99 Relances 1 Tâches Paiements Imp…" at bounding box center [52, 143] width 105 height 287
click at [14, 34] on div "Tableau de bord" at bounding box center [53, 37] width 92 height 13
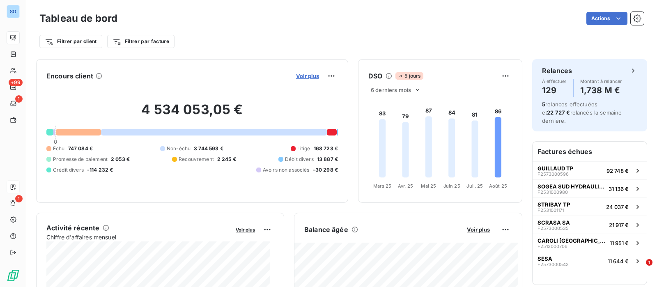
click at [302, 77] on span "Voir plus" at bounding box center [307, 76] width 23 height 7
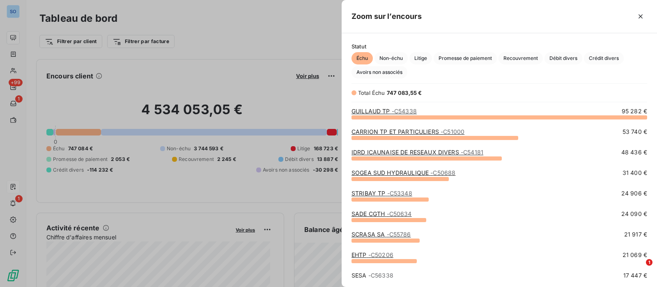
scroll to position [162, 307]
click at [618, 60] on span "Crédit divers" at bounding box center [604, 58] width 40 height 12
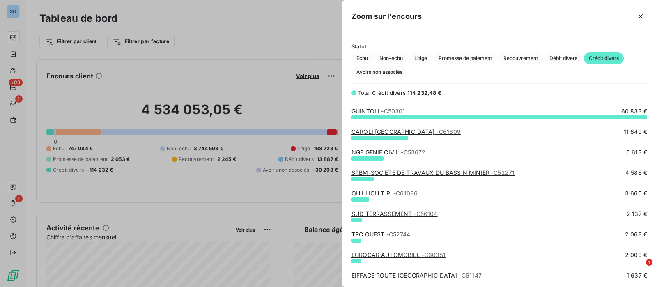
click at [376, 129] on link "CAROLI TP FRANCE - C61609" at bounding box center [405, 131] width 109 height 7
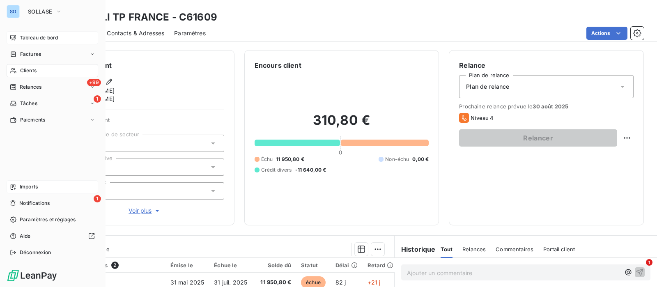
click at [27, 39] on span "Tableau de bord" at bounding box center [39, 37] width 38 height 7
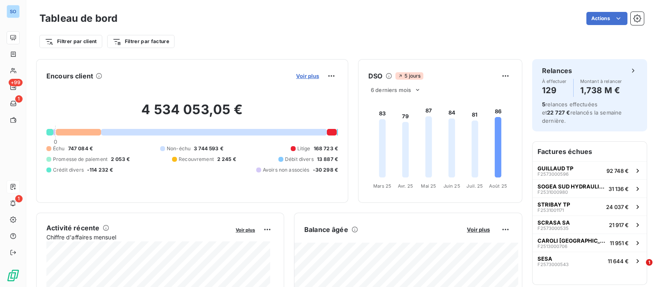
click at [305, 74] on span "Voir plus" at bounding box center [307, 76] width 23 height 7
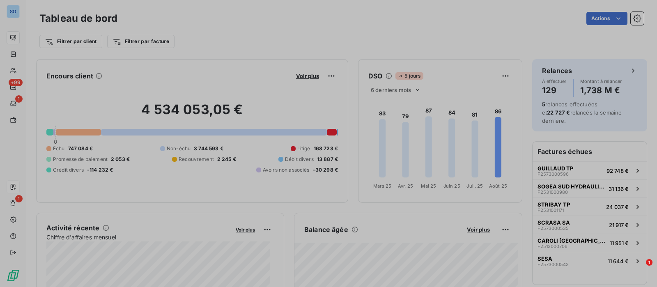
scroll to position [8, 8]
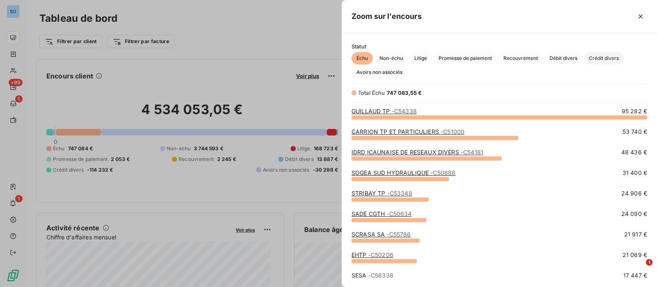
click at [603, 58] on span "Crédit divers" at bounding box center [604, 58] width 40 height 12
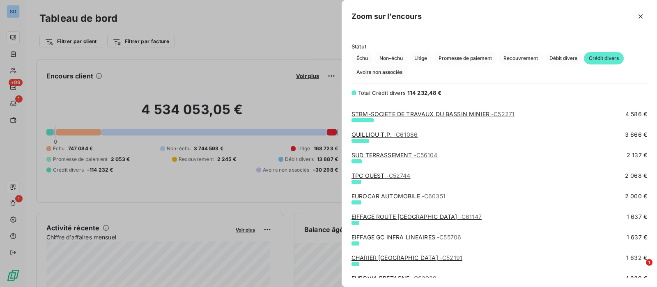
scroll to position [102, 0]
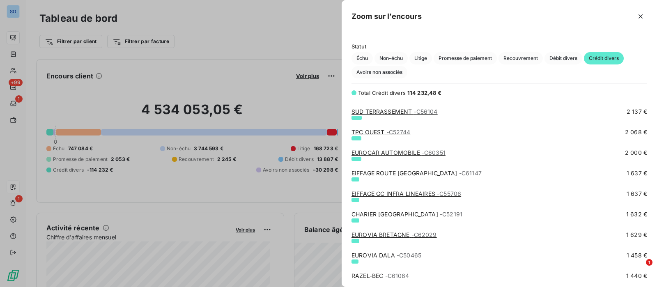
click at [402, 151] on link "EUROCAR AUTOMOBILE - C60351" at bounding box center [398, 152] width 94 height 7
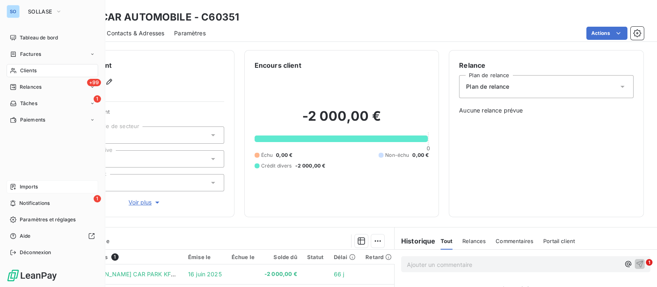
click at [37, 69] on span "Clients" at bounding box center [28, 70] width 16 height 7
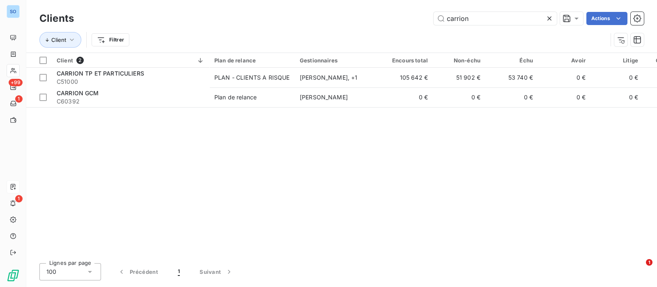
click at [550, 18] on icon at bounding box center [549, 18] width 8 height 8
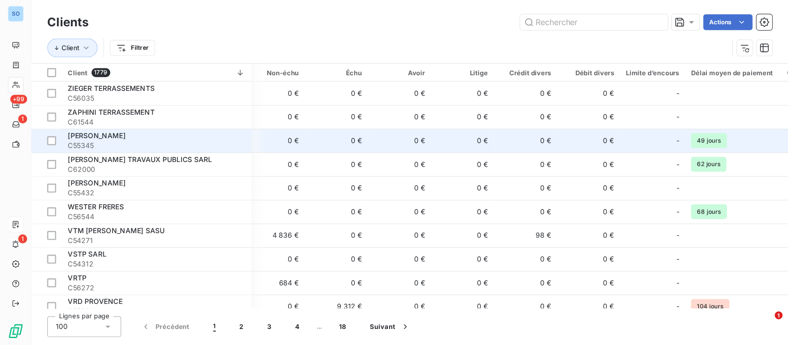
scroll to position [0, 232]
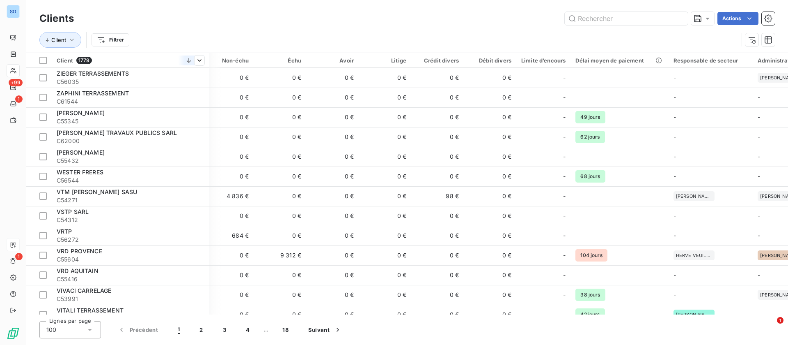
click at [193, 56] on icon at bounding box center [189, 60] width 8 height 8
click at [124, 77] on span "Trier par ordre croissant" at bounding box center [127, 77] width 66 height 8
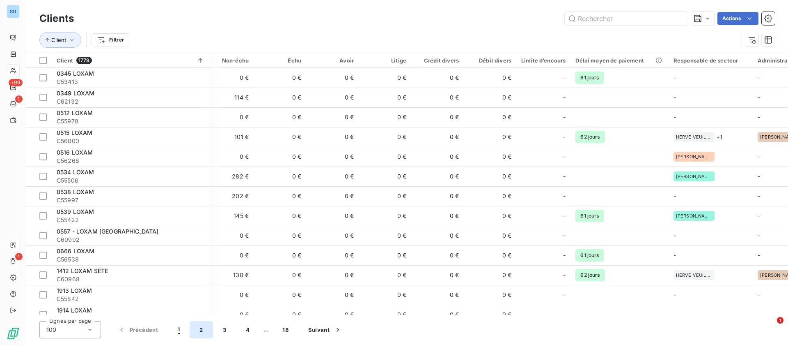
click at [204, 287] on button "2" at bounding box center [201, 329] width 23 height 17
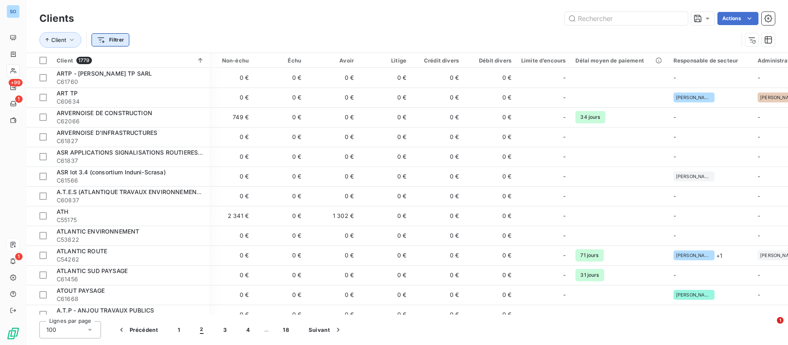
click at [103, 40] on html "SO +99 1 1 Clients Actions Client Filtrer Client 1779 Plan de relance Gestionna…" at bounding box center [394, 172] width 788 height 345
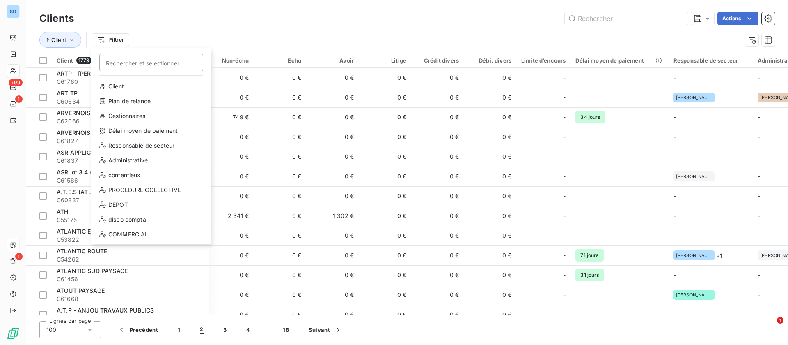
click at [482, 13] on html "SO +99 1 1 Clients Actions Client Filtrer Rechercher et sélectionner Client Pla…" at bounding box center [394, 172] width 788 height 345
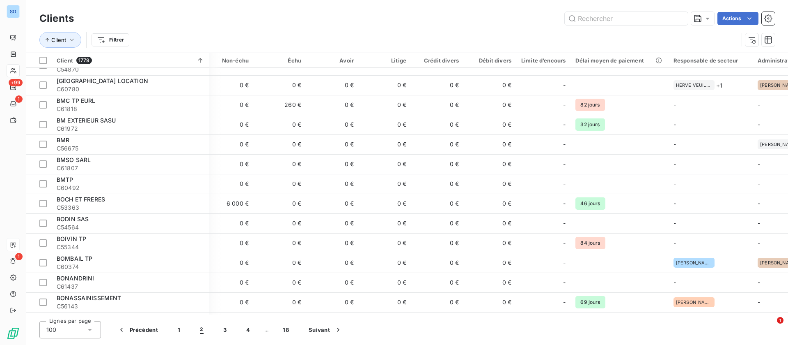
scroll to position [1109, 232]
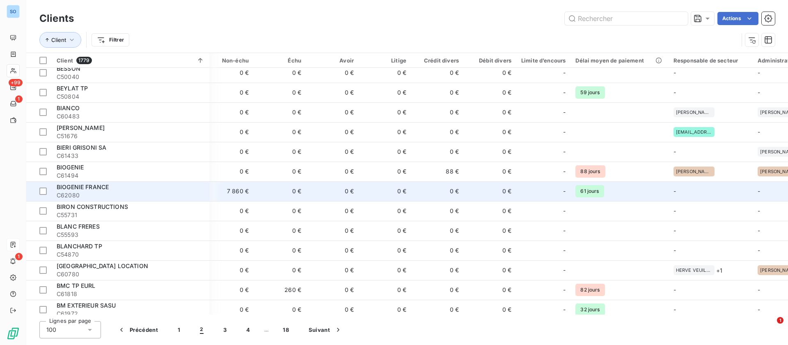
click at [404, 188] on td "0 €" at bounding box center [385, 191] width 53 height 20
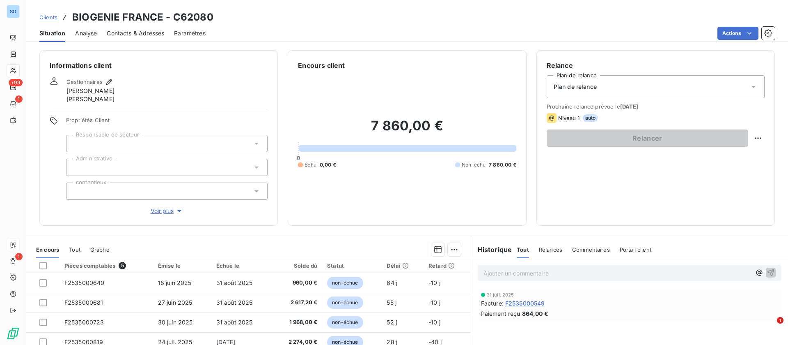
click at [51, 14] on span "Clients" at bounding box center [48, 17] width 18 height 7
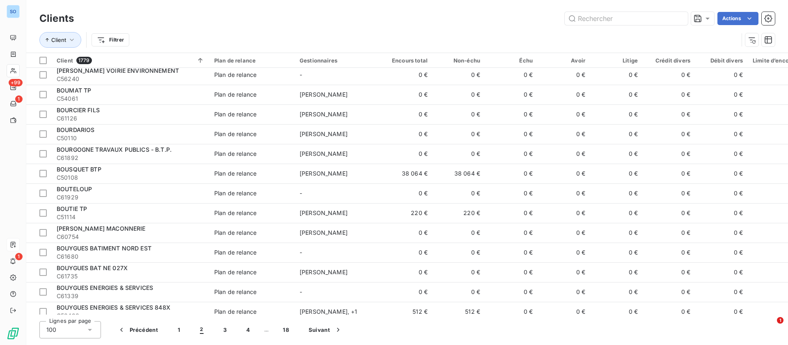
scroll to position [1728, 0]
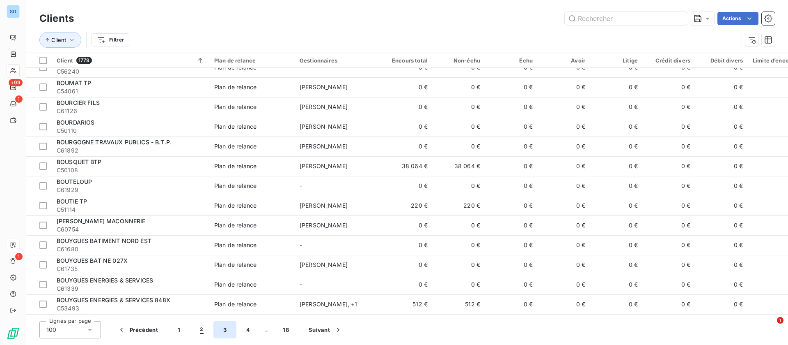
click at [222, 287] on button "3" at bounding box center [225, 329] width 23 height 17
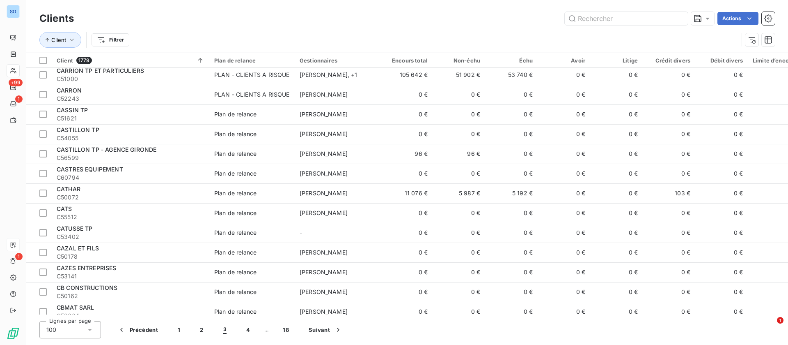
scroll to position [1051, 0]
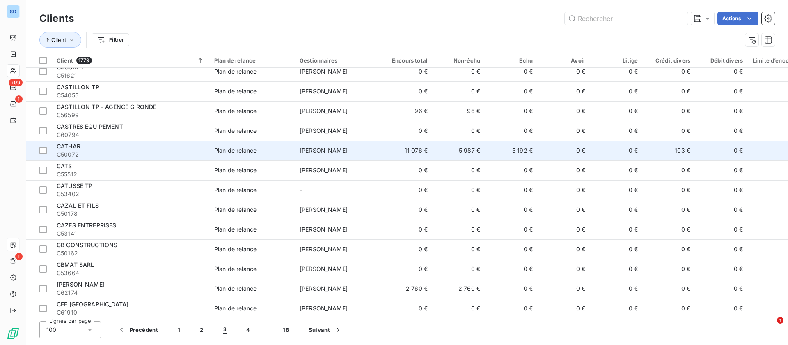
click at [657, 152] on td "103 €" at bounding box center [669, 150] width 53 height 20
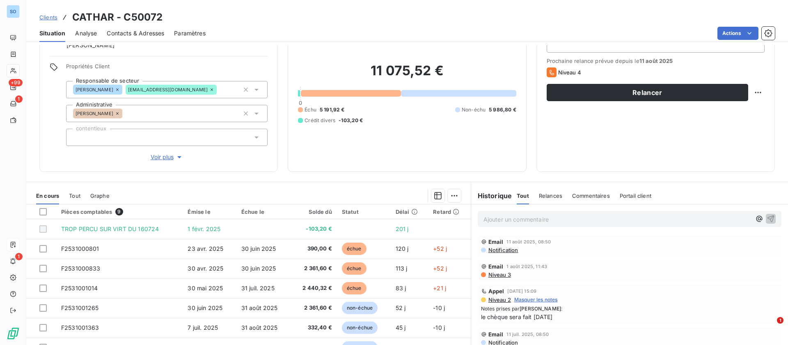
scroll to position [26, 0]
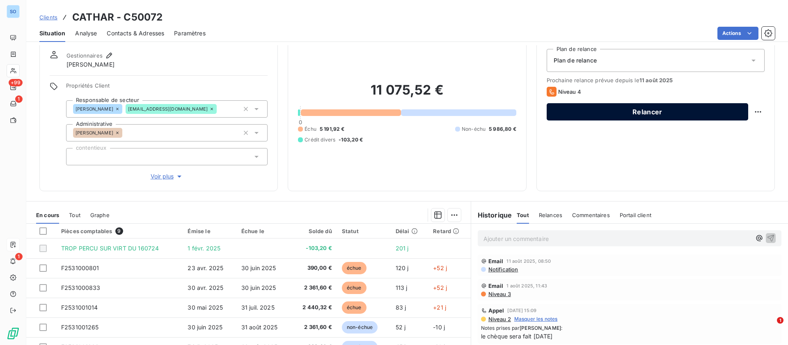
click at [614, 110] on button "Relancer" at bounding box center [648, 111] width 202 height 17
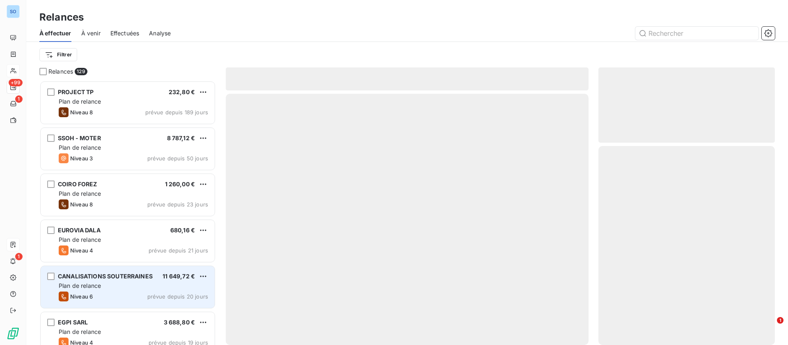
scroll to position [255, 167]
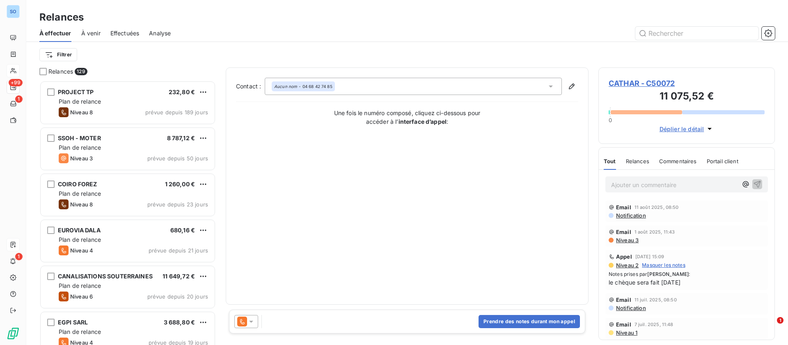
click at [255, 287] on div at bounding box center [246, 321] width 24 height 13
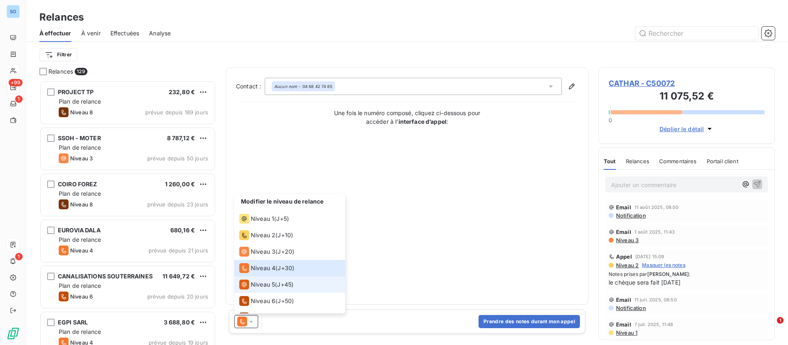
click at [255, 279] on div "Niveau 5" at bounding box center [257, 284] width 36 height 10
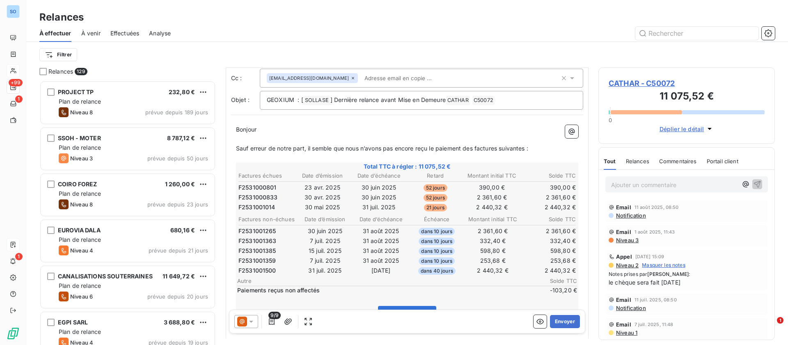
scroll to position [62, 0]
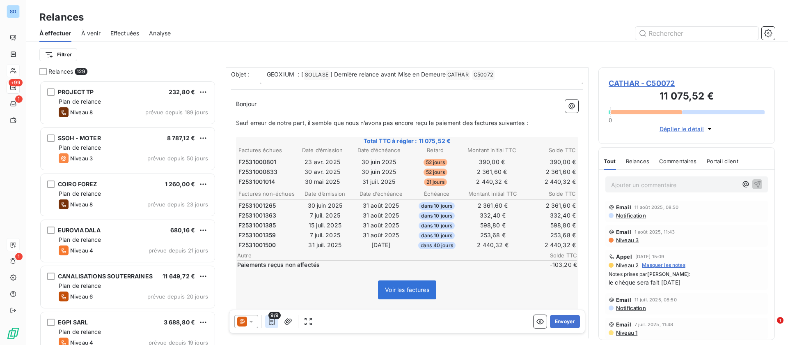
click at [272, 287] on icon "button" at bounding box center [272, 321] width 6 height 7
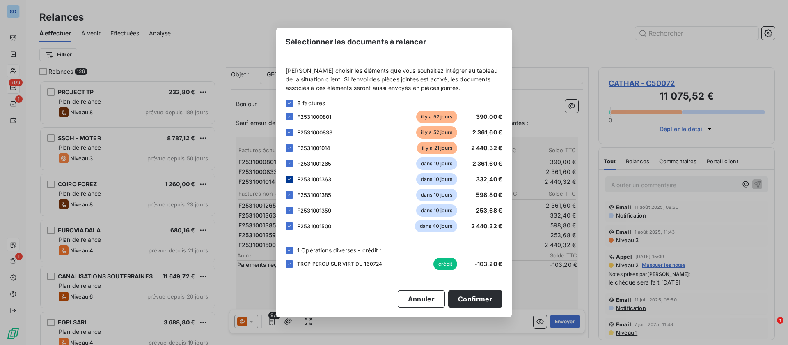
drag, startPoint x: 288, startPoint y: 163, endPoint x: 286, endPoint y: 178, distance: 15.3
click at [288, 167] on div at bounding box center [289, 163] width 7 height 7
click at [286, 180] on div at bounding box center [289, 178] width 7 height 7
click at [291, 191] on div at bounding box center [289, 194] width 7 height 7
click at [289, 207] on div at bounding box center [289, 210] width 7 height 7
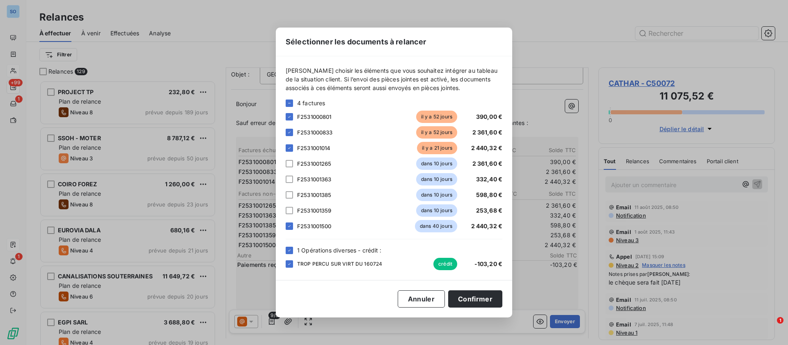
drag, startPoint x: 289, startPoint y: 223, endPoint x: 290, endPoint y: 237, distance: 14.0
click at [290, 224] on icon at bounding box center [289, 225] width 5 height 5
click at [289, 249] on icon at bounding box center [289, 250] width 5 height 5
click at [469, 287] on button "Confirmer" at bounding box center [475, 298] width 54 height 17
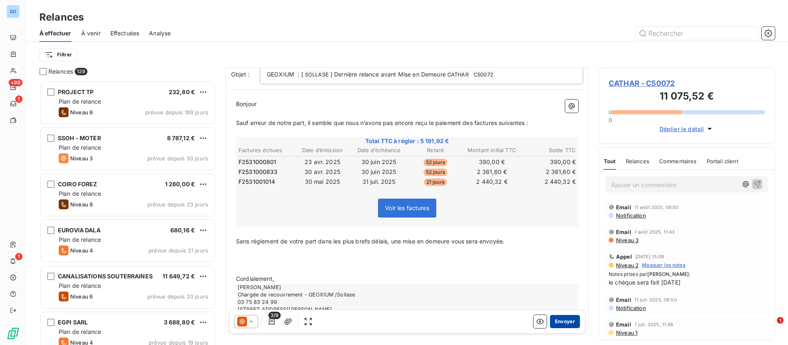
click at [560, 287] on button "Envoyer" at bounding box center [565, 321] width 30 height 13
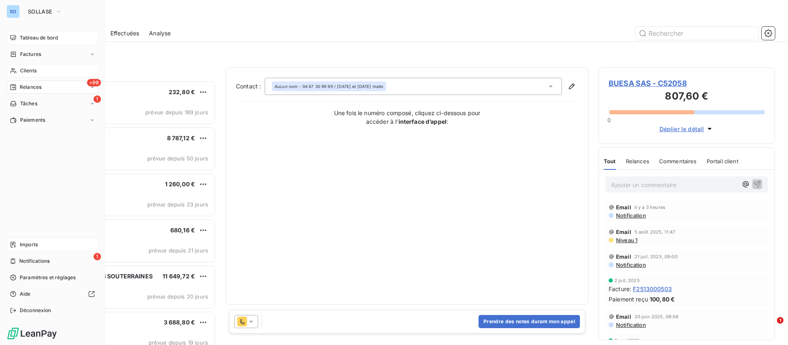
click at [52, 35] on span "Tableau de bord" at bounding box center [39, 37] width 38 height 7
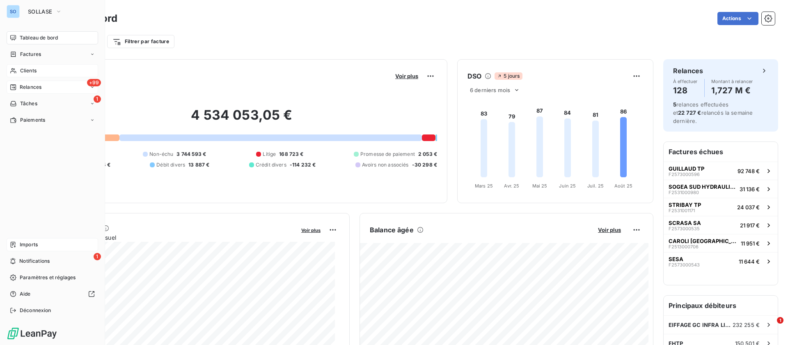
click at [16, 86] on div "Relances" at bounding box center [26, 86] width 32 height 7
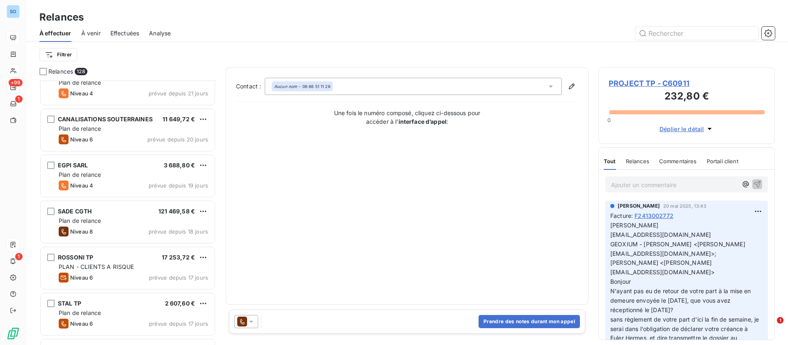
scroll to position [185, 0]
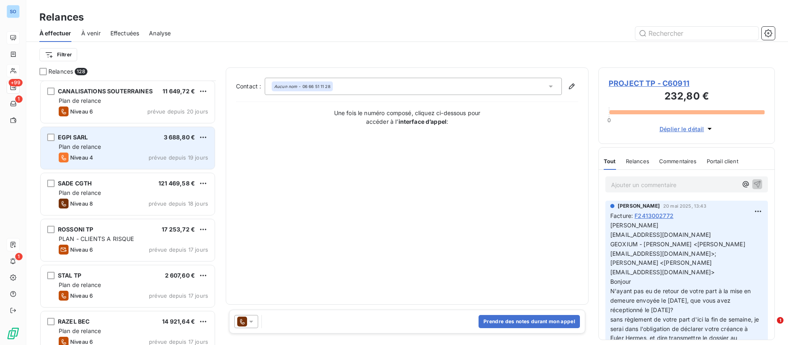
click at [119, 142] on div "Plan de relance" at bounding box center [133, 146] width 149 height 8
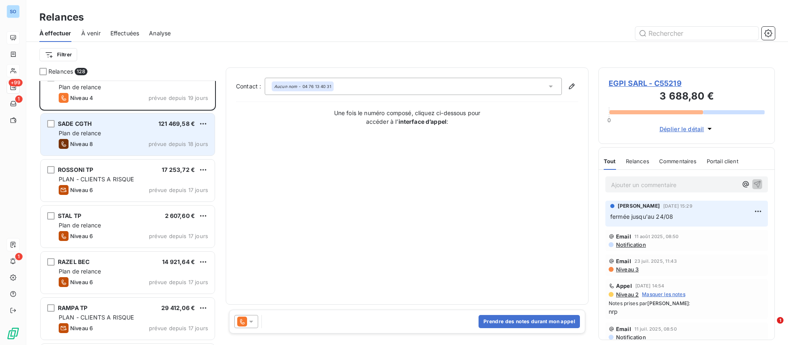
scroll to position [247, 0]
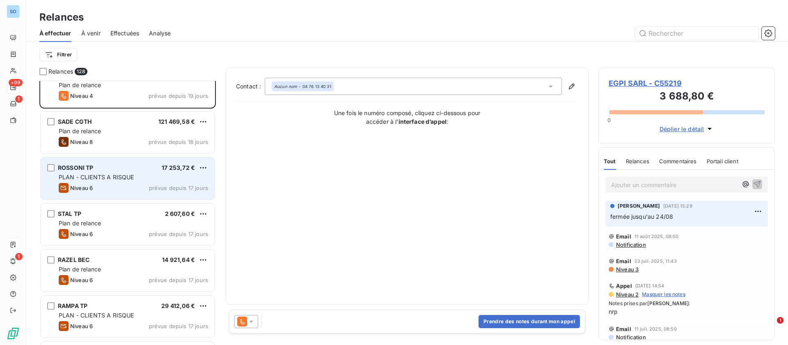
click at [128, 173] on span "PLAN - CLIENTS A RISQUE" at bounding box center [96, 176] width 75 height 7
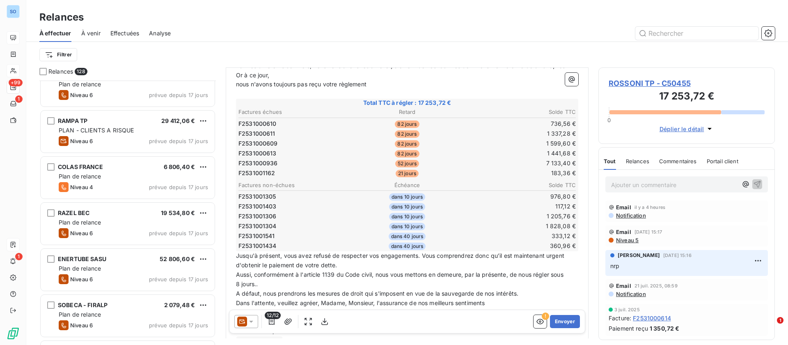
scroll to position [493, 0]
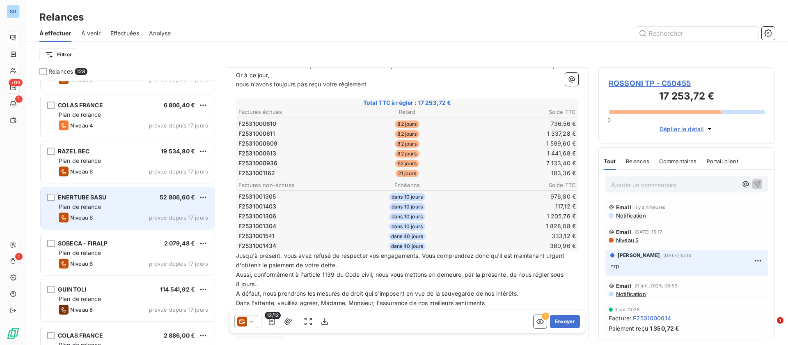
click at [126, 196] on div "ENERTUBE SASU 52 806,60 €" at bounding box center [133, 196] width 149 height 7
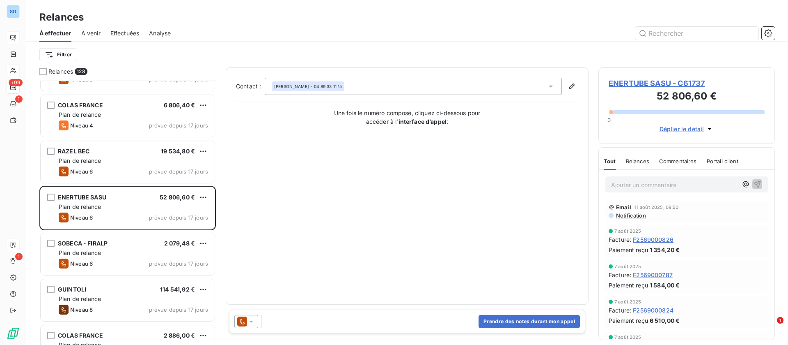
click at [657, 124] on div "Déplier le détail" at bounding box center [687, 126] width 156 height 14
click at [657, 126] on span "Déplier le détail" at bounding box center [682, 128] width 45 height 9
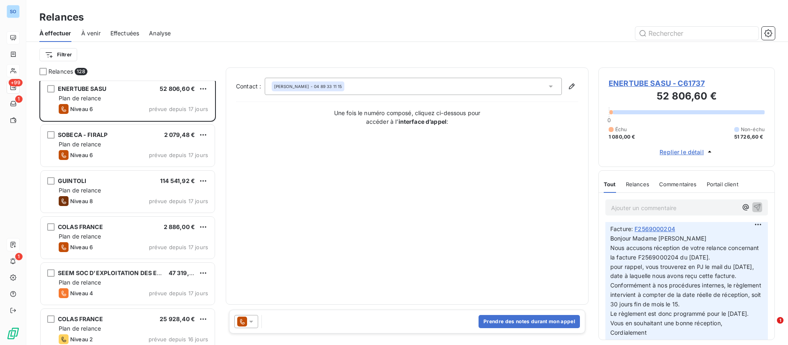
scroll to position [616, 0]
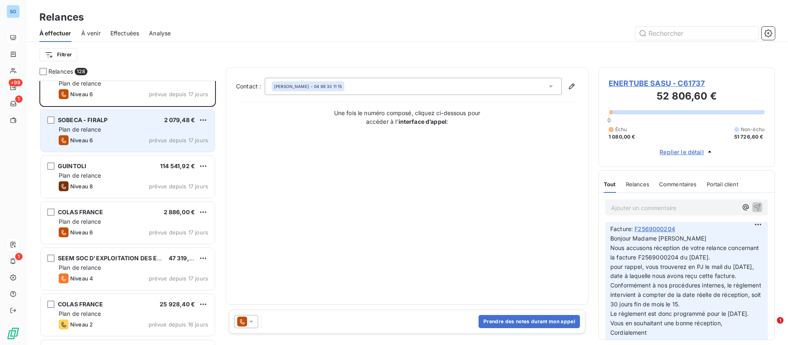
click at [126, 135] on div "Niveau 6 prévue depuis 17 jours" at bounding box center [133, 140] width 149 height 10
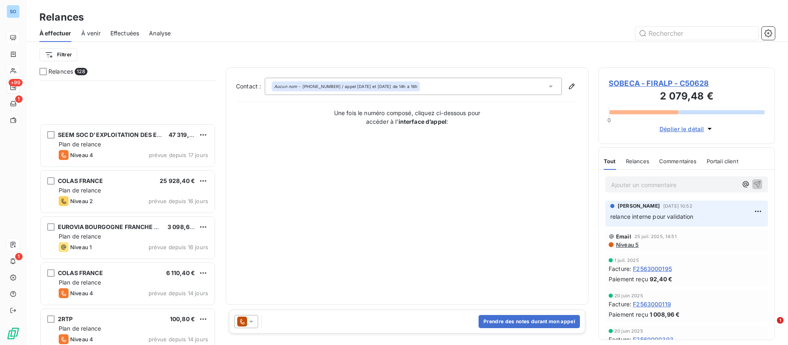
scroll to position [863, 0]
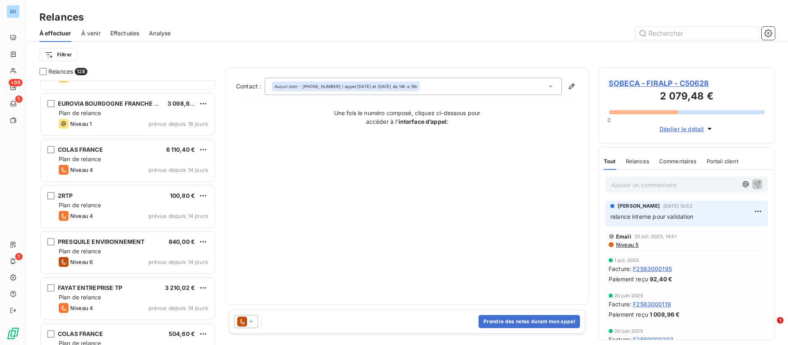
click at [79, 49] on div "Filtrer" at bounding box center [407, 55] width 736 height 16
click at [49, 51] on html "SO +99 1 1 Relances À effectuer À venir Effectuées Analyse Filtrer Relances 128…" at bounding box center [394, 172] width 788 height 345
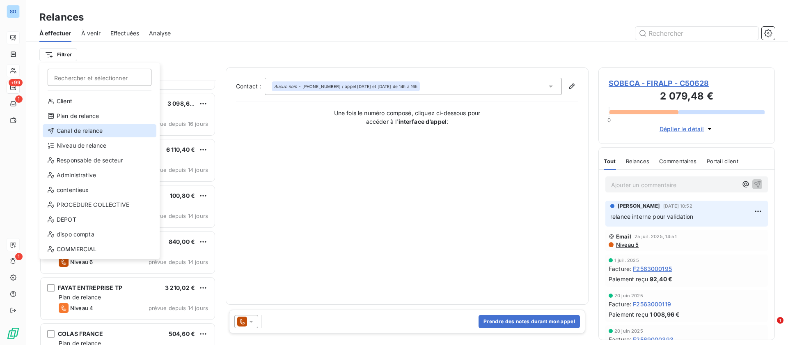
click at [84, 126] on div "Canal de relance" at bounding box center [100, 130] width 114 height 13
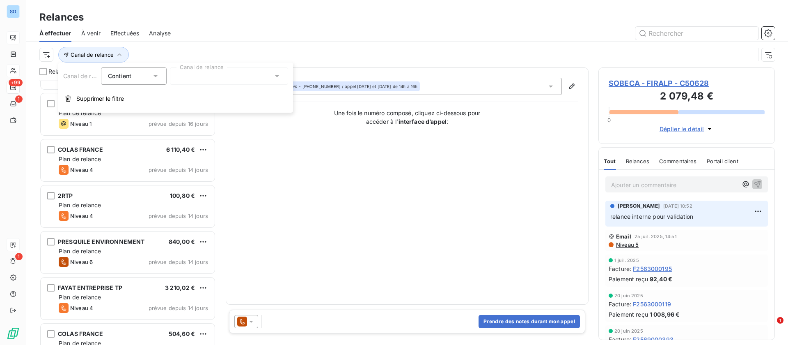
click at [228, 77] on div at bounding box center [229, 75] width 118 height 17
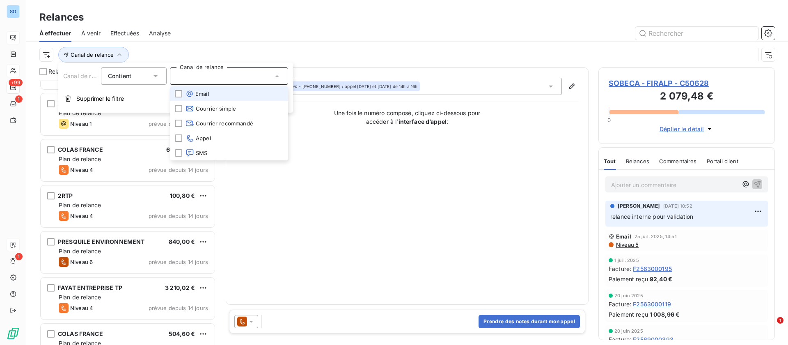
click at [192, 94] on icon at bounding box center [190, 94] width 6 height 6
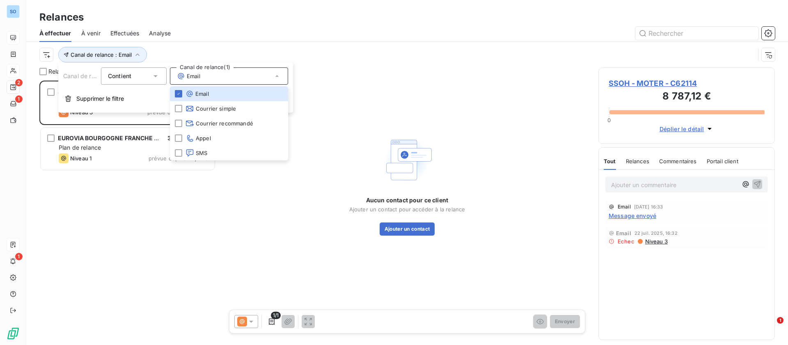
scroll to position [255, 167]
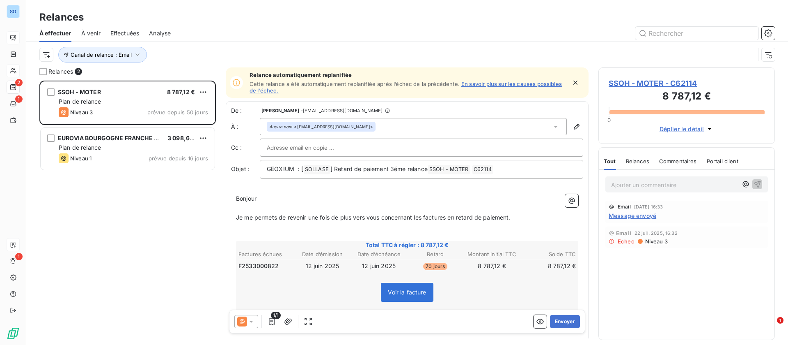
drag, startPoint x: 84, startPoint y: 209, endPoint x: 101, endPoint y: 207, distance: 16.9
click at [85, 209] on div "SSOH - MOTER 8 787,12 € Plan de relance Niveau 3 prévue depuis 50 jours EUROVIA…" at bounding box center [127, 212] width 177 height 264
click at [657, 84] on span "SSOH - MOTER - C62114" at bounding box center [687, 83] width 156 height 11
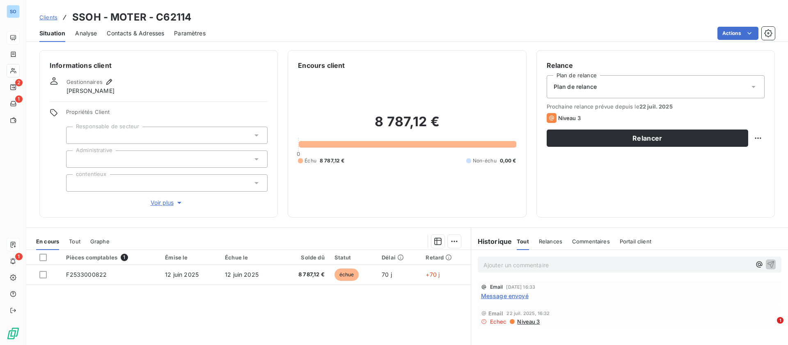
click at [128, 32] on span "Contacts & Adresses" at bounding box center [135, 33] width 57 height 8
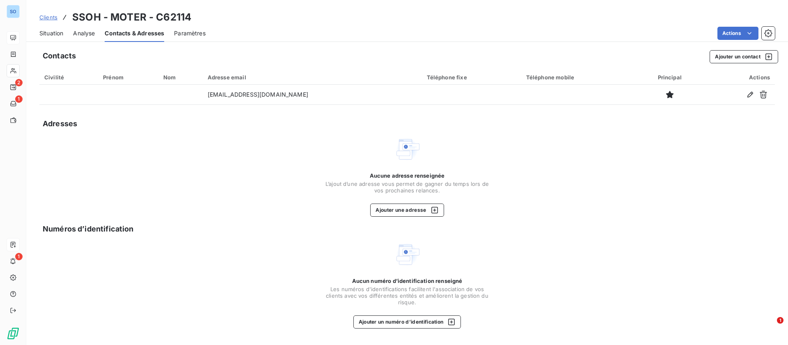
click at [46, 29] on span "Situation" at bounding box center [51, 33] width 24 height 8
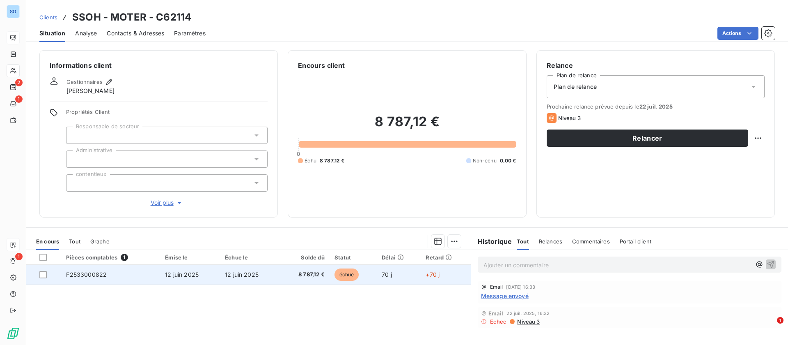
click at [238, 279] on td "12 juin 2025" at bounding box center [250, 274] width 60 height 20
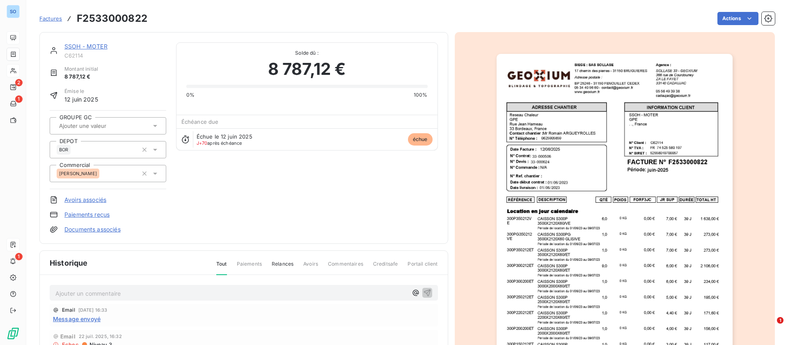
click at [611, 177] on img "button" at bounding box center [615, 221] width 236 height 334
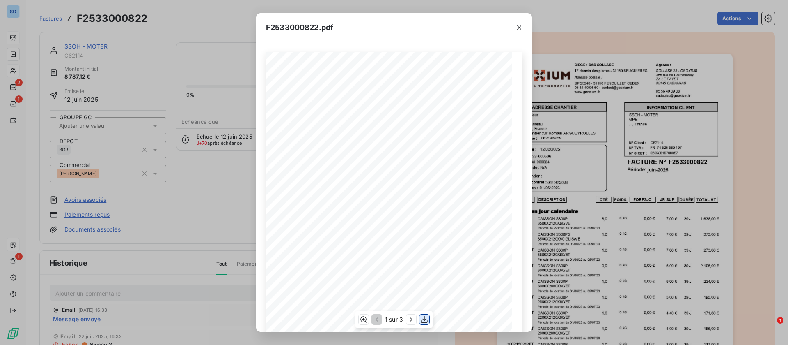
click at [425, 287] on button "button" at bounding box center [425, 319] width 10 height 10
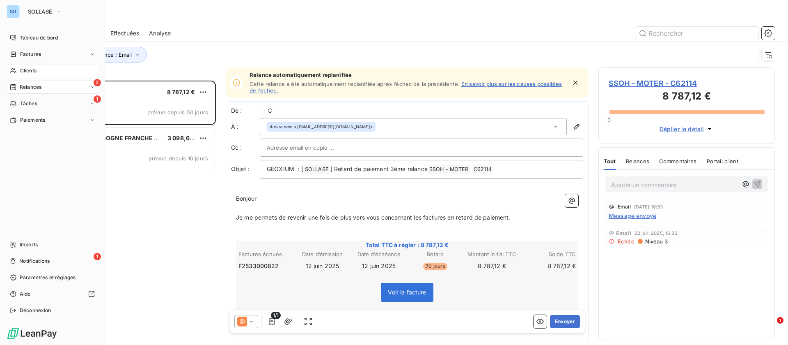
scroll to position [255, 167]
click at [27, 65] on div "Clients" at bounding box center [53, 70] width 92 height 13
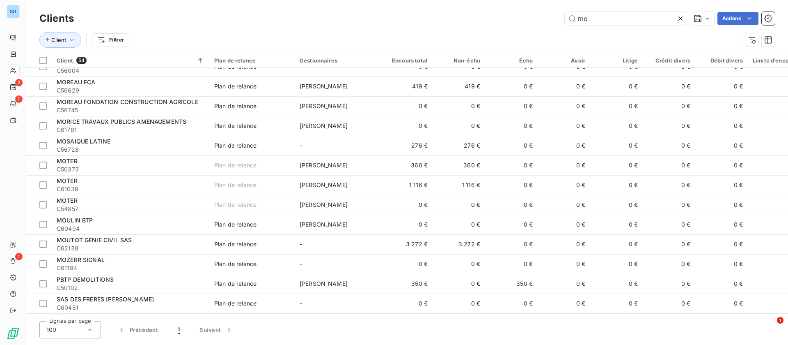
scroll to position [637, 0]
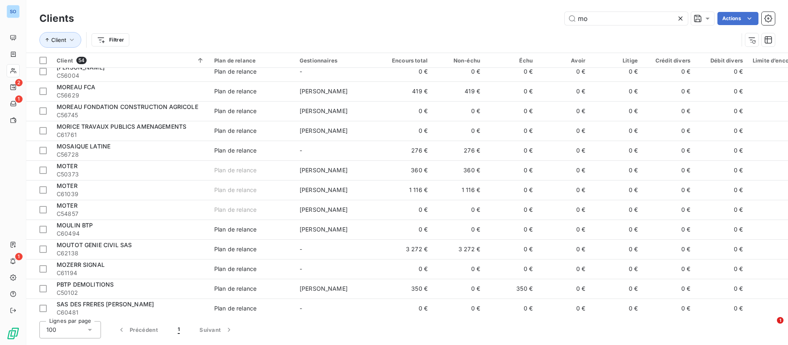
type input "m"
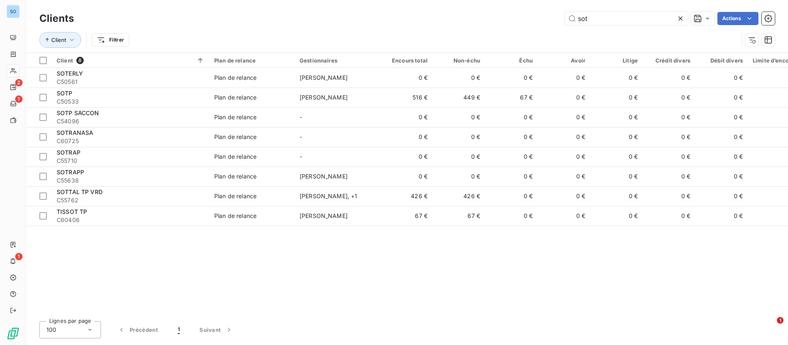
scroll to position [0, 0]
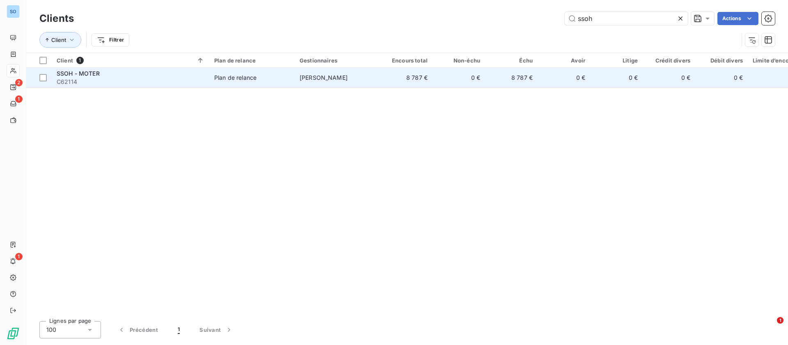
type input "ssoh"
click at [133, 78] on span "C62114" at bounding box center [131, 82] width 148 height 8
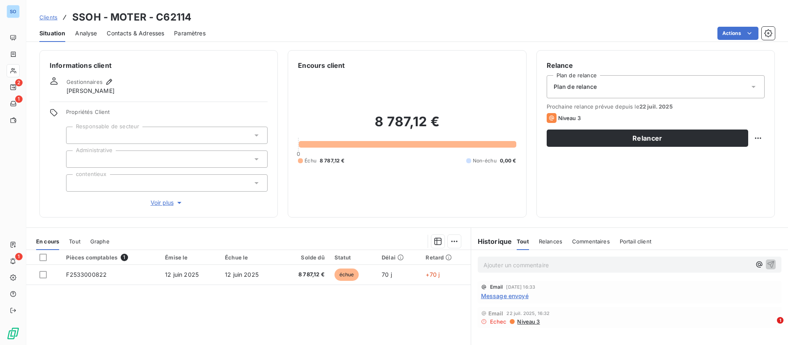
click at [566, 263] on p "Ajouter un commentaire ﻿" at bounding box center [618, 265] width 268 height 10
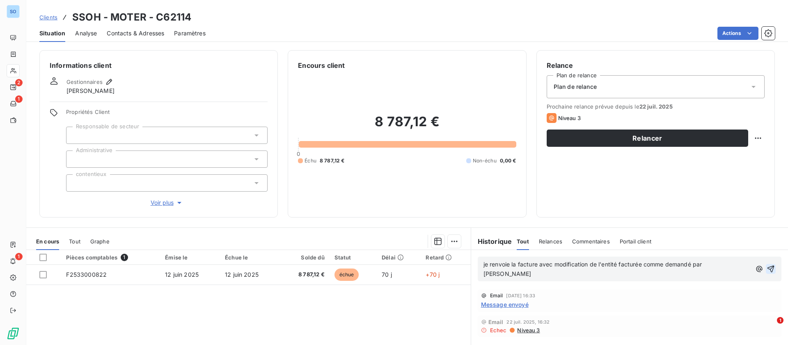
click at [768, 265] on icon "button" at bounding box center [771, 268] width 7 height 7
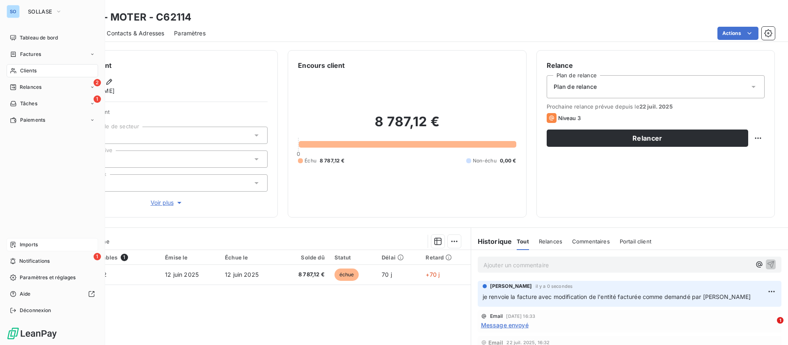
click at [47, 243] on div "Imports" at bounding box center [53, 244] width 92 height 13
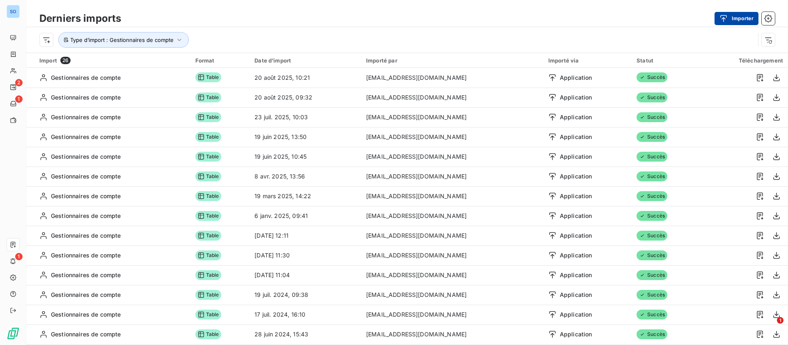
click at [742, 16] on button "Importer" at bounding box center [737, 18] width 44 height 13
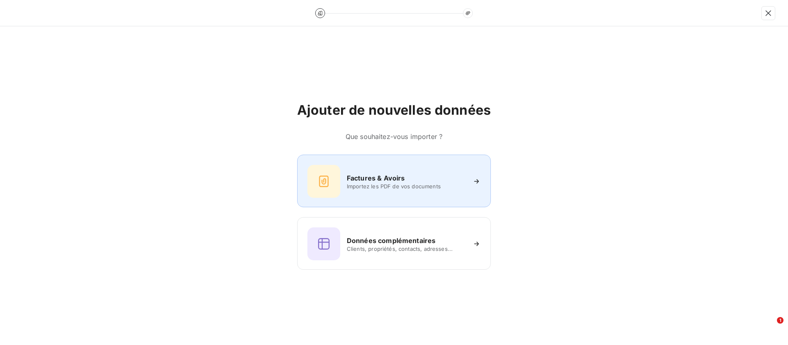
click at [390, 181] on h6 "Factures & Avoirs" at bounding box center [376, 178] width 58 height 10
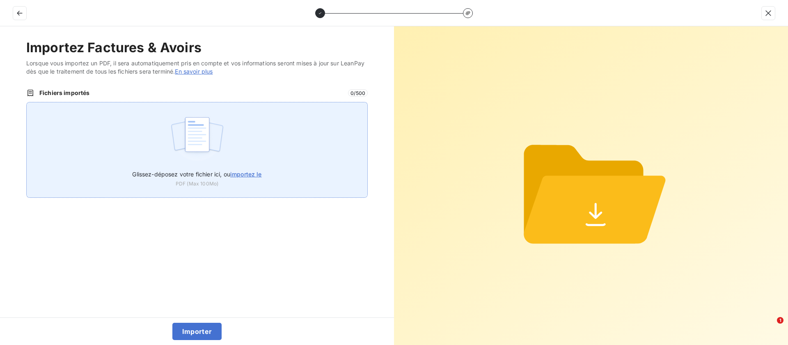
click at [244, 170] on span "importez le" at bounding box center [246, 173] width 32 height 7
click at [27, 102] on input "Glissez-déposez votre fichier ici, ou importez le" at bounding box center [26, 102] width 0 height 0
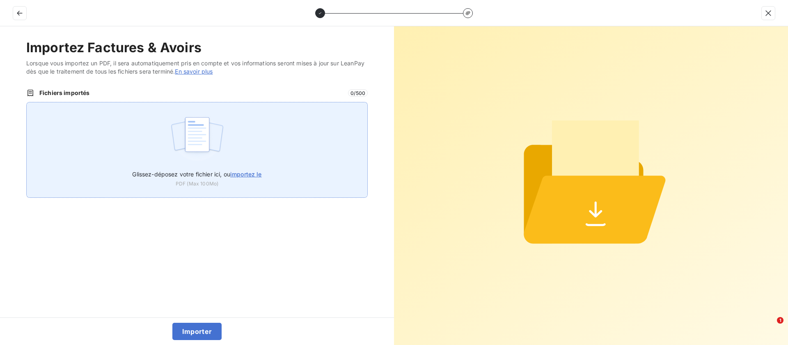
type input "C:\fakepath\F2533000822 (3).pdf"
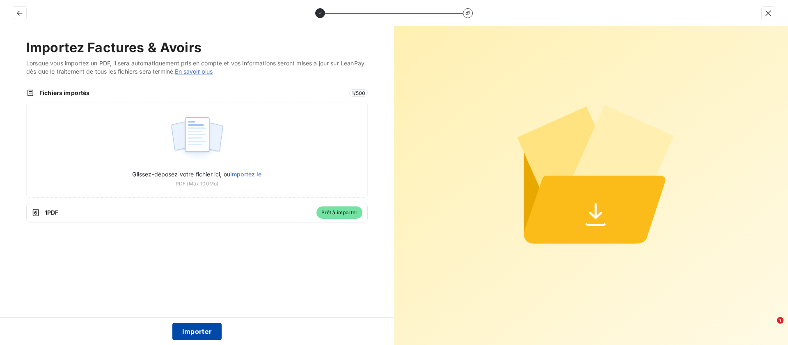
click at [200, 328] on button "Importer" at bounding box center [197, 330] width 50 height 17
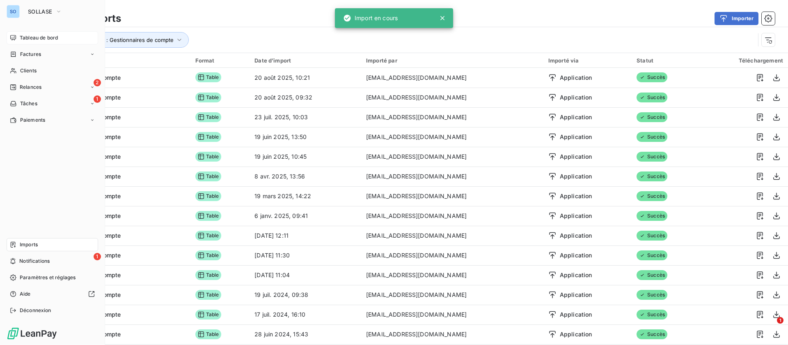
click at [37, 33] on div "Tableau de bord" at bounding box center [53, 37] width 92 height 13
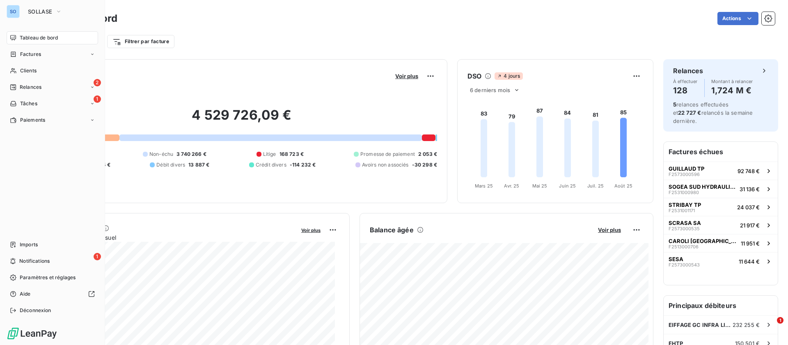
click at [44, 39] on span "Tableau de bord" at bounding box center [39, 37] width 38 height 7
click at [36, 69] on span "Clients" at bounding box center [28, 70] width 16 height 7
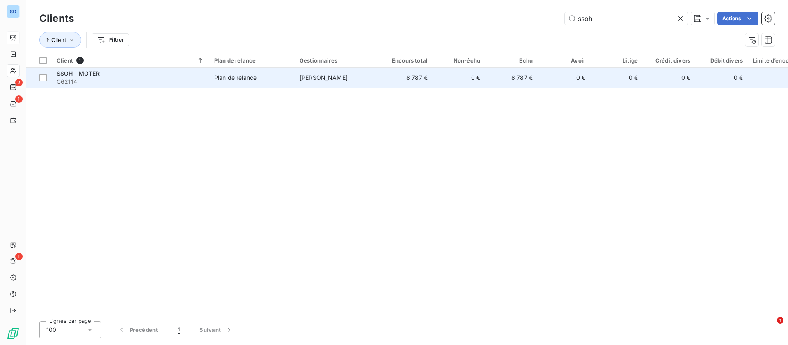
click at [495, 77] on td "8 787 €" at bounding box center [511, 78] width 53 height 20
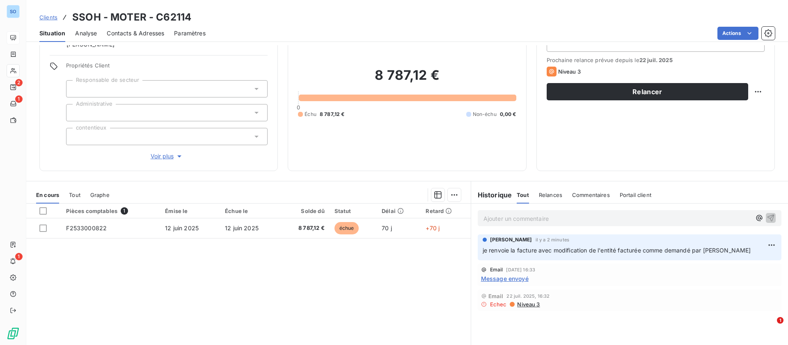
scroll to position [88, 0]
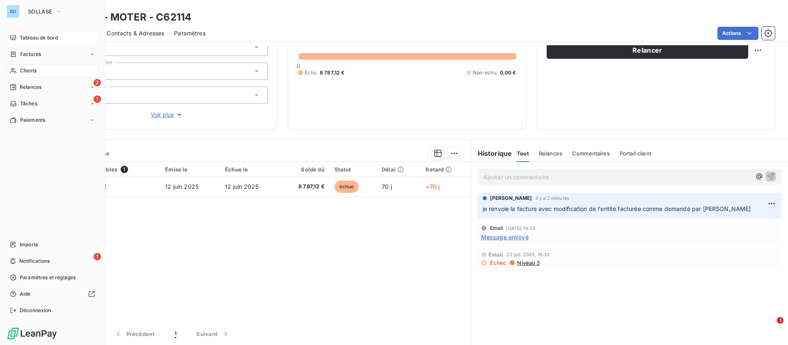
click at [22, 66] on div "Clients" at bounding box center [53, 70] width 92 height 13
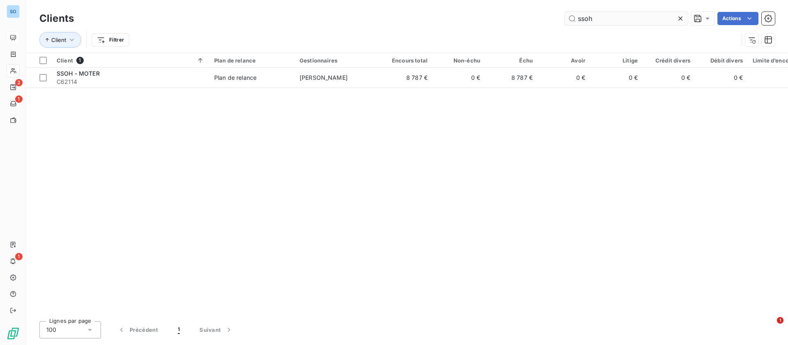
drag, startPoint x: 679, startPoint y: 17, endPoint x: 650, endPoint y: 15, distance: 28.4
click at [680, 18] on icon at bounding box center [681, 18] width 4 height 4
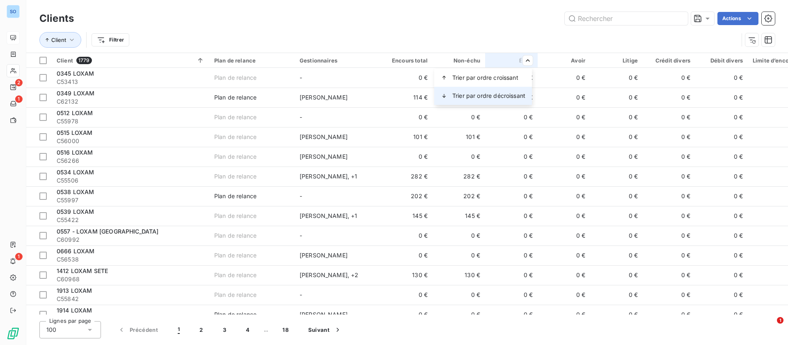
click at [459, 93] on span "Trier par ordre décroissant" at bounding box center [488, 96] width 73 height 8
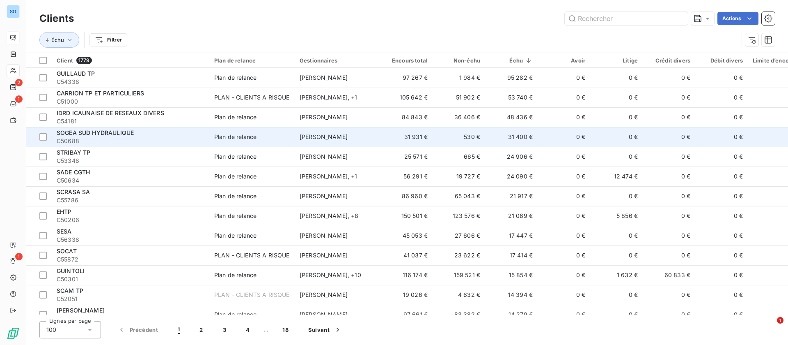
click at [446, 141] on td "530 €" at bounding box center [459, 137] width 53 height 20
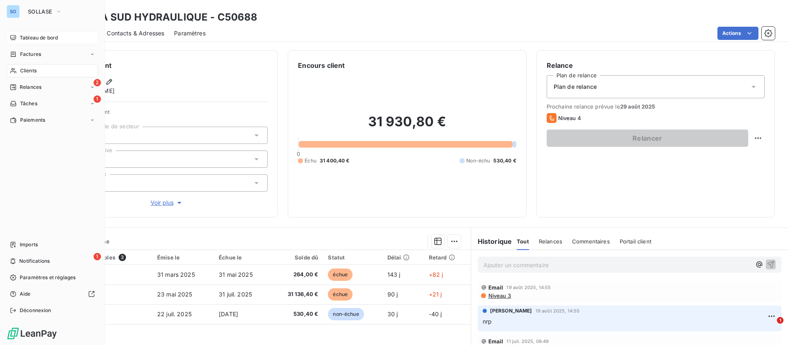
click at [44, 67] on div "Clients" at bounding box center [53, 70] width 92 height 13
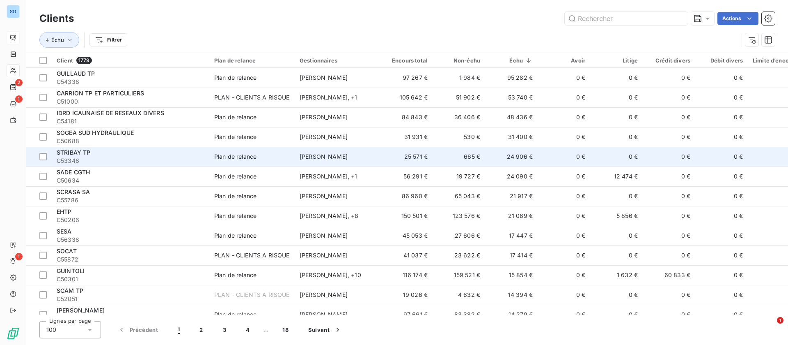
click at [536, 162] on td "24 906 €" at bounding box center [511, 157] width 53 height 20
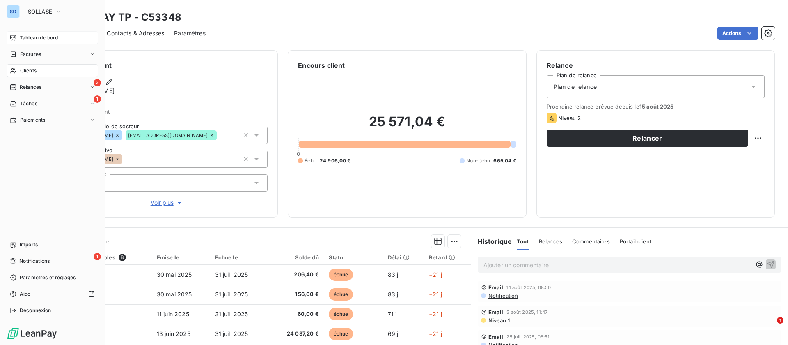
click at [28, 65] on div "Clients" at bounding box center [53, 70] width 92 height 13
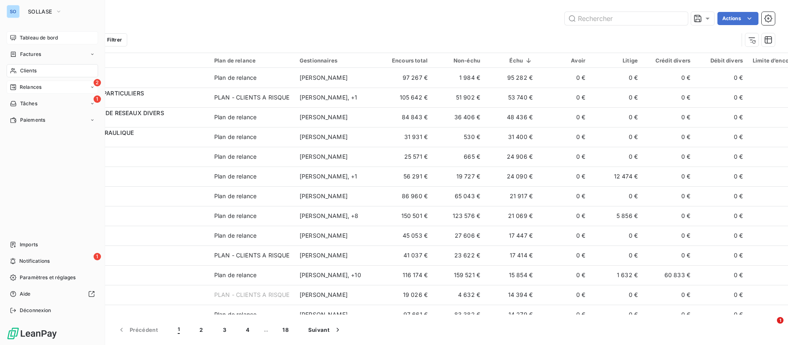
click at [26, 85] on span "Relances" at bounding box center [31, 86] width 22 height 7
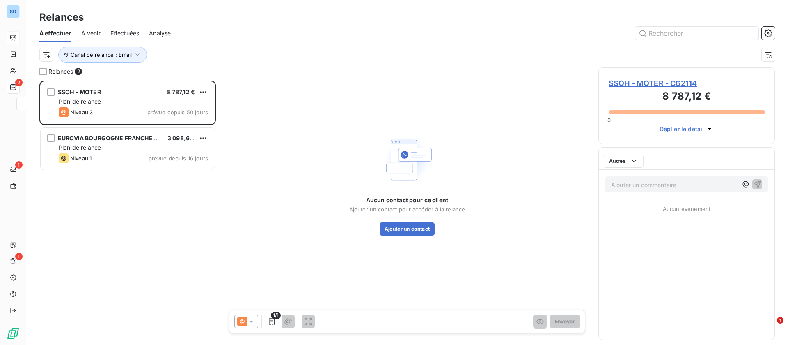
scroll to position [255, 167]
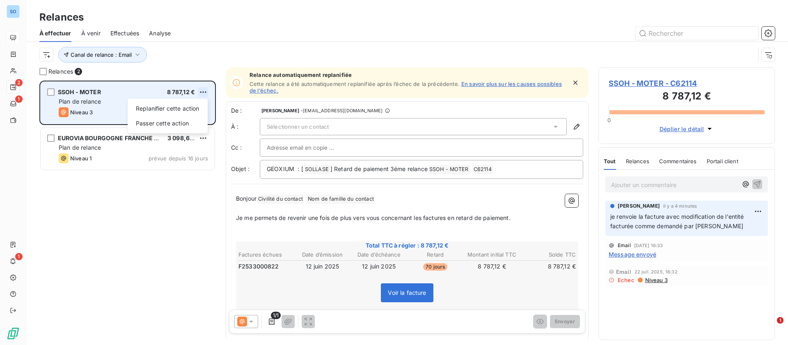
click at [204, 89] on html "SO 2 1 1 Relances À effectuer À venir Effectuées Analyse Canal de relance : Ema…" at bounding box center [394, 172] width 788 height 345
click at [183, 107] on div "Replanifier cette action" at bounding box center [167, 108] width 73 height 13
select select "7"
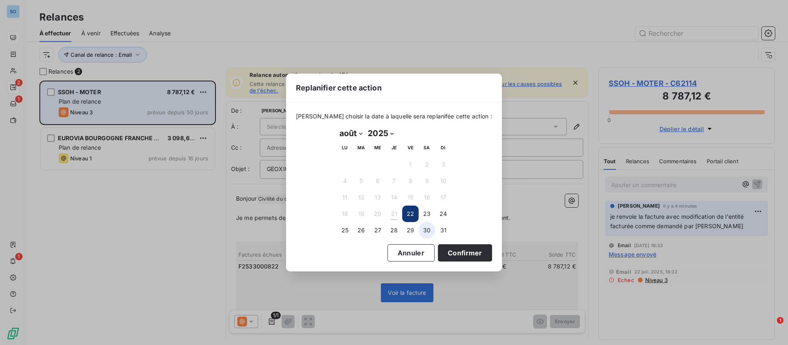
click at [427, 232] on button "30" at bounding box center [427, 230] width 16 height 16
click at [460, 246] on button "Confirmer" at bounding box center [465, 252] width 54 height 17
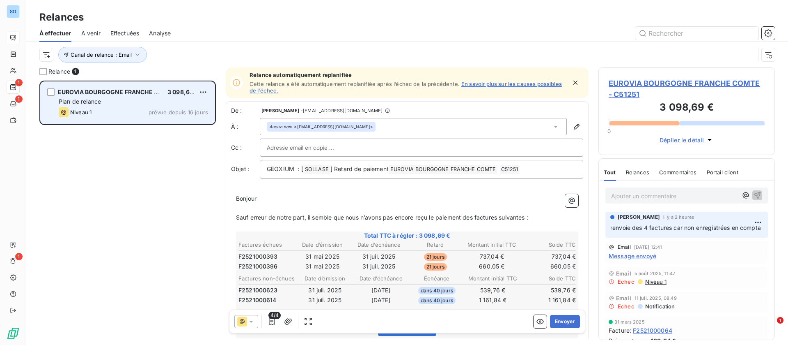
click at [675, 85] on span "EUROVIA BOURGOGNE FRANCHE COMTE - C51251" at bounding box center [687, 89] width 156 height 22
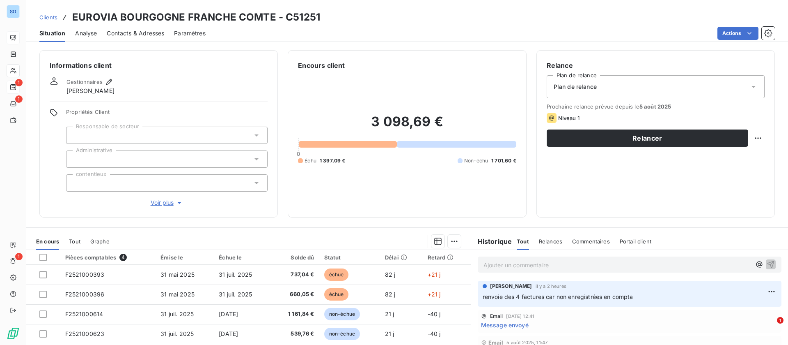
click at [127, 34] on span "Contacts & Adresses" at bounding box center [135, 33] width 57 height 8
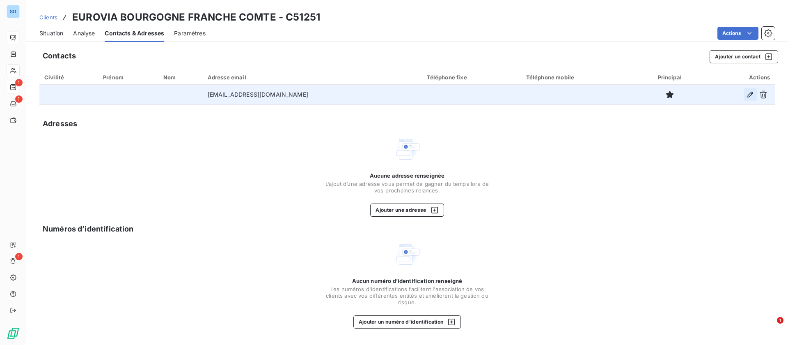
click at [753, 91] on icon "button" at bounding box center [750, 94] width 8 height 8
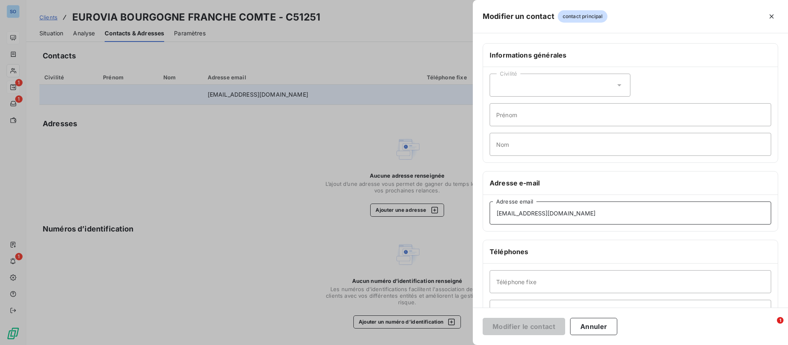
drag, startPoint x: 483, startPoint y: 204, endPoint x: 427, endPoint y: 202, distance: 55.9
click at [427, 344] on div "Modifier un contact contact principal Informations générales Civilité Prénom No…" at bounding box center [394, 345] width 788 height 0
paste input "[PERSON_NAME].mouchet"
type input "[PERSON_NAME][EMAIL_ADDRESS][DOMAIN_NAME]"
drag, startPoint x: 534, startPoint y: 326, endPoint x: 522, endPoint y: 320, distance: 12.7
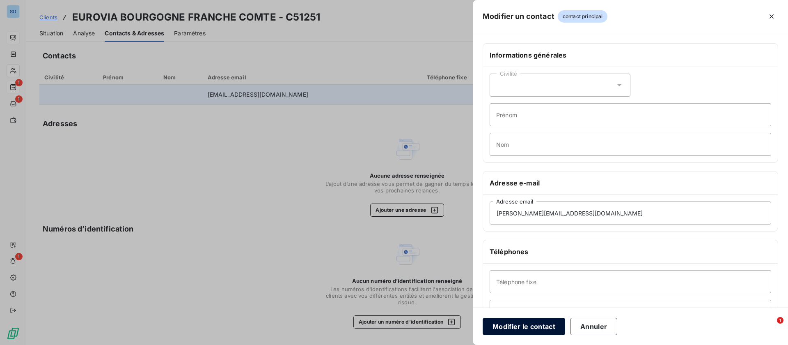
click at [533, 326] on button "Modifier le contact" at bounding box center [524, 325] width 83 height 17
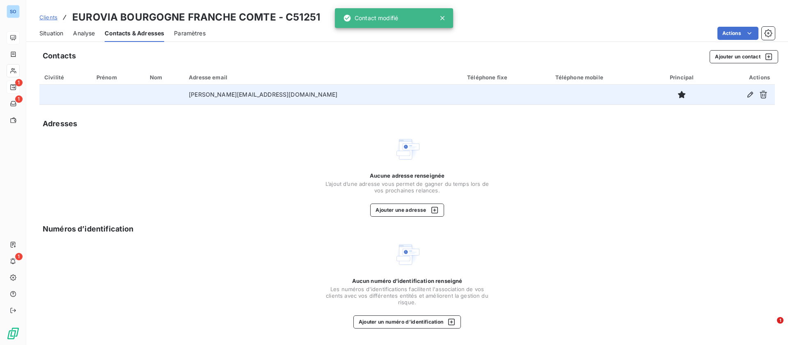
click at [51, 34] on span "Situation" at bounding box center [51, 33] width 24 height 8
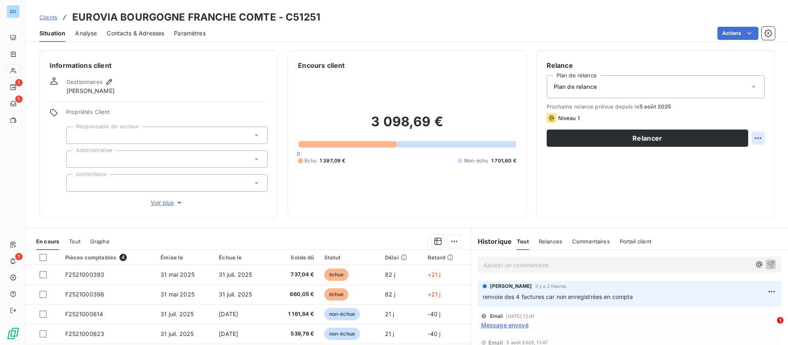
click at [749, 140] on html "SO 1 1 1 Clients EUROVIA BOURGOGNE FRANCHE COMTE - C51251 Situation Analyse Con…" at bounding box center [394, 172] width 788 height 345
click at [723, 158] on div "Replanifier cette action" at bounding box center [714, 155] width 73 height 13
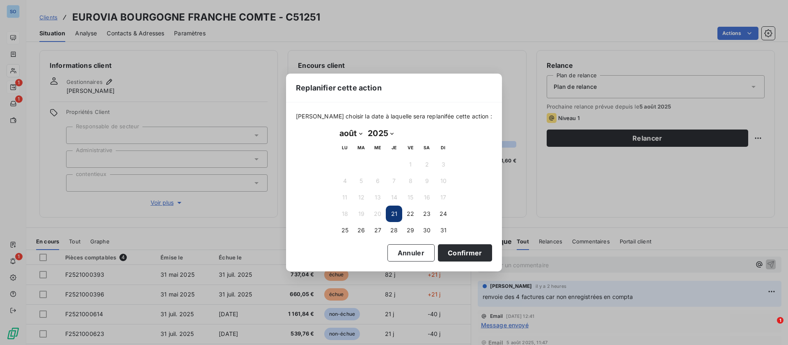
click at [362, 132] on select "janvier février mars avril mai juin juillet août septembre octobre novembre déc…" at bounding box center [351, 132] width 28 height 13
select select "8"
click at [337, 126] on select "janvier février mars avril mai juin juillet août septembre octobre novembre déc…" at bounding box center [351, 132] width 28 height 13
click at [419, 162] on button "6" at bounding box center [427, 164] width 16 height 16
click at [411, 163] on button "5" at bounding box center [410, 164] width 16 height 16
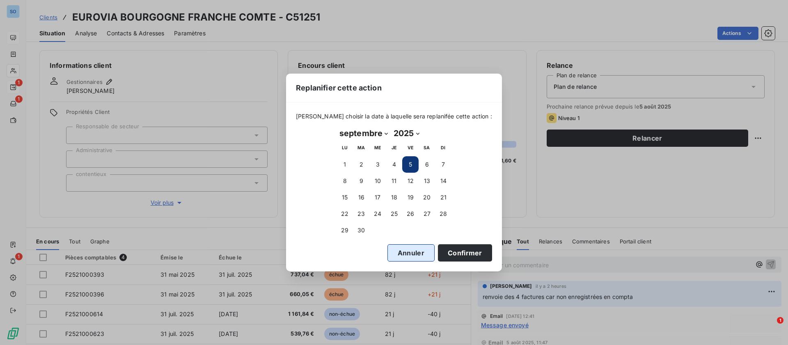
drag, startPoint x: 455, startPoint y: 249, endPoint x: 409, endPoint y: 257, distance: 46.7
click at [454, 249] on button "Confirmer" at bounding box center [465, 252] width 54 height 17
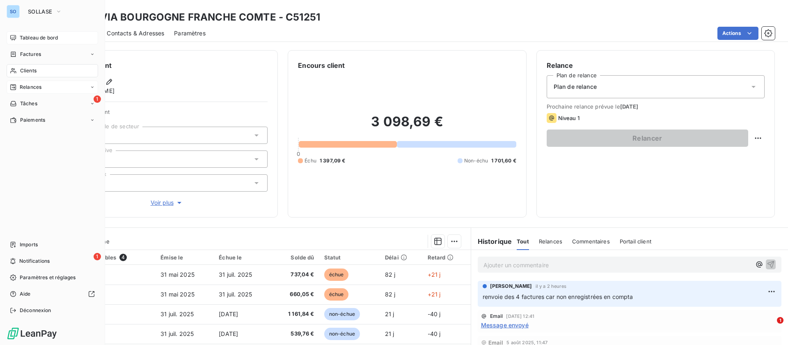
click at [23, 37] on span "Tableau de bord" at bounding box center [39, 37] width 38 height 7
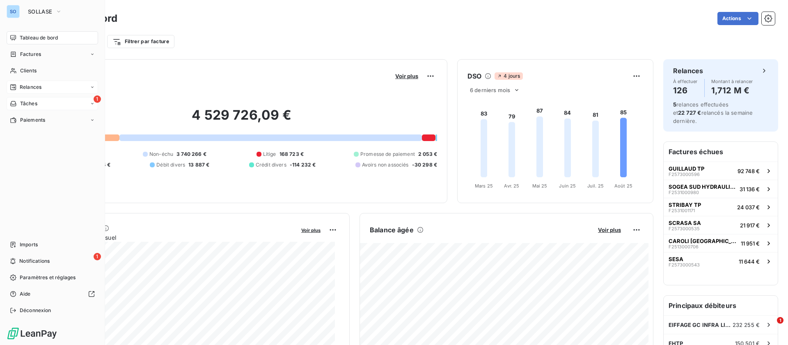
click at [29, 84] on span "Relances" at bounding box center [31, 86] width 22 height 7
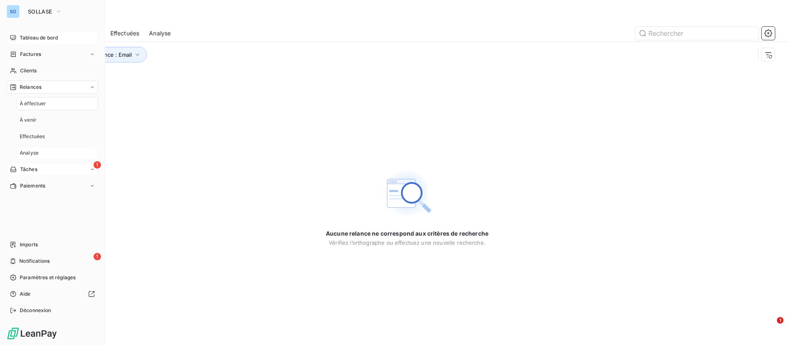
click at [39, 159] on div "Analyse" at bounding box center [57, 152] width 82 height 13
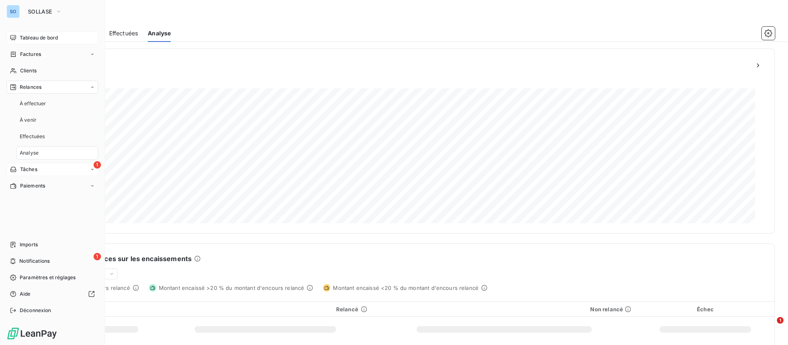
click at [41, 168] on div "1 Tâches" at bounding box center [53, 169] width 92 height 13
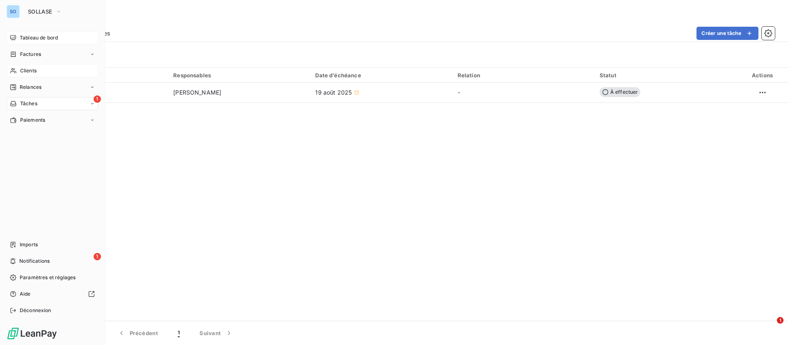
click at [25, 69] on span "Clients" at bounding box center [28, 70] width 16 height 7
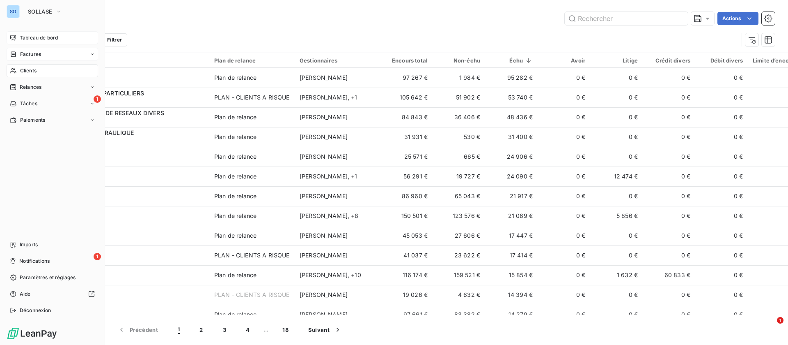
click at [32, 53] on span "Factures" at bounding box center [30, 54] width 21 height 7
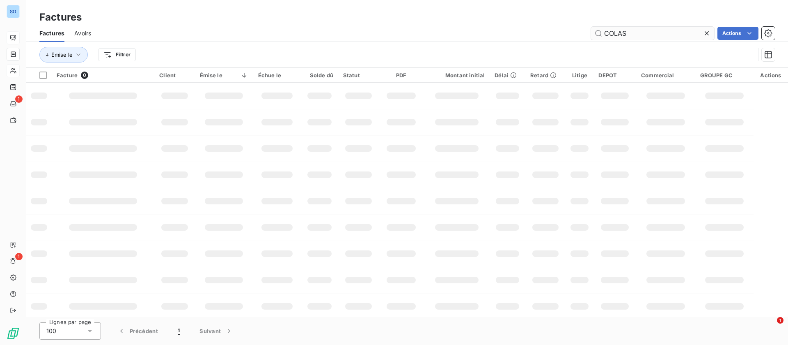
type input "COLAS"
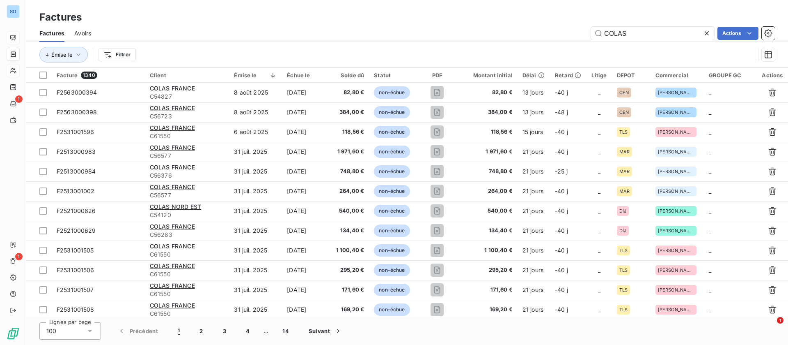
click at [119, 53] on html "SO 1 1 Factures Factures Avoirs COLAS Actions Émise le Filtrer Facture 1340 Cli…" at bounding box center [394, 172] width 788 height 345
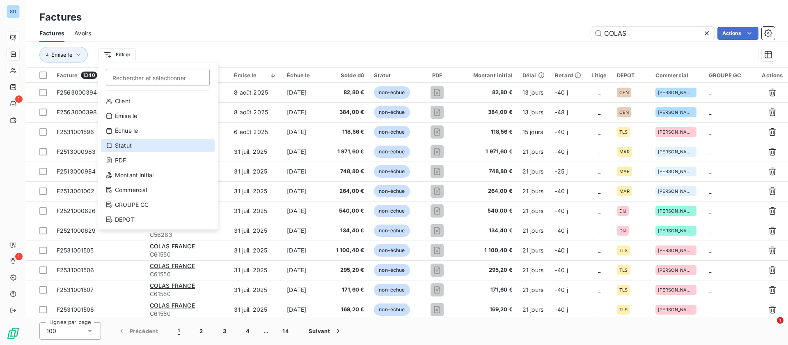
click at [137, 141] on div "Statut" at bounding box center [158, 145] width 114 height 13
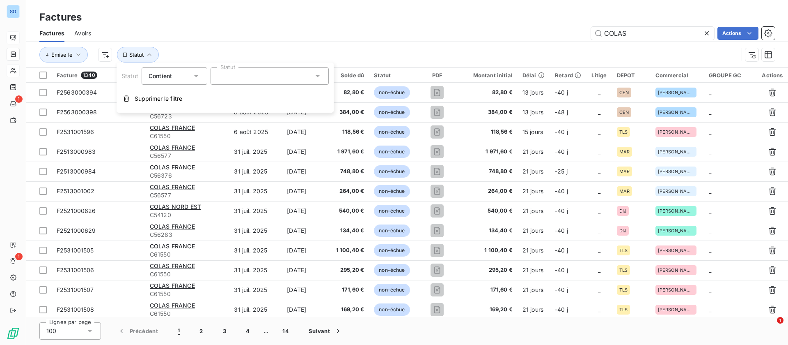
click at [255, 76] on div at bounding box center [270, 75] width 118 height 17
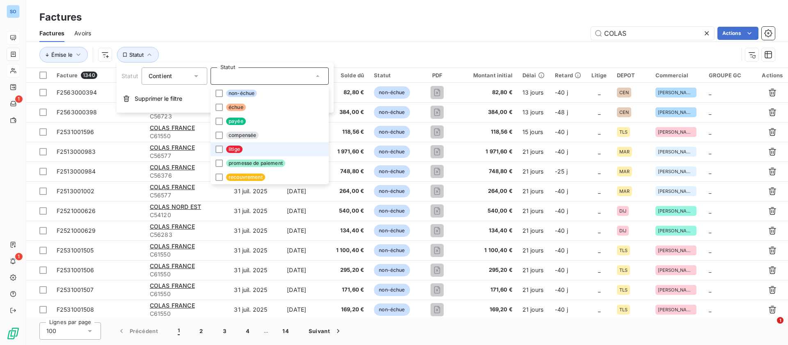
click at [238, 149] on span "litige" at bounding box center [234, 148] width 16 height 7
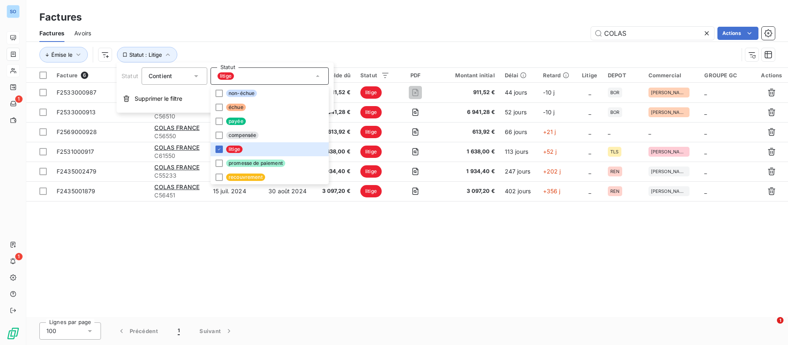
click at [466, 28] on div "COLAS Actions" at bounding box center [438, 33] width 674 height 13
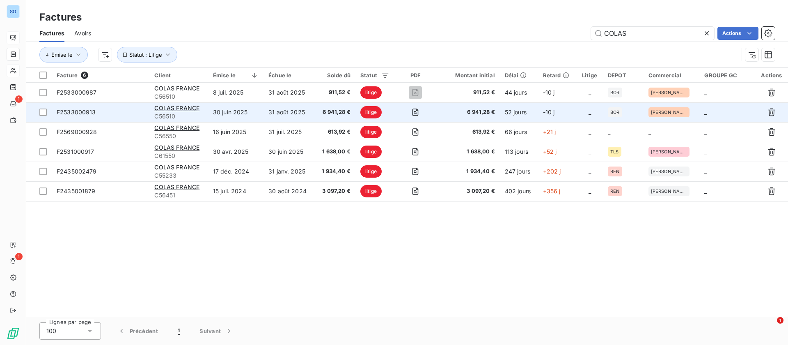
click at [271, 113] on td "31 août 2025" at bounding box center [289, 112] width 51 height 20
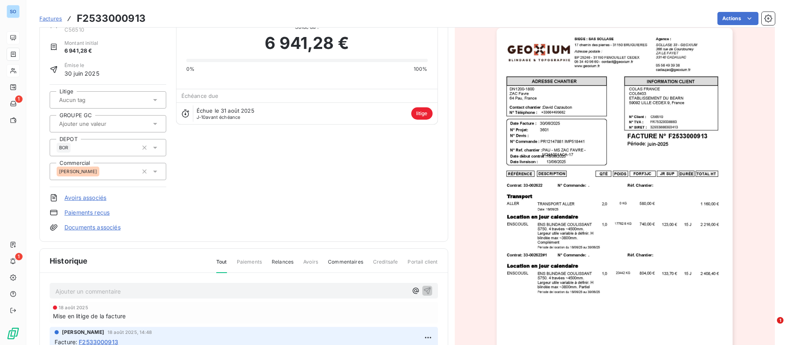
scroll to position [62, 0]
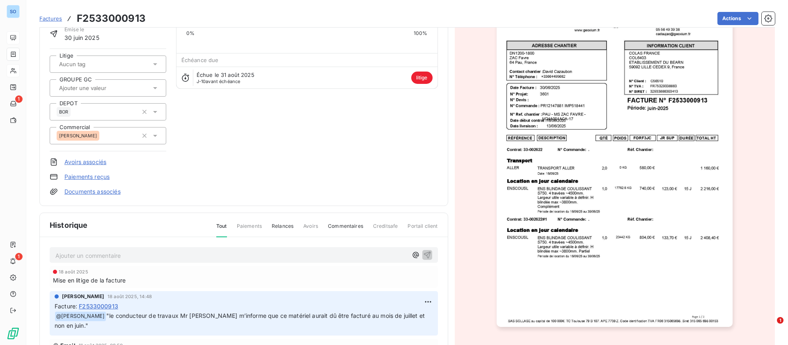
click at [603, 225] on img "button" at bounding box center [615, 159] width 236 height 334
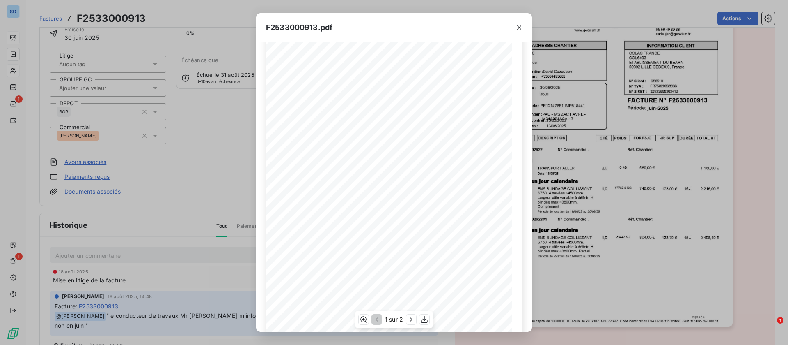
scroll to position [62, 0]
click at [517, 24] on icon "button" at bounding box center [519, 27] width 8 height 8
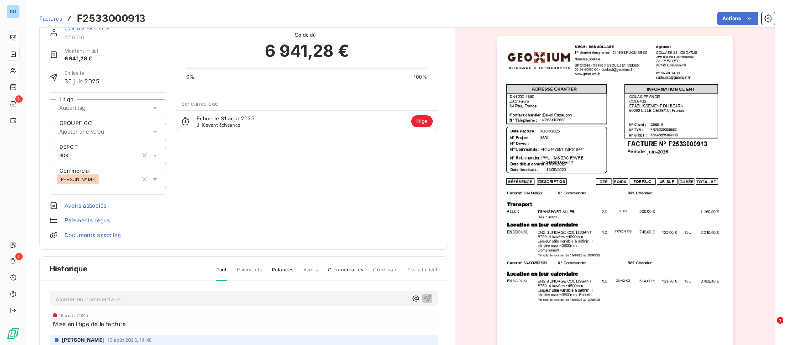
scroll to position [0, 0]
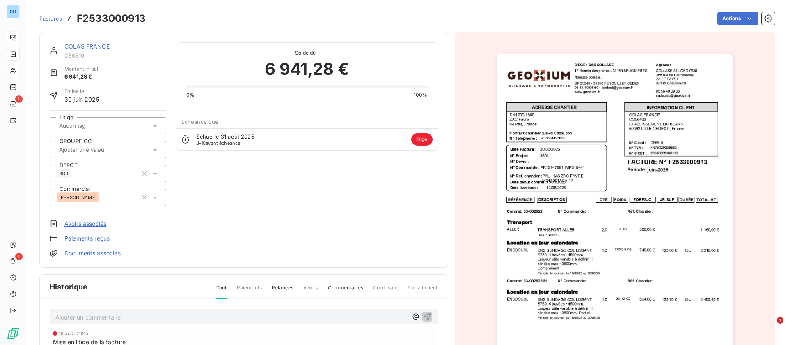
click at [103, 44] on link "COLAS FRANCE" at bounding box center [86, 46] width 45 height 7
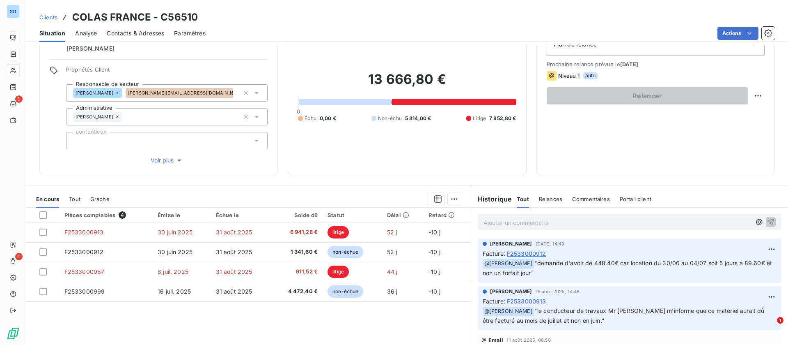
scroll to position [88, 0]
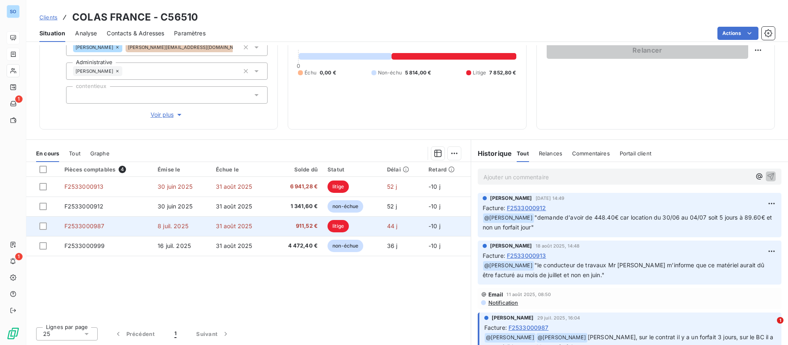
click at [254, 220] on td "31 août 2025" at bounding box center [241, 226] width 60 height 20
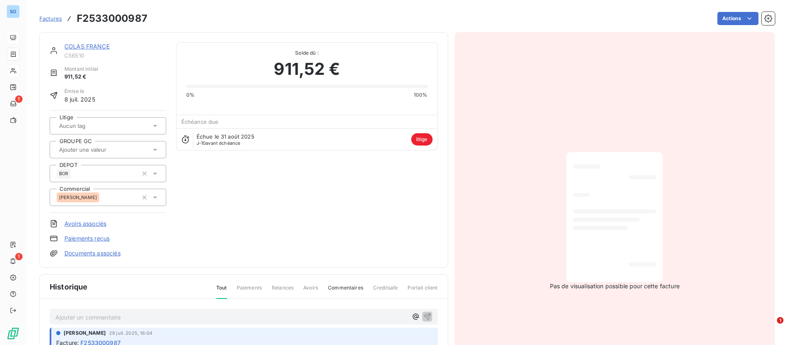
click at [101, 44] on link "COLAS FRANCE" at bounding box center [86, 46] width 45 height 7
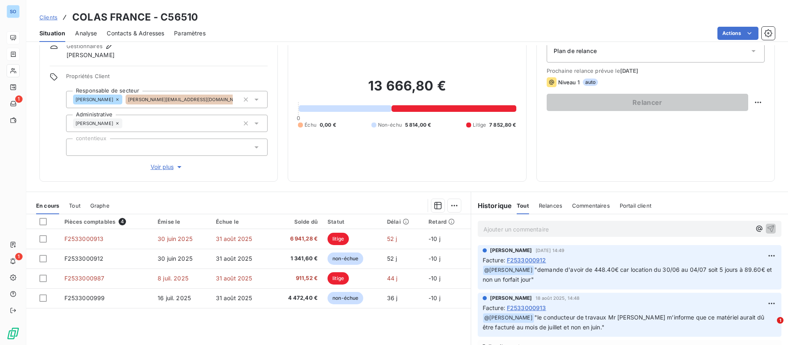
scroll to position [62, 0]
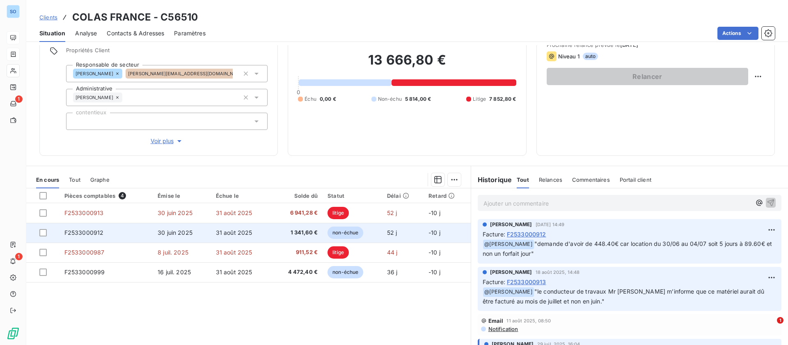
click at [233, 230] on span "31 août 2025" at bounding box center [234, 232] width 37 height 7
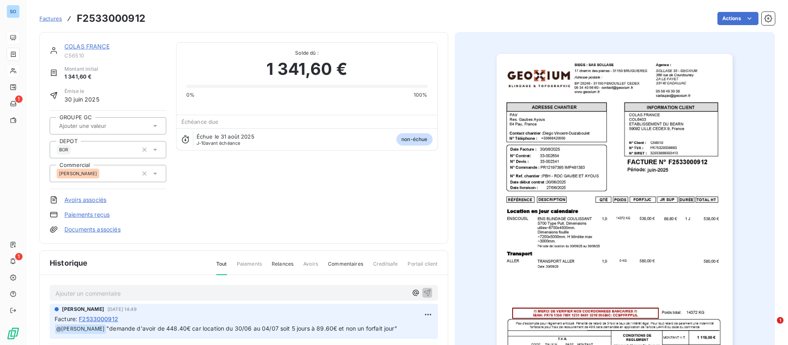
click at [89, 42] on div "COLAS FRANCE" at bounding box center [115, 46] width 102 height 8
click at [90, 44] on link "COLAS FRANCE" at bounding box center [86, 46] width 45 height 7
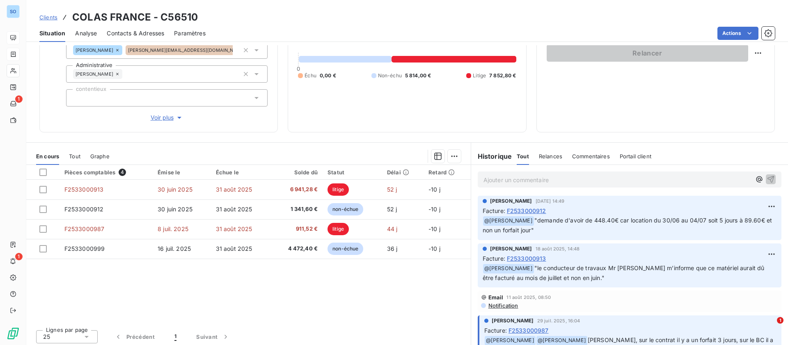
scroll to position [88, 0]
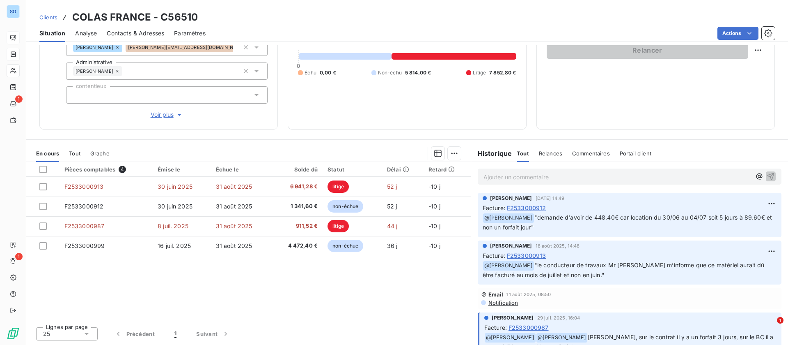
click at [512, 177] on p "Ajouter un commentaire ﻿" at bounding box center [618, 177] width 268 height 10
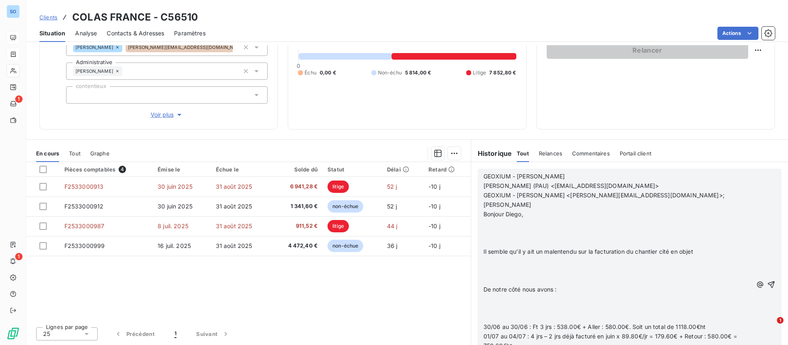
click at [498, 225] on p "﻿" at bounding box center [618, 222] width 269 height 9
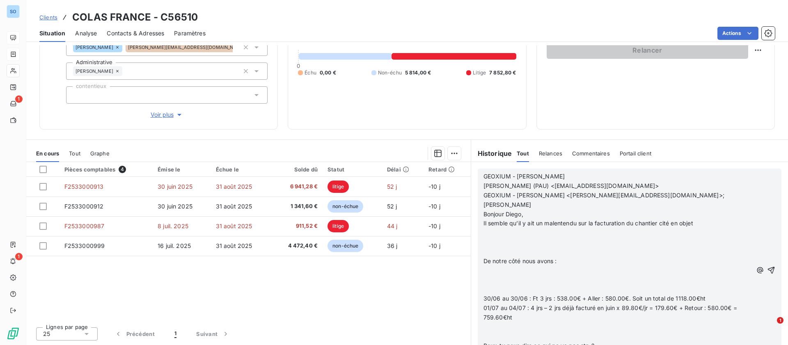
click at [494, 236] on p "﻿" at bounding box center [618, 232] width 269 height 9
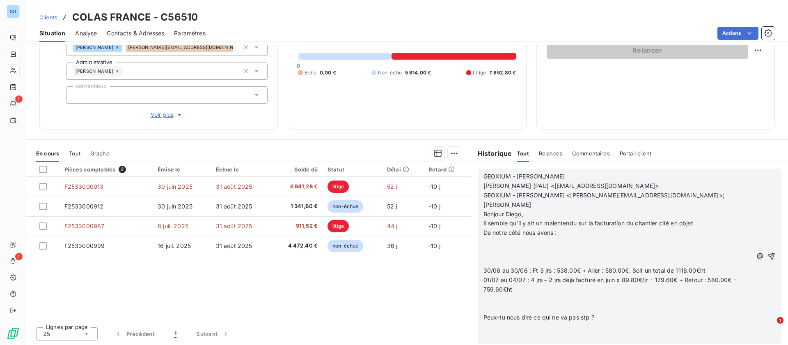
click at [489, 248] on p at bounding box center [618, 251] width 269 height 9
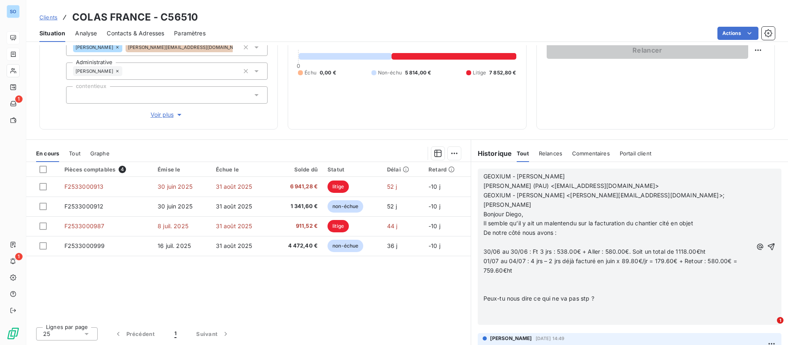
click at [486, 238] on p "﻿" at bounding box center [618, 241] width 269 height 9
click at [521, 280] on p at bounding box center [618, 279] width 269 height 9
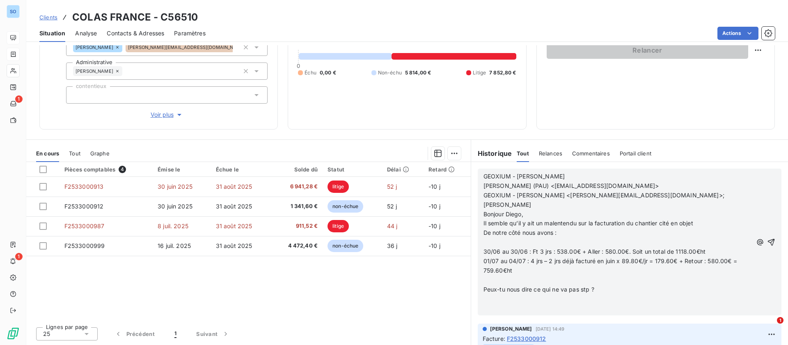
click at [508, 298] on p "﻿" at bounding box center [618, 298] width 269 height 9
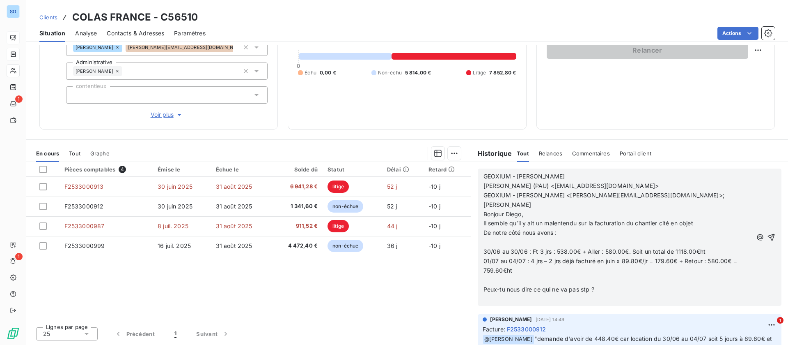
click at [767, 234] on icon "button" at bounding box center [771, 237] width 8 height 8
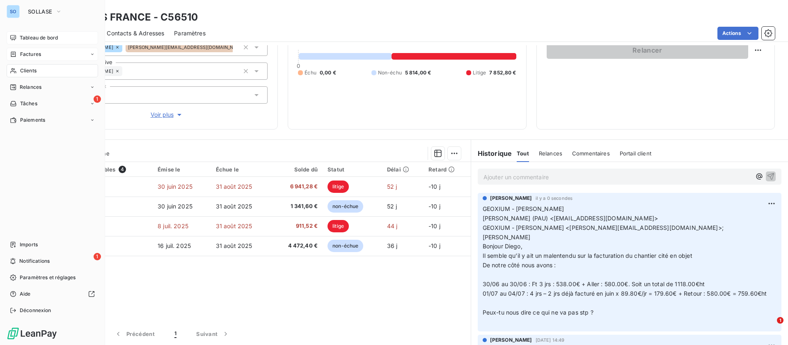
click at [32, 35] on span "Tableau de bord" at bounding box center [39, 37] width 38 height 7
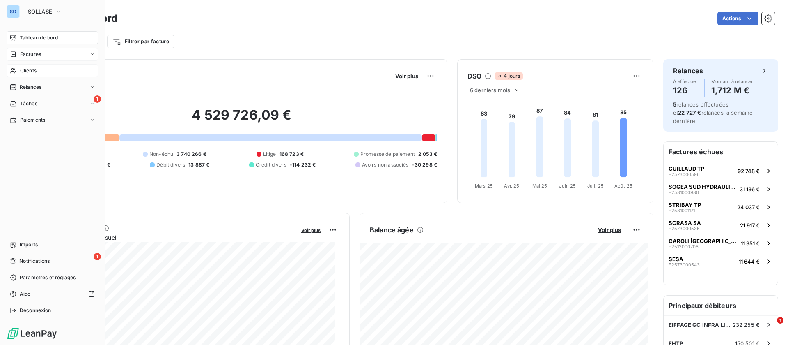
click at [27, 71] on span "Clients" at bounding box center [28, 70] width 16 height 7
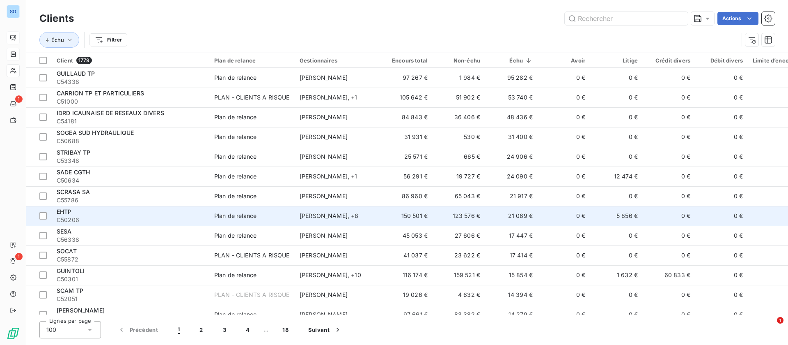
click at [413, 211] on td "150 501 €" at bounding box center [406, 216] width 53 height 20
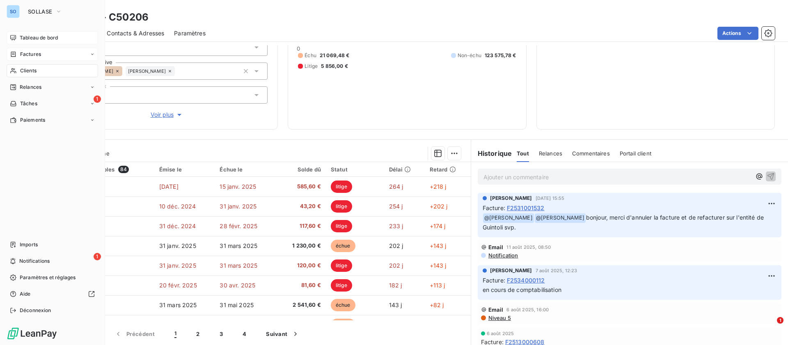
click at [22, 39] on span "Tableau de bord" at bounding box center [39, 37] width 38 height 7
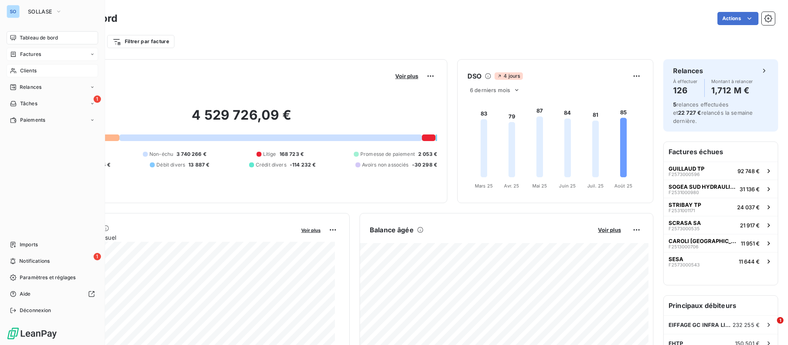
click at [21, 68] on span "Clients" at bounding box center [28, 70] width 16 height 7
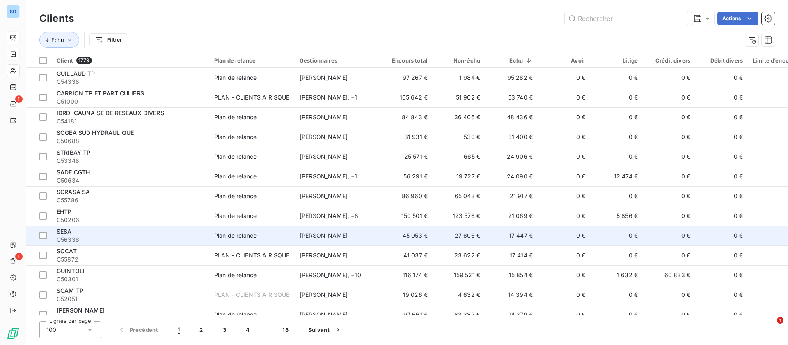
scroll to position [62, 0]
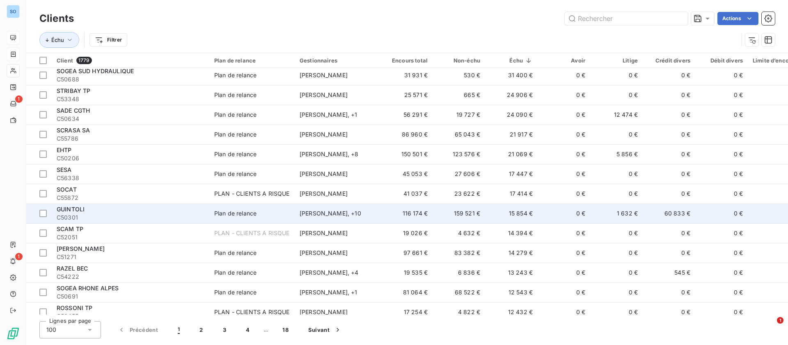
click at [559, 205] on td "0 €" at bounding box center [564, 213] width 53 height 20
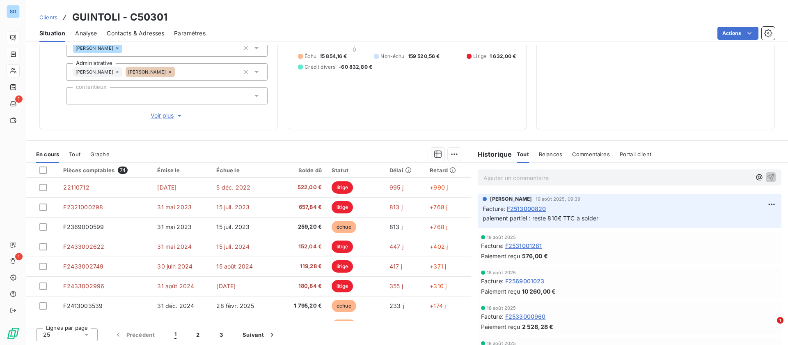
scroll to position [112, 0]
click at [535, 208] on span "F2513000820" at bounding box center [526, 207] width 39 height 9
